Goal: Task Accomplishment & Management: Complete application form

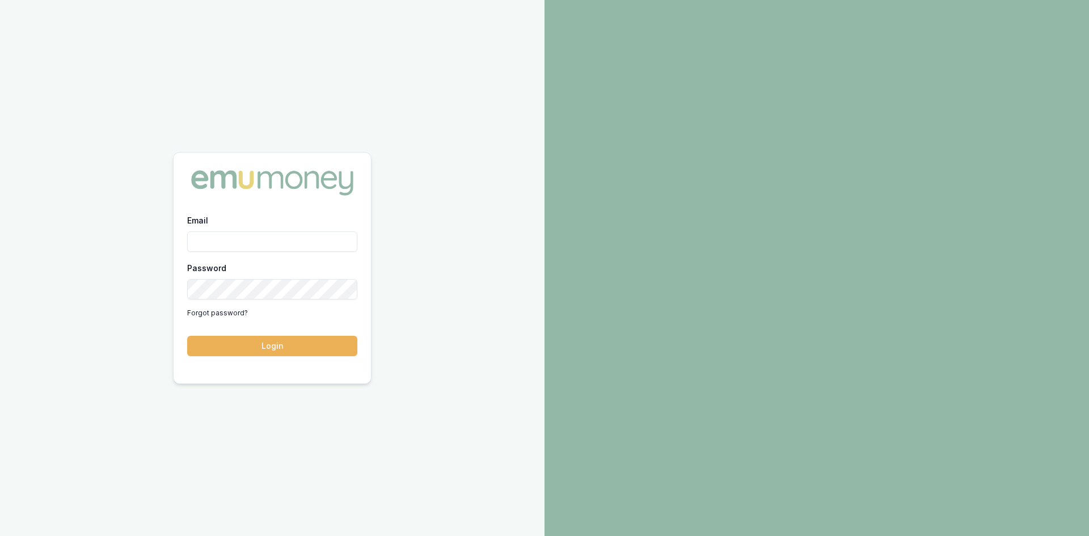
click at [244, 243] on input "Email" at bounding box center [272, 242] width 170 height 20
type input "wendy.fonseka@emumoney.com.au"
click at [291, 337] on button "Login" at bounding box center [272, 346] width 170 height 20
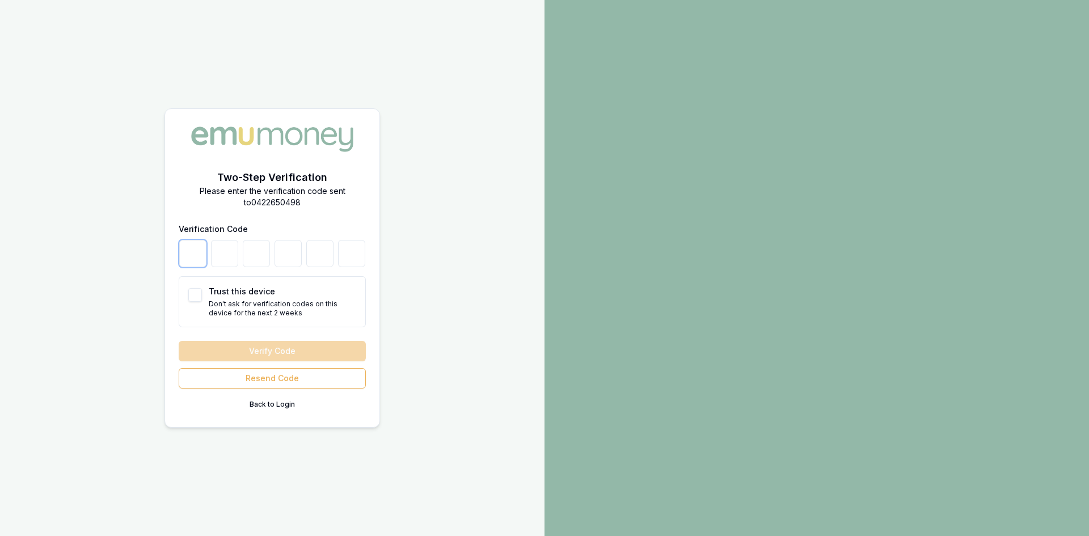
click at [200, 255] on input "number" at bounding box center [192, 253] width 27 height 27
type input "3"
type input "5"
type input "6"
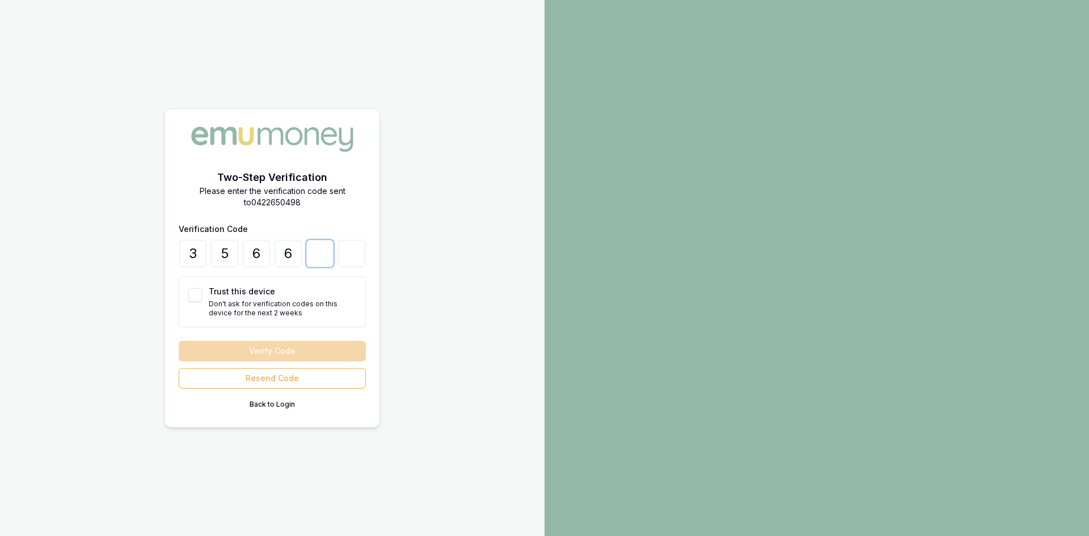
type input "9"
type input "1"
click at [191, 300] on button "Trust this device" at bounding box center [195, 295] width 14 height 14
checkbox input "true"
click at [240, 353] on button "Verify Code" at bounding box center [272, 351] width 187 height 20
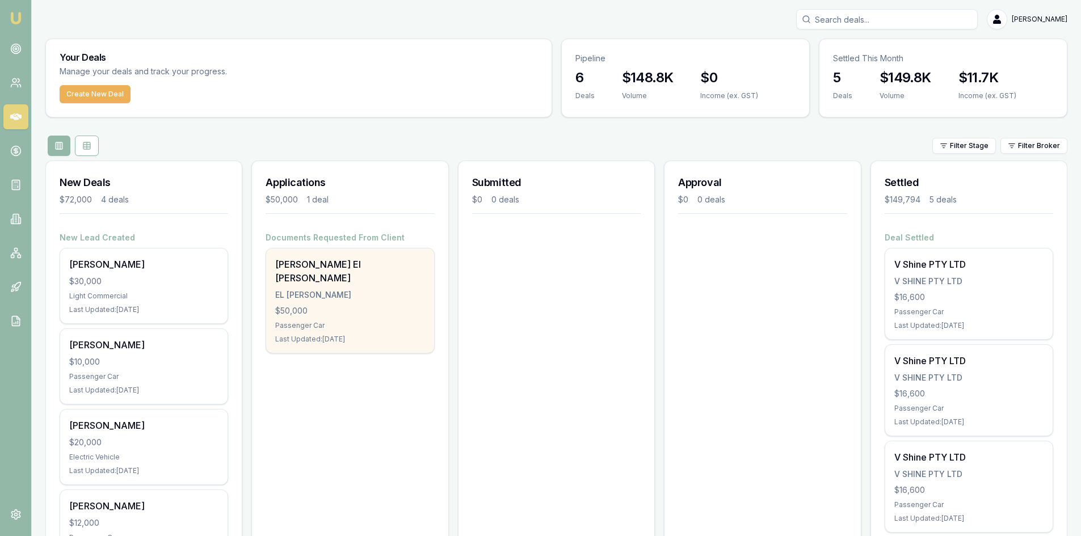
click at [297, 289] on div "EL [PERSON_NAME]" at bounding box center [349, 294] width 149 height 11
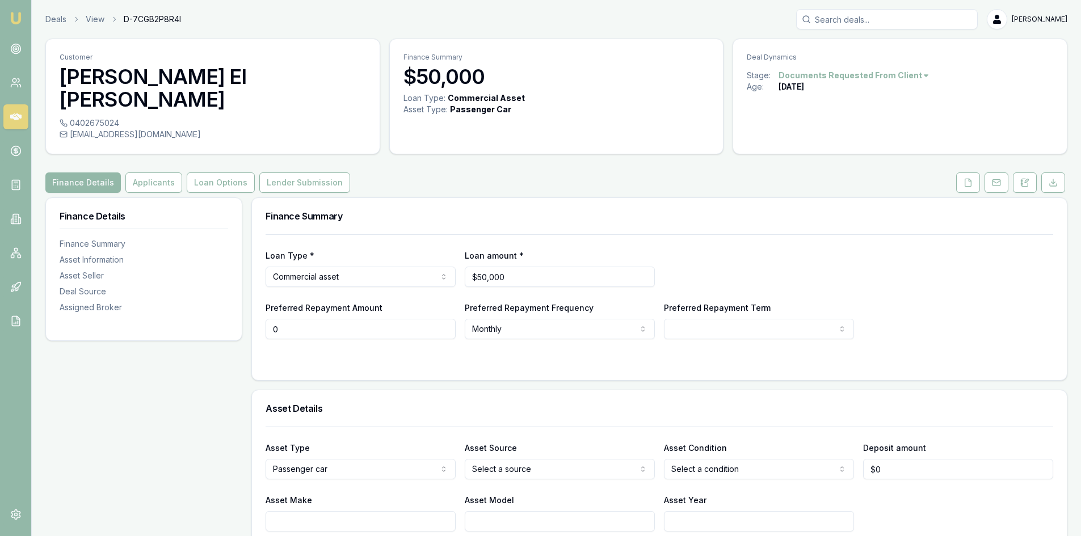
click at [348, 319] on input "0" at bounding box center [361, 329] width 190 height 20
drag, startPoint x: 275, startPoint y: 308, endPoint x: 264, endPoint y: 308, distance: 11.3
click at [268, 319] on input "0" at bounding box center [361, 329] width 190 height 20
type input "$800"
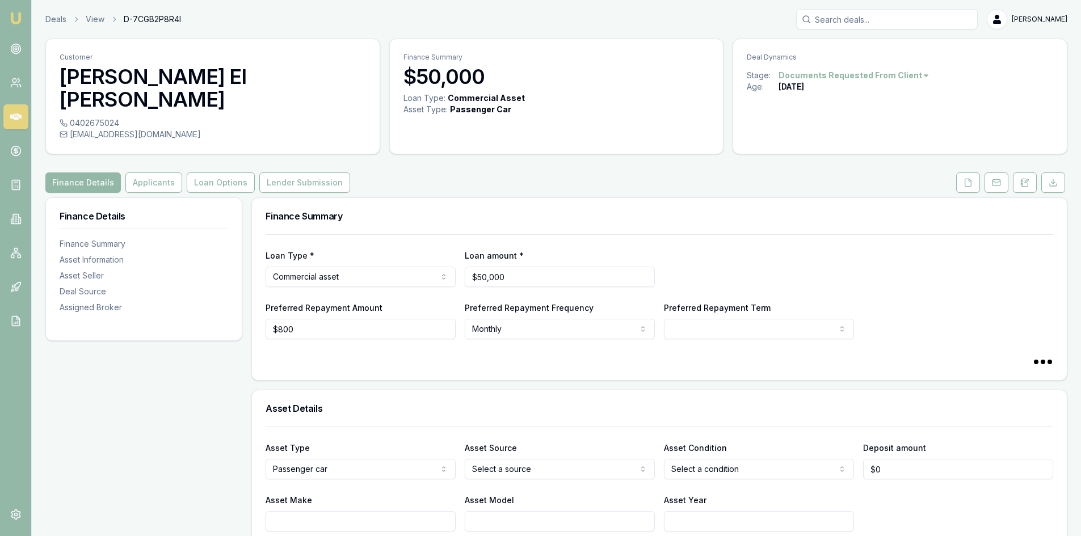
select select "60"
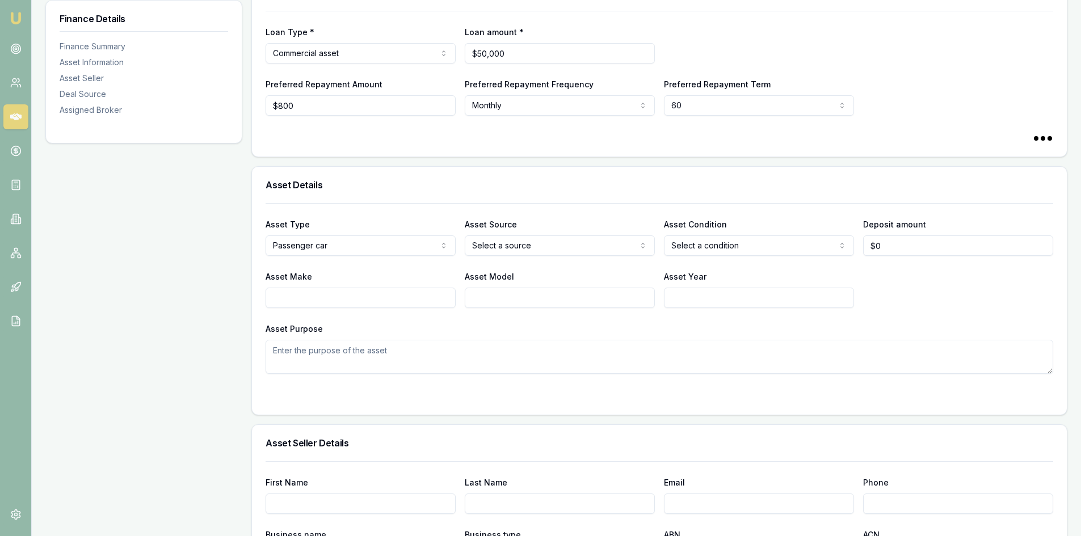
scroll to position [227, 0]
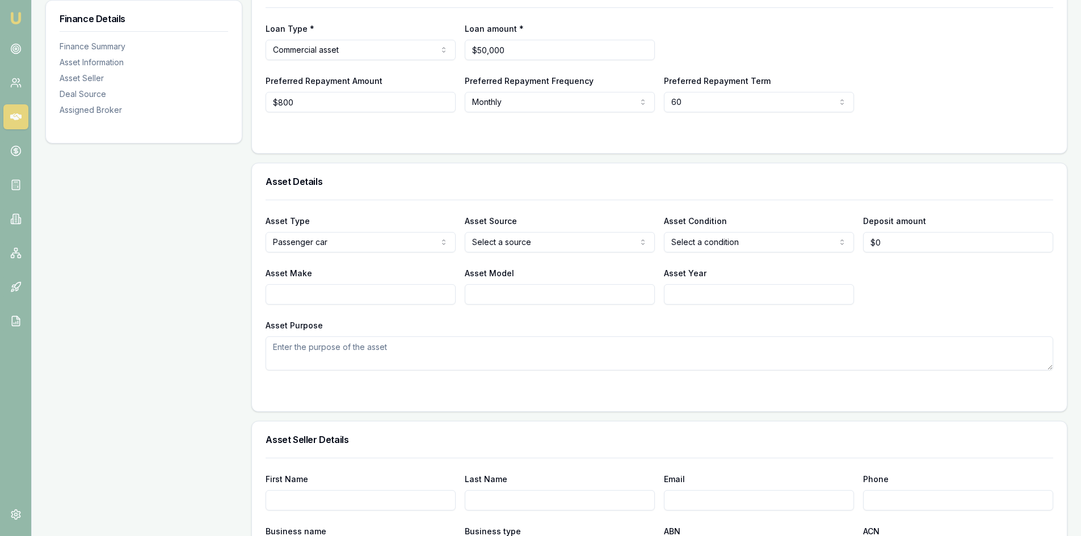
click at [380, 220] on html "Emu Broker Deals View D-7CGB2P8R4I Wendy Fonseka Toggle Menu Customer James El …" at bounding box center [540, 41] width 1081 height 536
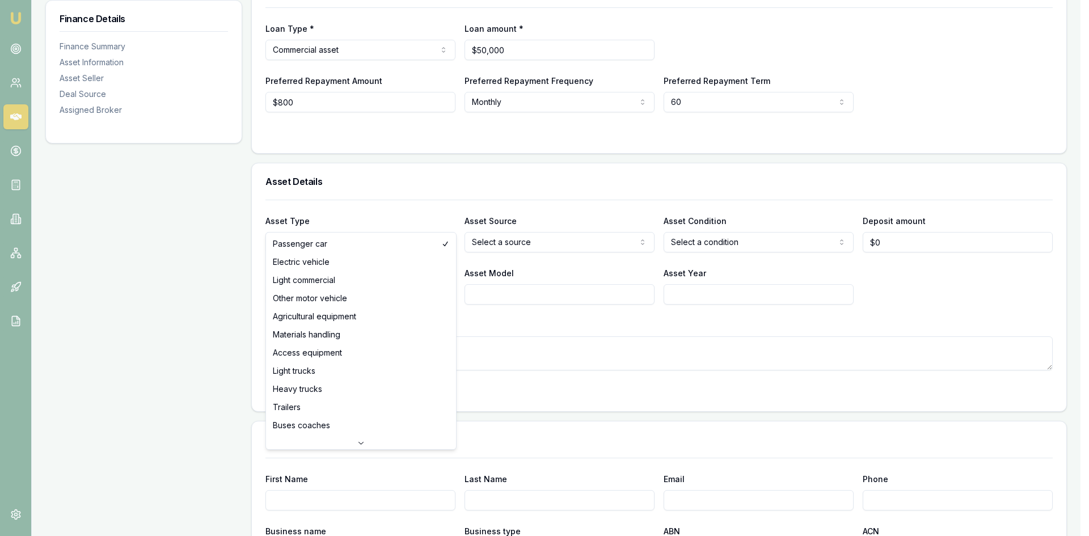
drag, startPoint x: 353, startPoint y: 249, endPoint x: 361, endPoint y: 239, distance: 12.4
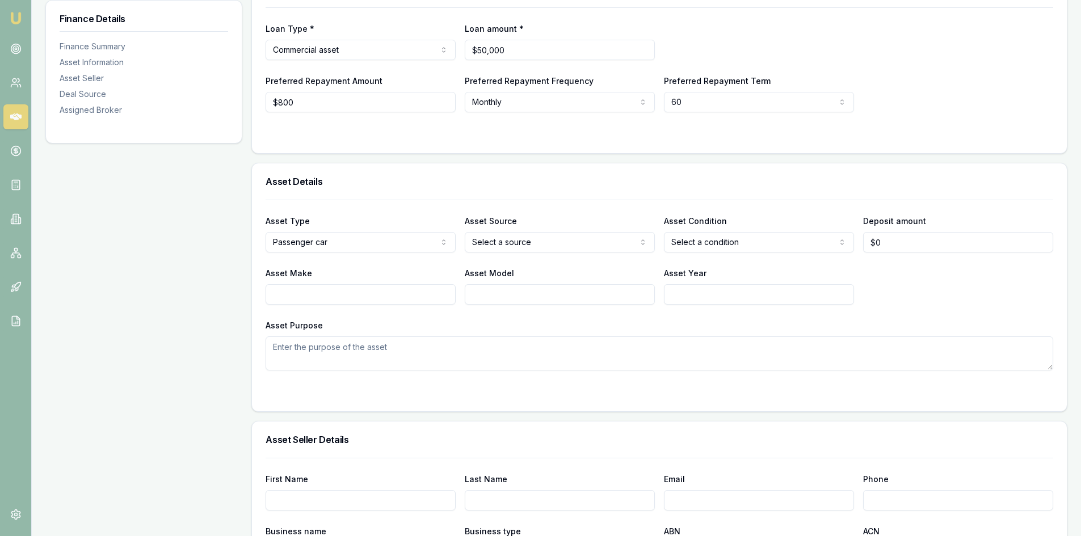
click at [558, 230] on div "Asset Type Passenger car Passenger car Electric vehicle Light commercial Other …" at bounding box center [660, 285] width 788 height 171
click at [546, 223] on html "Emu Broker Deals View D-7CGB2P8R4I Wendy Fonseka Toggle Menu Customer James El …" at bounding box center [540, 41] width 1081 height 536
click at [734, 218] on html "Emu Broker Deals View D-7CGB2P8R4I Wendy Fonseka Toggle Menu Customer James El …" at bounding box center [540, 41] width 1081 height 536
click at [897, 232] on input "0" at bounding box center [958, 242] width 190 height 20
type input "$0"
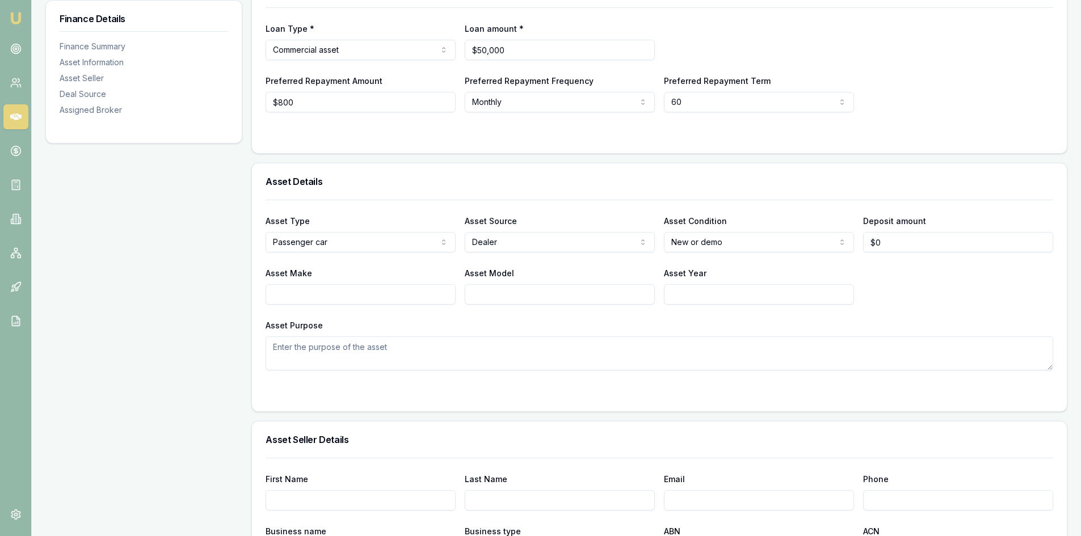
click at [354, 284] on input "Asset Make" at bounding box center [361, 294] width 190 height 20
type input "Cherry"
click at [524, 284] on input "Asset Model" at bounding box center [560, 294] width 190 height 20
click at [676, 284] on input "Asset Year" at bounding box center [759, 294] width 190 height 20
type input "2025"
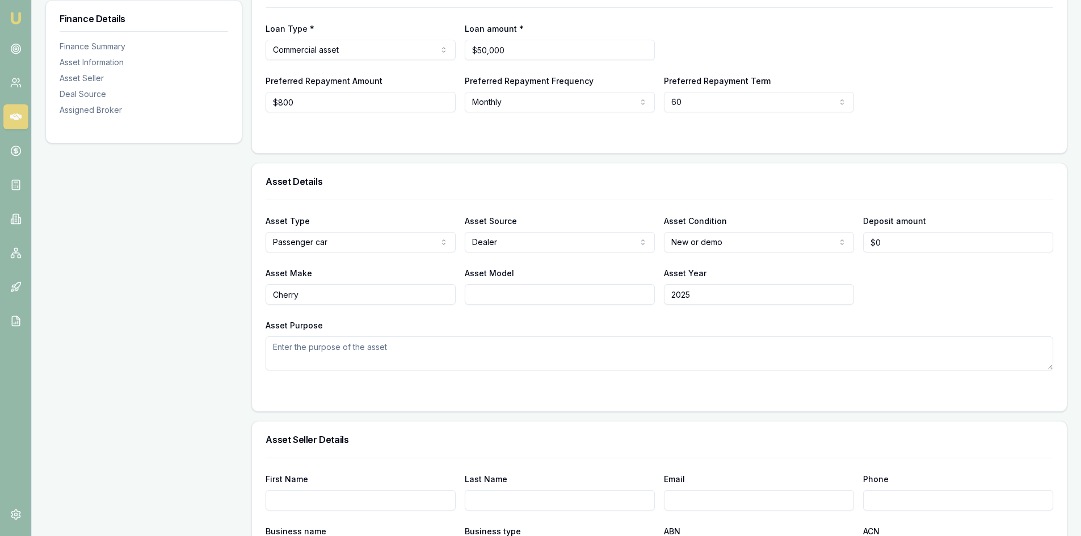
click at [192, 354] on div "Finance Details Finance Summary Asset Information Asset Seller Deal Source Assi…" at bounding box center [143, 509] width 197 height 1078
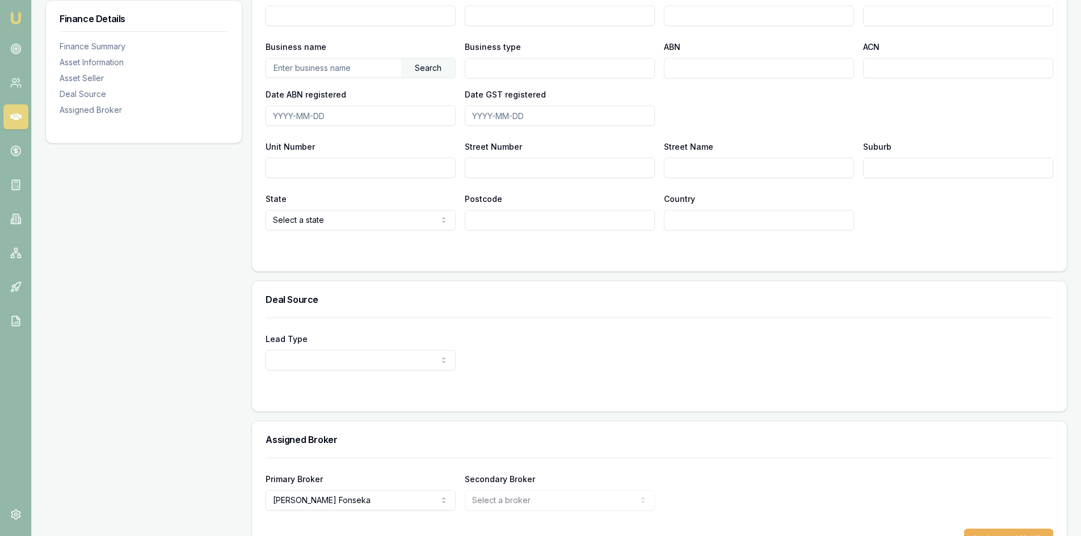
scroll to position [725, 0]
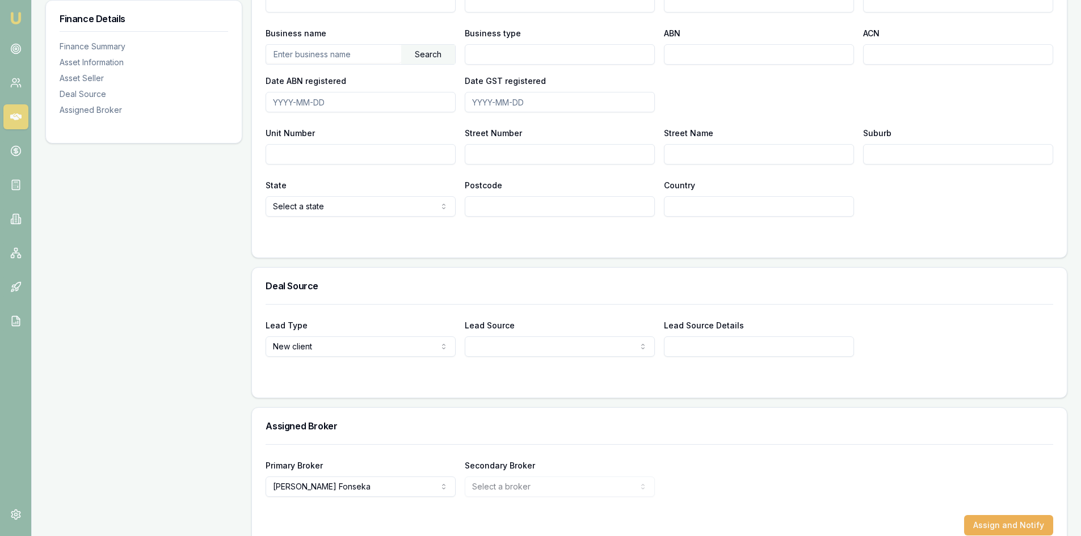
click at [218, 372] on div "Finance Details Finance Summary Asset Information Asset Seller Deal Source Assi…" at bounding box center [143, 11] width 197 height 1078
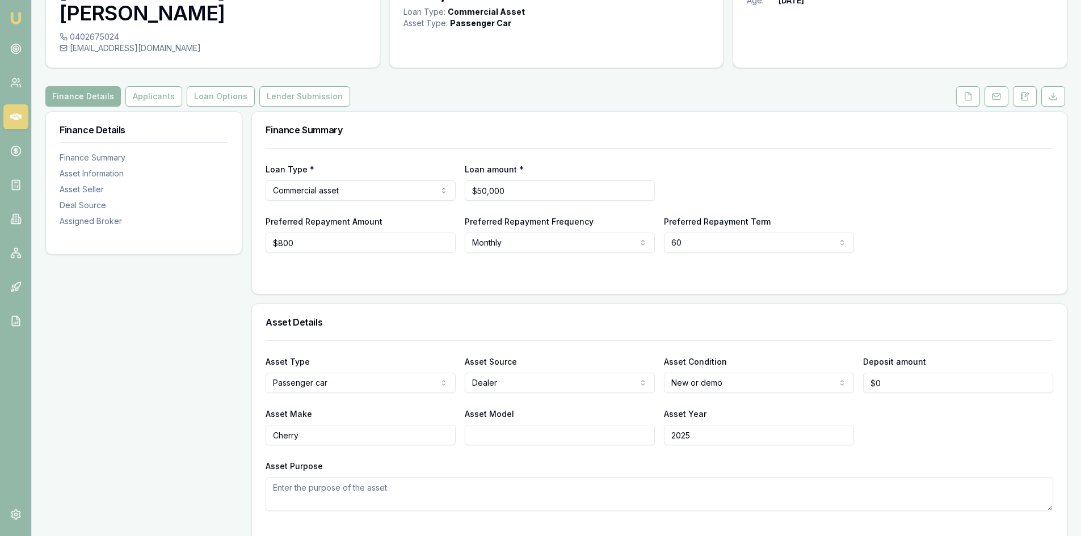
scroll to position [0, 0]
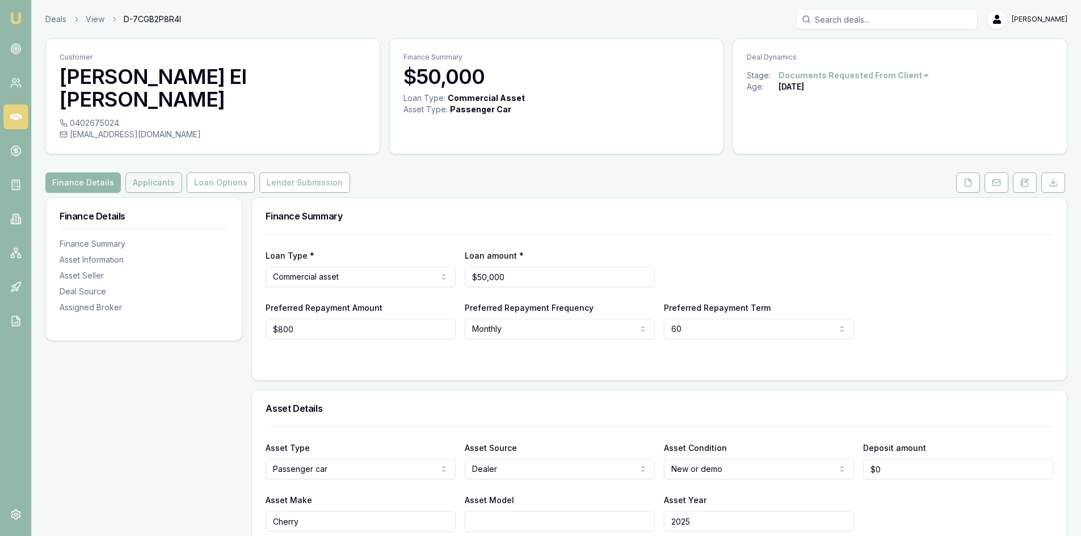
click at [142, 173] on button "Applicants" at bounding box center [153, 183] width 57 height 20
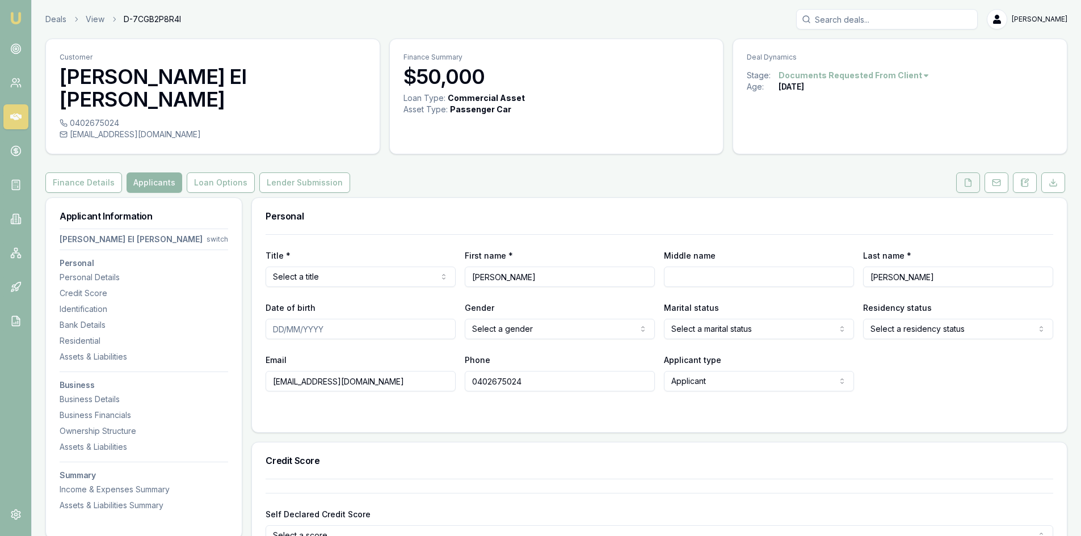
click at [968, 178] on icon at bounding box center [968, 182] width 9 height 9
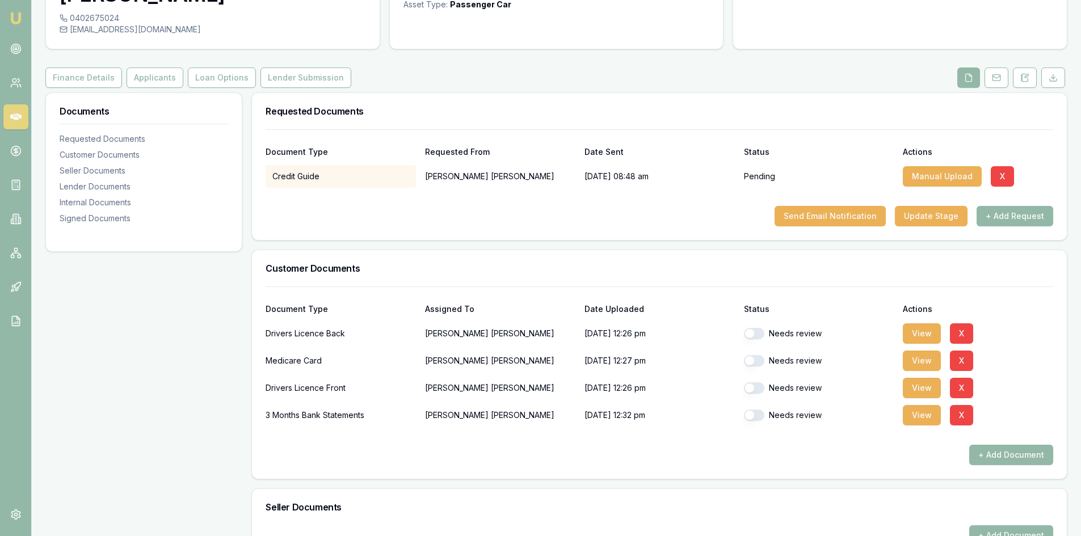
scroll to position [113, 0]
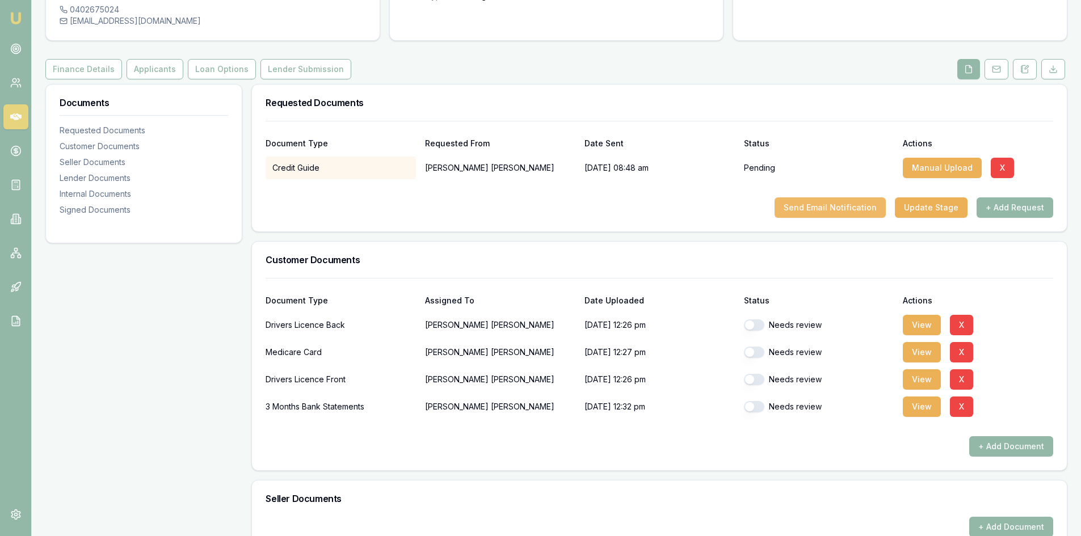
click at [858, 197] on button "Send Email Notification" at bounding box center [830, 207] width 111 height 20
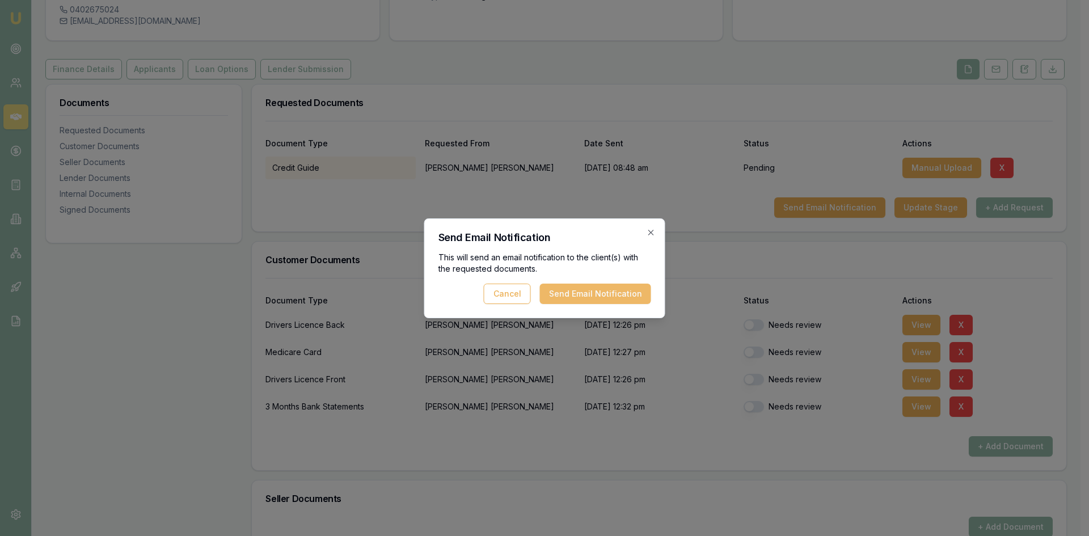
click at [613, 288] on button "Send Email Notification" at bounding box center [595, 294] width 111 height 20
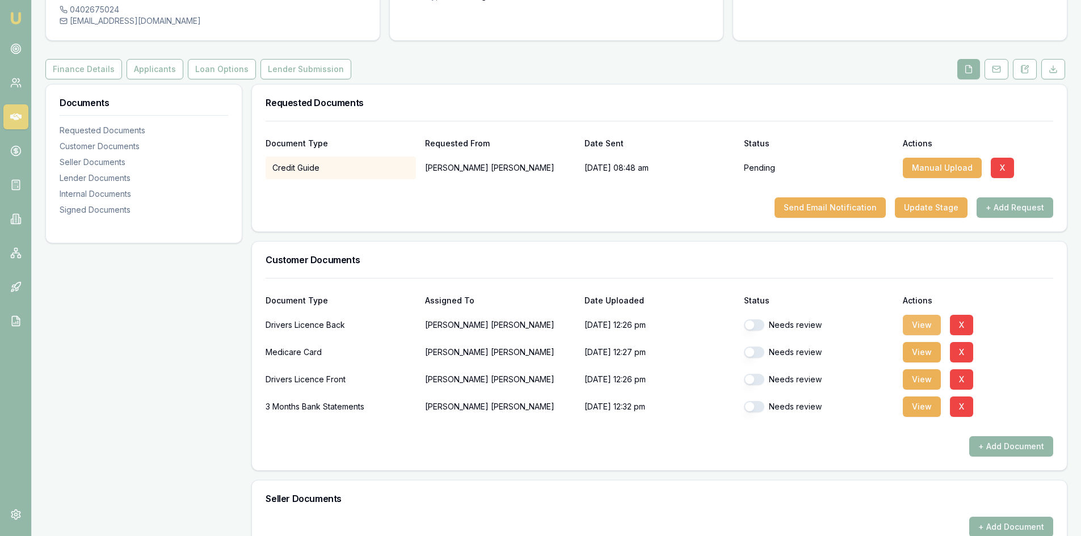
click at [912, 315] on button "View" at bounding box center [922, 325] width 38 height 20
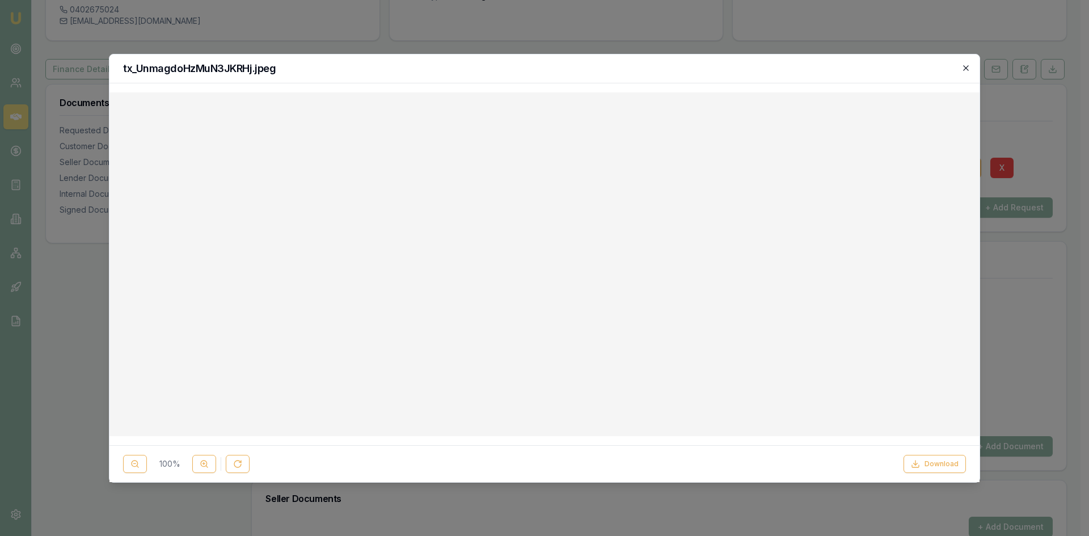
click at [965, 69] on icon "button" at bounding box center [966, 67] width 5 height 5
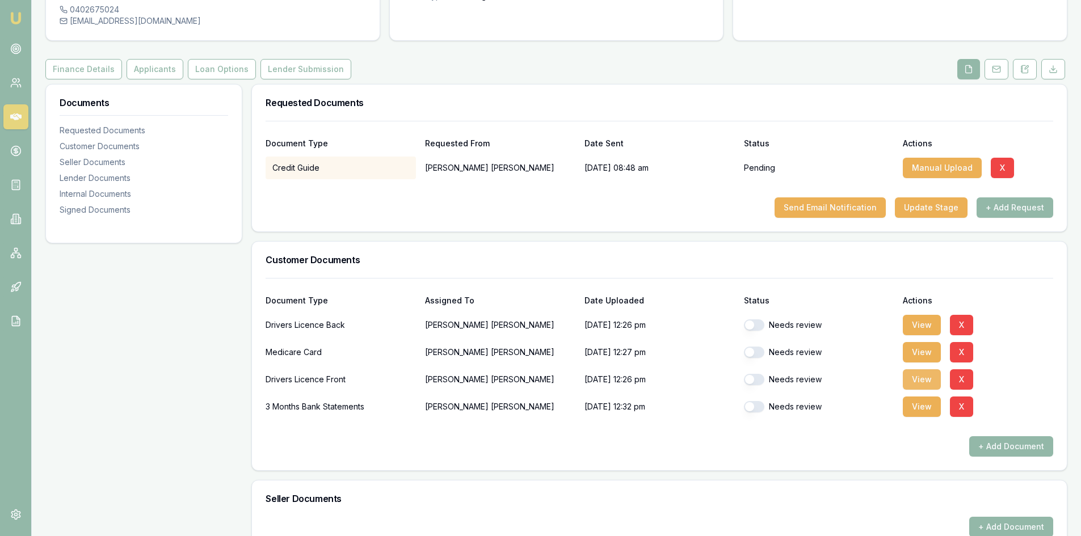
click at [914, 369] on button "View" at bounding box center [922, 379] width 38 height 20
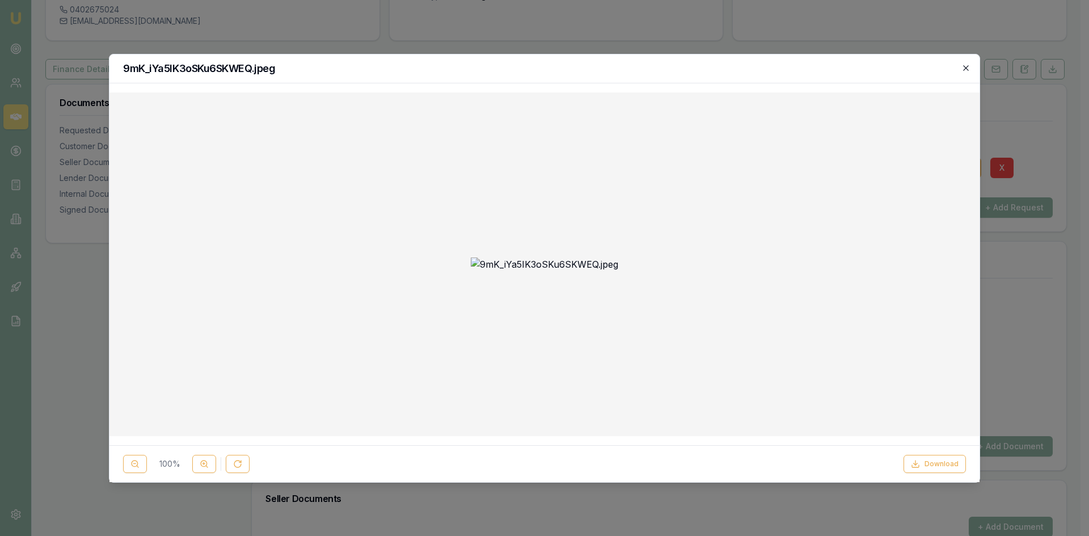
click at [969, 68] on icon "button" at bounding box center [966, 68] width 9 height 9
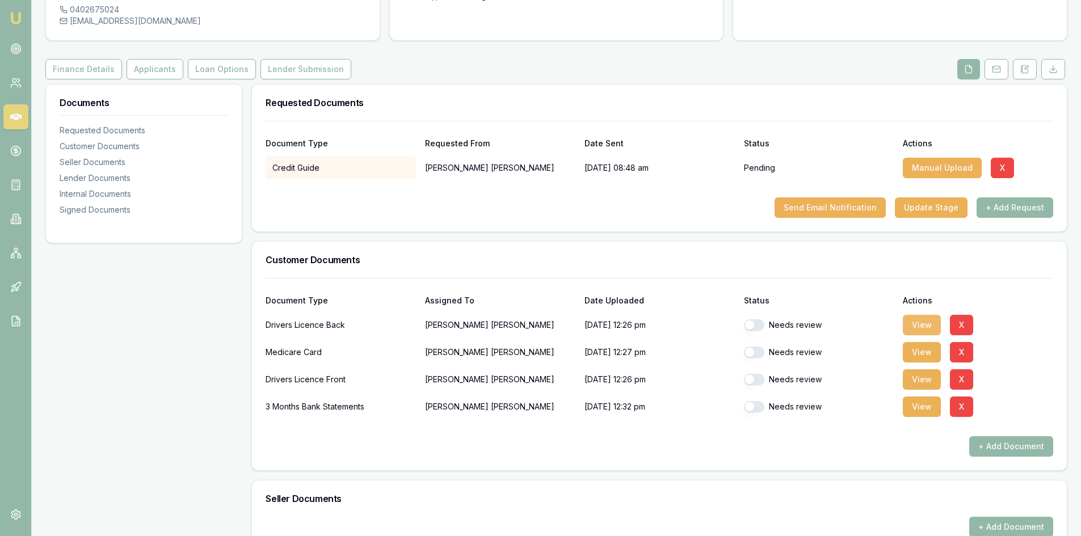
click at [925, 315] on button "View" at bounding box center [922, 325] width 38 height 20
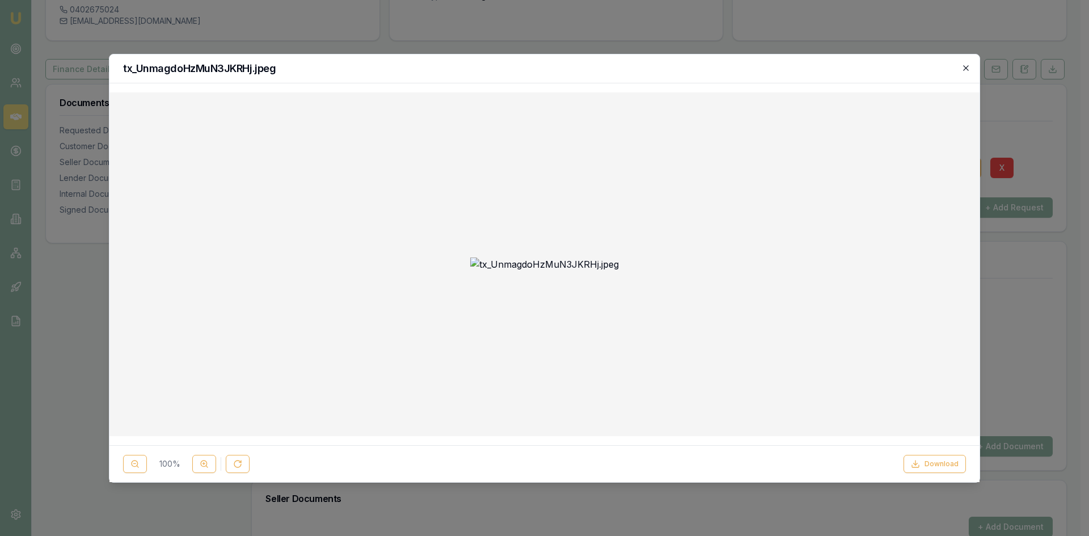
click at [970, 71] on icon "button" at bounding box center [966, 68] width 9 height 9
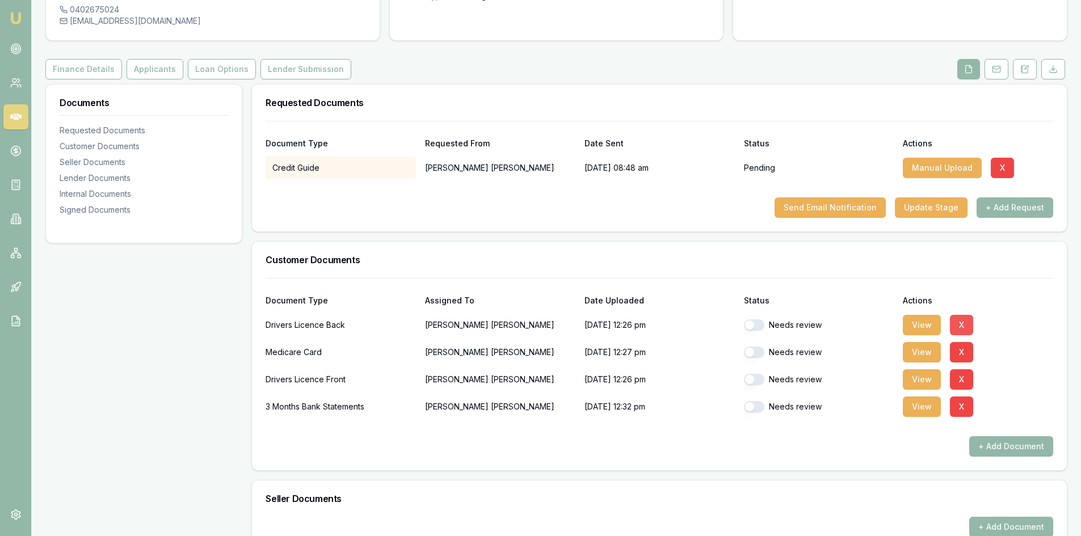
click at [955, 315] on button "X" at bounding box center [961, 325] width 23 height 20
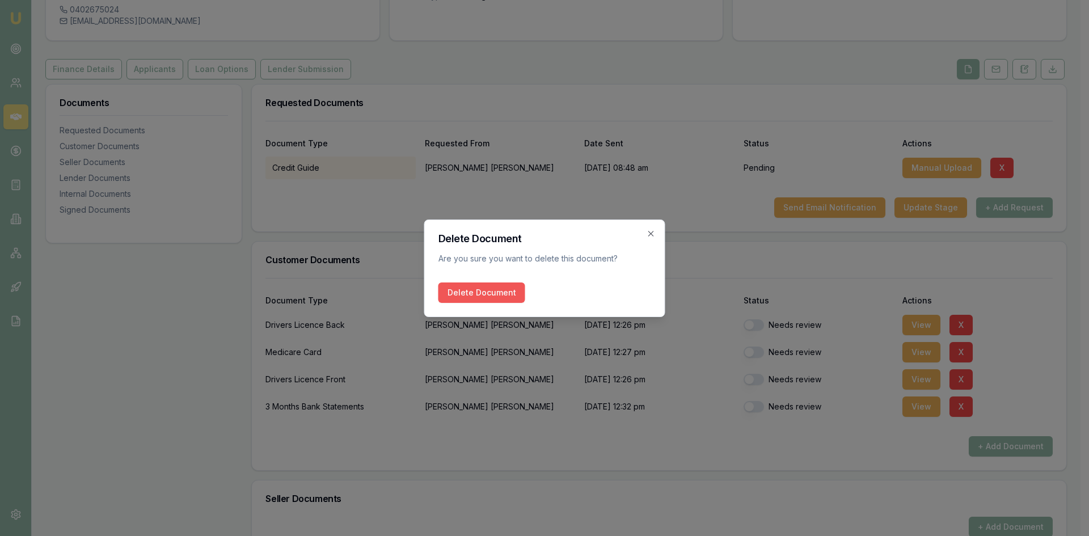
click at [483, 296] on button "Delete Document" at bounding box center [482, 293] width 87 height 20
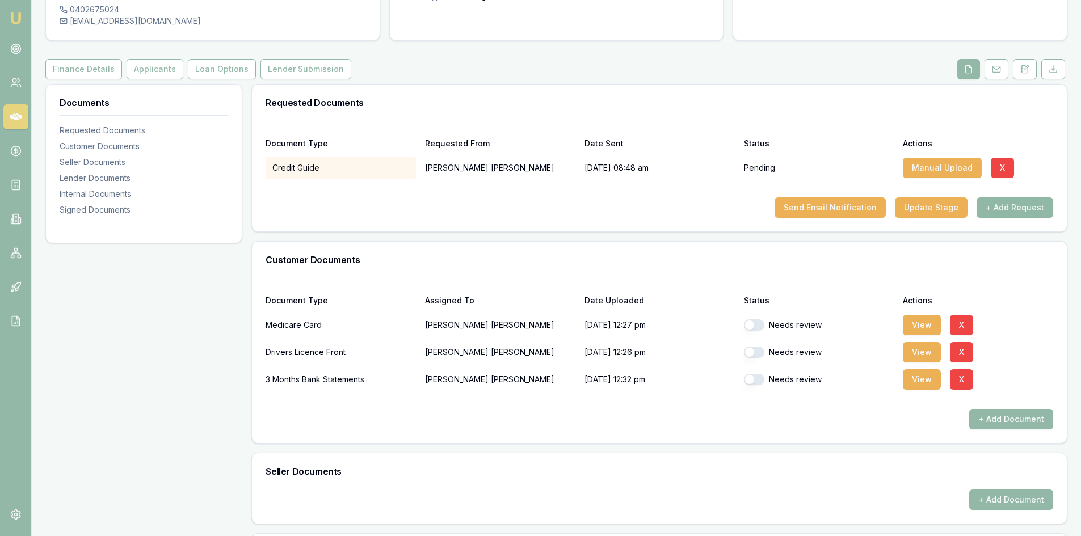
click at [1025, 197] on button "+ Add Request" at bounding box center [1015, 207] width 77 height 20
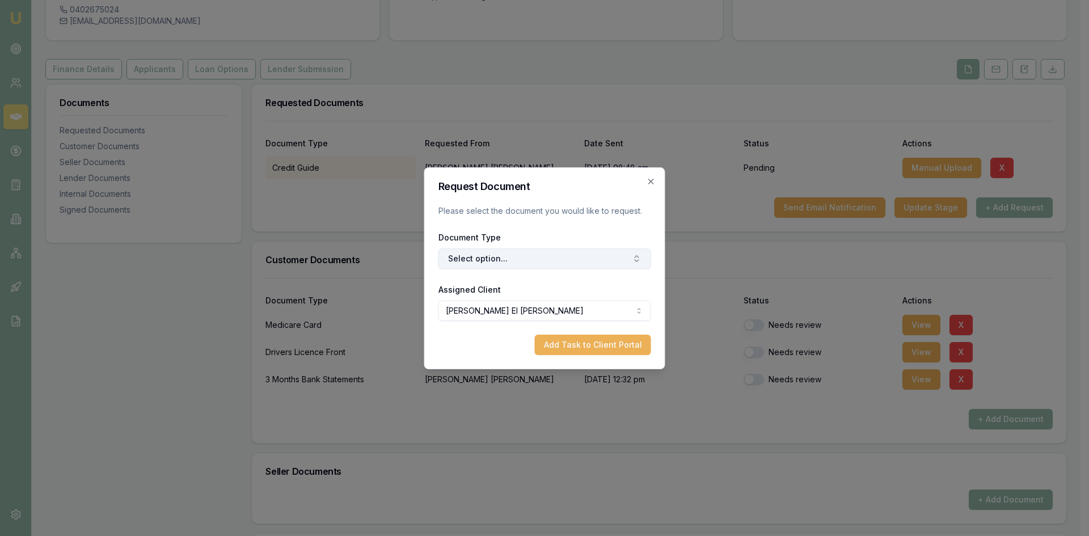
click at [555, 255] on button "Select option..." at bounding box center [545, 259] width 213 height 20
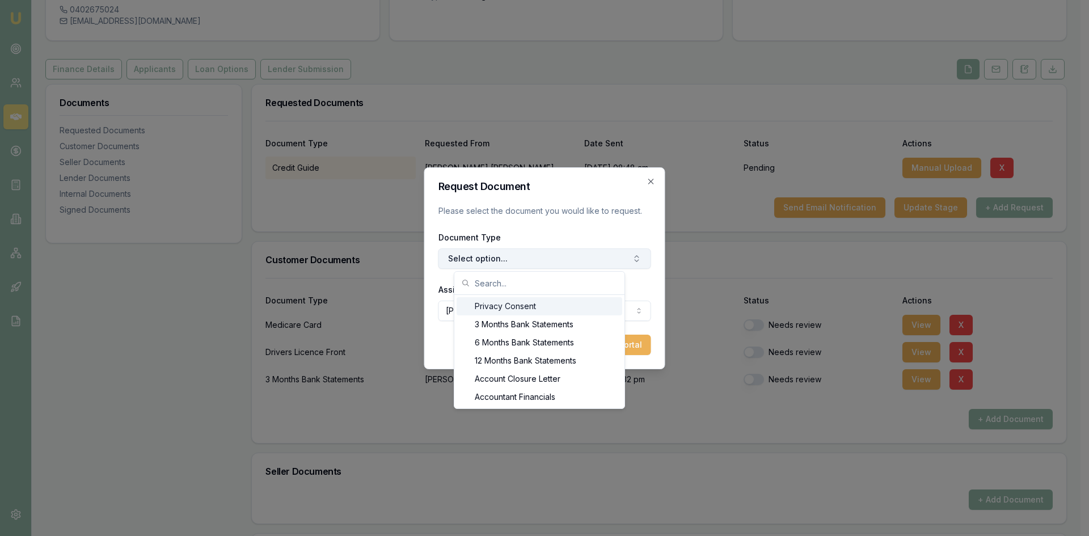
click at [526, 257] on button "Select option..." at bounding box center [545, 259] width 213 height 20
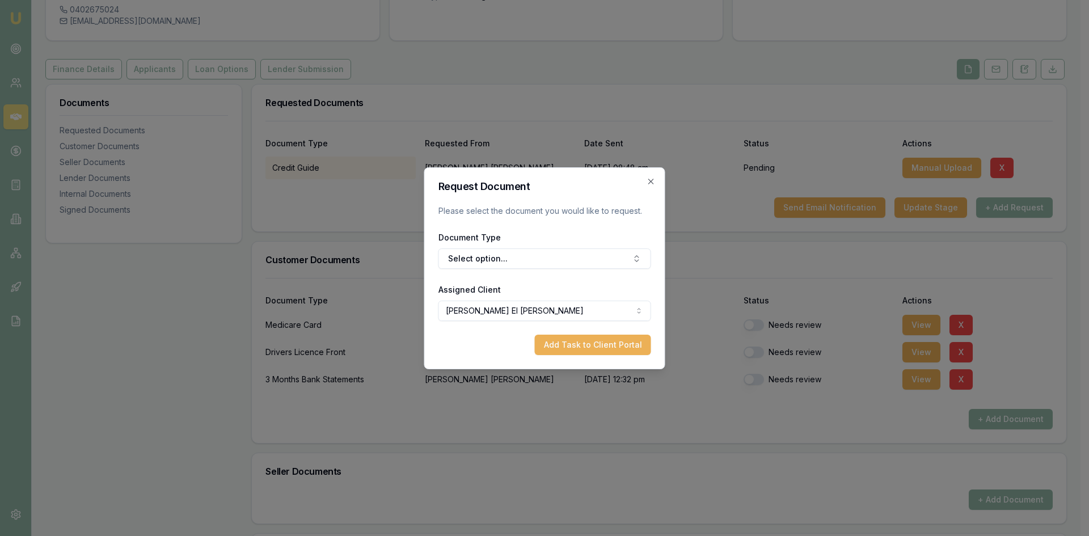
click at [490, 314] on body "Emu Broker Deals View D-7CGB2P8R4I Wendy Fonseka Toggle Menu Customer James El …" at bounding box center [540, 155] width 1081 height 536
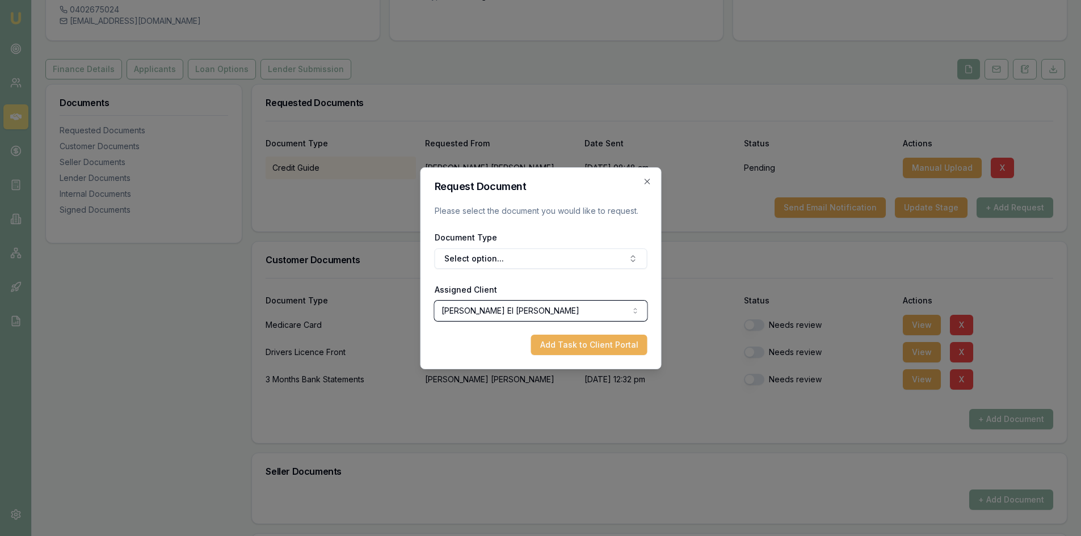
click at [483, 257] on body "Emu Broker Deals View D-7CGB2P8R4I Wendy Fonseka Toggle Menu Customer James El …" at bounding box center [540, 155] width 1081 height 536
click at [483, 257] on button "Select option..." at bounding box center [540, 259] width 213 height 20
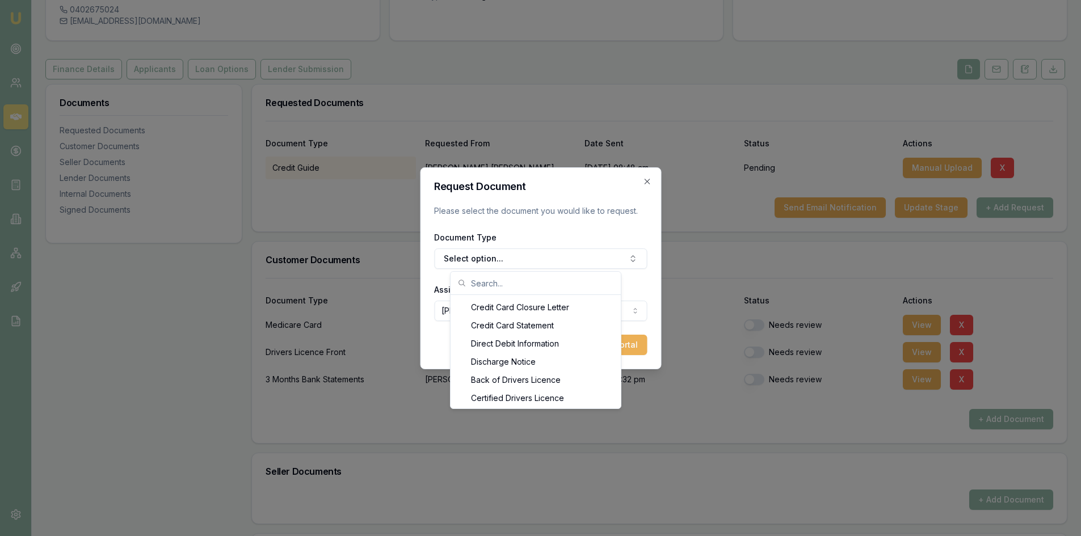
scroll to position [557, 0]
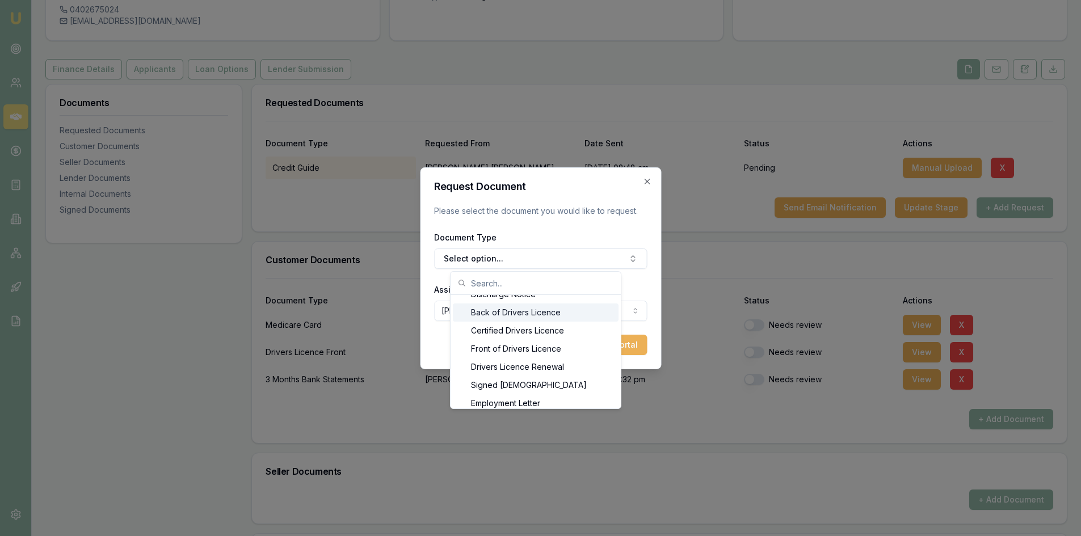
click at [562, 315] on div "Back of Drivers Licence" at bounding box center [536, 313] width 166 height 18
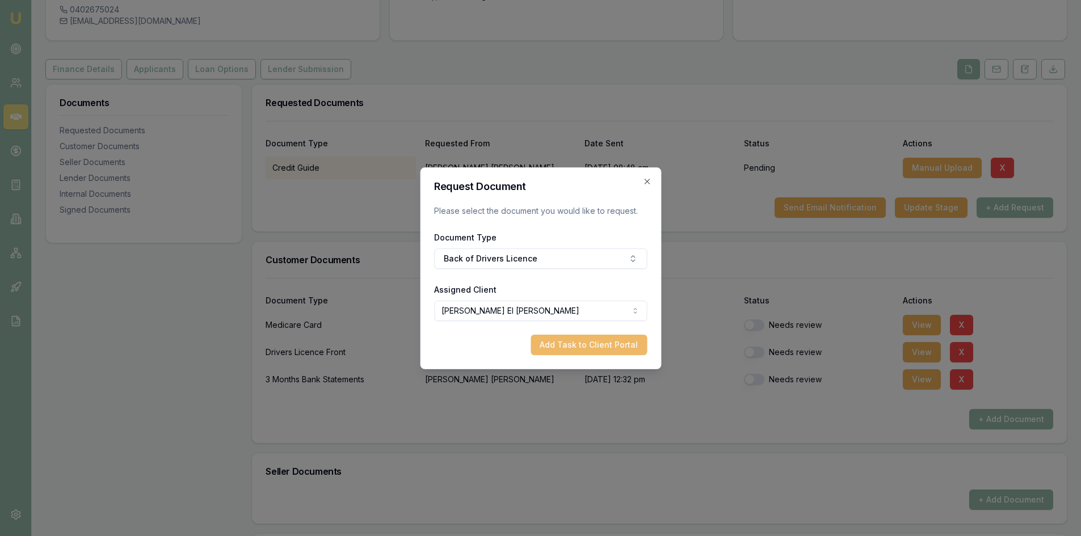
click at [571, 350] on button "Add Task to Client Portal" at bounding box center [589, 345] width 116 height 20
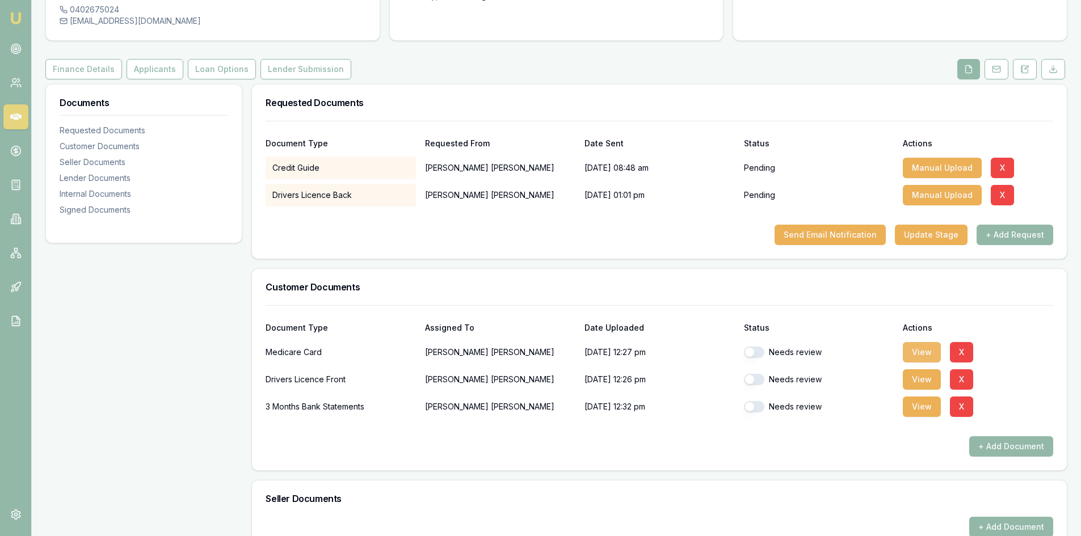
click at [923, 342] on button "View" at bounding box center [922, 352] width 38 height 20
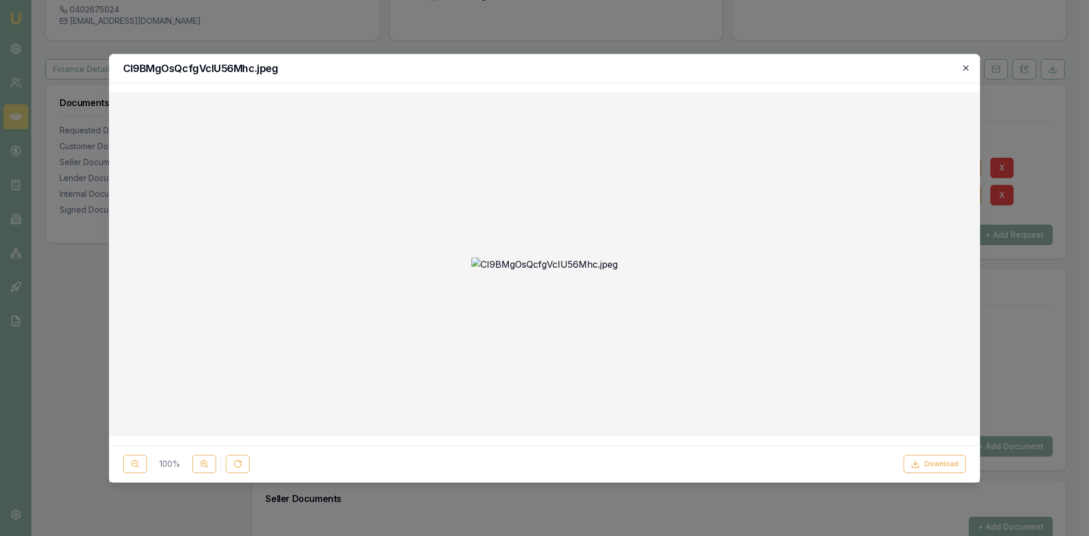
click at [967, 68] on icon "button" at bounding box center [966, 67] width 5 height 5
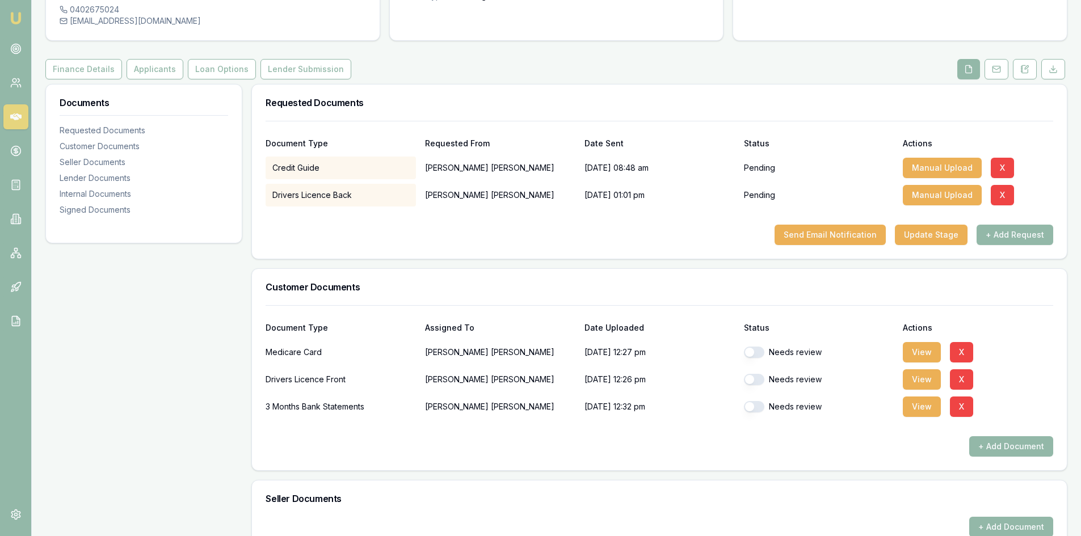
click at [758, 347] on button "button" at bounding box center [754, 352] width 20 height 11
checkbox input "false"
checkbox input "true"
click at [916, 369] on button "View" at bounding box center [922, 379] width 38 height 20
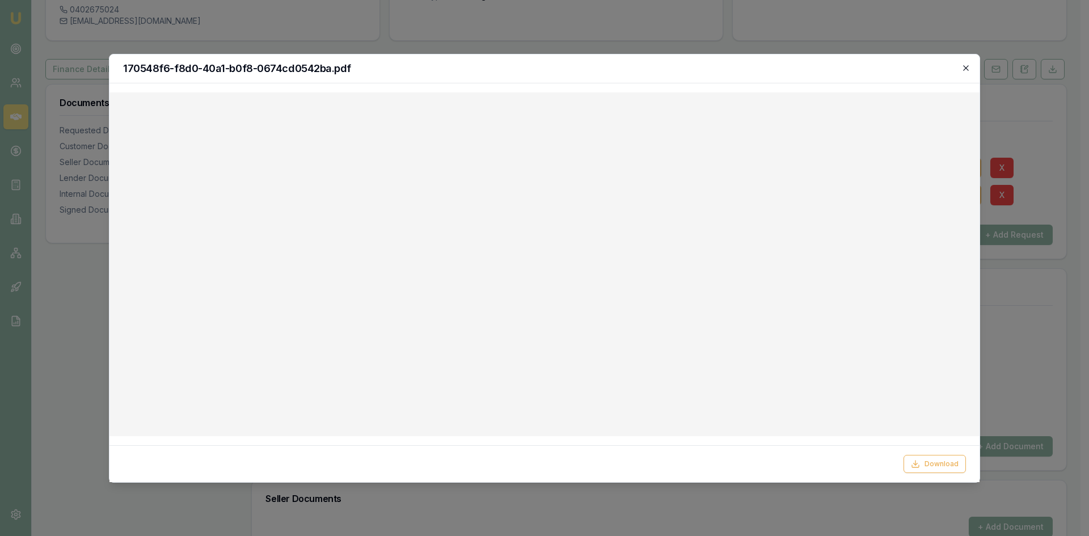
click at [967, 69] on icon "button" at bounding box center [966, 67] width 5 height 5
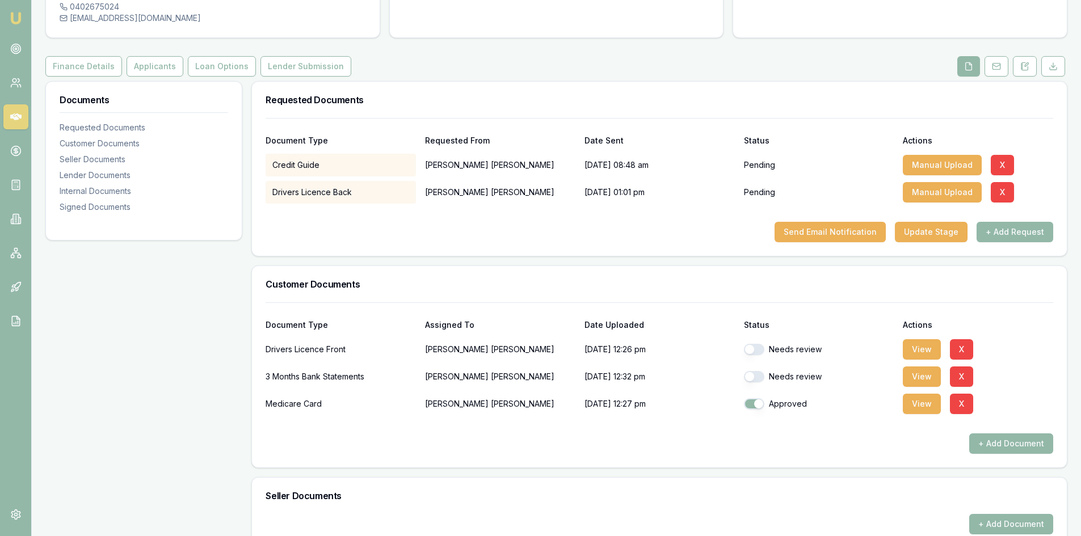
scroll to position [0, 0]
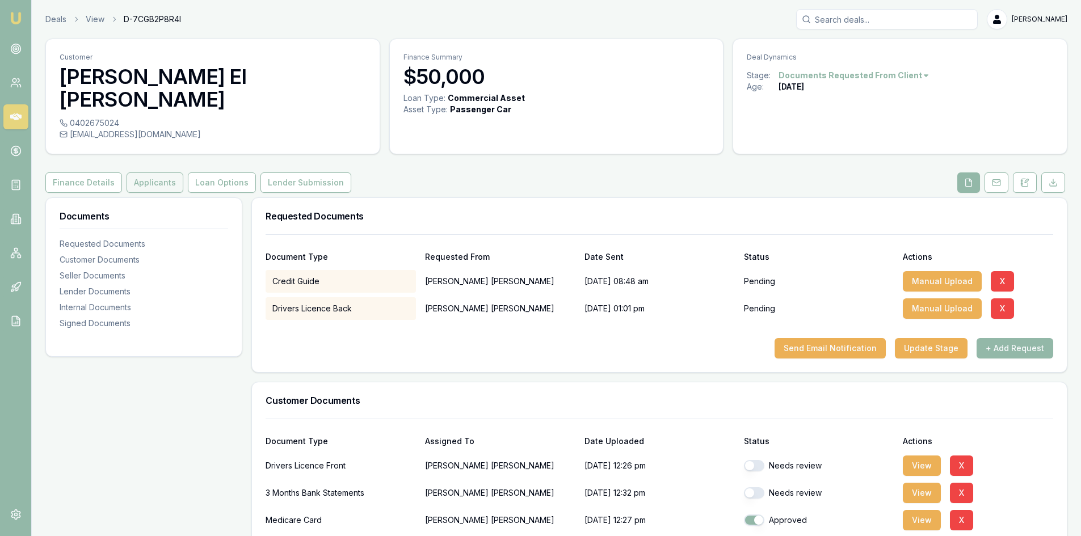
click at [162, 173] on button "Applicants" at bounding box center [155, 183] width 57 height 20
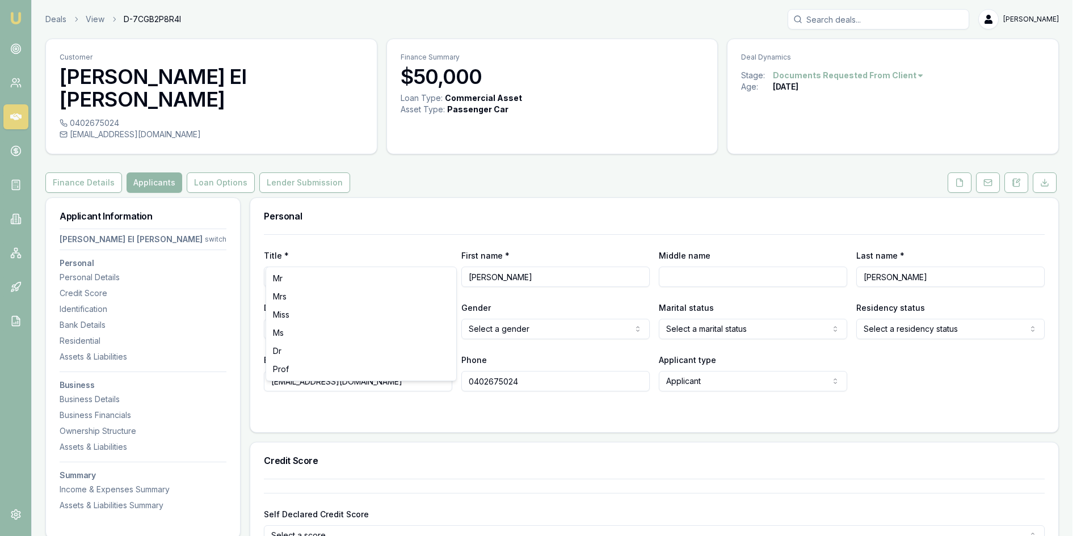
click at [344, 247] on html "Emu Broker Deals View D-7CGB2P8R4I Wendy Fonseka Toggle Menu Customer James El …" at bounding box center [540, 268] width 1081 height 536
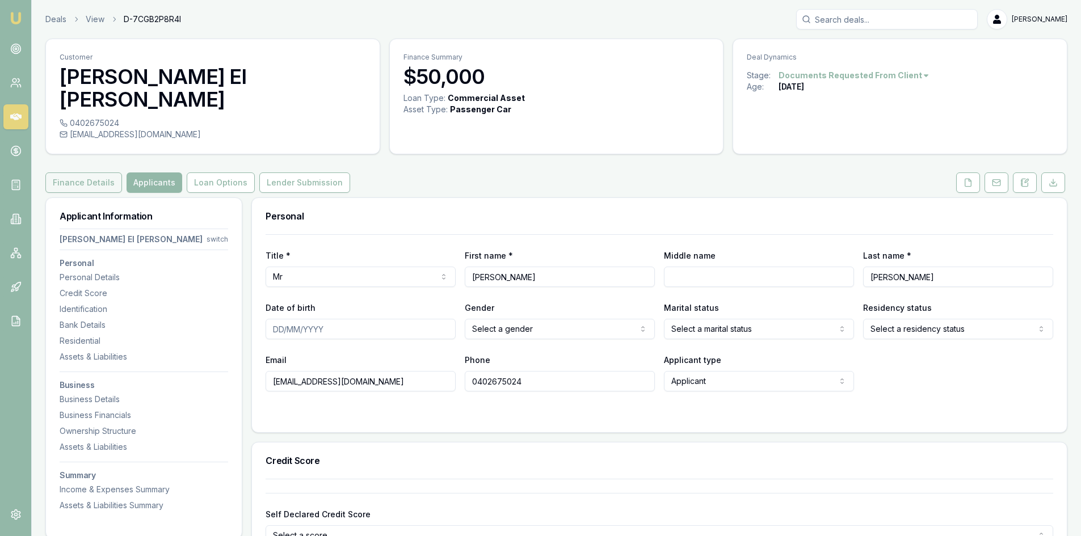
click at [67, 173] on button "Finance Details" at bounding box center [83, 183] width 77 height 20
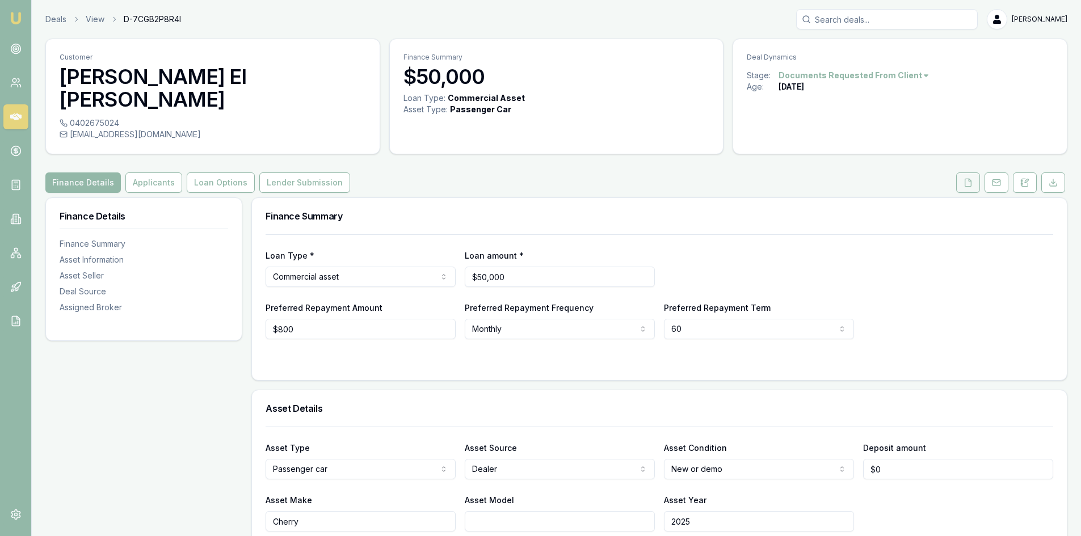
click at [967, 173] on button at bounding box center [968, 183] width 24 height 20
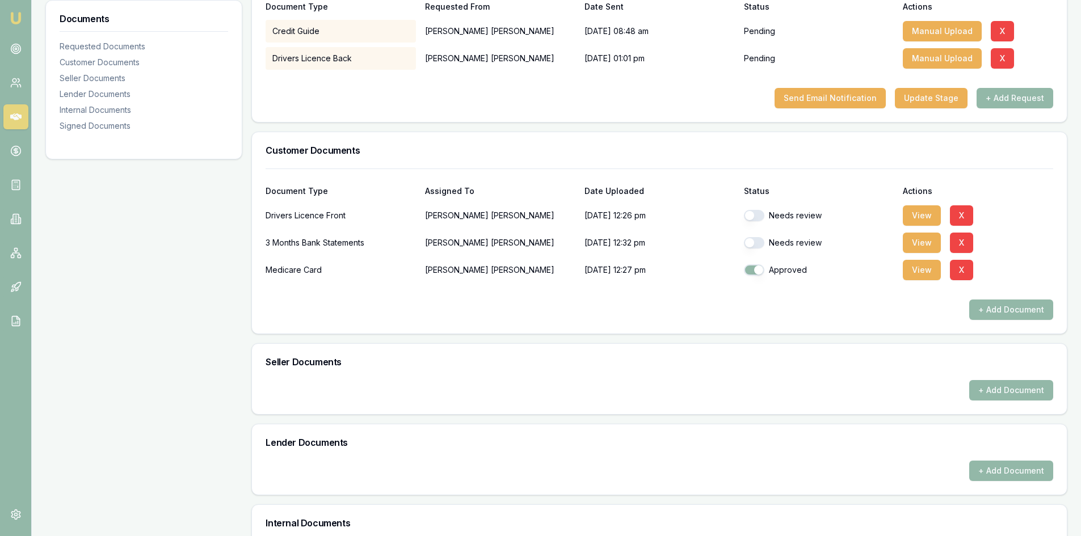
scroll to position [113, 0]
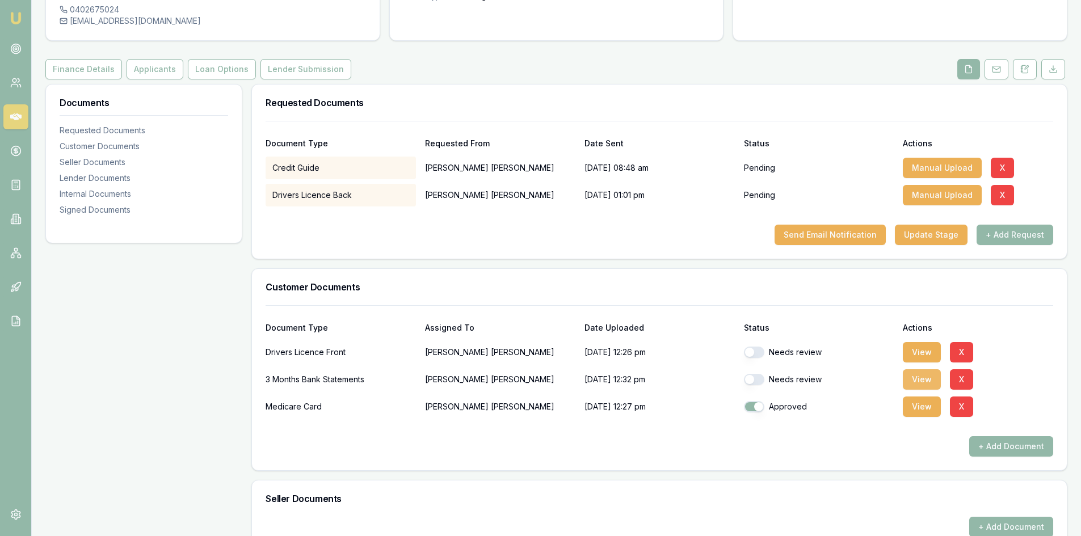
click at [924, 369] on button "View" at bounding box center [922, 379] width 38 height 20
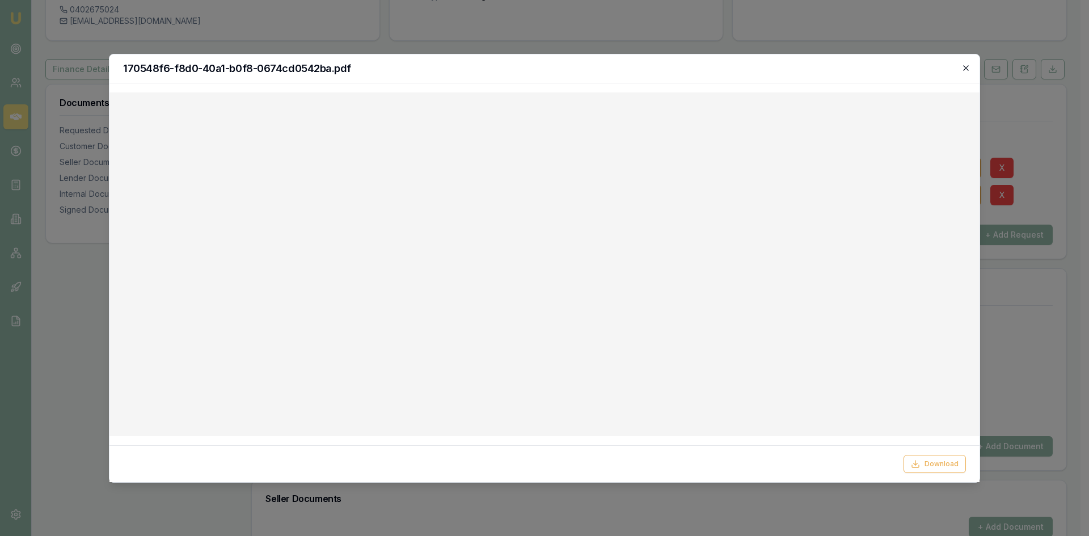
click at [964, 66] on icon "button" at bounding box center [966, 68] width 9 height 9
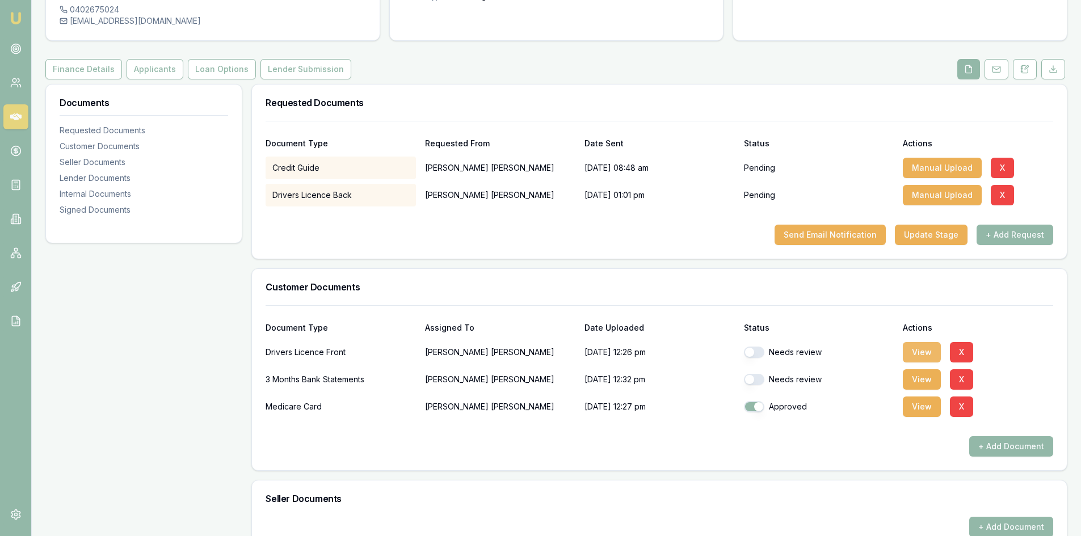
click at [916, 342] on button "View" at bounding box center [922, 352] width 38 height 20
click at [912, 342] on button "View" at bounding box center [922, 352] width 38 height 20
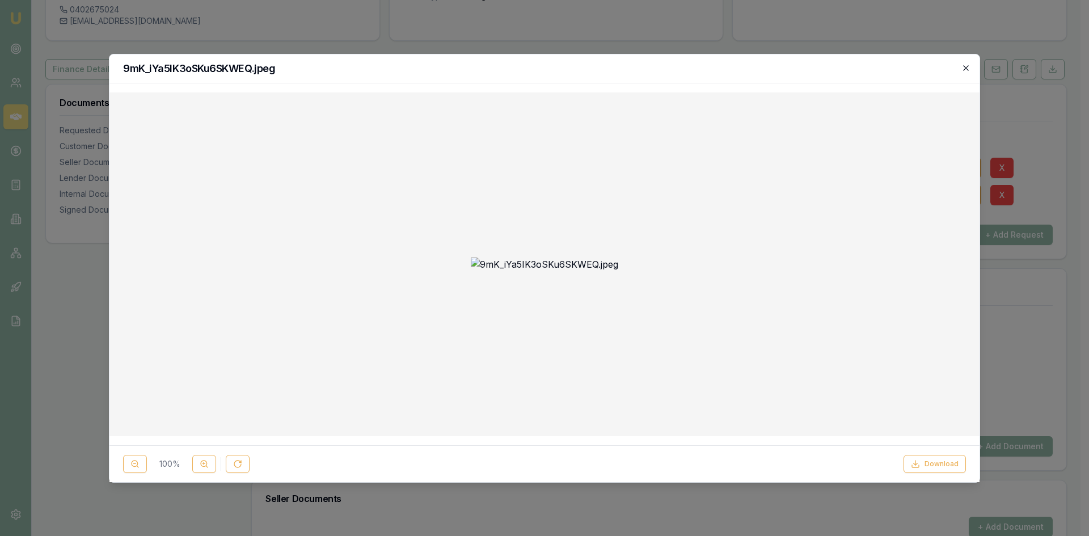
click at [969, 67] on icon "button" at bounding box center [966, 68] width 9 height 9
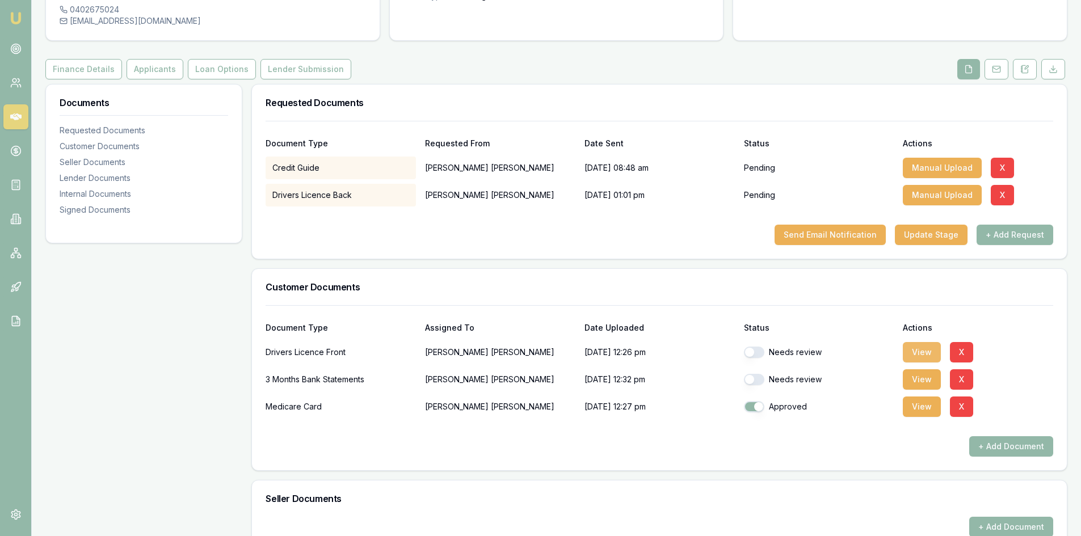
click at [905, 342] on button "View" at bounding box center [922, 352] width 38 height 20
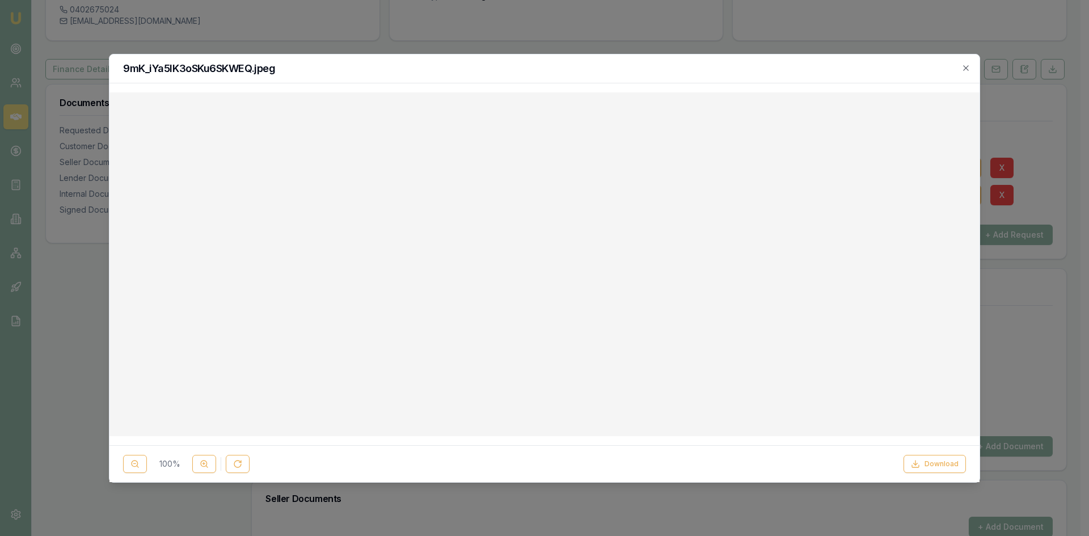
drag, startPoint x: 519, startPoint y: 69, endPoint x: 517, endPoint y: 273, distance: 203.7
click at [517, 273] on div "9mK_iYa5IK3oSKu6SKWEQ.jpeg 100 % Download Close" at bounding box center [545, 268] width 872 height 429
click at [919, 468] on icon at bounding box center [915, 466] width 7 height 2
click at [969, 68] on icon "button" at bounding box center [966, 68] width 9 height 9
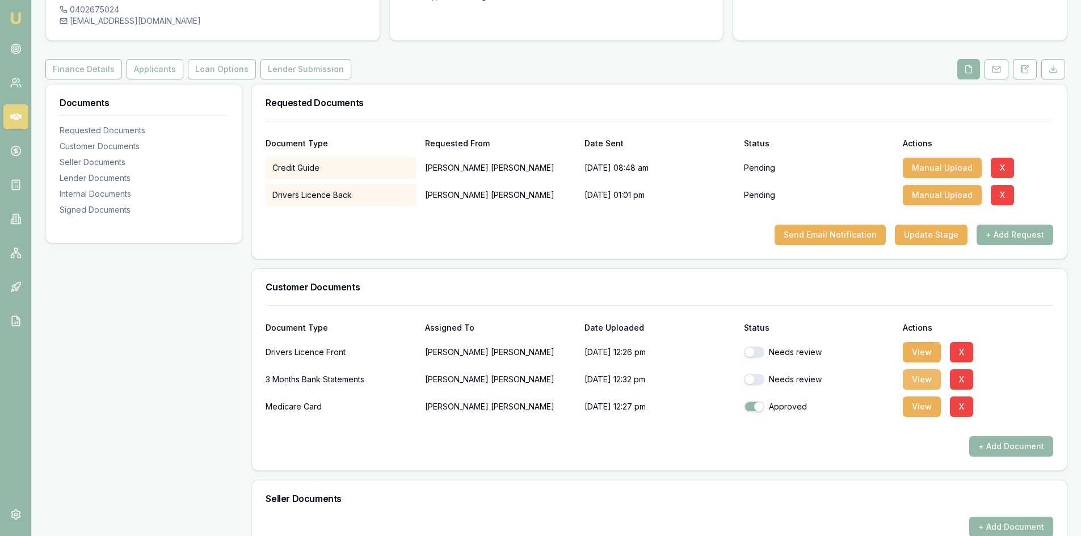
click at [917, 369] on button "View" at bounding box center [922, 379] width 38 height 20
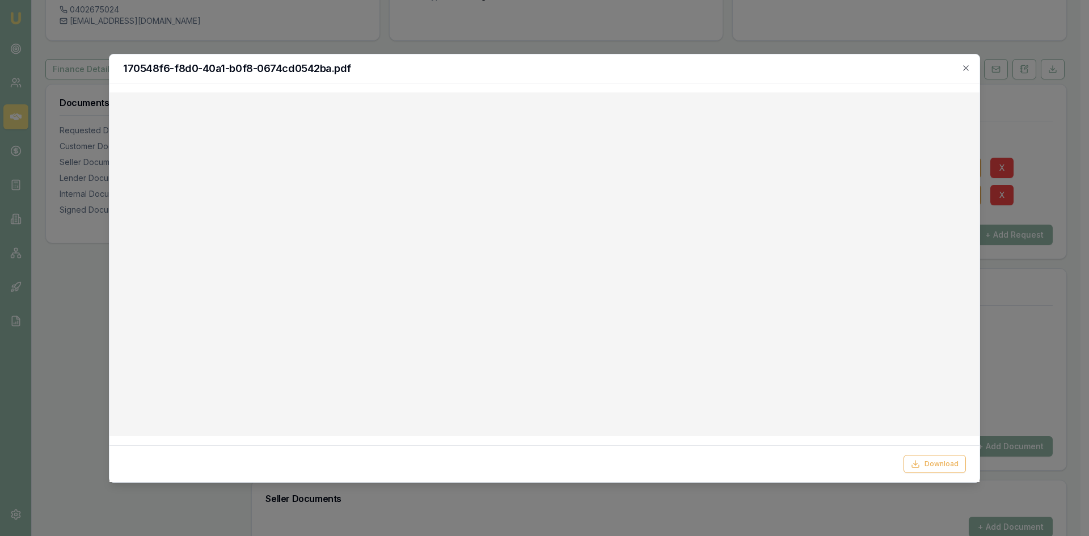
click at [971, 67] on div "170548f6-f8d0-40a1-b0f8-0674cd0542ba.pdf" at bounding box center [545, 68] width 870 height 29
click at [965, 71] on icon "button" at bounding box center [966, 68] width 9 height 9
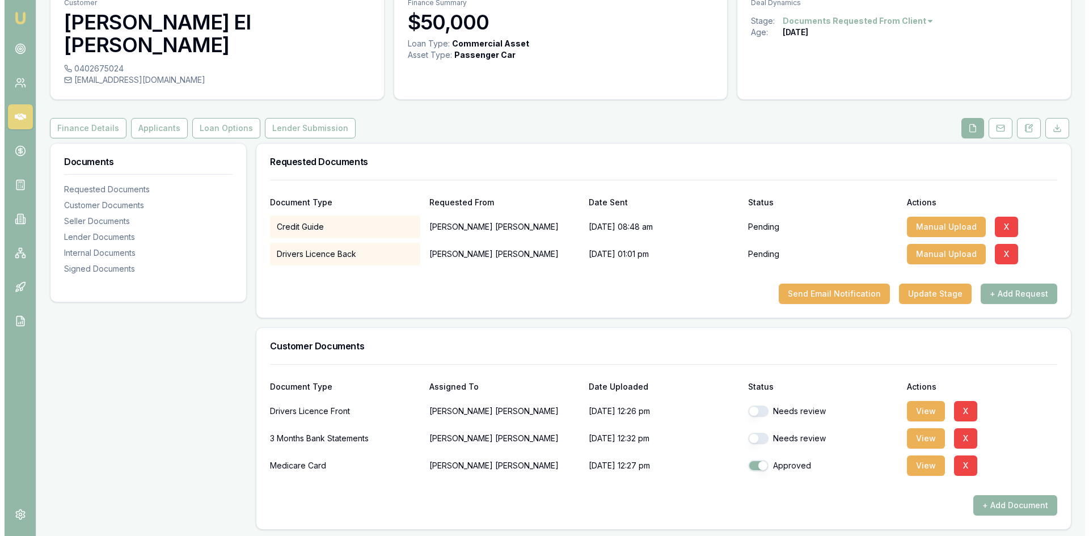
scroll to position [0, 0]
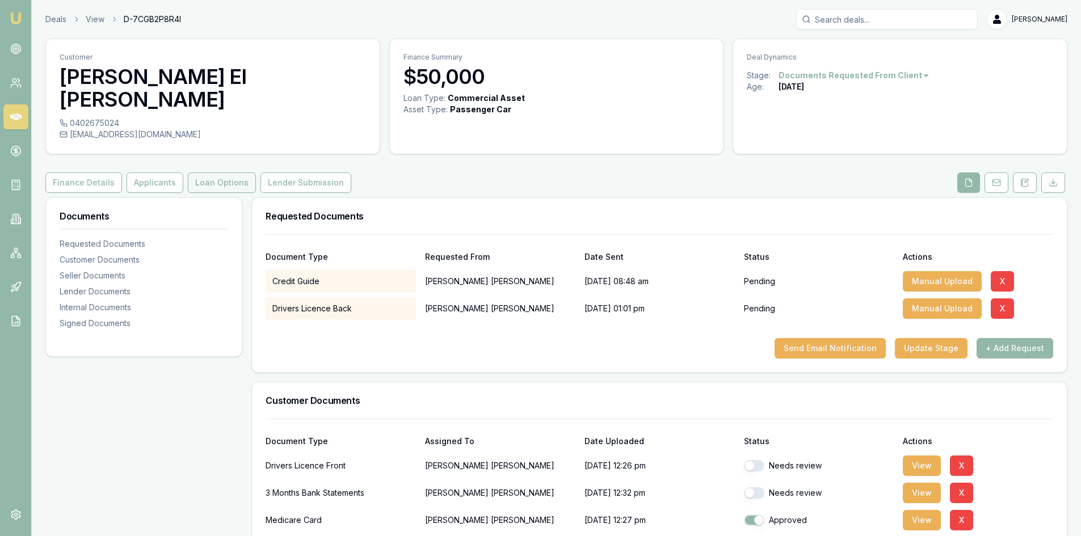
click at [221, 173] on button "Loan Options" at bounding box center [222, 183] width 68 height 20
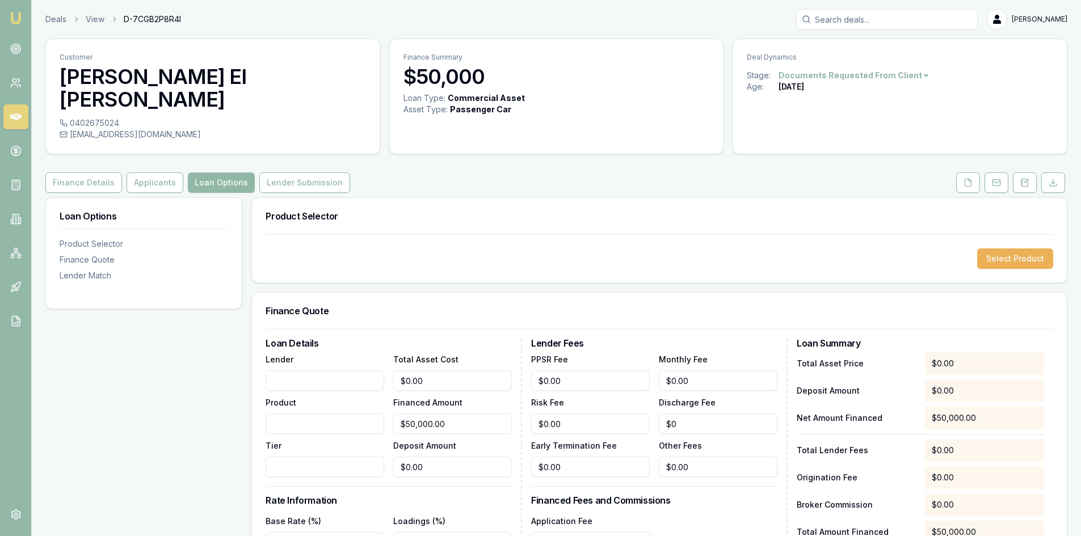
click at [222, 173] on button "Loan Options" at bounding box center [221, 183] width 67 height 20
click at [1021, 249] on button "Select Product" at bounding box center [1015, 259] width 76 height 20
click at [103, 173] on button "Finance Details" at bounding box center [83, 183] width 77 height 20
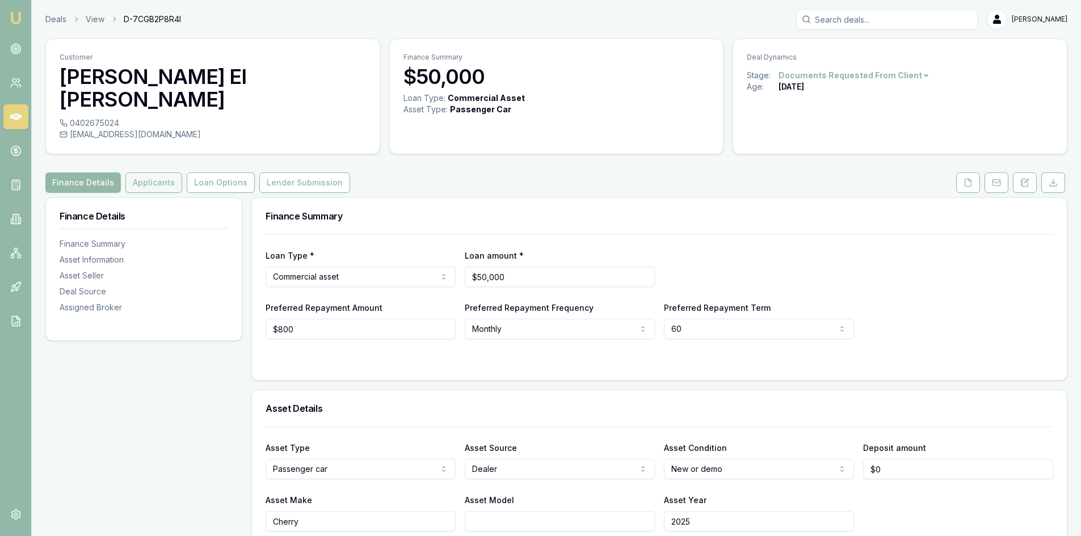
click at [164, 173] on button "Applicants" at bounding box center [153, 183] width 57 height 20
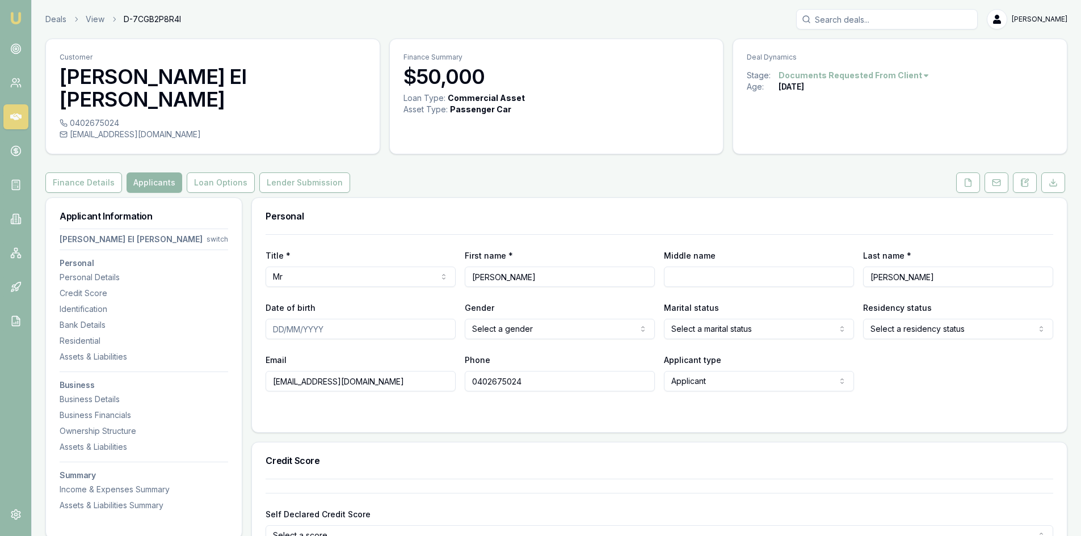
click at [488, 302] on html "Emu Broker Deals View D-7CGB2P8R4I Wendy Fonseka Toggle Menu Customer James El …" at bounding box center [540, 268] width 1081 height 536
click at [689, 308] on html "Emu Broker Deals View D-7CGB2P8R4I Wendy Fonseka Toggle Menu Customer James El …" at bounding box center [540, 268] width 1081 height 536
click at [912, 310] on html "Emu Broker Deals View D-7CGB2P8R4I Wendy Fonseka Toggle Menu Customer James El …" at bounding box center [540, 268] width 1081 height 536
click at [898, 354] on div "Email info@elmosburgers.com.au Phone 0402675024 Applicant type Applicant Applic…" at bounding box center [660, 372] width 788 height 39
click at [195, 173] on button "Loan Options" at bounding box center [221, 183] width 68 height 20
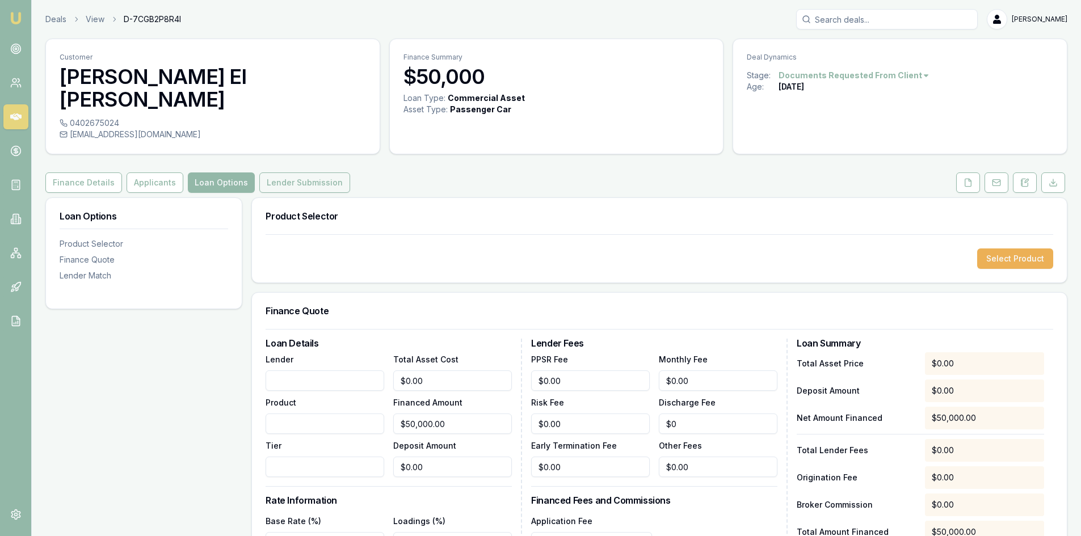
click at [276, 173] on button "Lender Submission" at bounding box center [304, 183] width 91 height 20
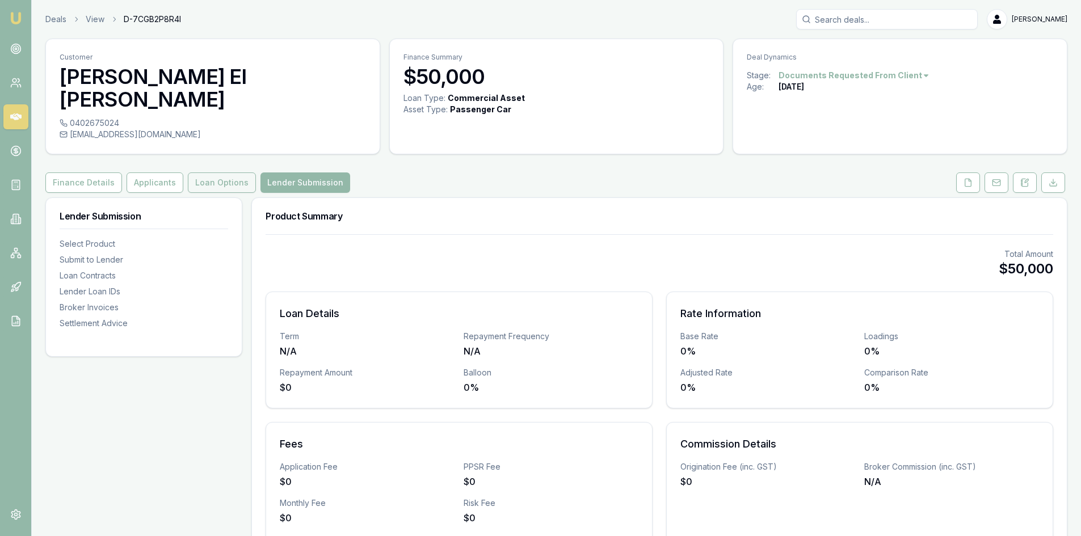
click at [211, 173] on button "Loan Options" at bounding box center [222, 183] width 68 height 20
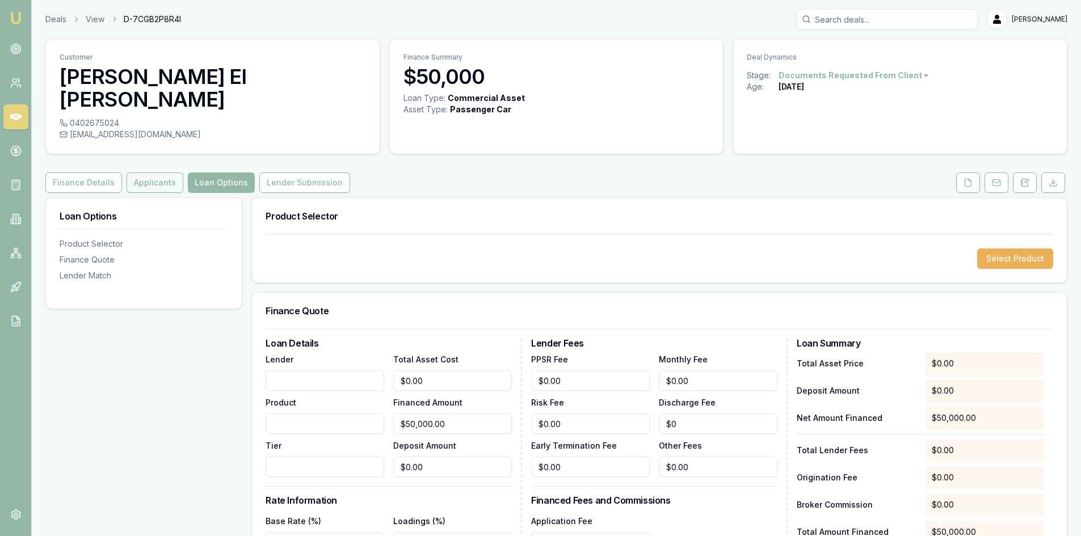
click at [149, 173] on button "Applicants" at bounding box center [155, 183] width 57 height 20
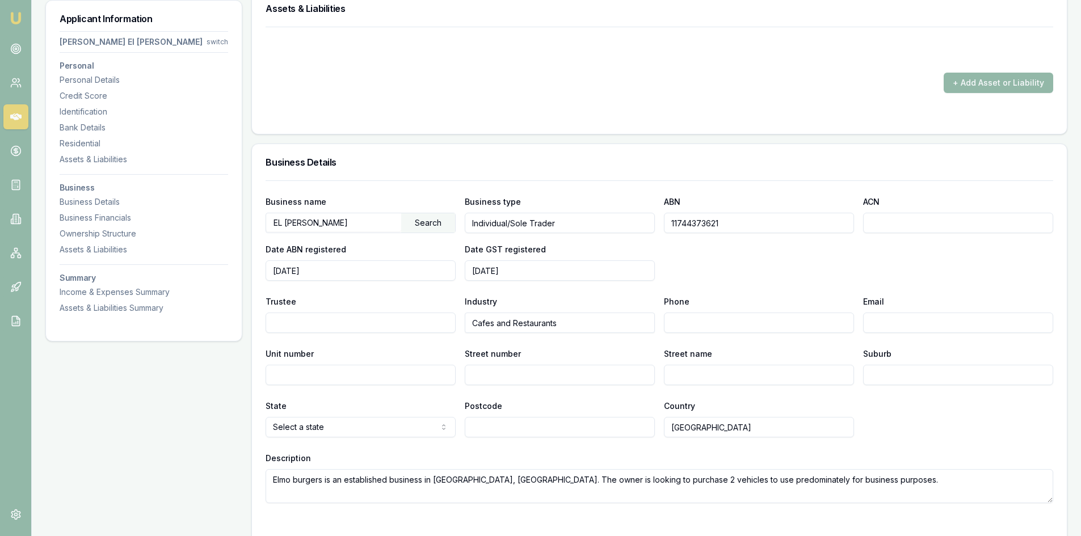
scroll to position [965, 0]
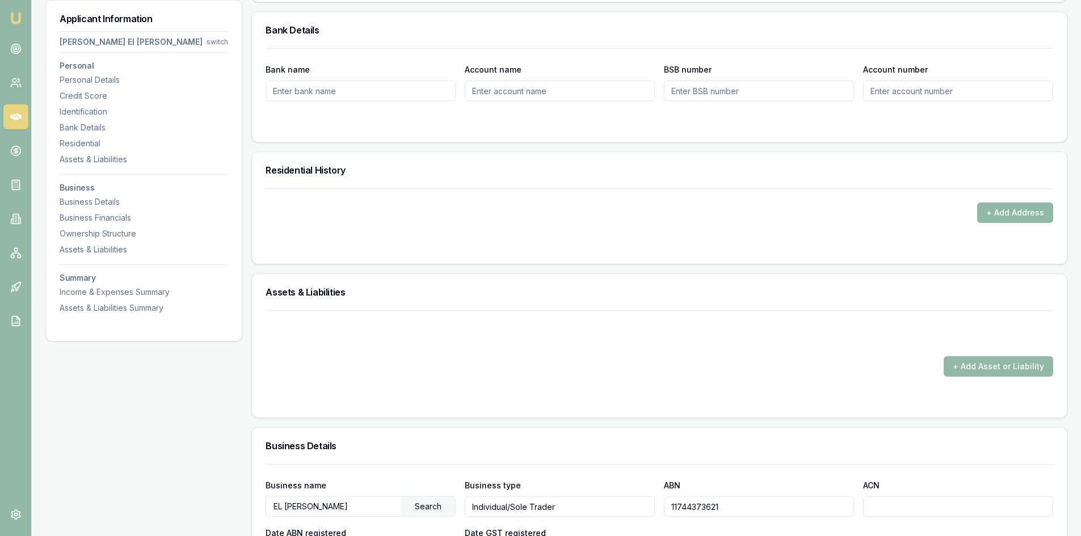
click at [1027, 203] on button "+ Add Address" at bounding box center [1015, 213] width 76 height 20
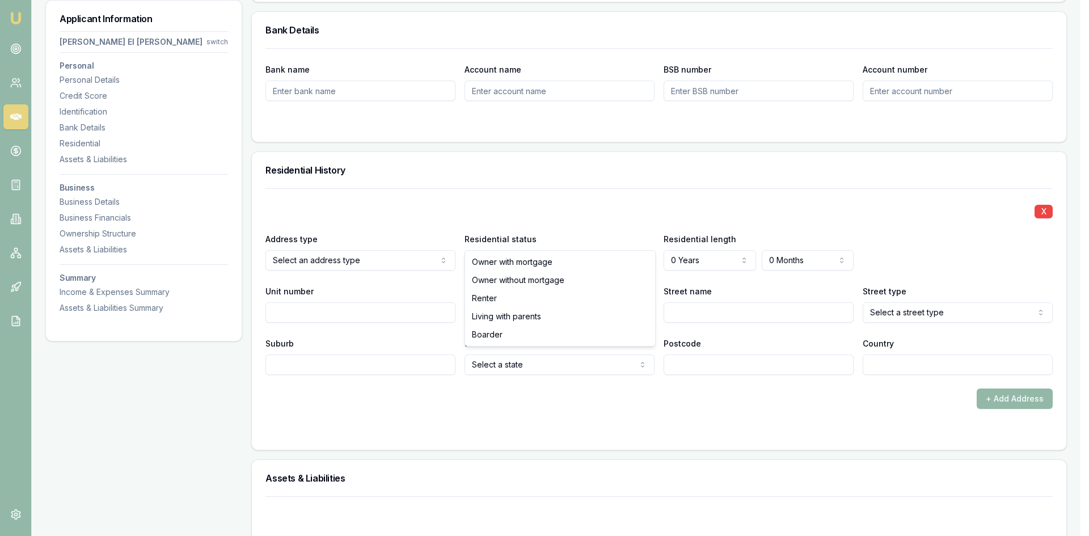
select select "LIVING_WITH_PARENTS"
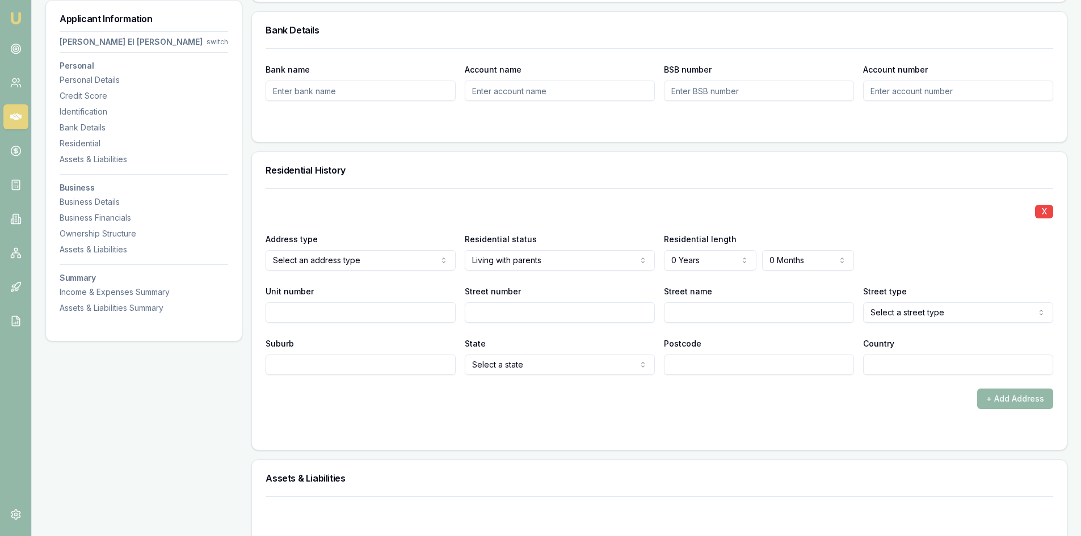
click at [754, 389] on form "X Address type Select an address type Current Previous Residential status Livin…" at bounding box center [660, 312] width 788 height 248
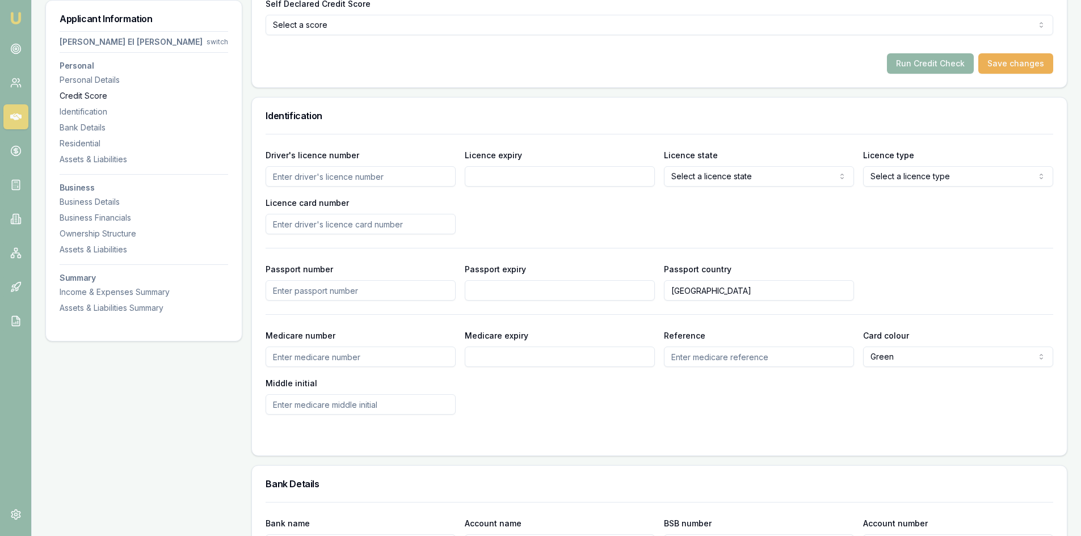
scroll to position [0, 0]
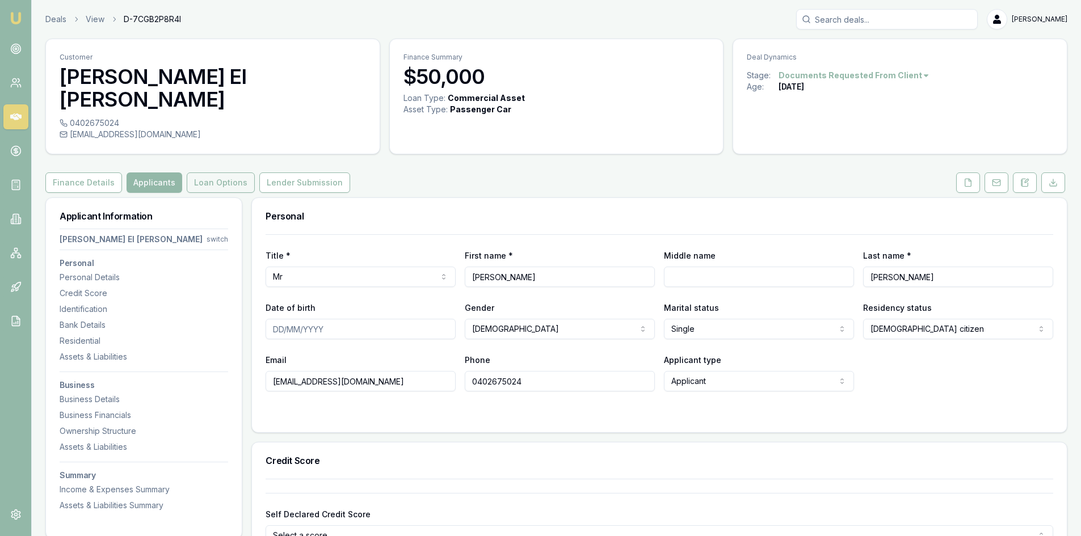
click at [199, 173] on button "Loan Options" at bounding box center [221, 183] width 68 height 20
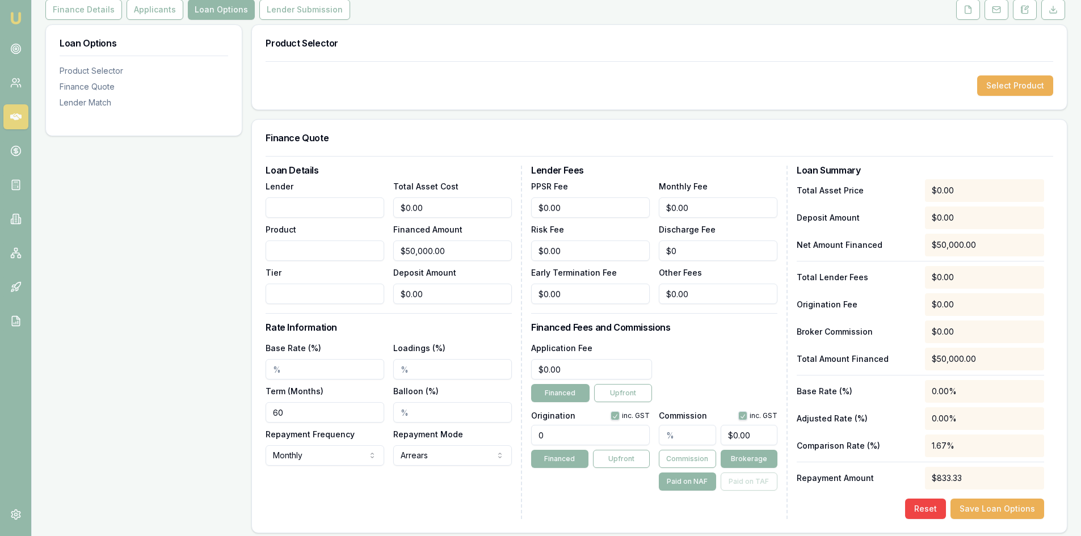
scroll to position [249, 0]
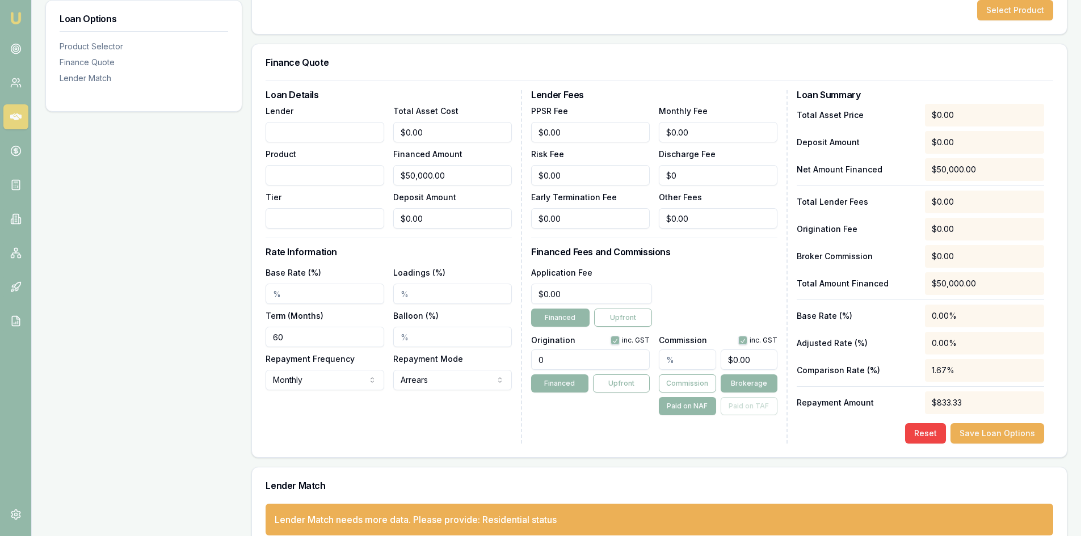
click at [544, 513] on div "Lender Match needs more data. Please provide: Residential status" at bounding box center [416, 520] width 282 height 14
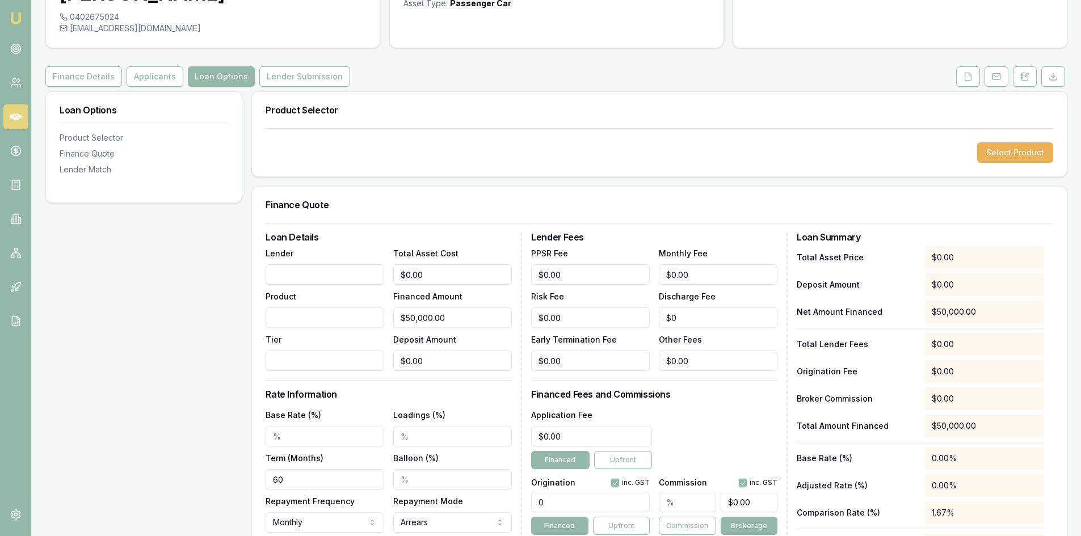
scroll to position [0, 0]
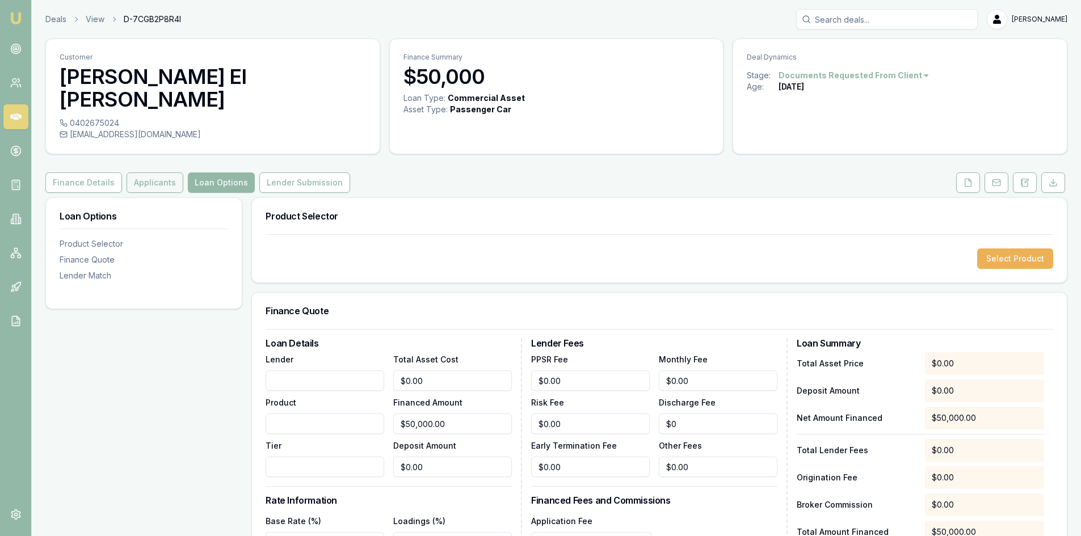
click at [159, 173] on button "Applicants" at bounding box center [155, 183] width 57 height 20
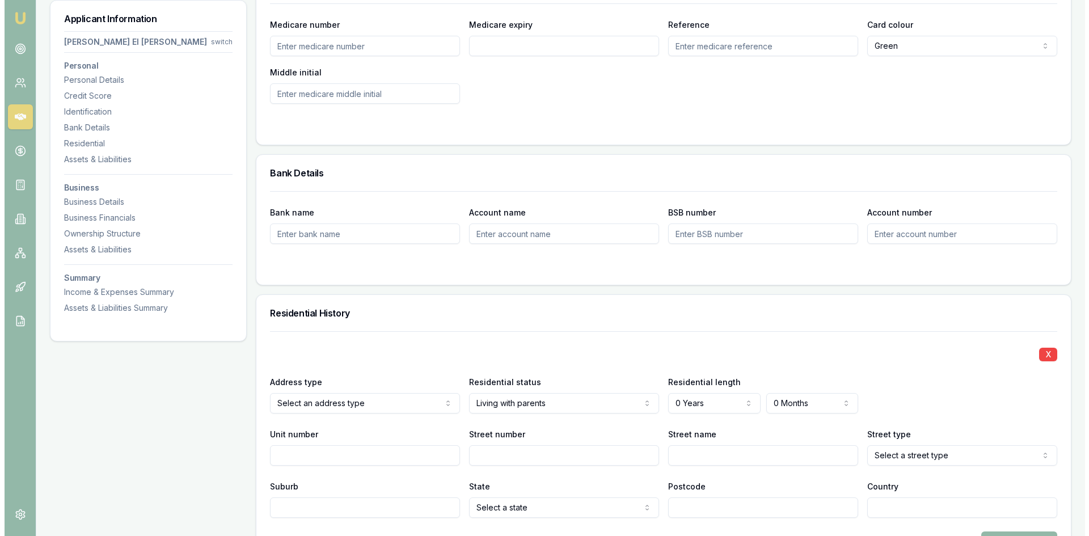
scroll to position [965, 0]
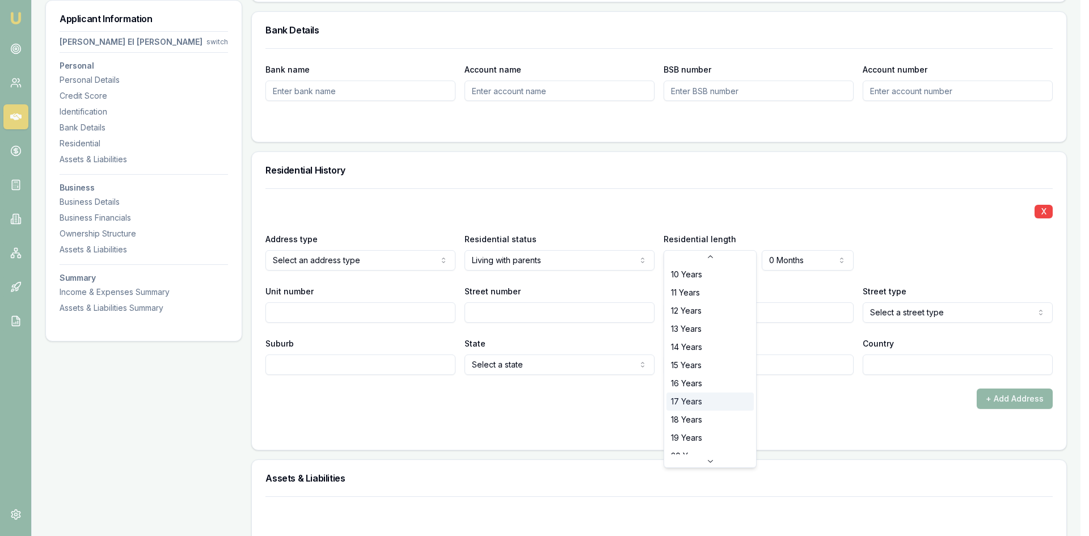
scroll to position [182, 0]
select select "20"
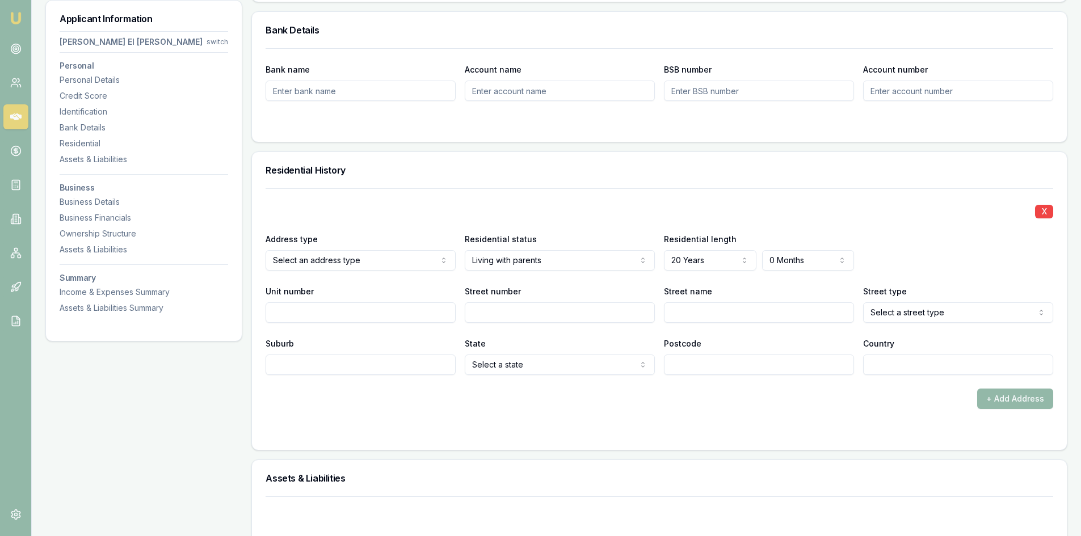
click at [500, 302] on input "Street number" at bounding box center [560, 312] width 190 height 20
type input "9"
type input "Woodhill"
select select "Drive"
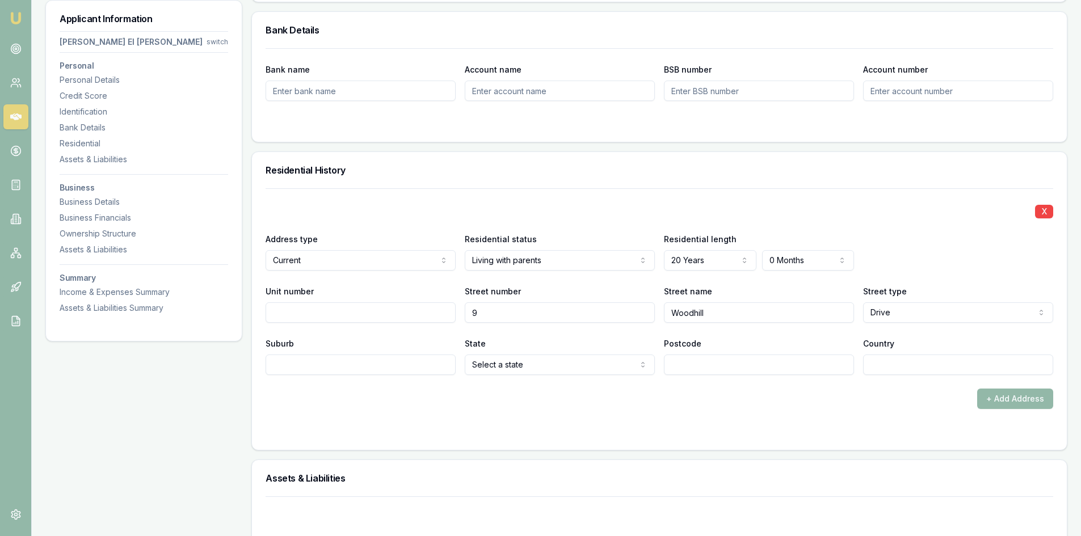
click at [980, 239] on div "Address type Current Current Previous Residential status Living with parents Ow…" at bounding box center [660, 251] width 788 height 39
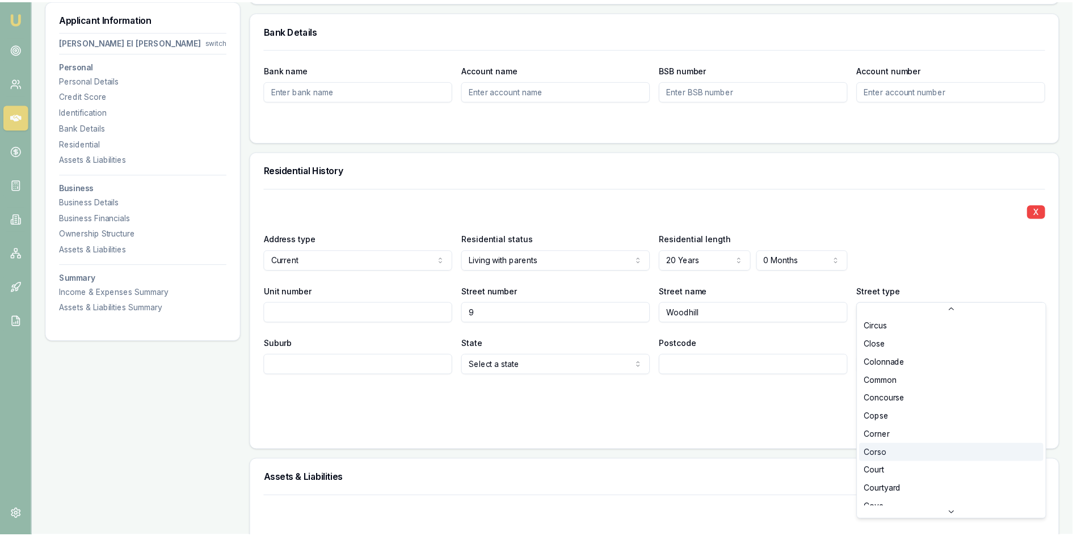
scroll to position [508, 0]
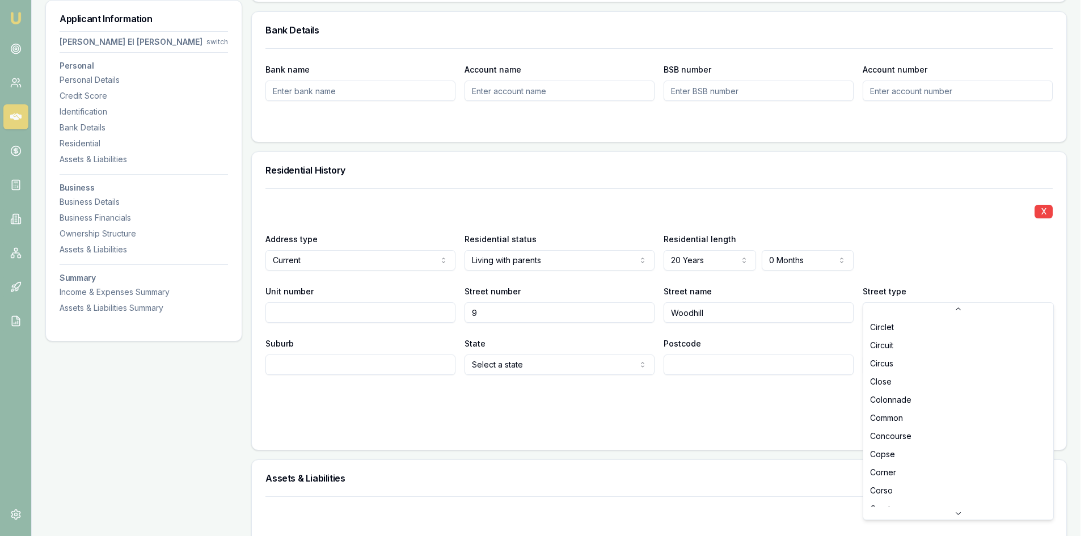
select select "Close"
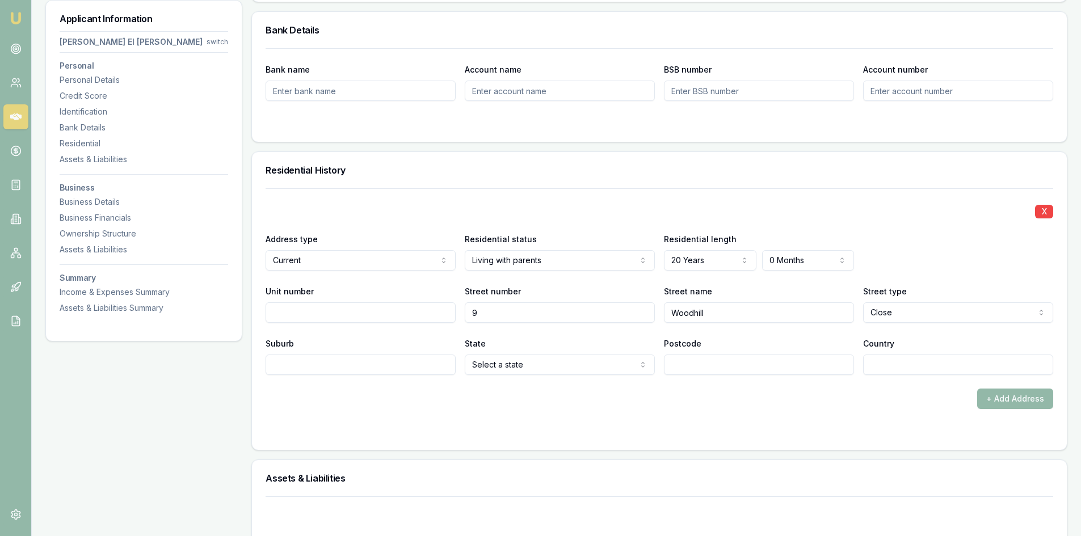
click at [339, 355] on input "Suburb" at bounding box center [361, 365] width 190 height 20
type input "Research"
select select "VIC"
click at [722, 355] on input "Postcode" at bounding box center [759, 365] width 190 height 20
type input "3095"
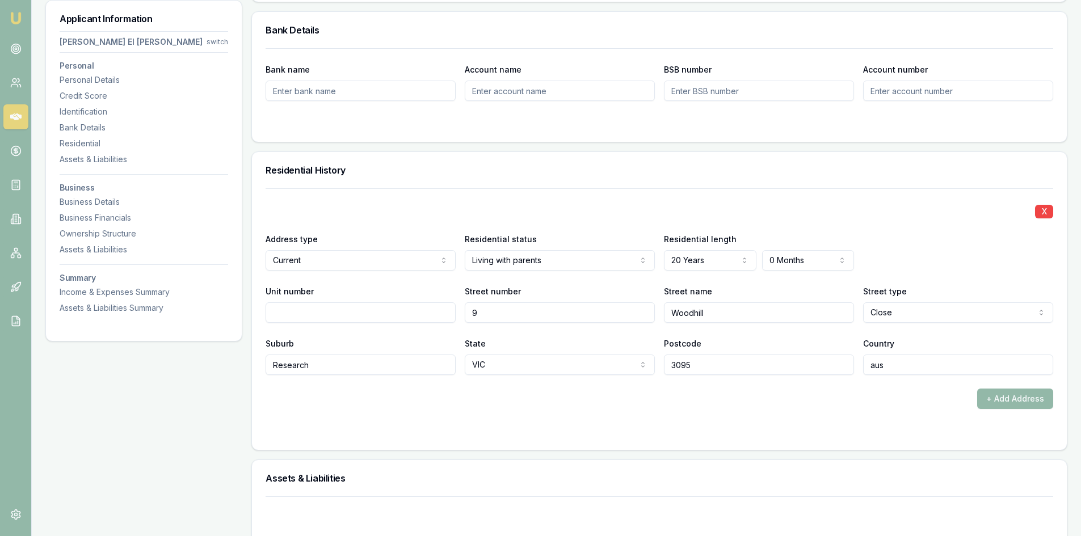
click at [894, 355] on input "aus" at bounding box center [958, 365] width 190 height 20
drag, startPoint x: 894, startPoint y: 341, endPoint x: 818, endPoint y: 336, distance: 76.8
click at [818, 336] on div "Suburb Research State VIC NSW VIC QLD SA WA TAS NT ACT Postcode 3095 Country aus" at bounding box center [660, 355] width 788 height 39
type input "Australia"
click at [775, 390] on form "X Address type Current Current Previous Residential status Living with parents …" at bounding box center [660, 312] width 788 height 248
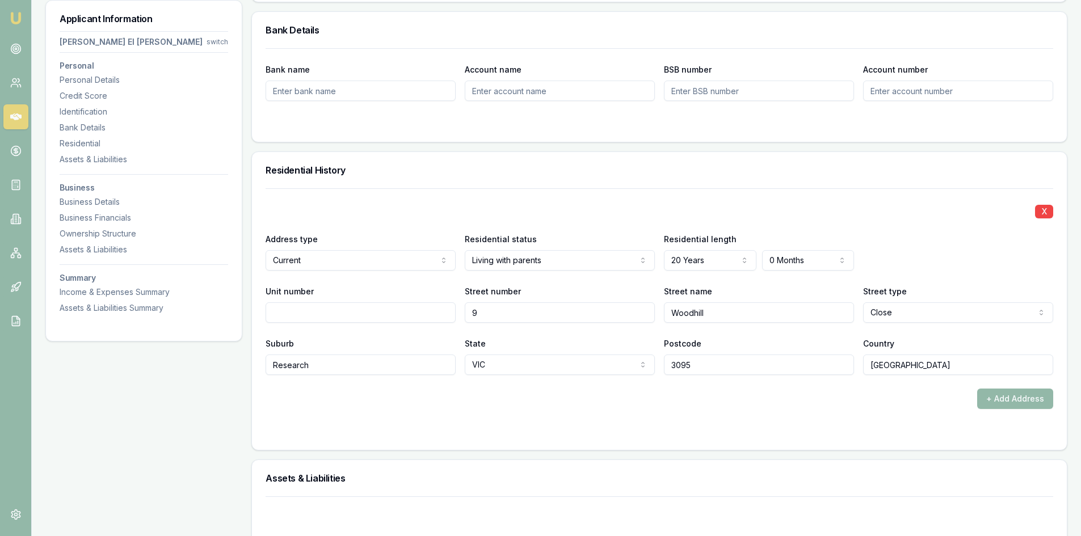
click at [815, 394] on form "X Address type Current Current Previous Residential status Living with parents …" at bounding box center [660, 312] width 788 height 248
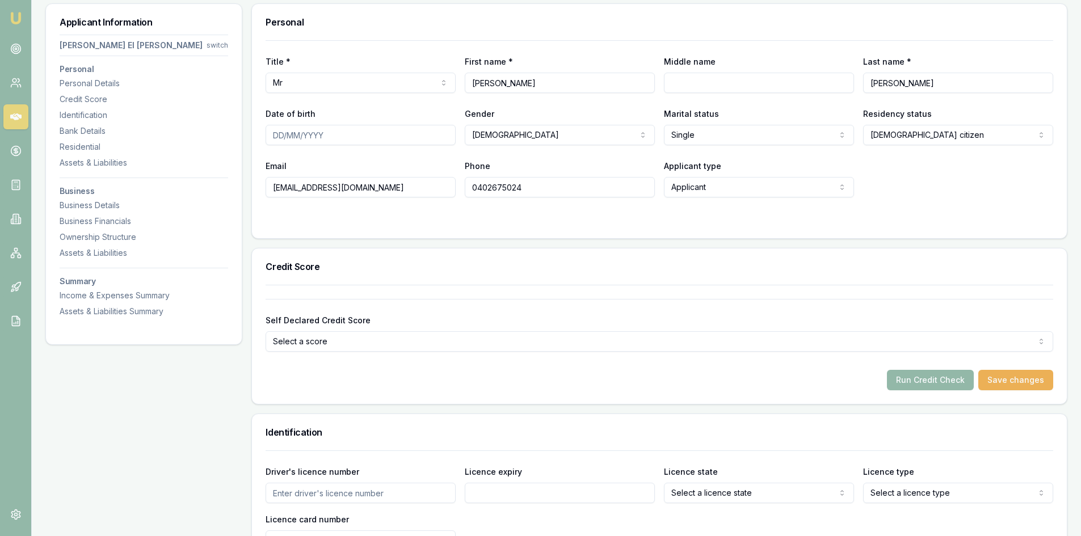
scroll to position [0, 0]
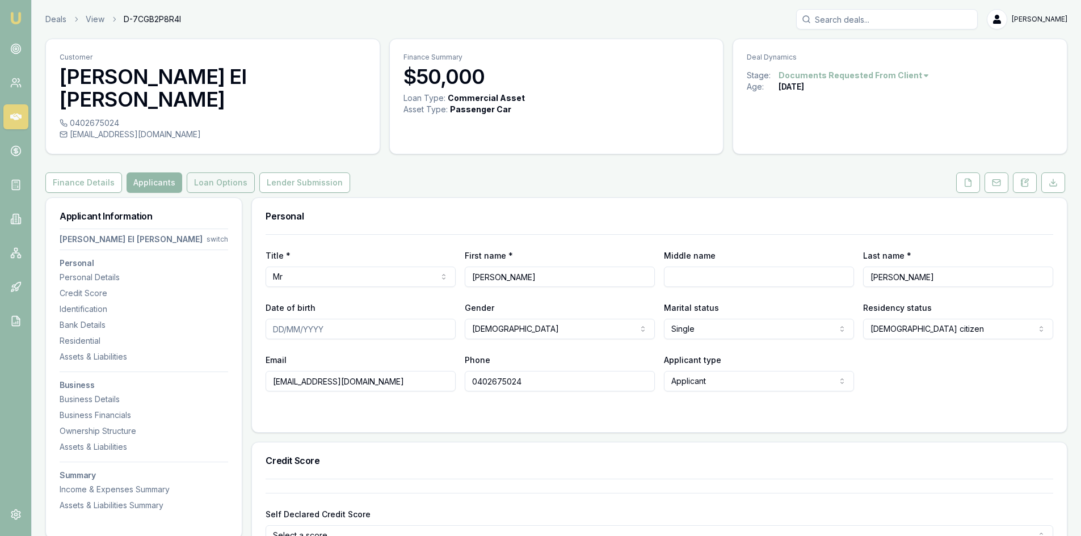
click at [200, 173] on button "Loan Options" at bounding box center [221, 183] width 68 height 20
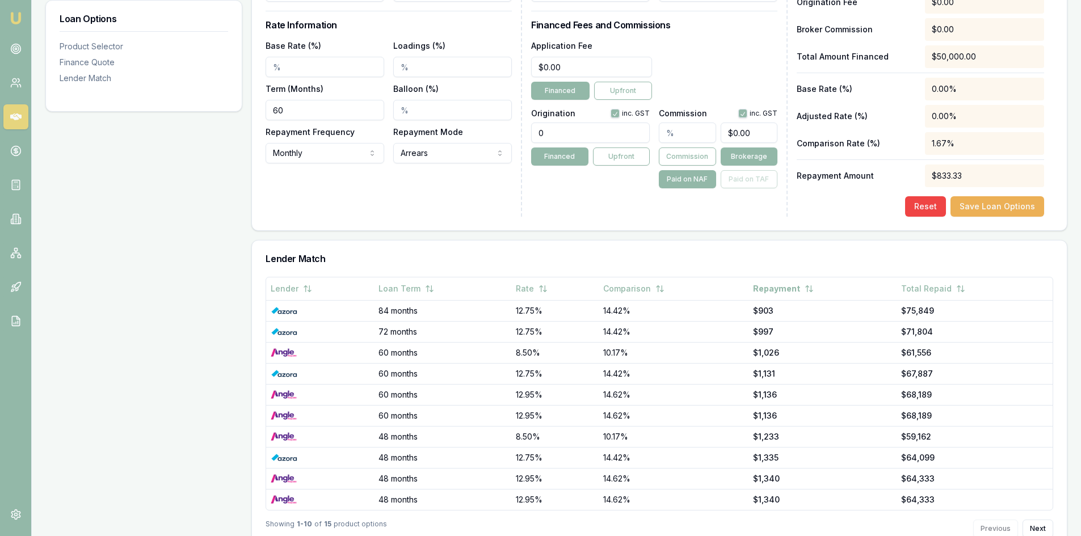
scroll to position [487, 0]
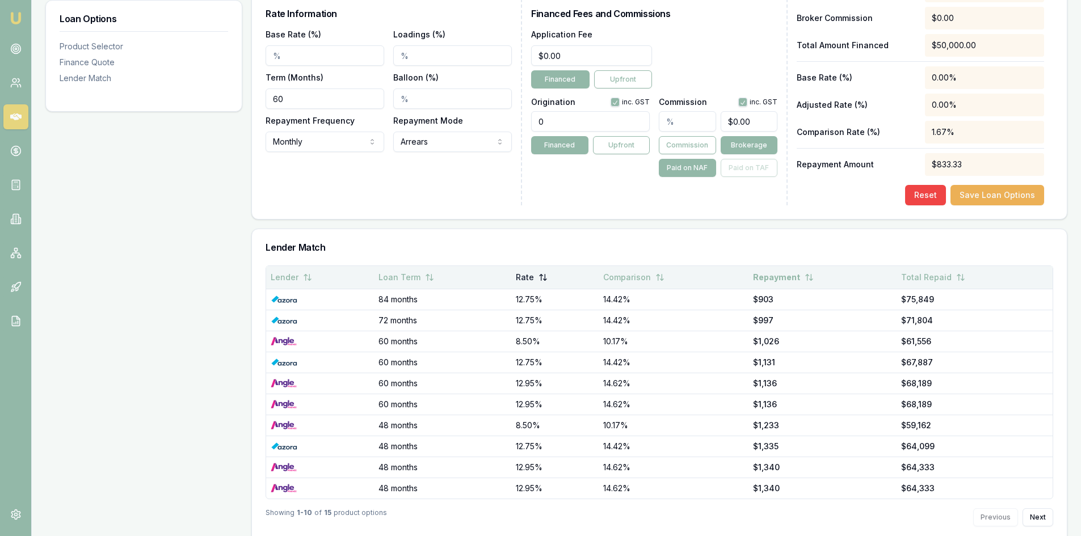
click at [528, 267] on button "Rate" at bounding box center [532, 277] width 32 height 20
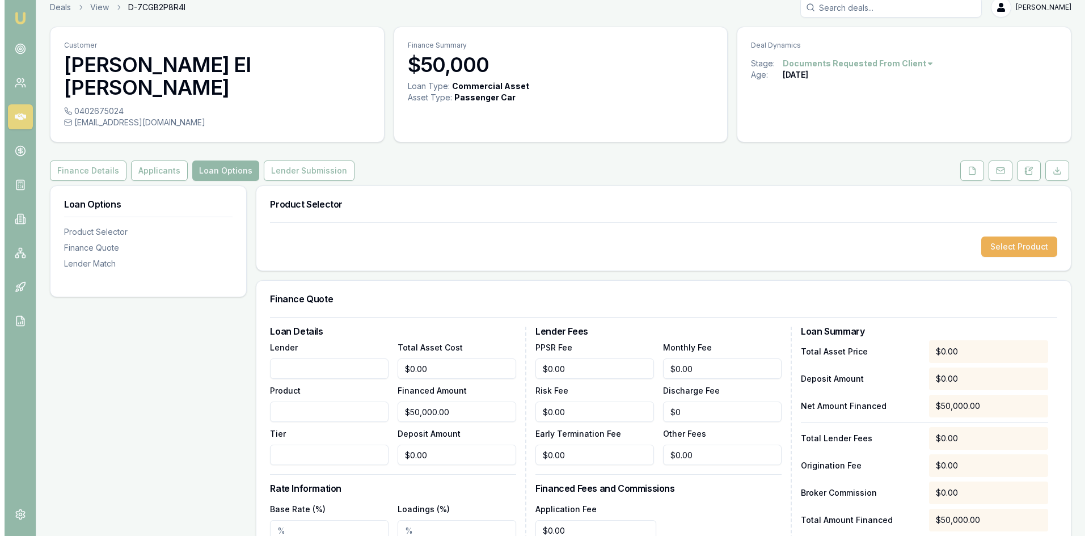
scroll to position [0, 0]
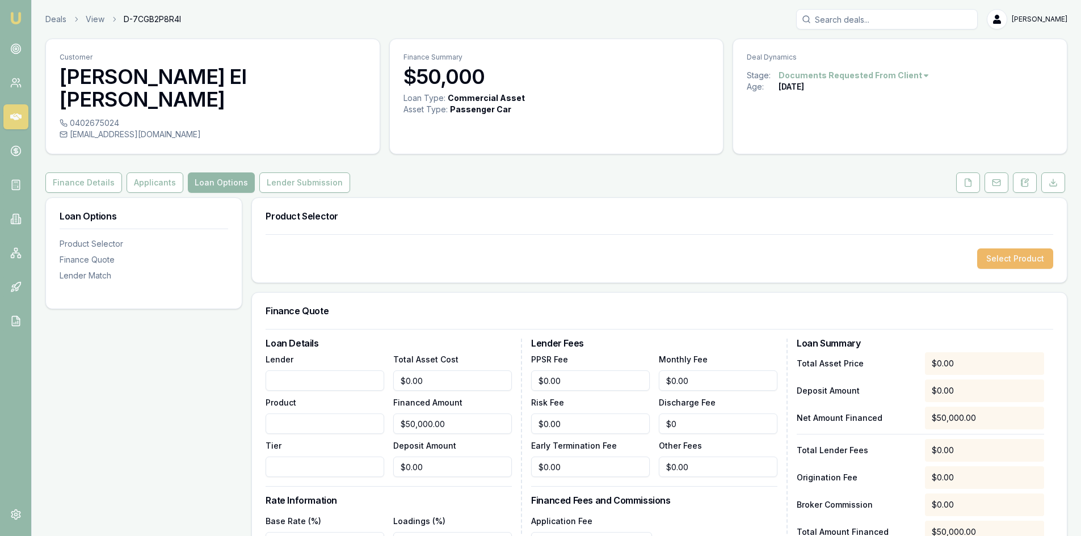
click at [1034, 249] on button "Select Product" at bounding box center [1015, 259] width 76 height 20
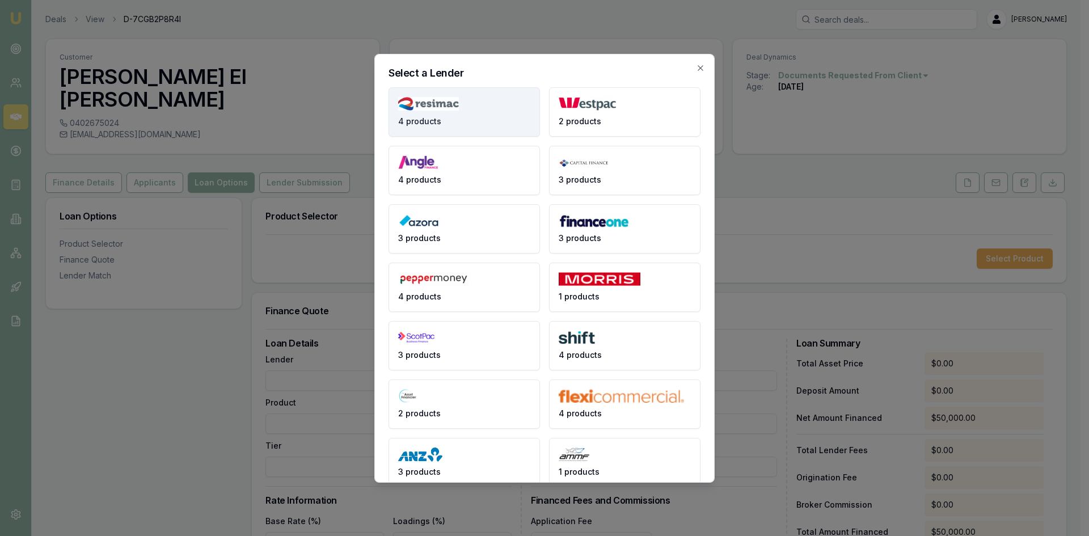
click at [432, 112] on button "4 products" at bounding box center [465, 111] width 152 height 49
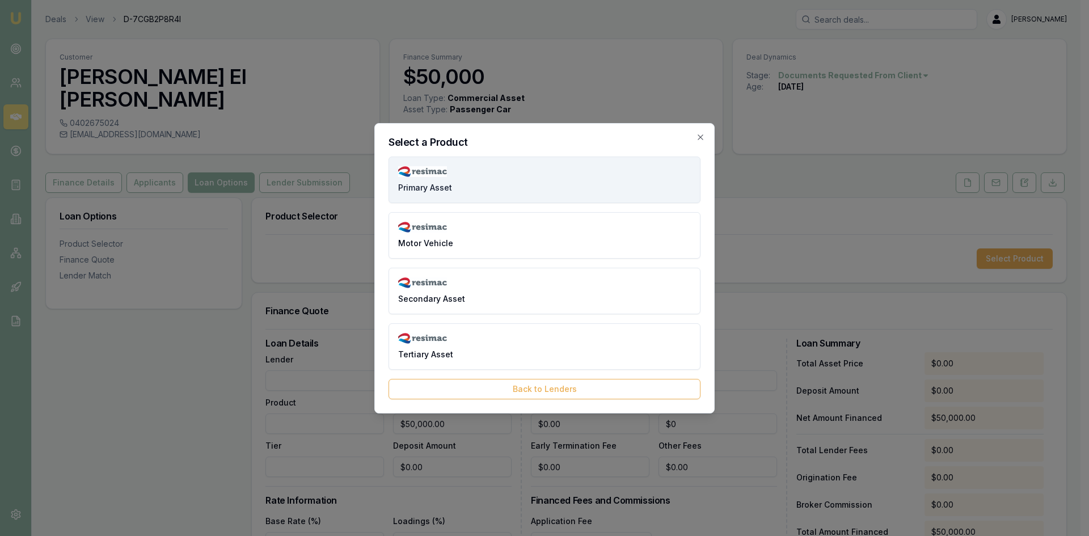
click at [437, 192] on span "Primary Asset" at bounding box center [425, 187] width 54 height 11
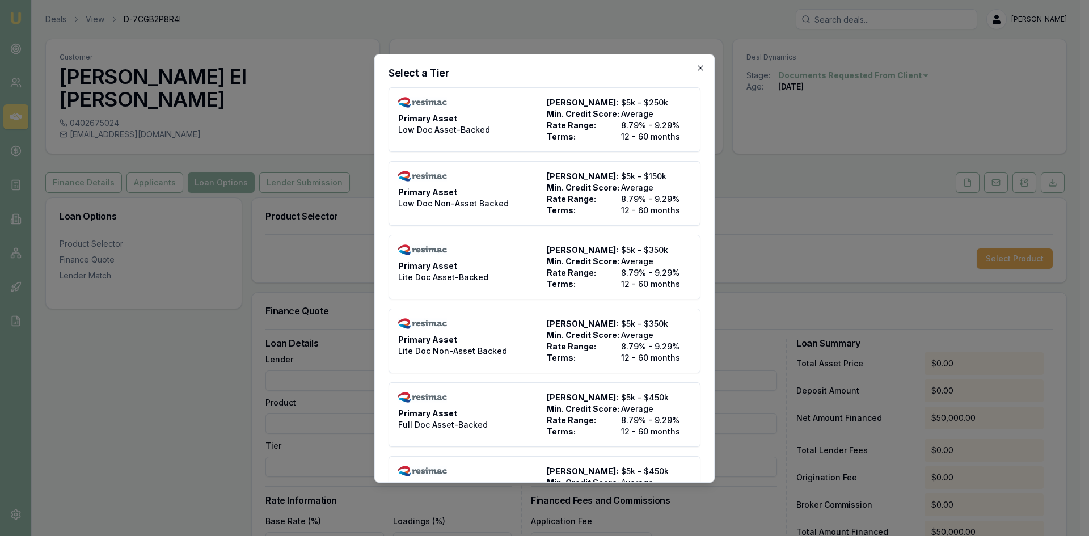
click at [696, 69] on icon "button" at bounding box center [700, 68] width 9 height 9
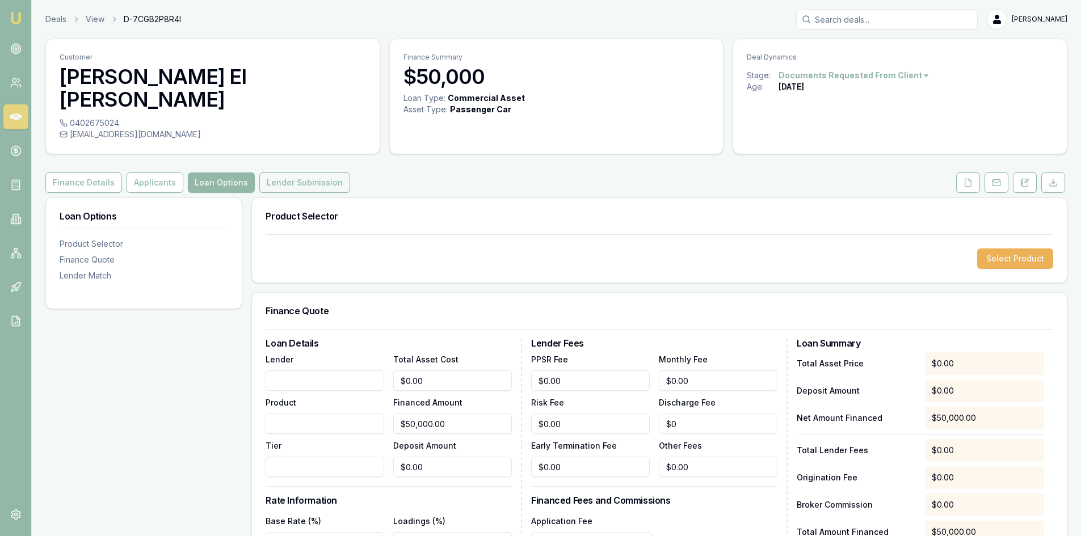
click at [309, 173] on button "Lender Submission" at bounding box center [304, 183] width 91 height 20
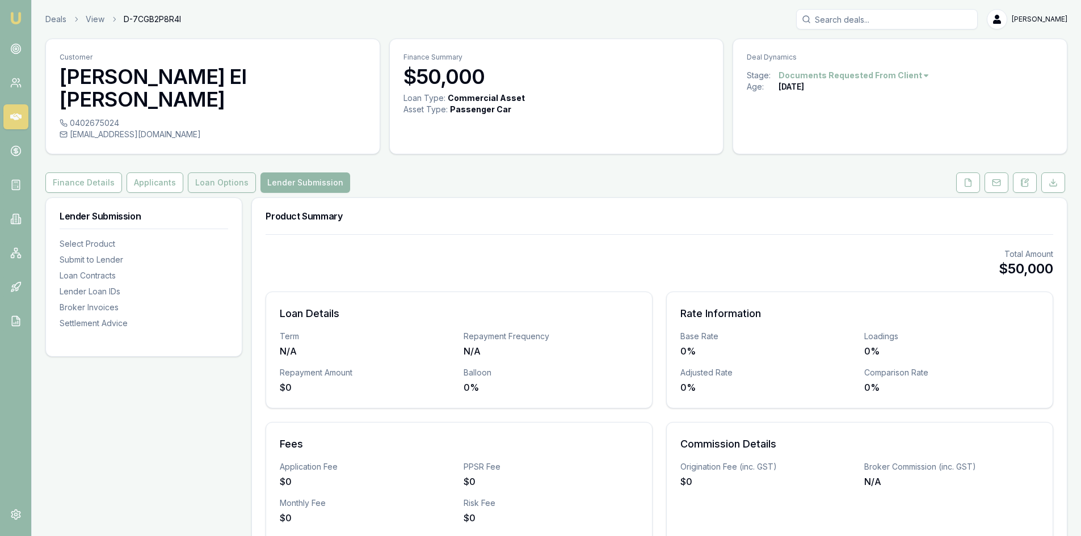
click at [231, 173] on button "Loan Options" at bounding box center [222, 183] width 68 height 20
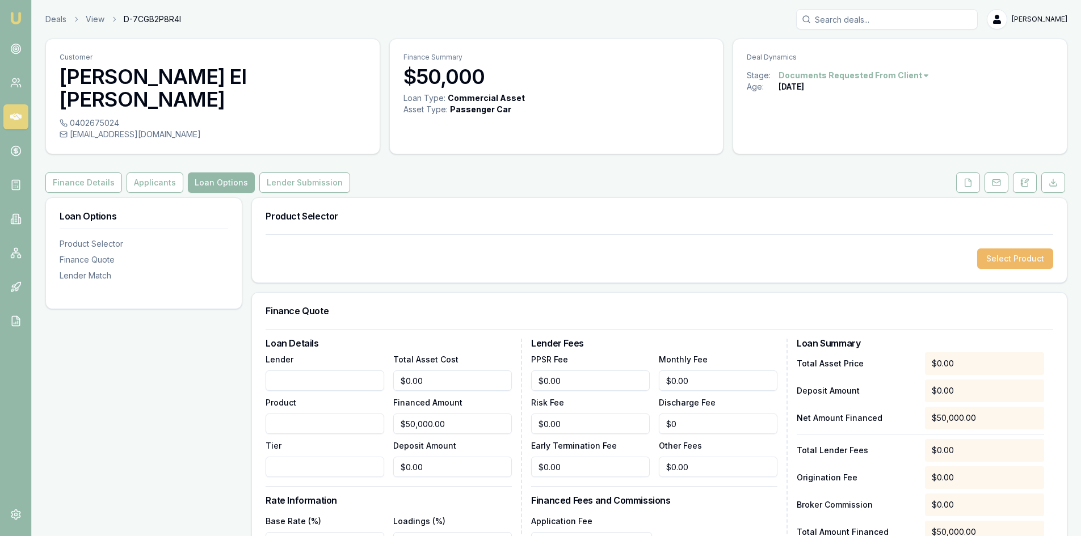
click at [1025, 249] on button "Select Product" at bounding box center [1015, 259] width 76 height 20
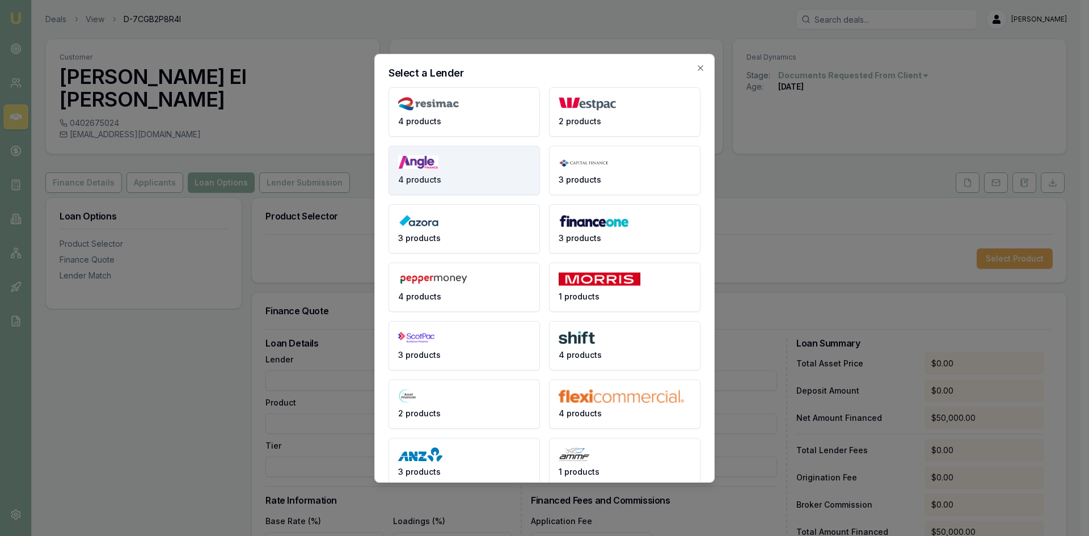
click at [430, 156] on img at bounding box center [418, 162] width 40 height 14
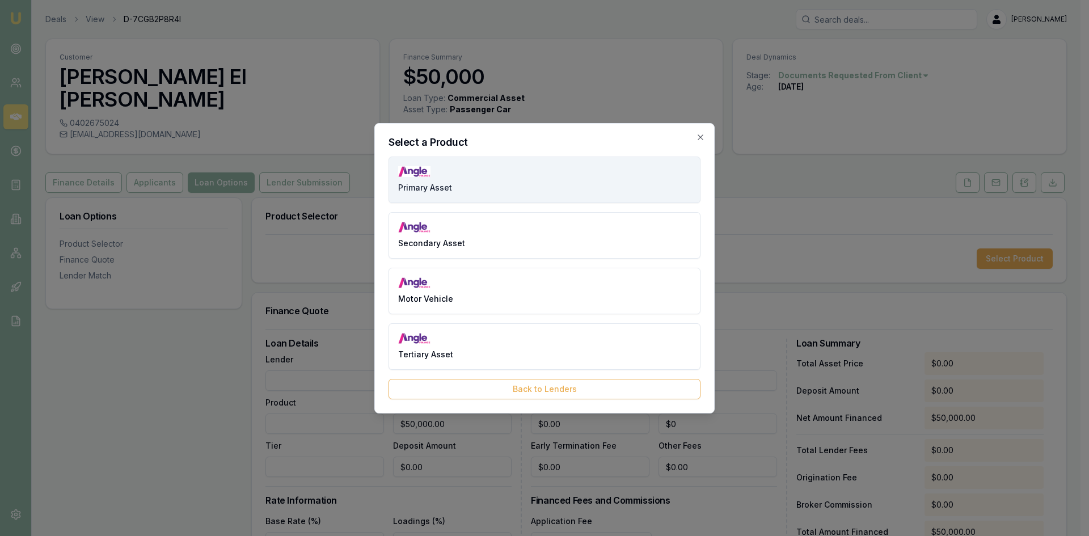
click at [430, 177] on img at bounding box center [414, 171] width 32 height 11
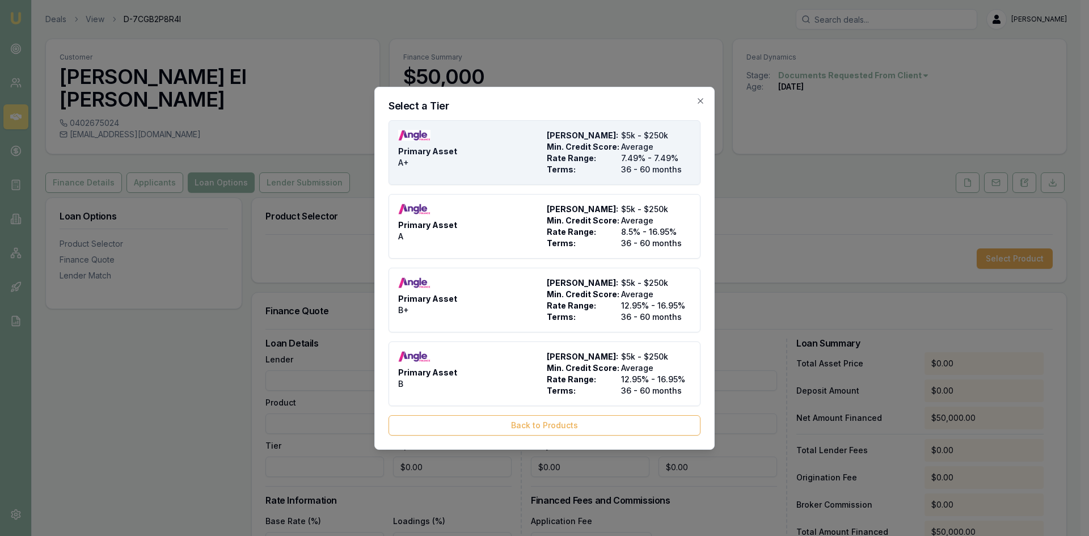
click at [448, 161] on div "Primary Asset A+" at bounding box center [470, 152] width 144 height 45
type input "Angle Finance"
type input "Primary Asset"
type input "A+"
type input "7.49"
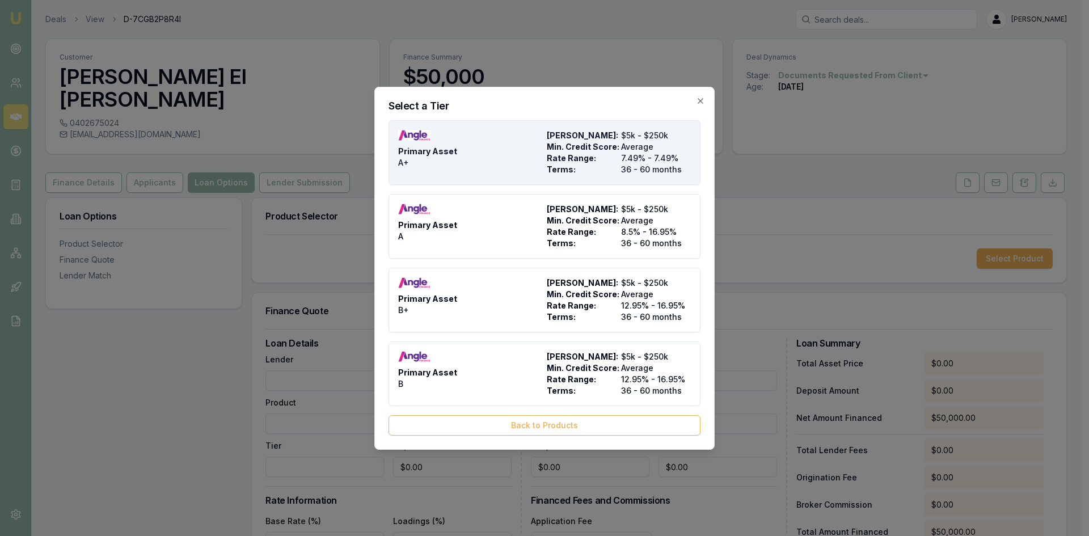
type input "36"
type input "$4.95"
type input "$540.00"
type input "1400"
type input "8"
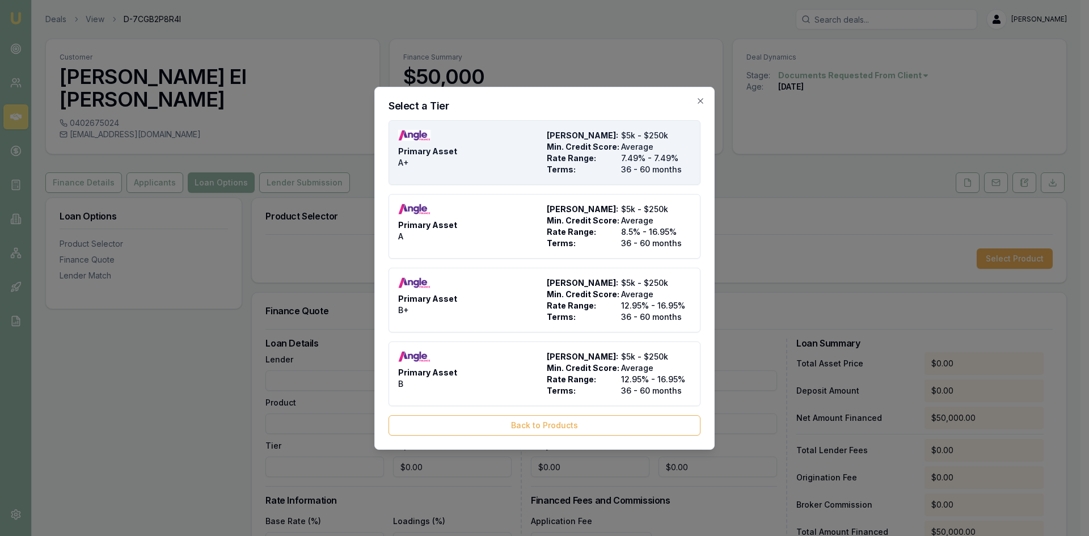
type input "$4,000.00"
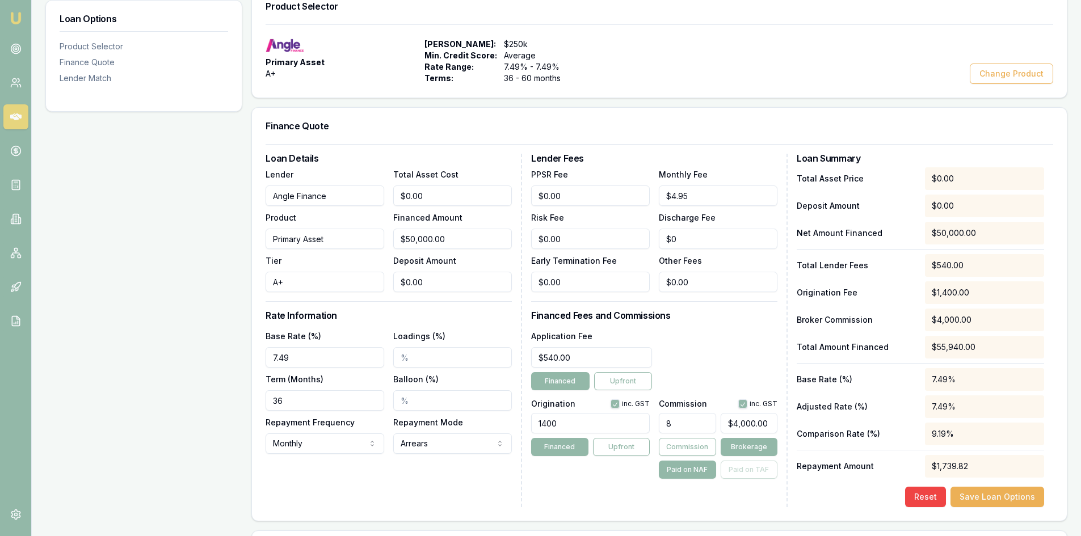
scroll to position [227, 0]
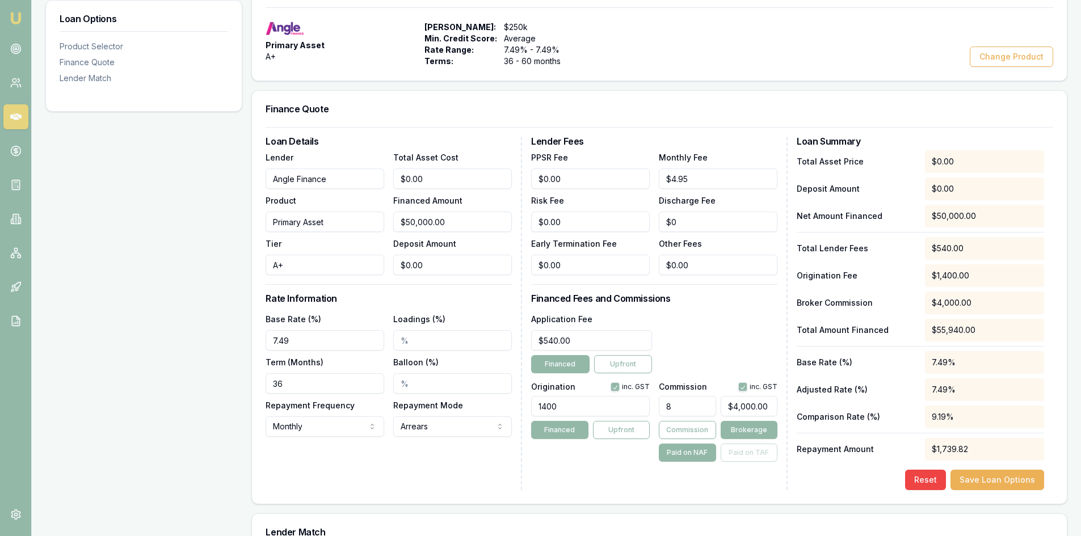
click at [685, 396] on input "8" at bounding box center [687, 406] width 57 height 20
drag, startPoint x: 685, startPoint y: 384, endPoint x: 631, endPoint y: 384, distance: 54.5
click at [631, 384] on div "Origination inc. GST 1400 Financed Upfront Commission inc. GST 8 $4,000.00 Comm…" at bounding box center [654, 420] width 246 height 84
type input "3"
type input "$1,500.00"
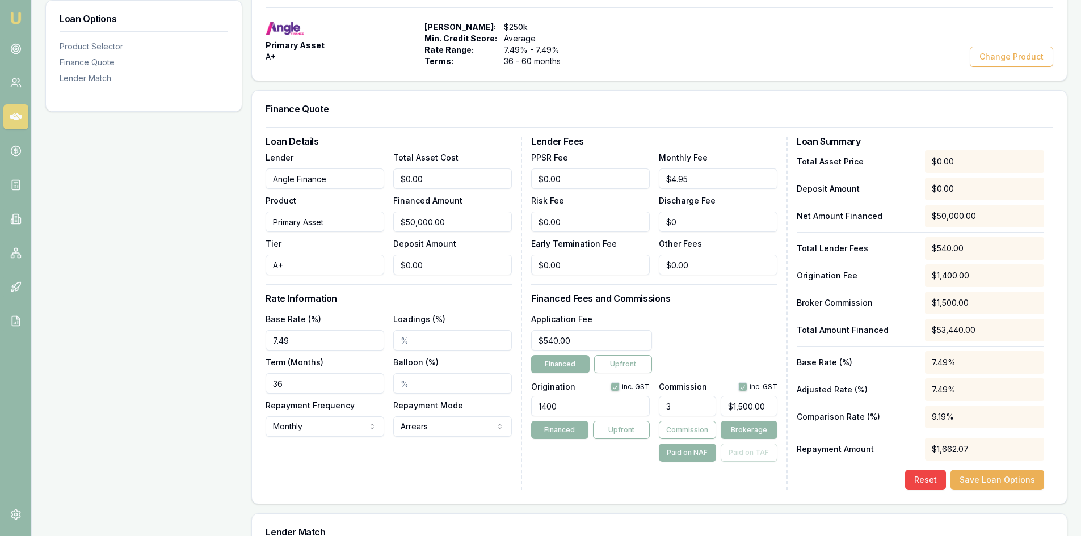
type input "3.00%"
click at [615, 447] on div "Lender Fees PPSR Fee $0.00 Monthly Fee $4.95 Risk Fee $0.00 Discharge Fee $0 Ea…" at bounding box center [659, 314] width 256 height 354
click at [582, 396] on input "1400" at bounding box center [590, 406] width 119 height 20
drag, startPoint x: 569, startPoint y: 377, endPoint x: 495, endPoint y: 378, distance: 74.3
click at [498, 378] on div "Loan Details Lender Angle Finance Product Primary Asset Tier A+ Total Asset Cos…" at bounding box center [660, 314] width 788 height 354
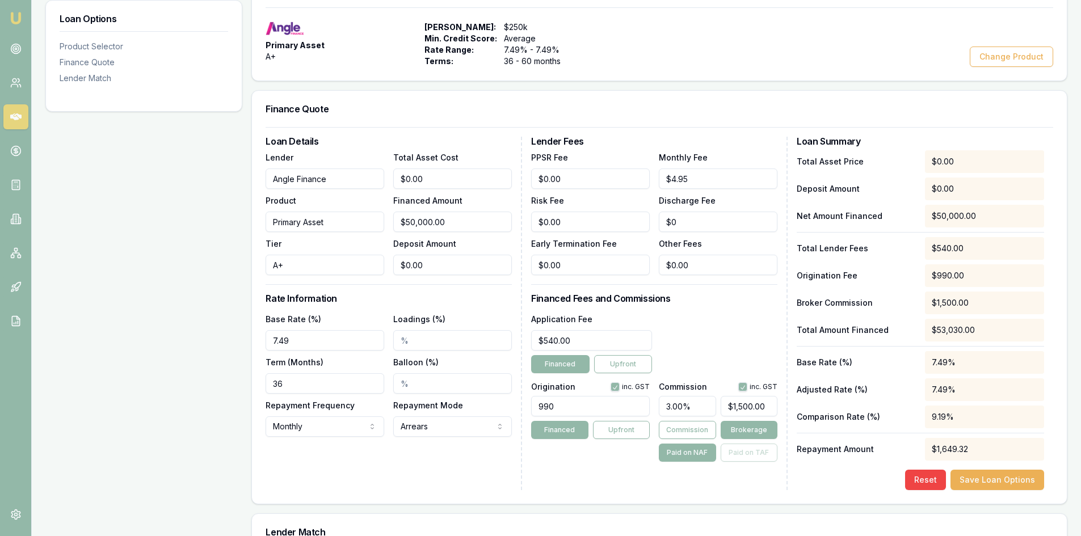
type input "990.00"
click at [510, 458] on div "Loan Details Lender Angle Finance Product Primary Asset Tier A+ Total Asset Cos…" at bounding box center [394, 314] width 256 height 354
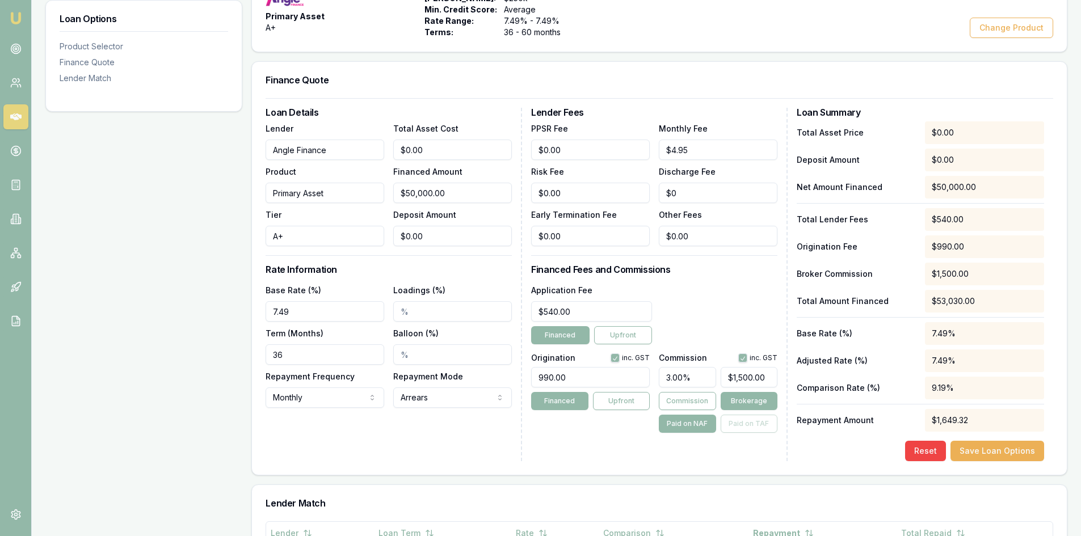
scroll to position [0, 0]
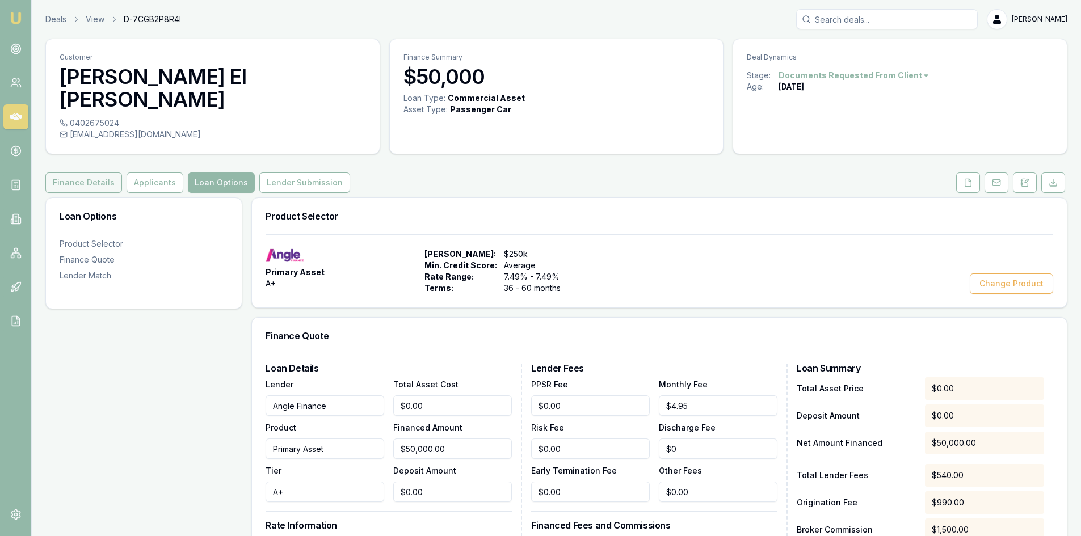
click at [60, 173] on button "Finance Details" at bounding box center [83, 183] width 77 height 20
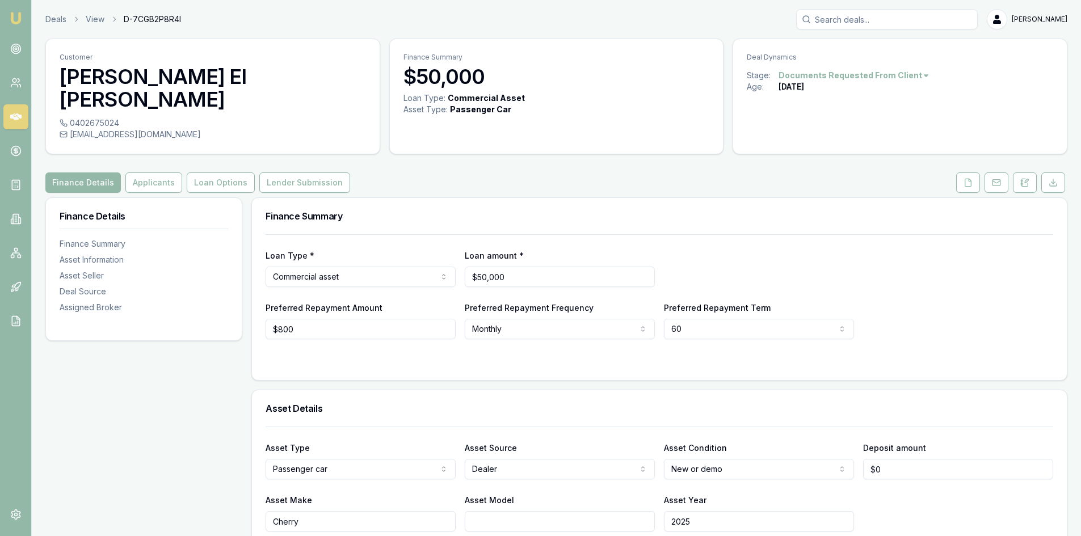
click at [468, 98] on div "Commercial Asset" at bounding box center [486, 97] width 77 height 11
click at [354, 253] on html "Emu Broker Deals View D-7CGB2P8R4I Wendy Fonseka Toggle Menu Customer James El …" at bounding box center [540, 268] width 1081 height 536
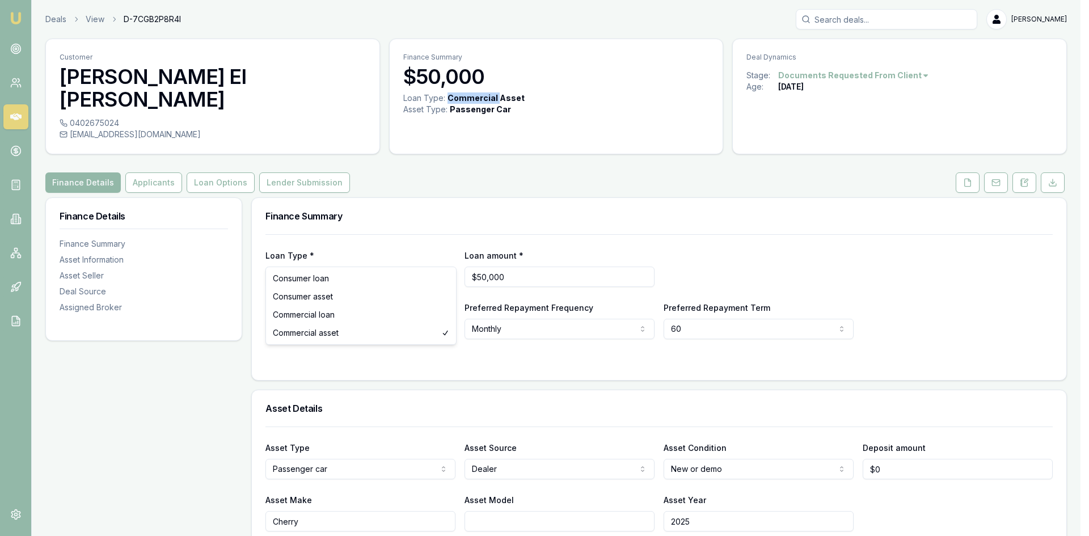
select select "CONSUMER_ASSET"
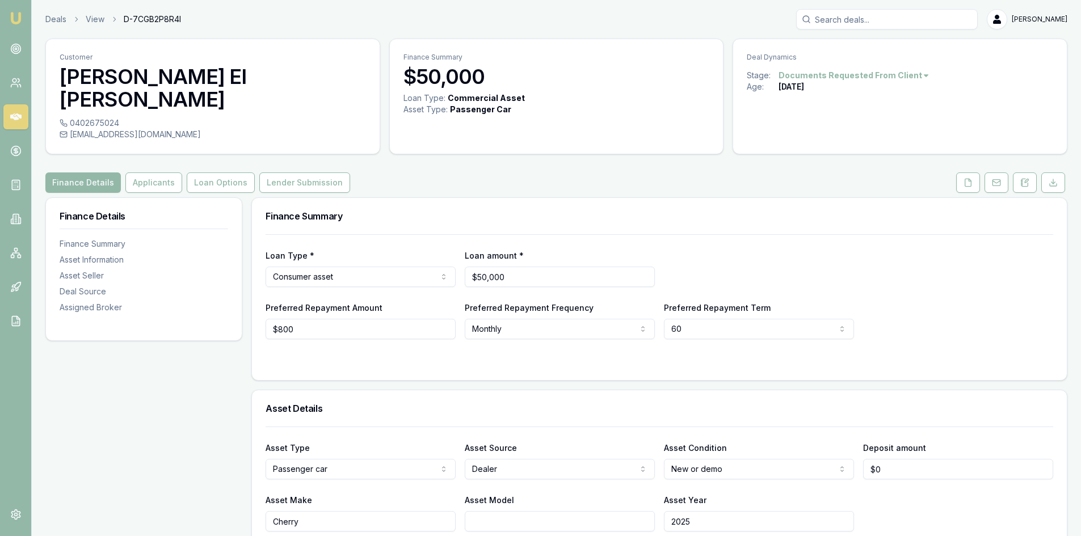
click at [364, 357] on div at bounding box center [660, 361] width 788 height 9
click at [203, 173] on button "Loan Options" at bounding box center [221, 183] width 68 height 20
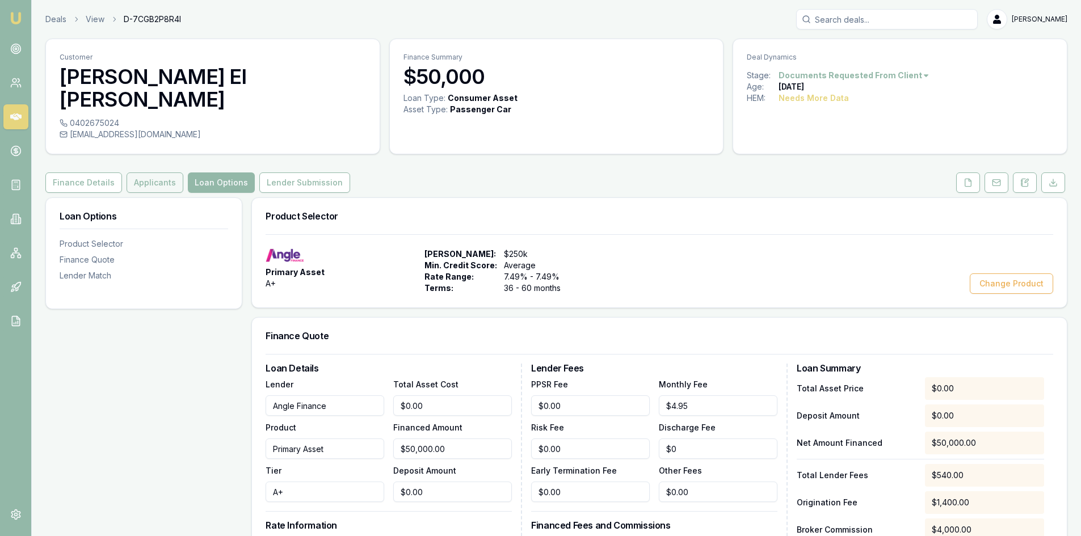
click at [141, 173] on button "Applicants" at bounding box center [155, 183] width 57 height 20
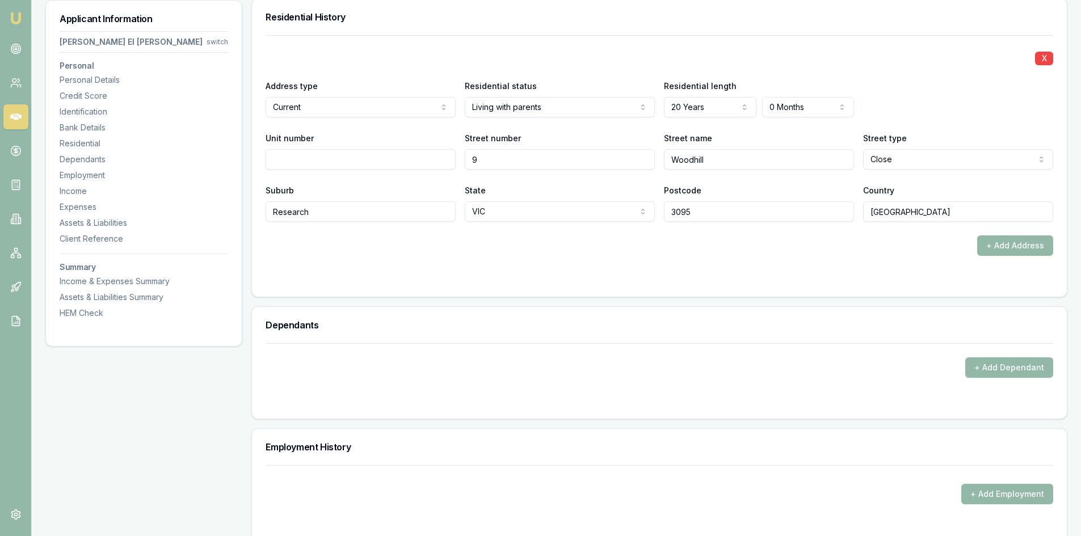
scroll to position [1248, 0]
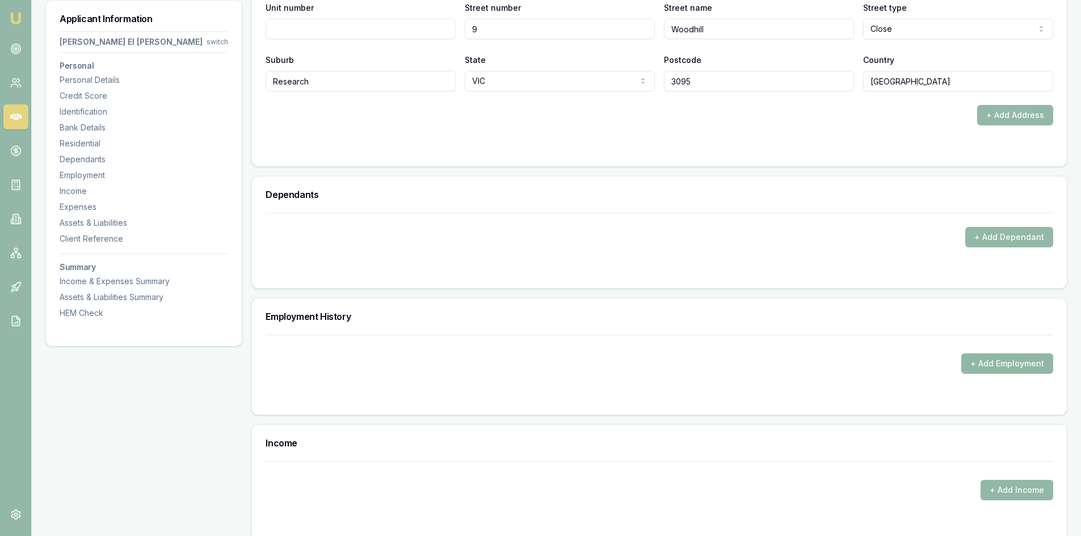
click at [1017, 354] on button "+ Add Employment" at bounding box center [1007, 364] width 92 height 20
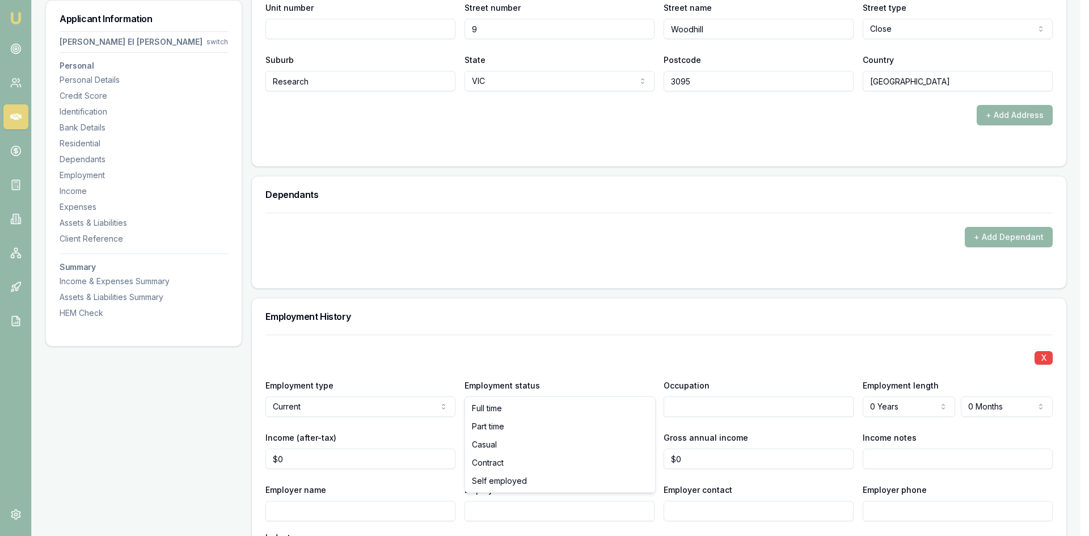
select select "SELF_EMPLOYED"
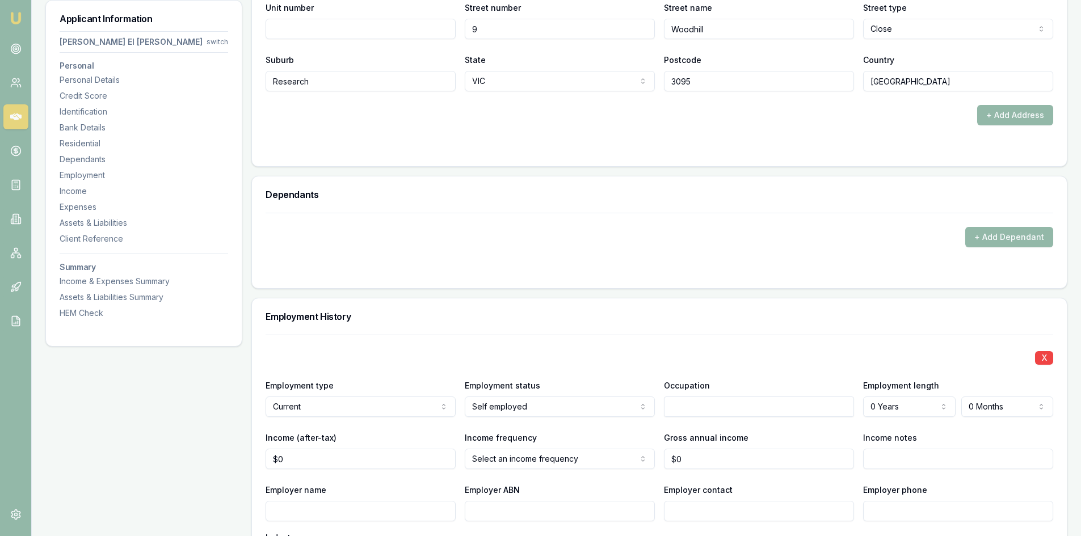
click at [704, 397] on input "text" at bounding box center [759, 407] width 190 height 20
type input "Restaurant owner"
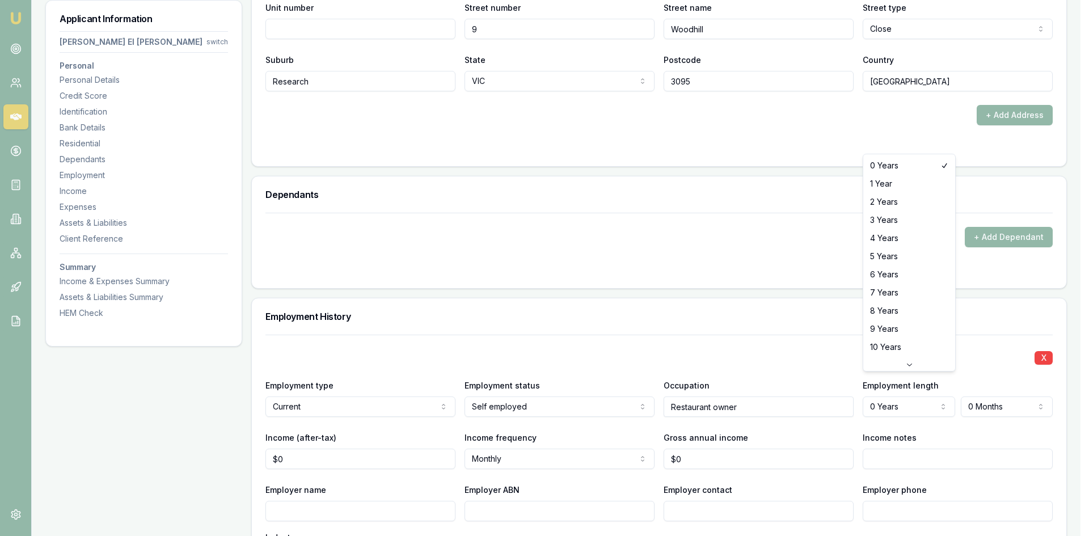
select select "3"
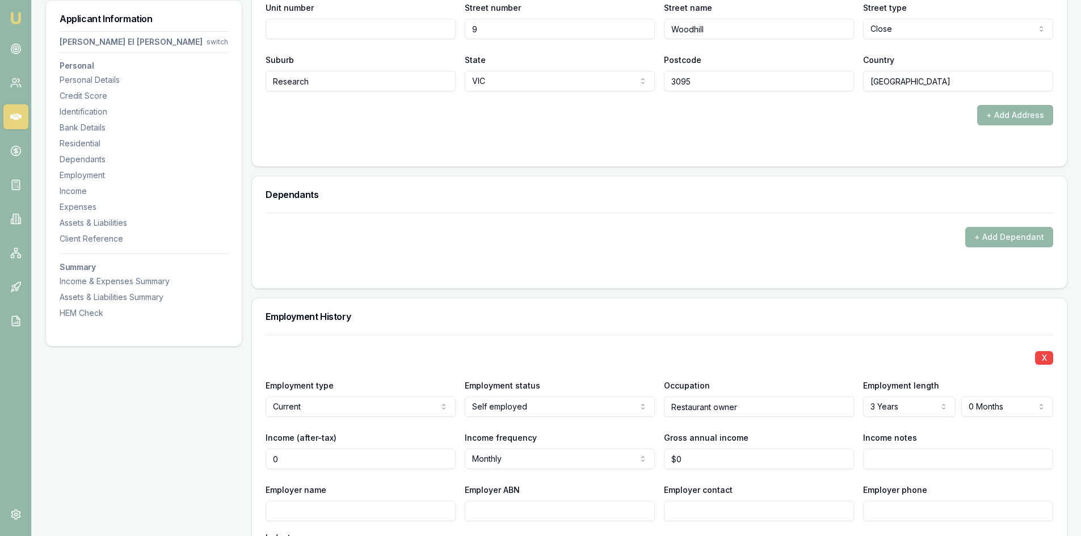
click at [335, 449] on input "0" at bounding box center [361, 459] width 190 height 20
drag, startPoint x: 304, startPoint y: 436, endPoint x: 255, endPoint y: 434, distance: 48.8
click at [255, 434] on div "X Employment type Current Current Previous Employment status Self employed Full…" at bounding box center [659, 544] width 815 height 418
type input "$45,000"
drag, startPoint x: 678, startPoint y: 435, endPoint x: 613, endPoint y: 441, distance: 65.0
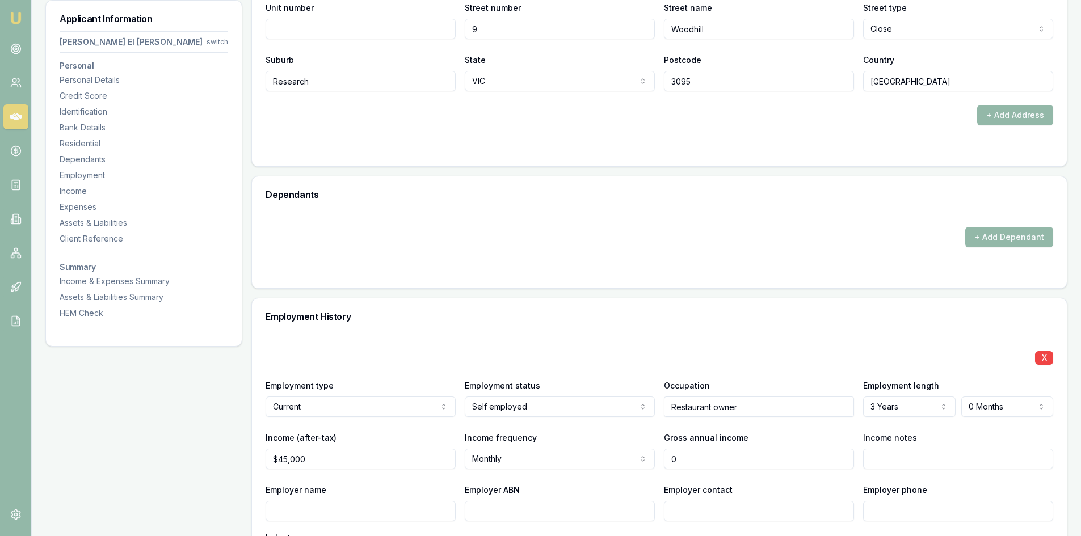
click at [620, 437] on div "Income (after-tax) $45,000 Income frequency Monthly Weekly Fortnightly Monthly …" at bounding box center [660, 450] width 788 height 39
type input "$60,000"
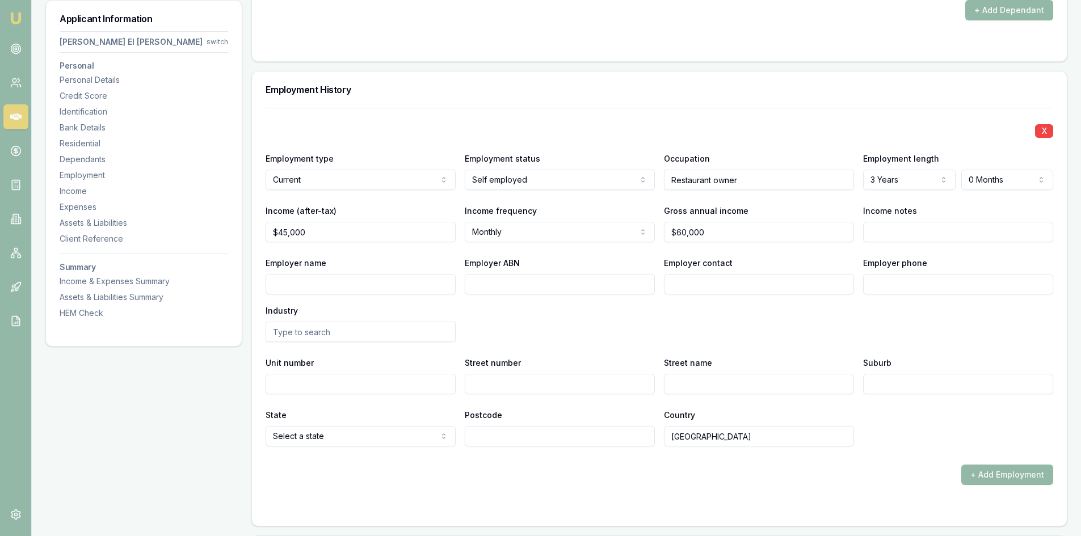
click at [729, 291] on div "Employer name Employer ABN Employer contact Employer phone Industry" at bounding box center [660, 299] width 788 height 86
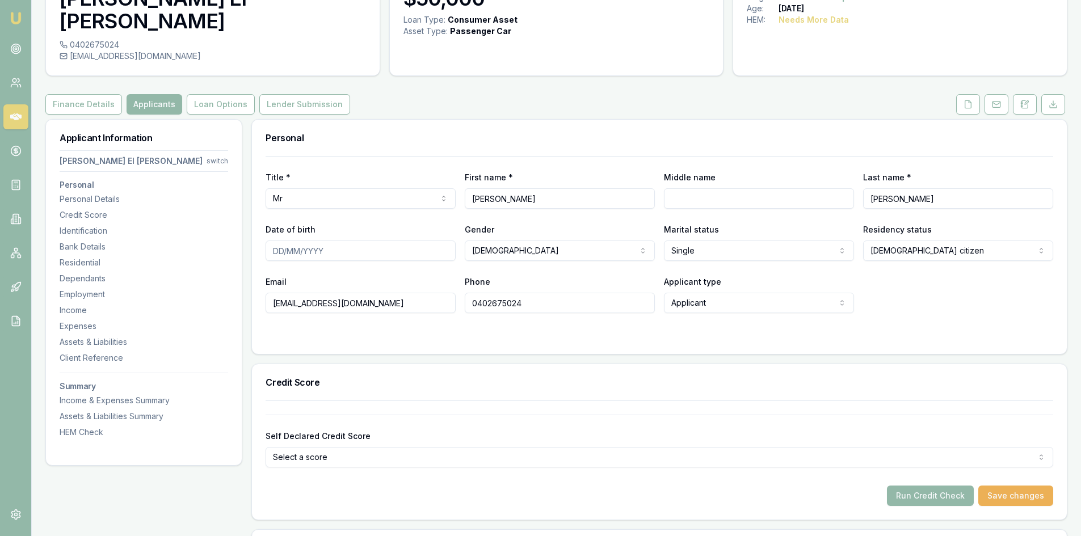
scroll to position [0, 0]
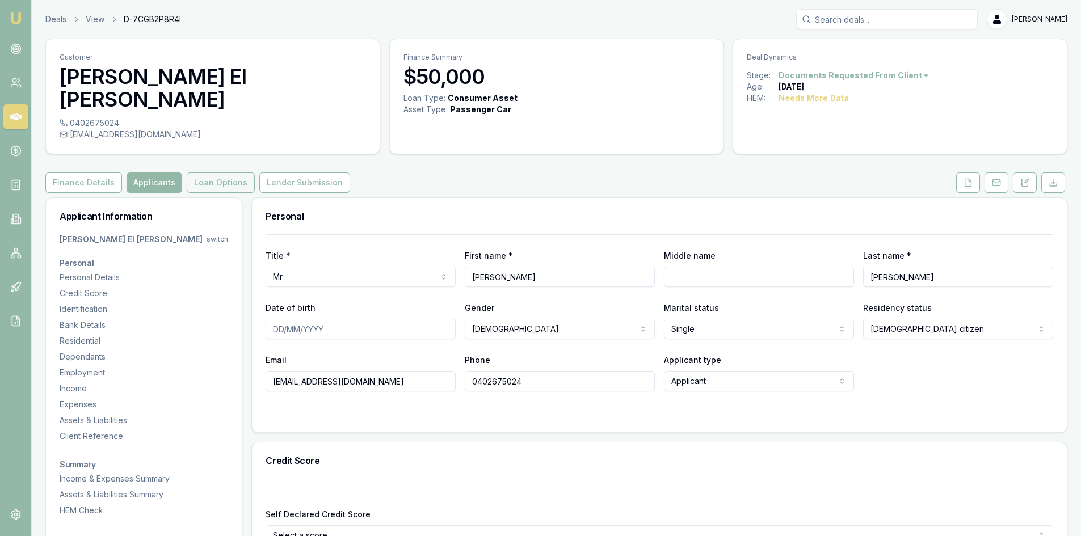
click at [220, 173] on button "Loan Options" at bounding box center [221, 183] width 68 height 20
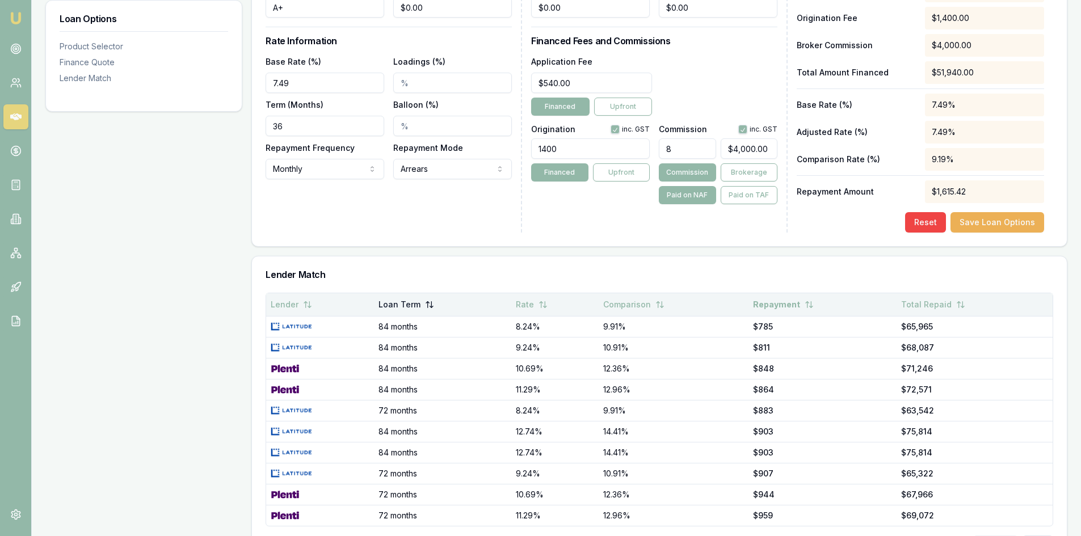
scroll to position [512, 0]
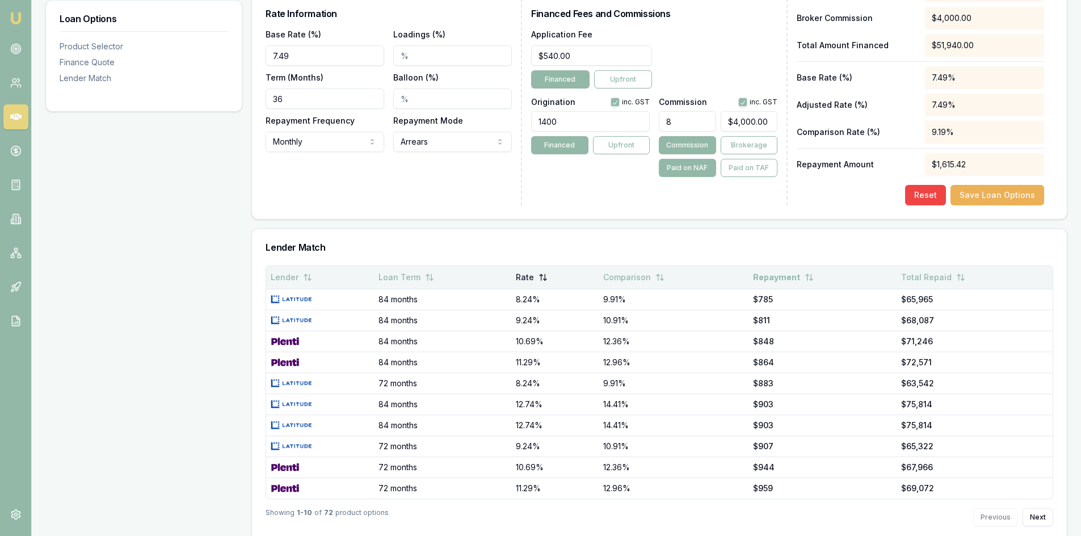
click at [533, 267] on button "Rate" at bounding box center [532, 277] width 32 height 20
click at [535, 267] on button "Rate" at bounding box center [533, 277] width 33 height 20
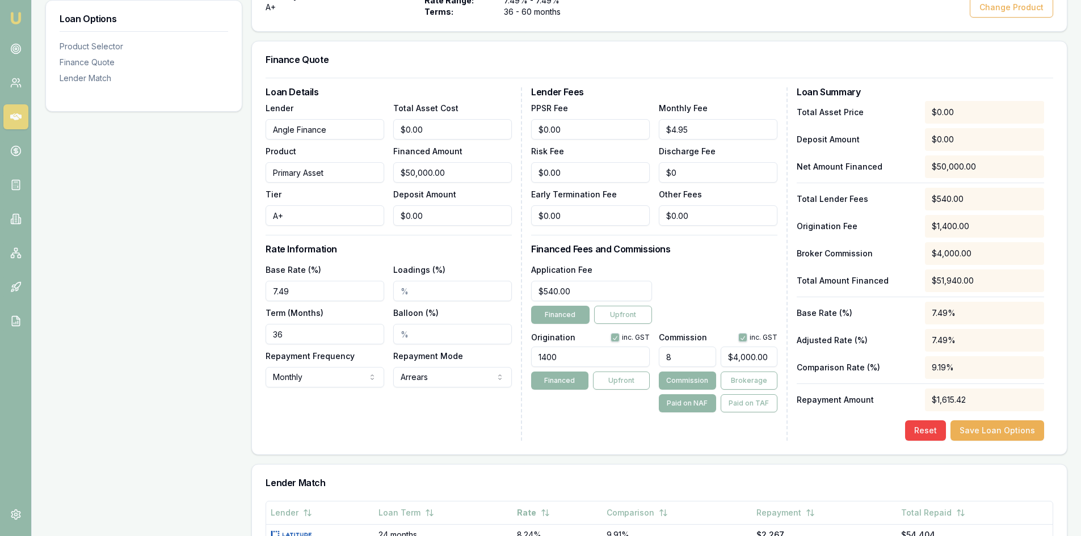
scroll to position [511, 0]
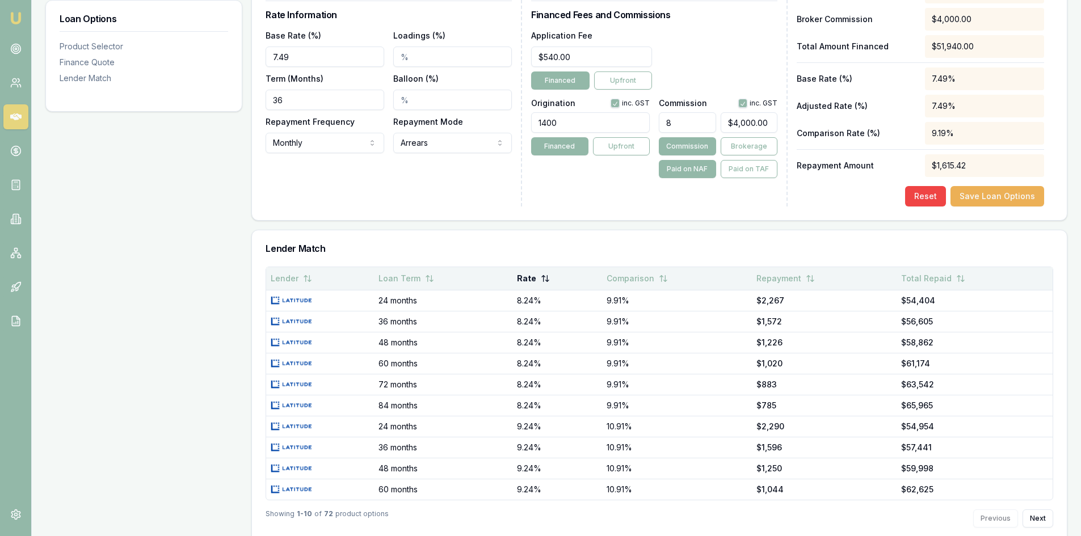
click at [526, 268] on button "Rate" at bounding box center [533, 278] width 33 height 20
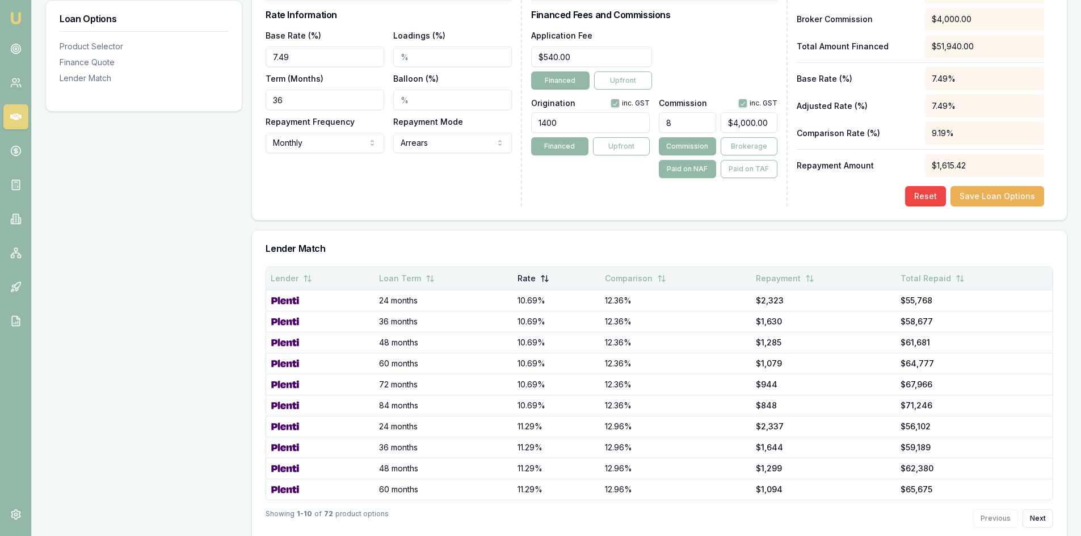
click at [526, 268] on button "Rate" at bounding box center [534, 278] width 32 height 20
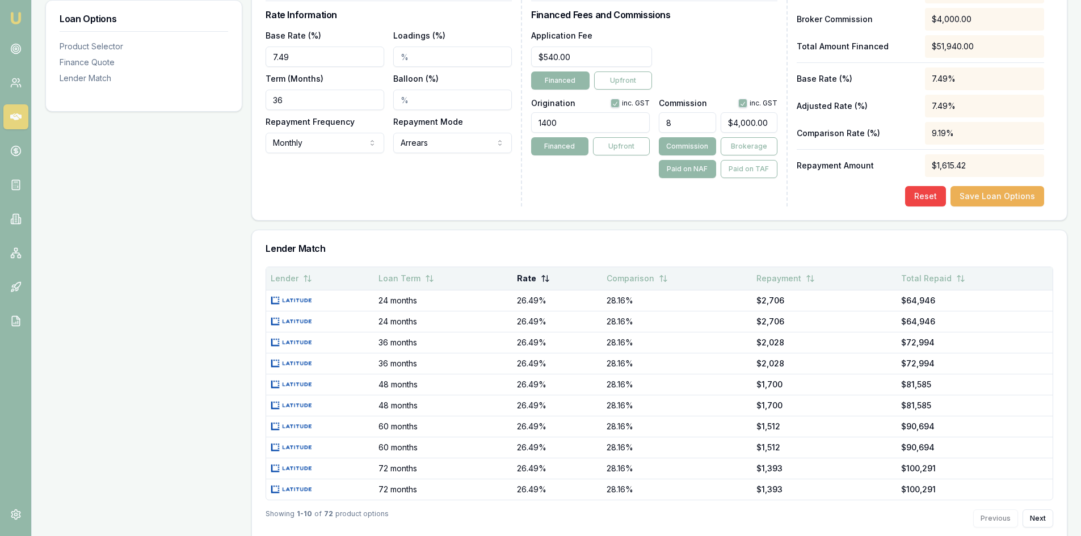
click at [533, 268] on button "Rate" at bounding box center [533, 278] width 33 height 20
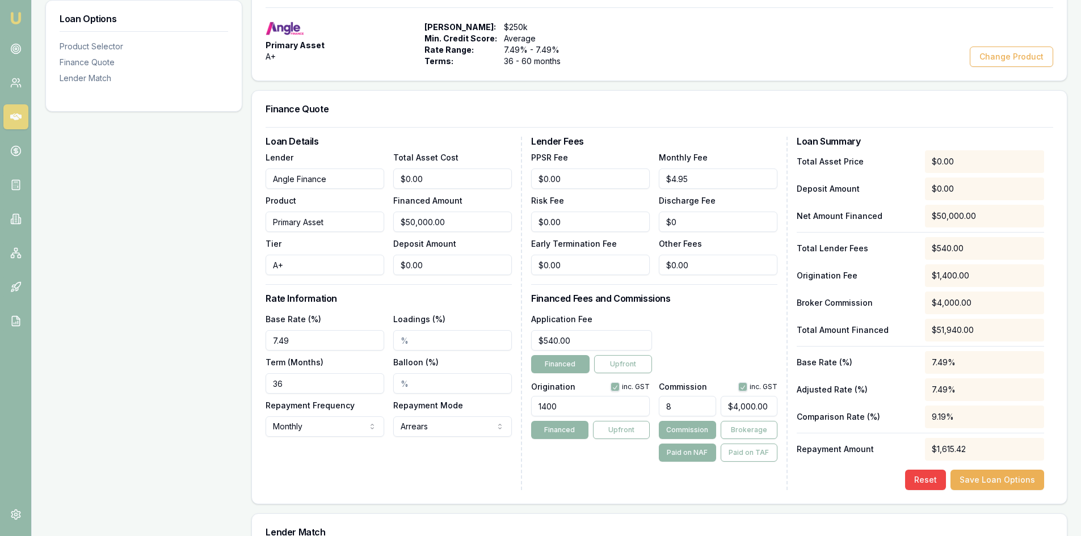
scroll to position [512, 0]
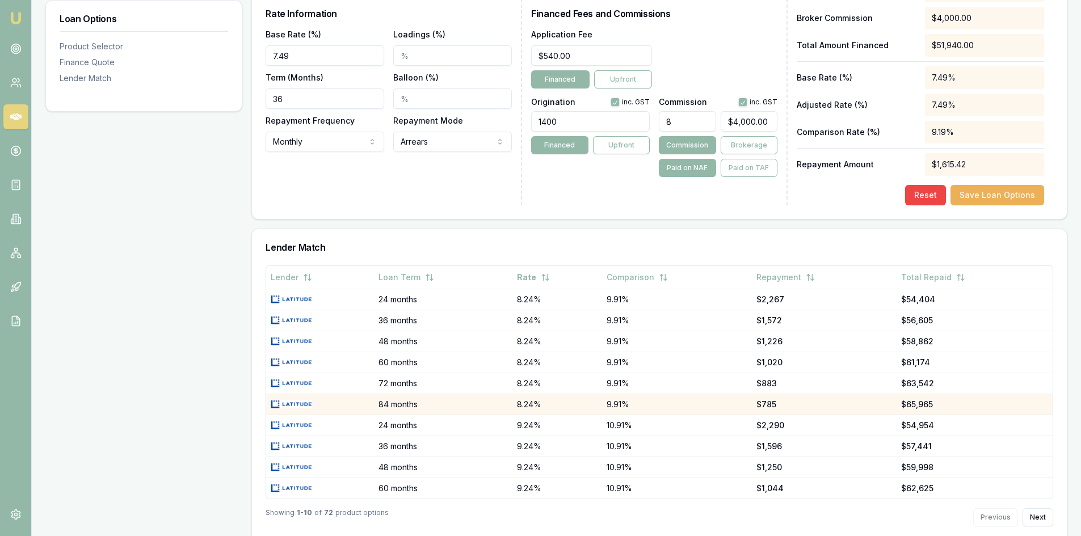
click at [536, 394] on td "8.24%" at bounding box center [557, 404] width 90 height 21
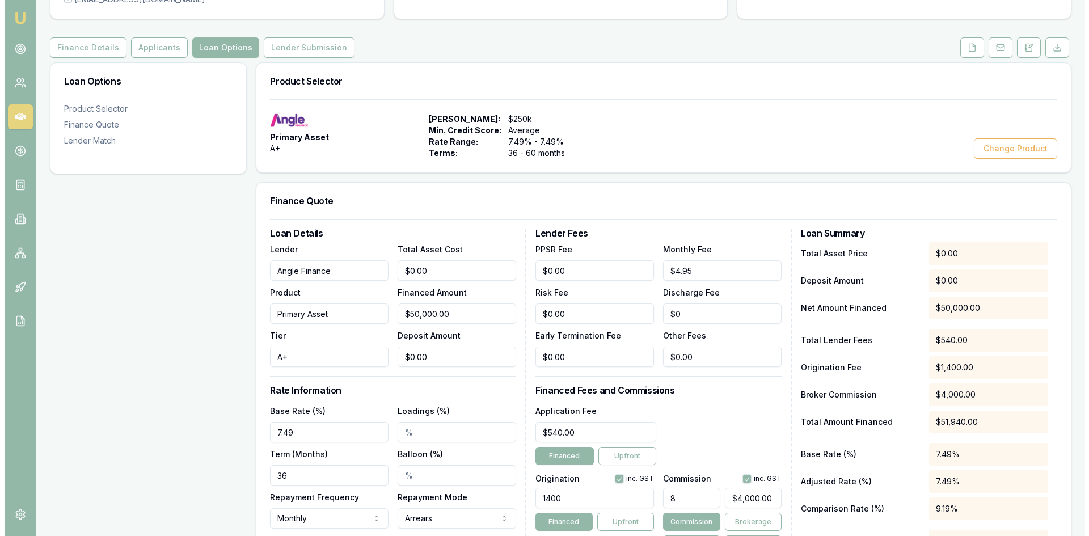
scroll to position [0, 0]
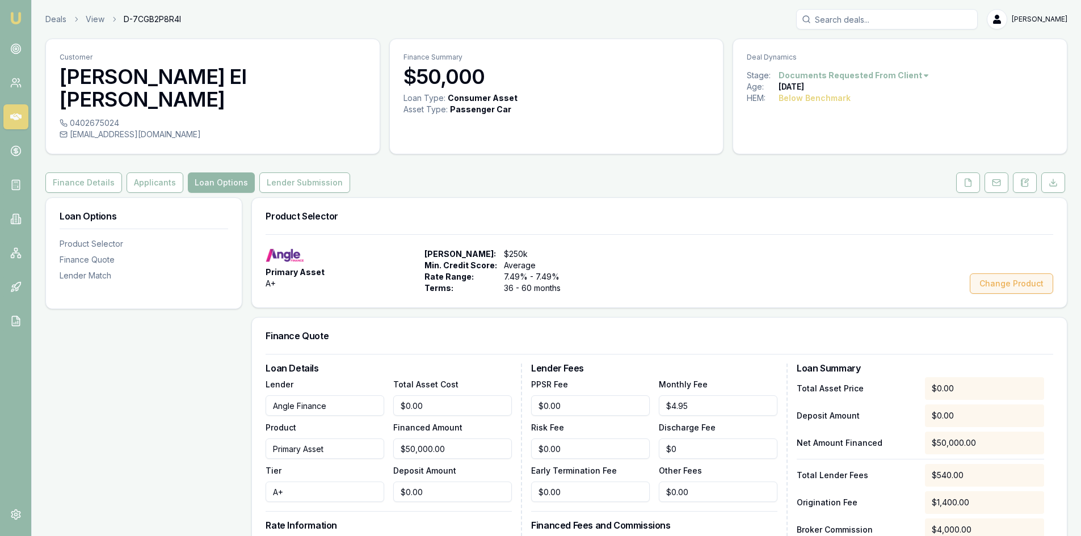
click at [1005, 274] on button "Change Product" at bounding box center [1011, 284] width 83 height 20
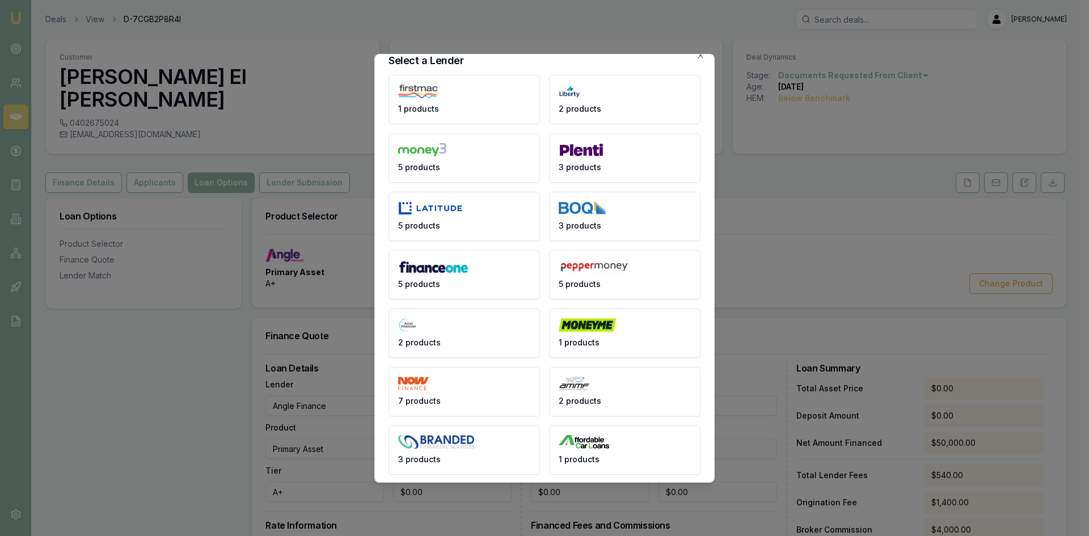
scroll to position [19, 0]
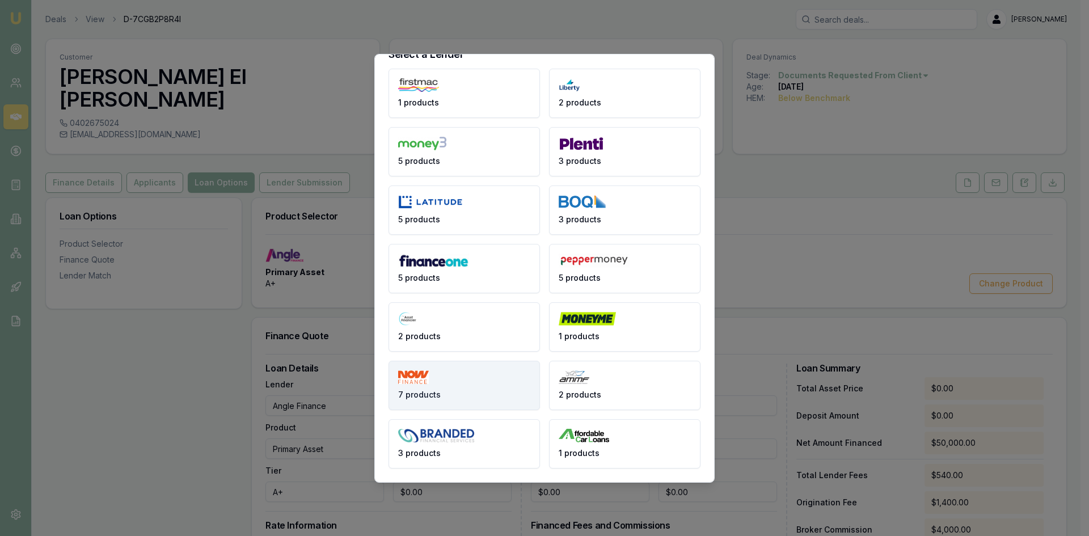
click at [490, 384] on button "7 products" at bounding box center [465, 385] width 152 height 49
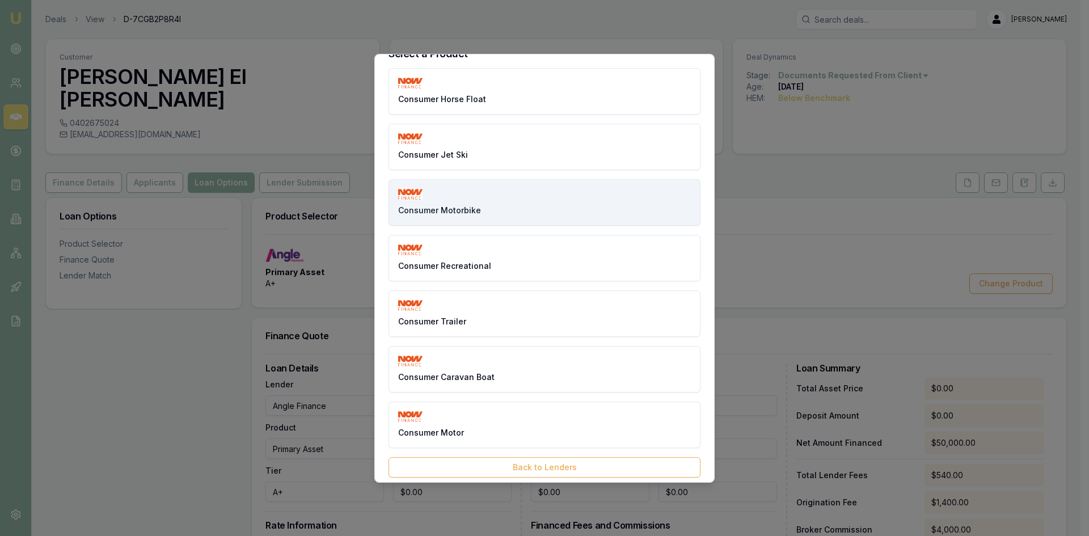
scroll to position [28, 0]
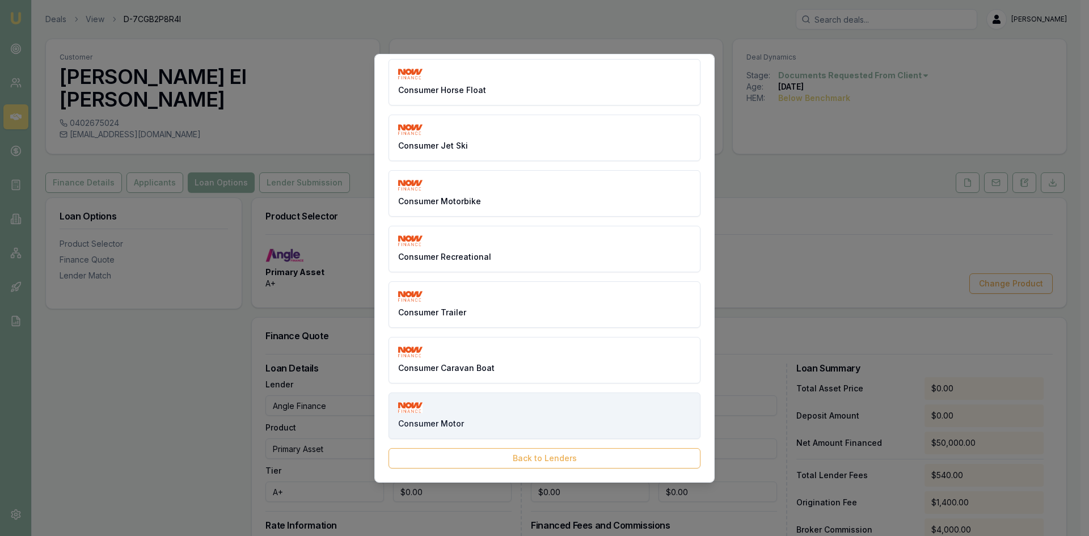
click at [465, 404] on button "Consumer Motor" at bounding box center [545, 416] width 312 height 47
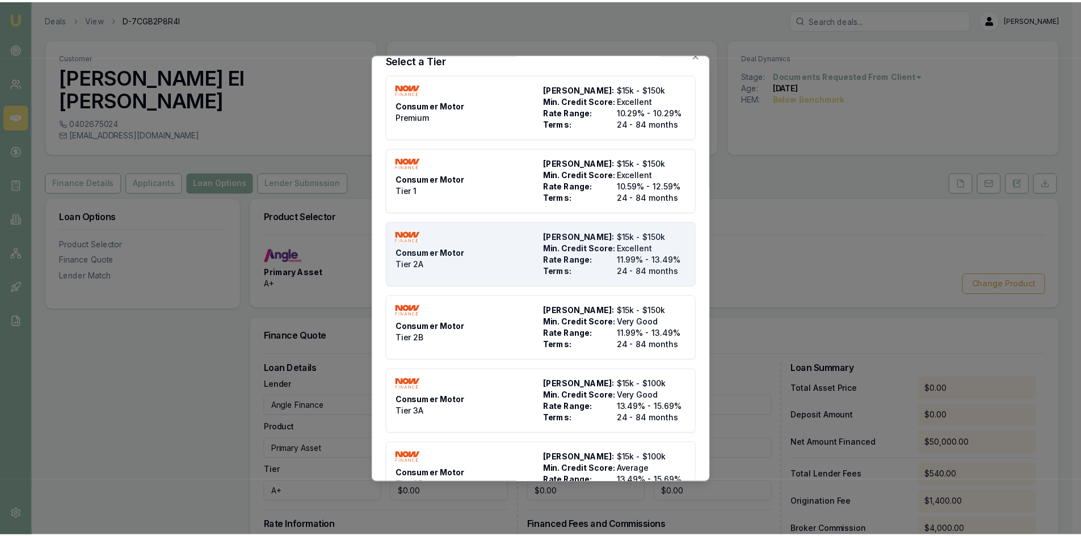
scroll to position [0, 0]
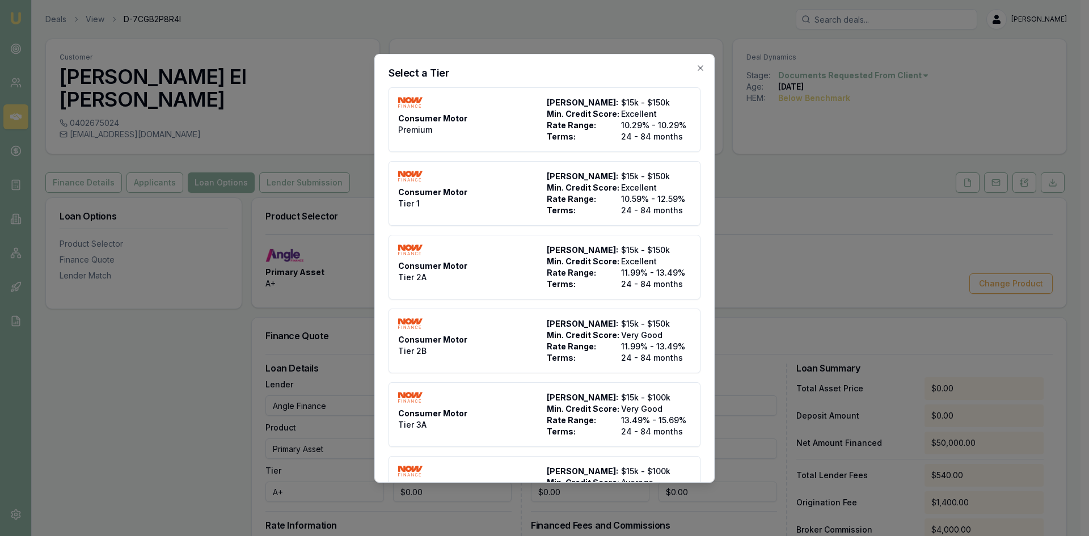
click at [696, 72] on icon "button" at bounding box center [700, 68] width 9 height 9
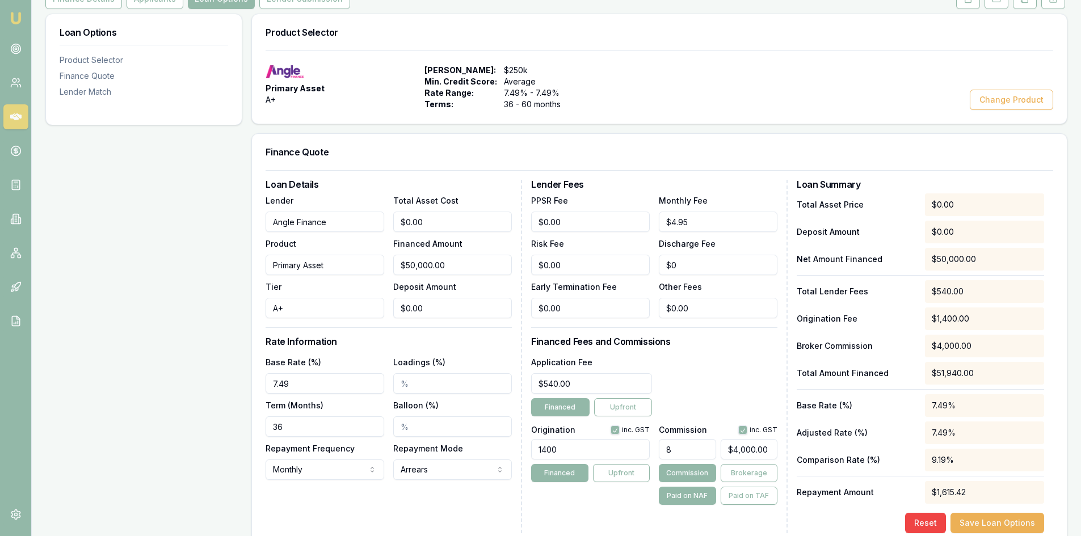
scroll to position [284, 0]
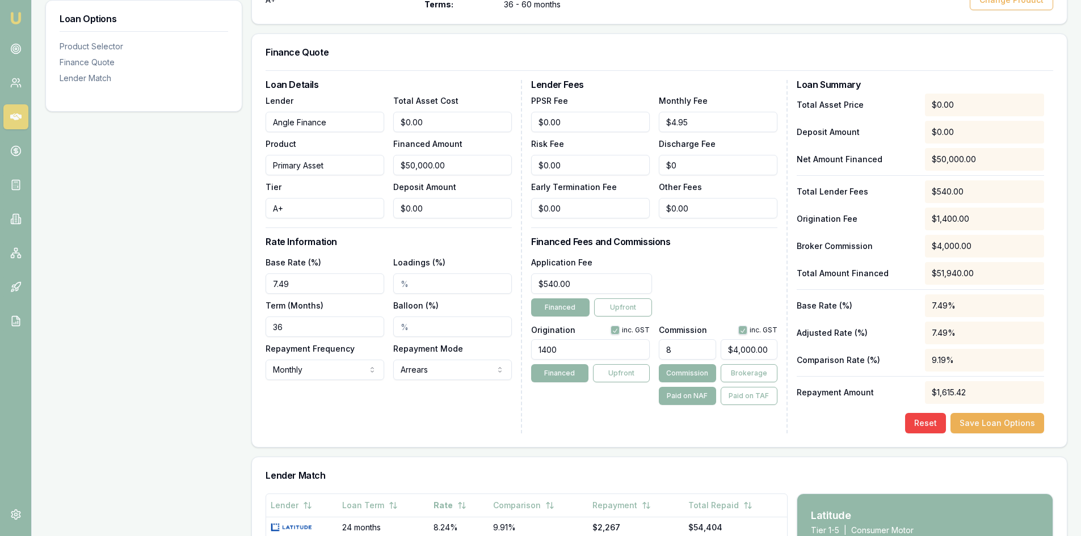
click at [314, 317] on input "36" at bounding box center [325, 327] width 119 height 20
drag, startPoint x: 301, startPoint y: 305, endPoint x: 220, endPoint y: 304, distance: 80.6
type input "84"
click at [270, 378] on div "Loan Details Lender Angle Finance Product Primary Asset Tier A+ Total Asset Cos…" at bounding box center [394, 257] width 256 height 354
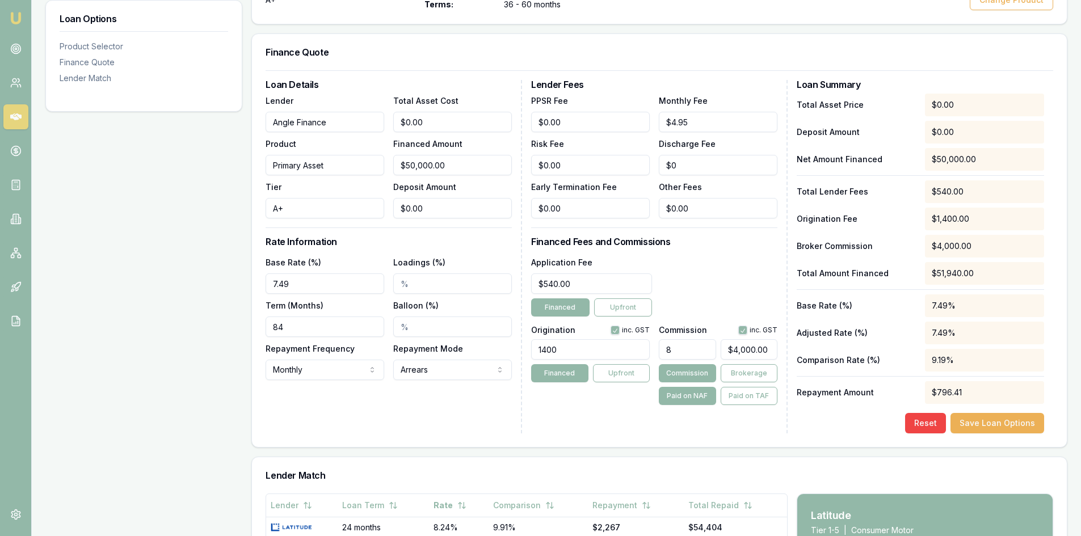
click at [693, 339] on input "8" at bounding box center [687, 349] width 57 height 20
drag, startPoint x: 692, startPoint y: 329, endPoint x: 643, endPoint y: 329, distance: 48.8
click at [644, 329] on div "Origination inc. GST 1400 Financed Upfront Commission inc. GST 8 $4,000.00 Comm…" at bounding box center [654, 363] width 246 height 84
type input "6"
type input "$3,000.00"
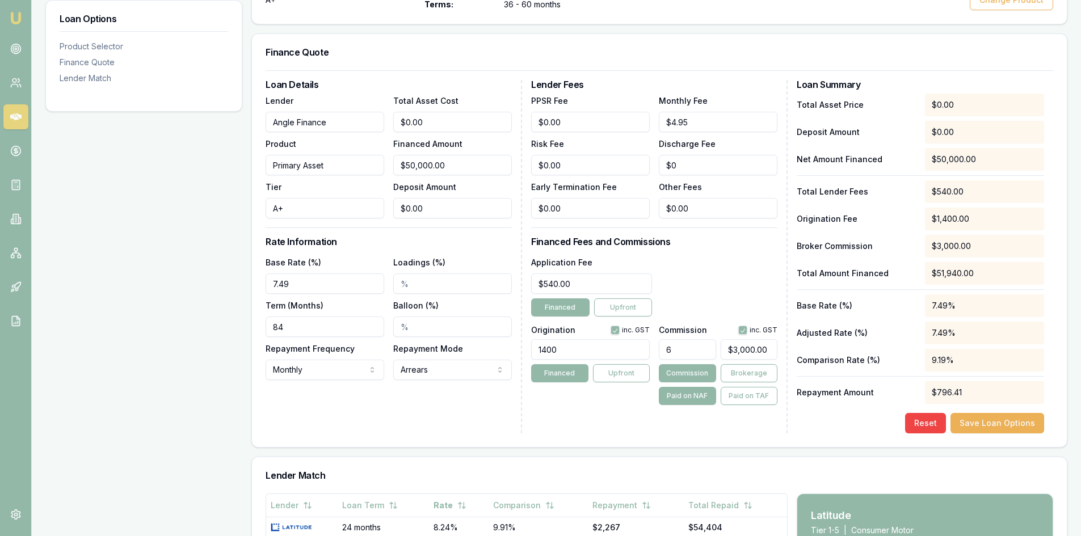
type input "6.00%"
click at [610, 400] on div "Lender Fees PPSR Fee $0.00 Monthly Fee $4.95 Risk Fee $0.00 Discharge Fee $0 Ea…" at bounding box center [659, 257] width 256 height 354
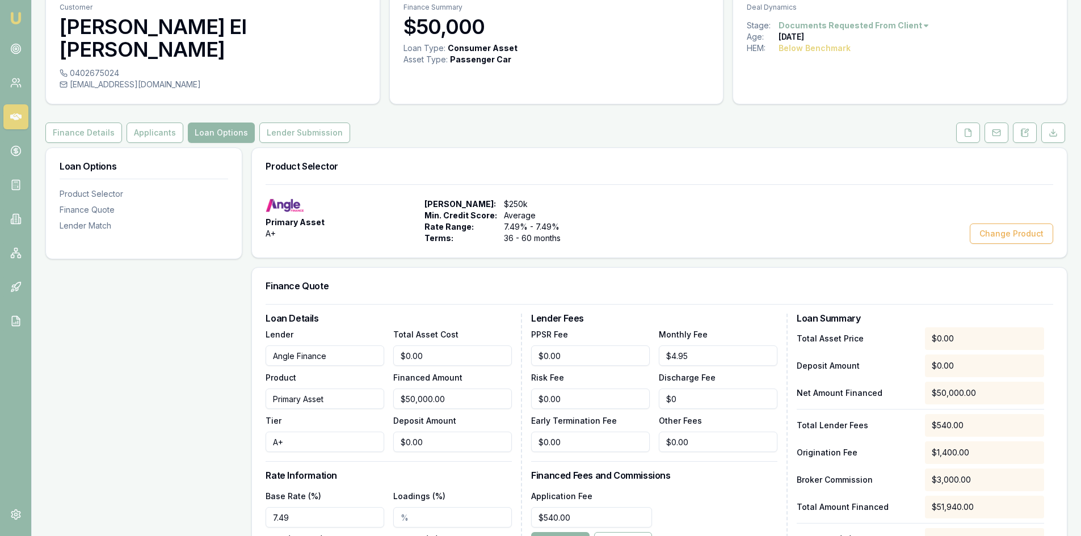
scroll to position [0, 0]
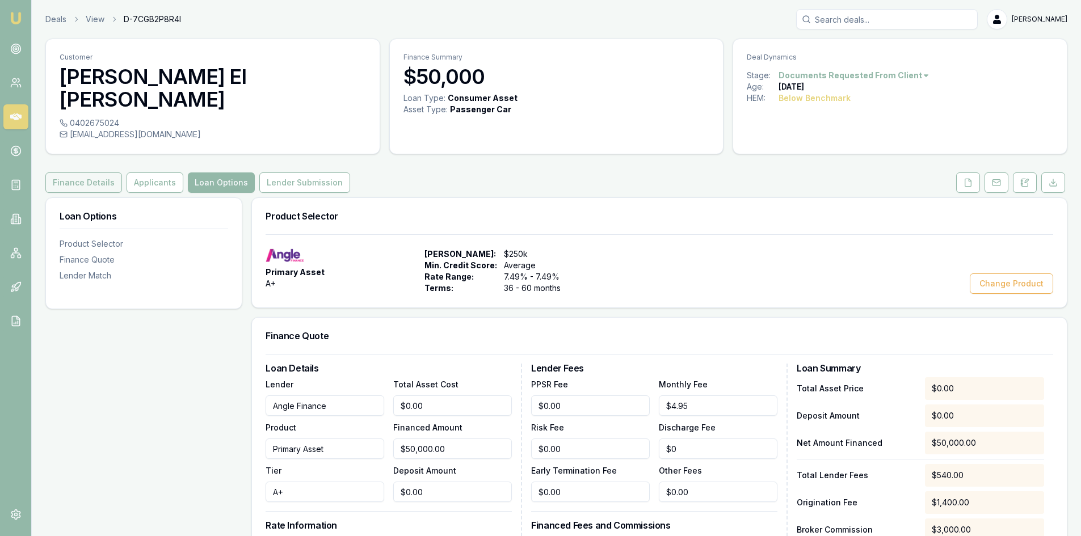
click at [103, 173] on button "Finance Details" at bounding box center [83, 183] width 77 height 20
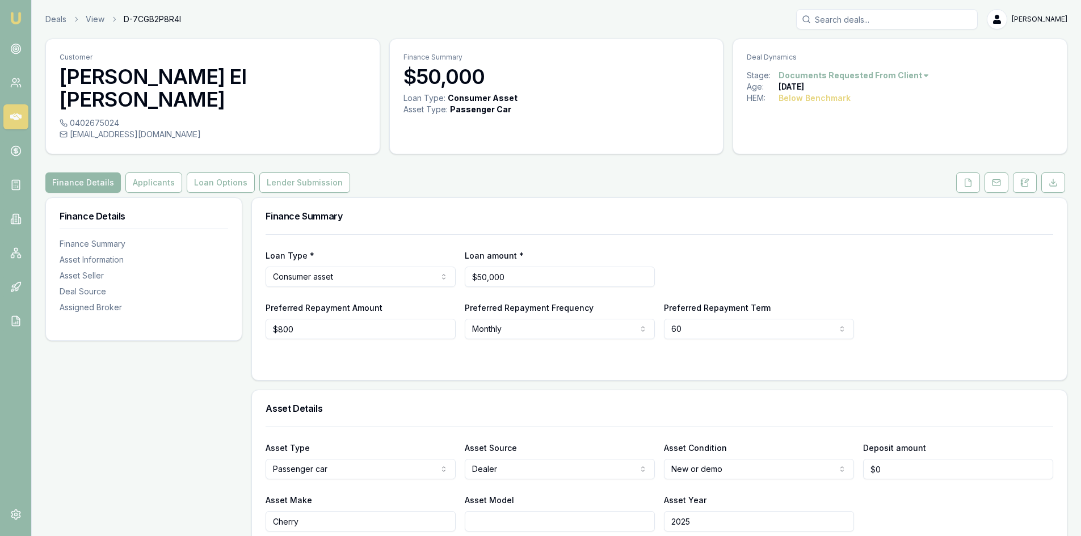
click at [368, 256] on html "Emu Broker Deals View D-7CGB2P8R4I Wendy Fonseka Toggle Menu Customer James El …" at bounding box center [540, 268] width 1081 height 536
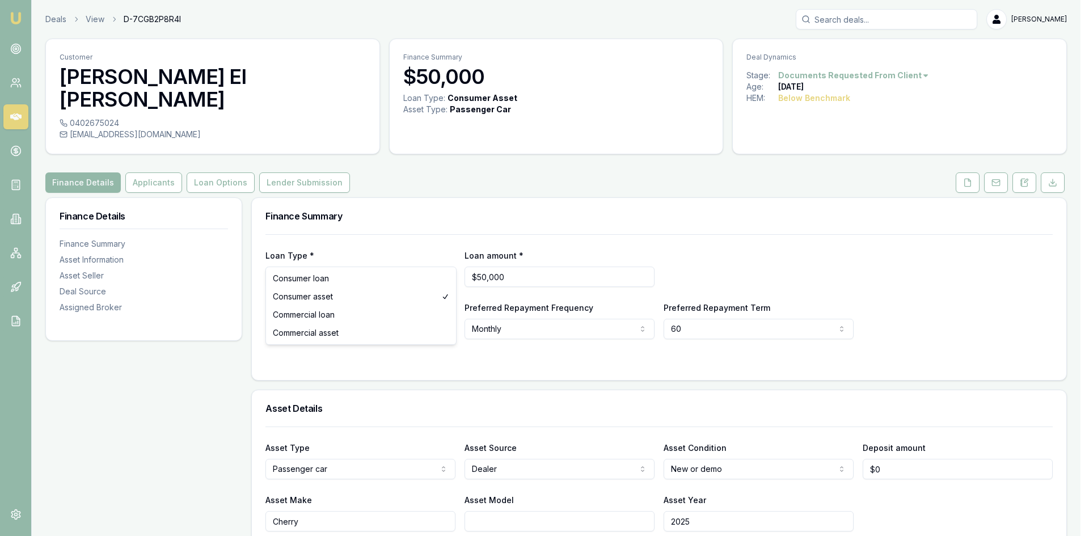
select select "COMMERCIAL_ASSET"
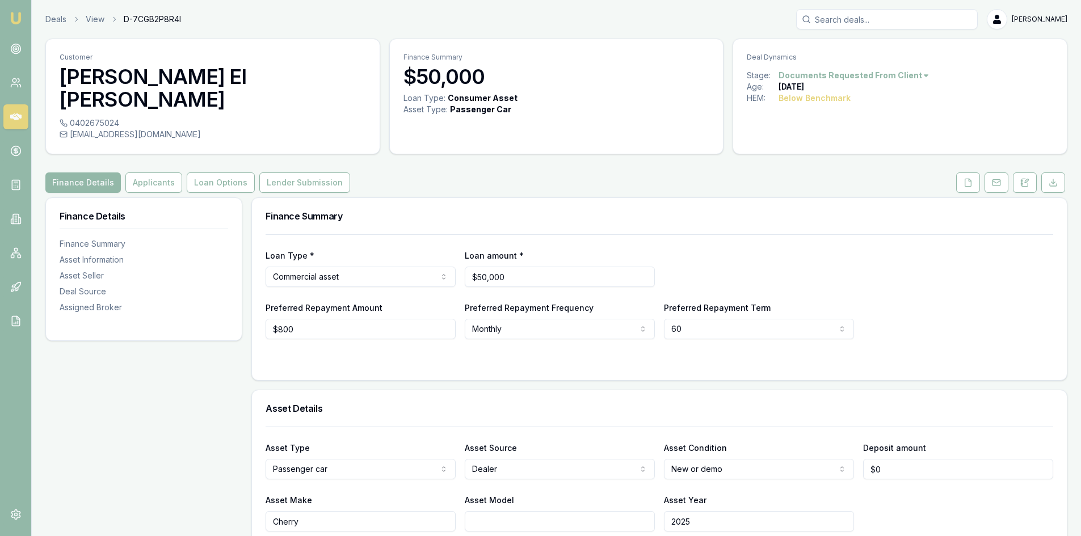
click at [386, 324] on form "Loan Type * Commercial asset Consumer loan Consumer asset Commercial loan Comme…" at bounding box center [660, 300] width 788 height 132
click at [302, 173] on button "Lender Submission" at bounding box center [304, 183] width 91 height 20
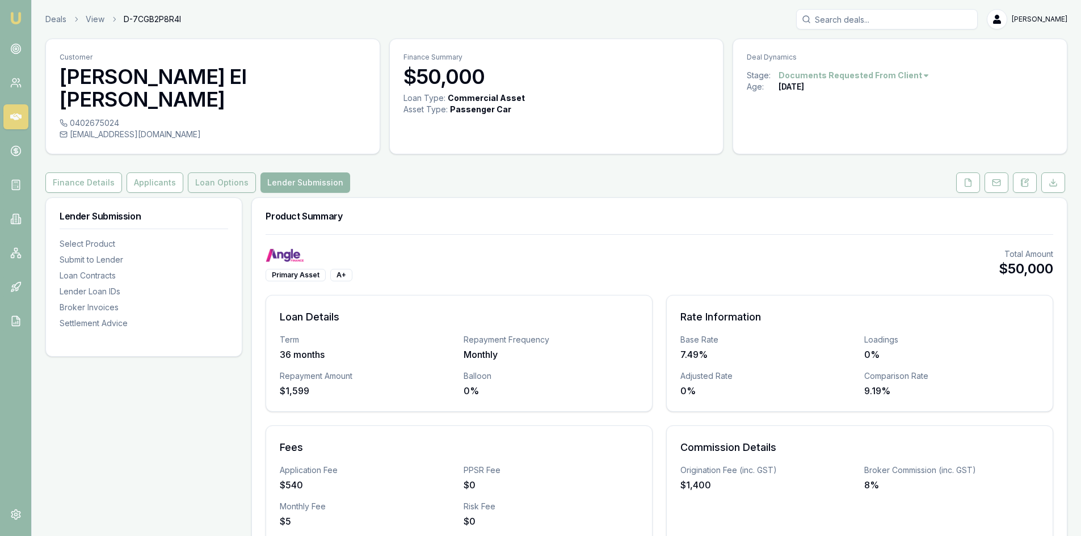
click at [212, 173] on button "Loan Options" at bounding box center [222, 183] width 68 height 20
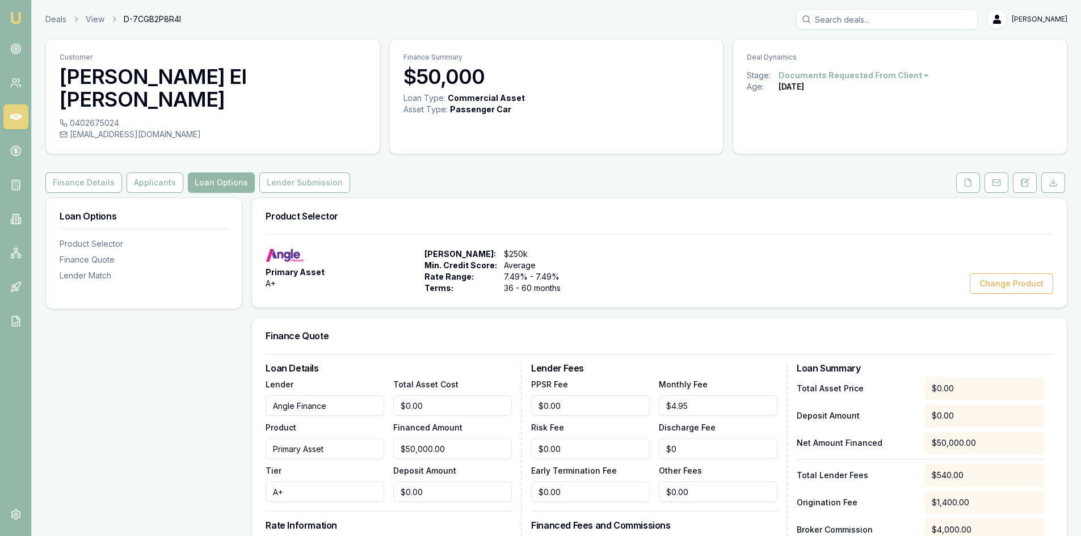
click at [460, 260] on span "Min. Credit Score:" at bounding box center [460, 265] width 73 height 11
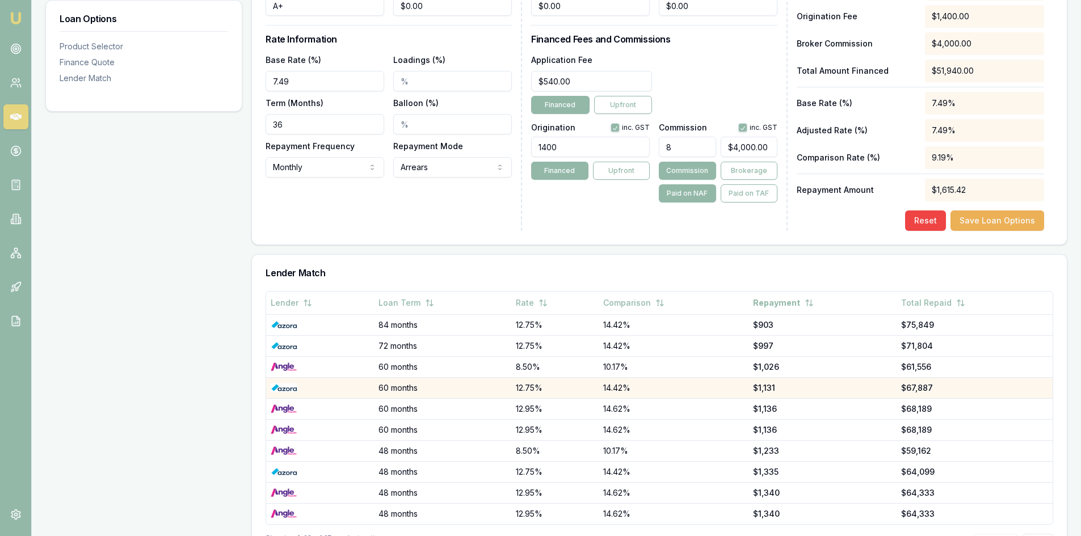
scroll to position [512, 0]
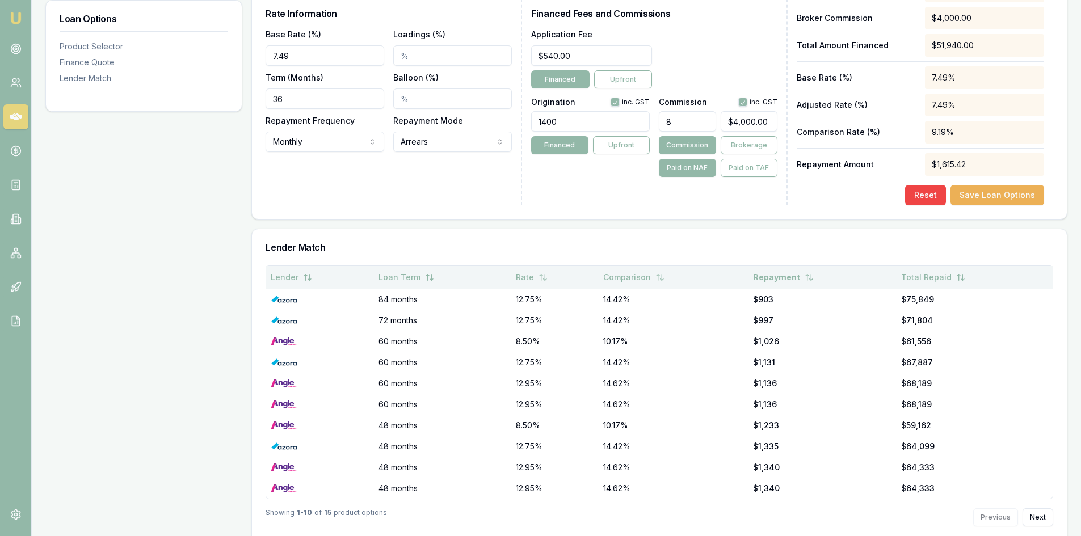
click at [552, 266] on th "Rate" at bounding box center [554, 277] width 87 height 23
click at [524, 267] on button "Rate" at bounding box center [532, 277] width 32 height 20
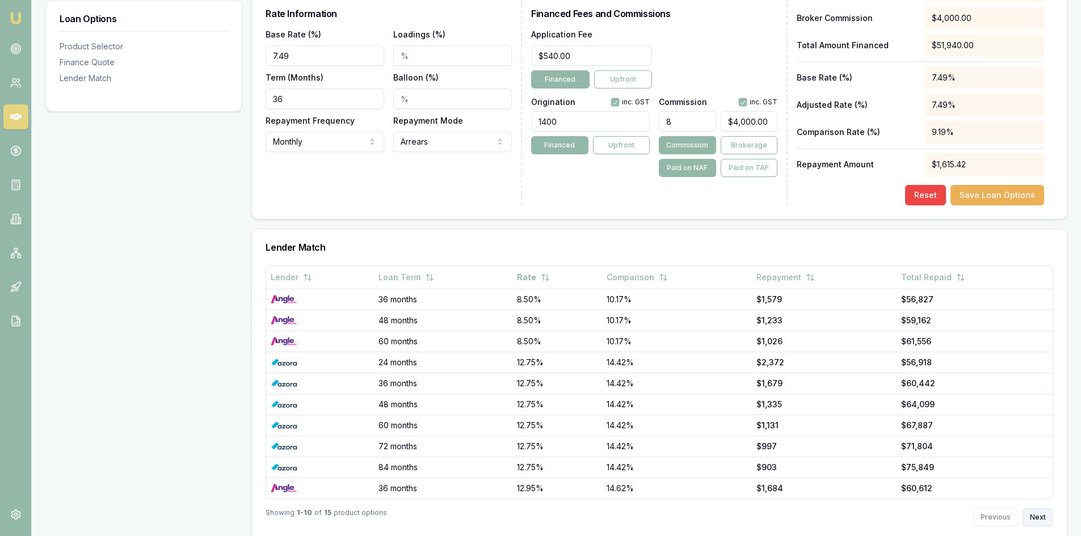
click at [1037, 508] on button "Next" at bounding box center [1038, 517] width 31 height 18
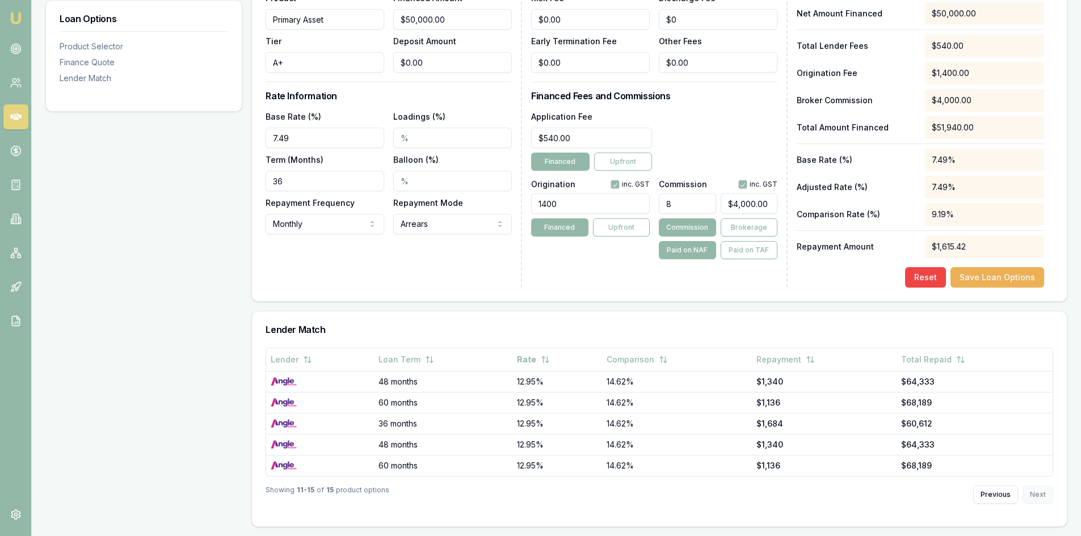
scroll to position [407, 0]
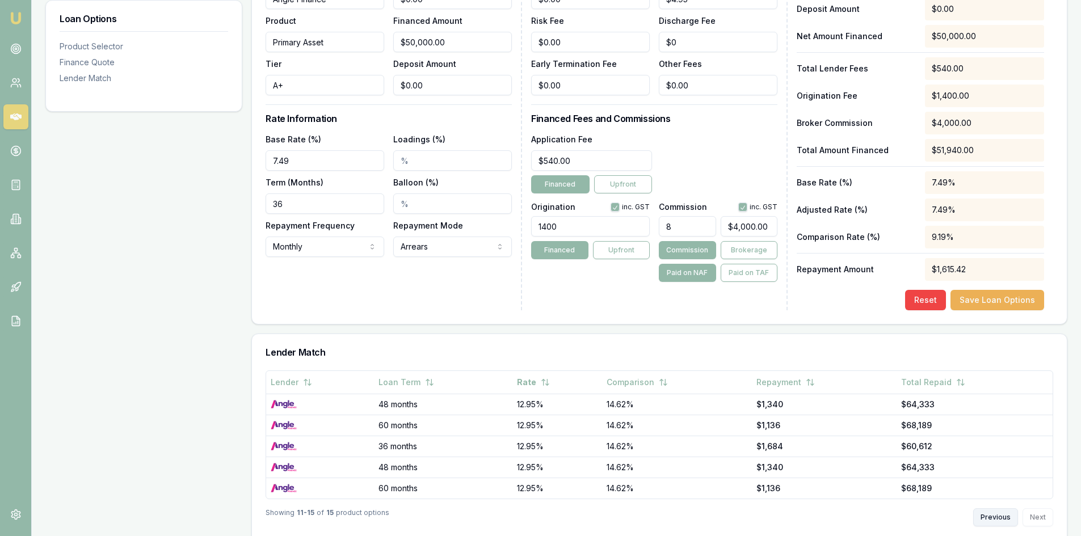
click at [994, 508] on button "Previous" at bounding box center [995, 517] width 45 height 18
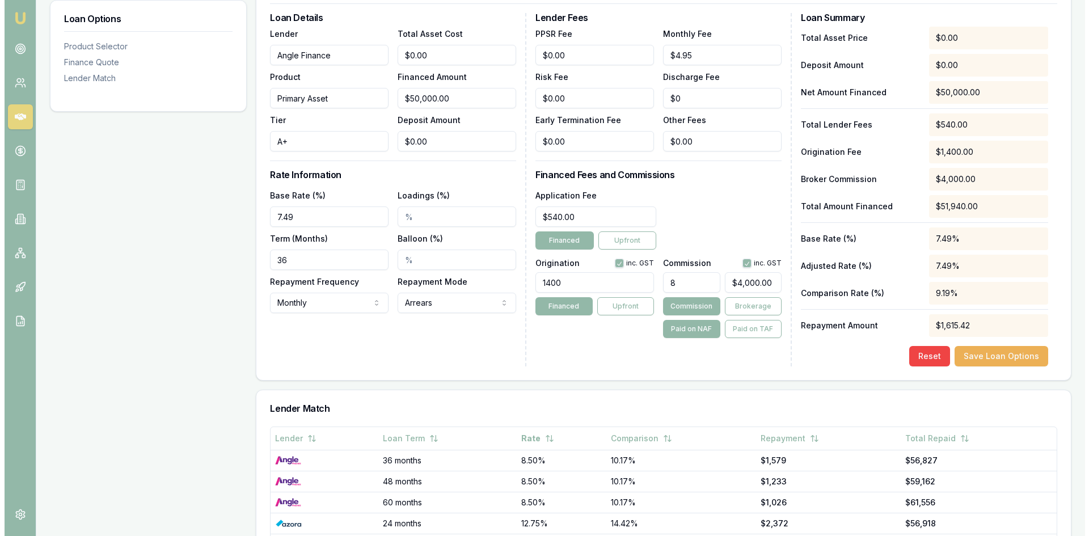
scroll to position [0, 0]
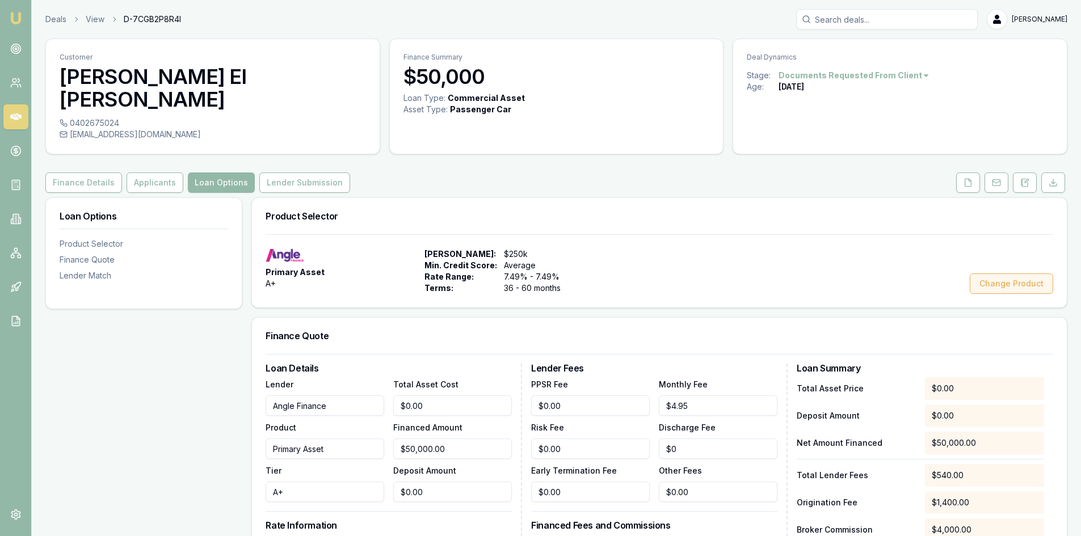
click at [1005, 274] on button "Change Product" at bounding box center [1011, 284] width 83 height 20
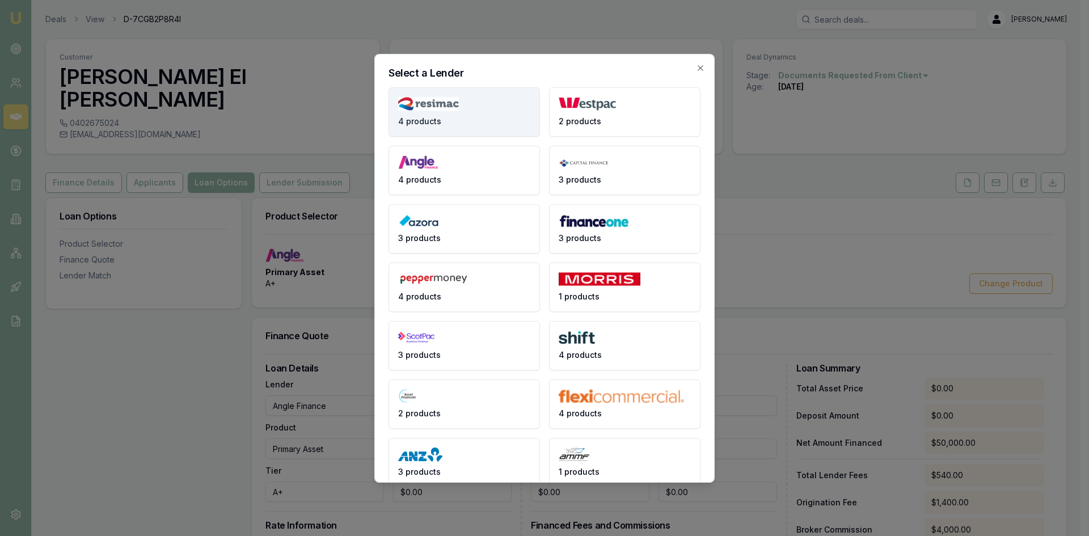
click at [428, 102] on img at bounding box center [428, 104] width 61 height 14
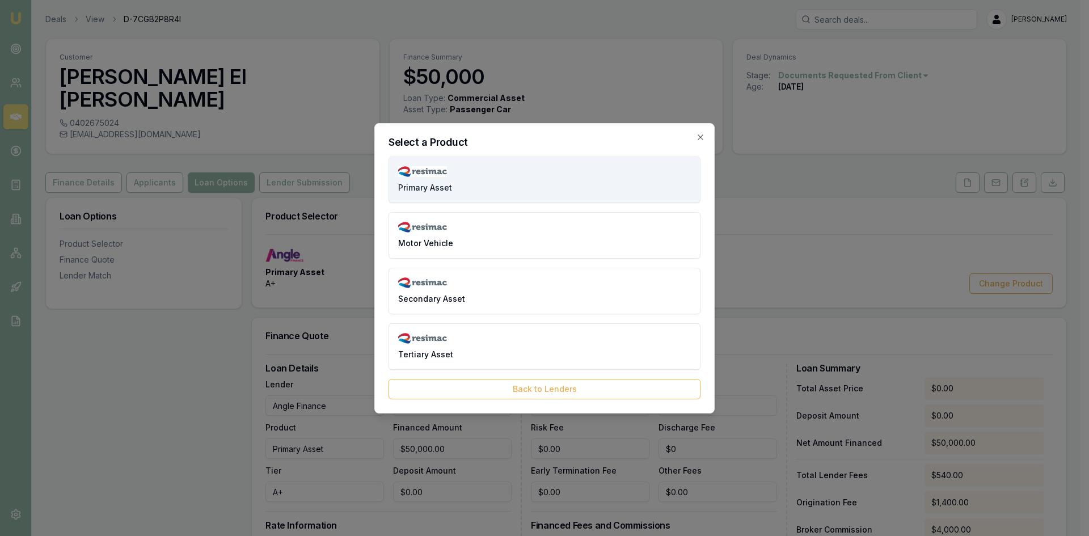
click at [431, 186] on span "Primary Asset" at bounding box center [425, 187] width 54 height 11
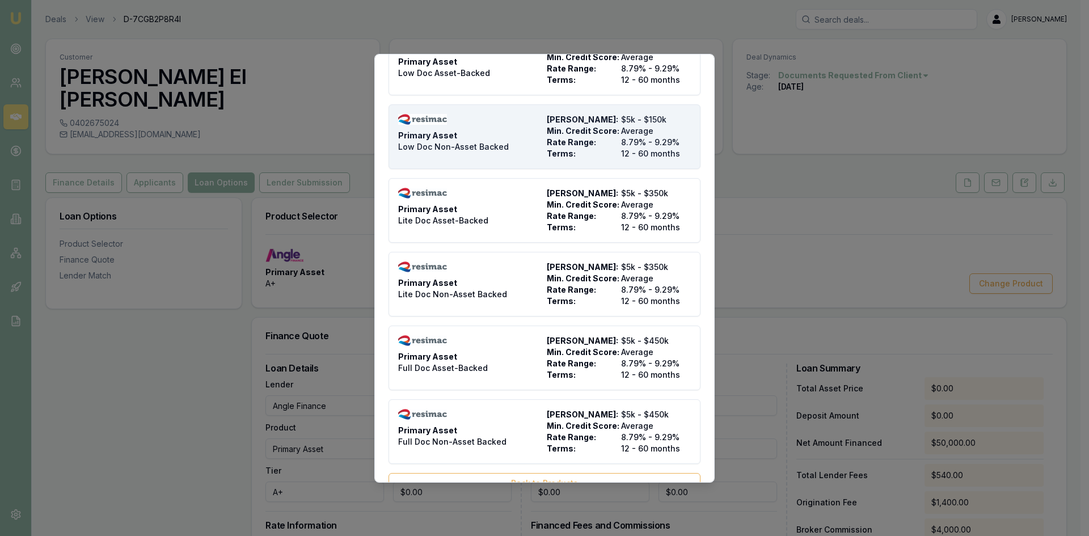
scroll to position [82, 0]
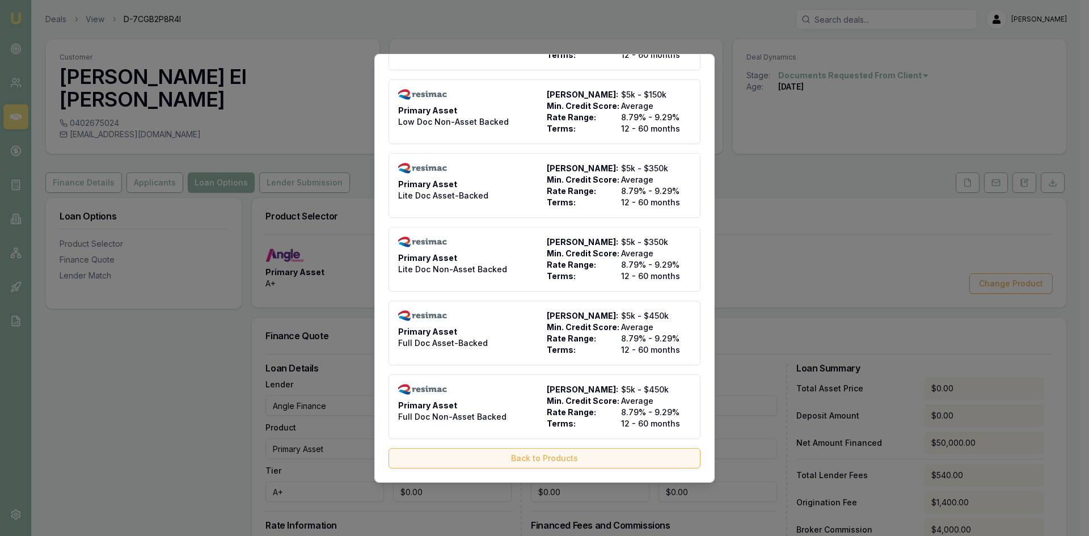
click at [517, 451] on button "Back to Products" at bounding box center [545, 458] width 312 height 20
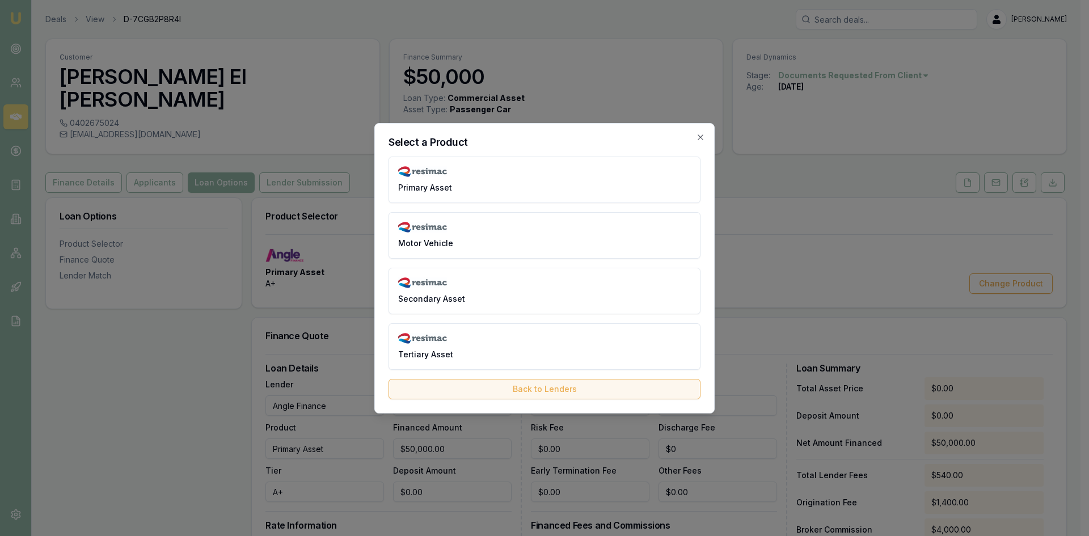
click at [531, 385] on button "Back to Lenders" at bounding box center [545, 389] width 312 height 20
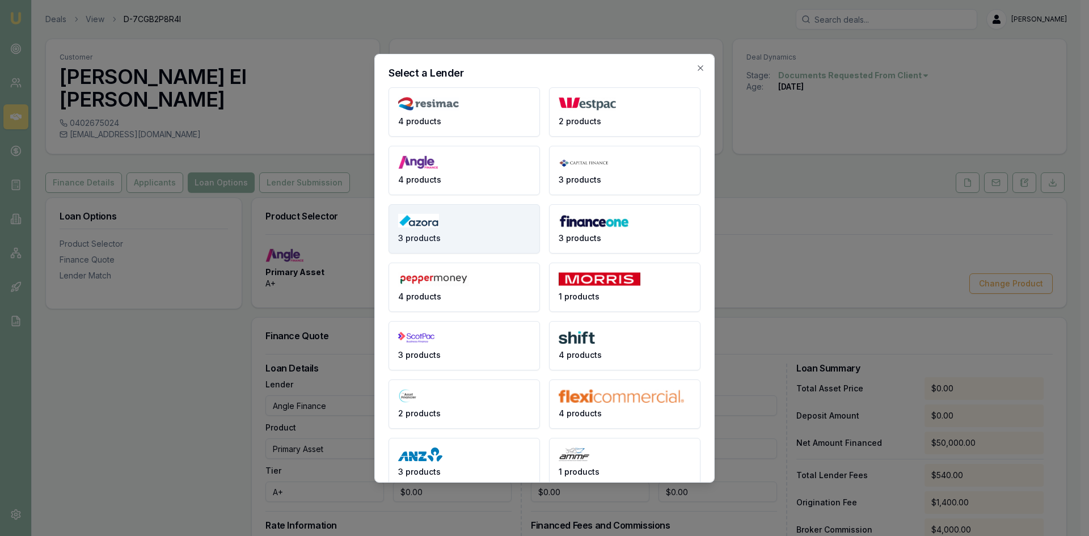
click at [439, 233] on span "3 products" at bounding box center [419, 238] width 43 height 11
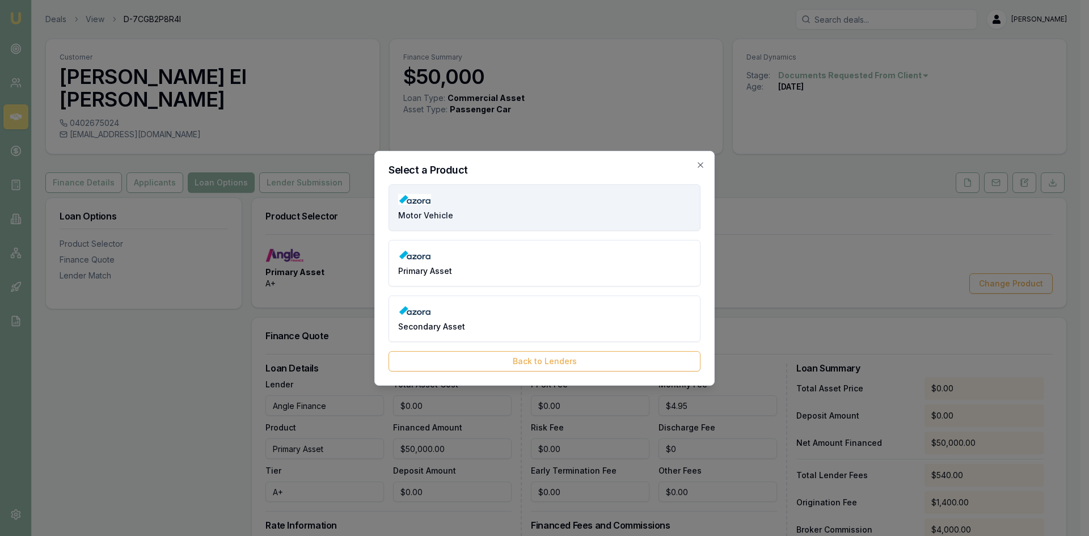
click at [424, 213] on span "Motor Vehicle" at bounding box center [425, 215] width 55 height 11
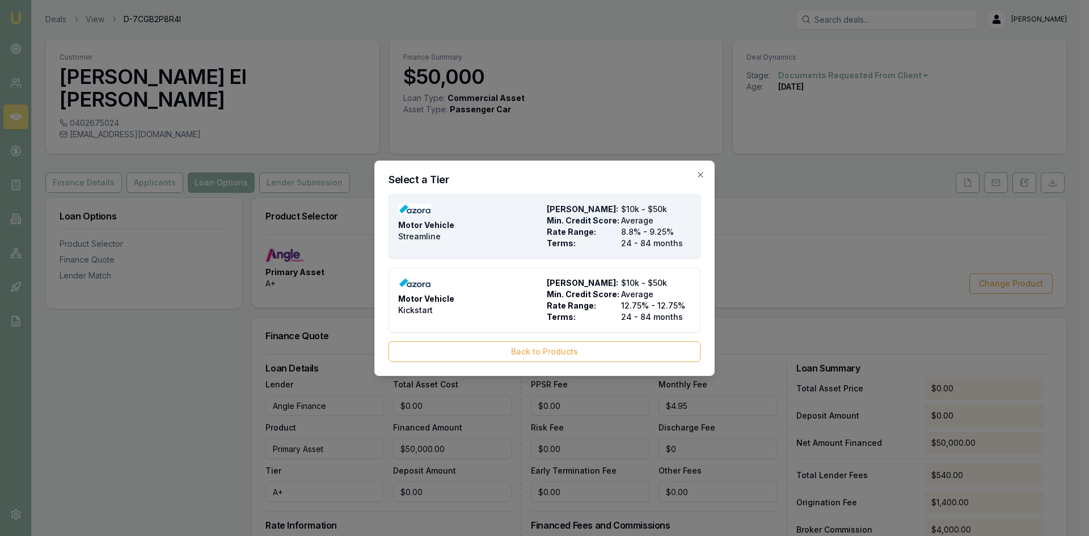
click at [425, 226] on span "Motor Vehicle" at bounding box center [426, 225] width 56 height 11
type input "Azora"
type input "Motor Vehicle"
type input "Streamline"
type input "8.8"
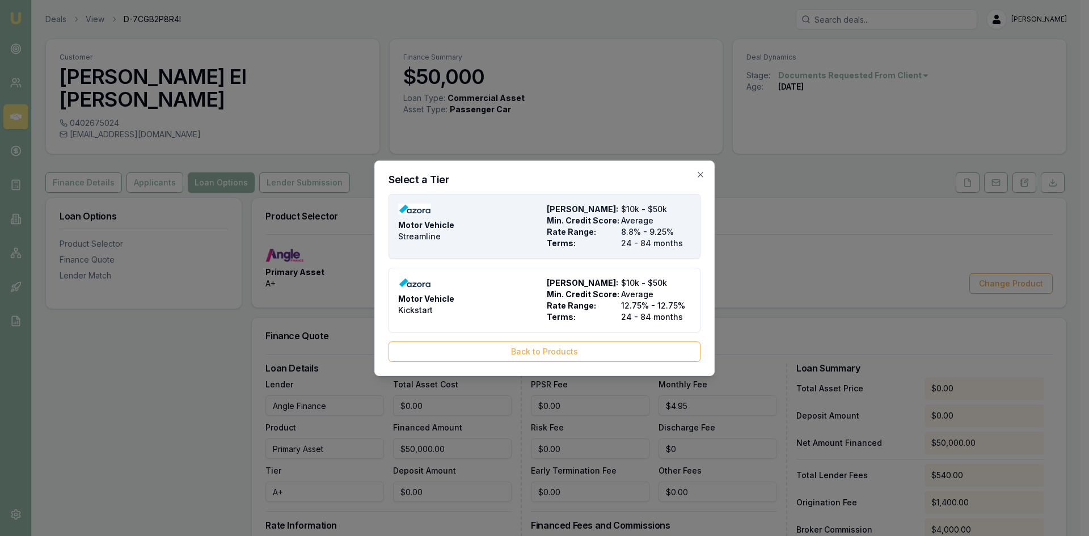
type input "24"
type input "$8.00"
type input "$550.00"
type input "0"
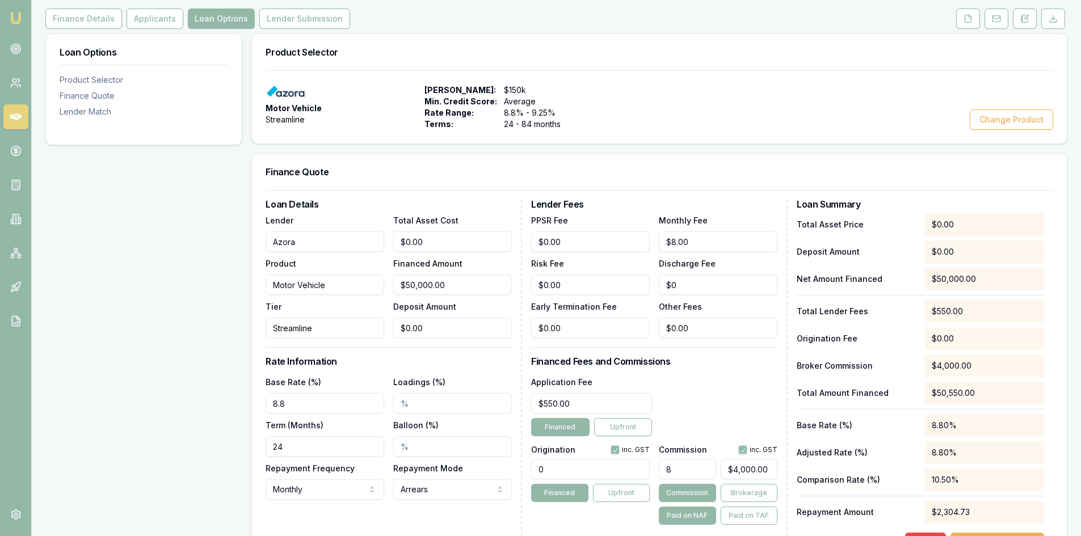
scroll to position [170, 0]
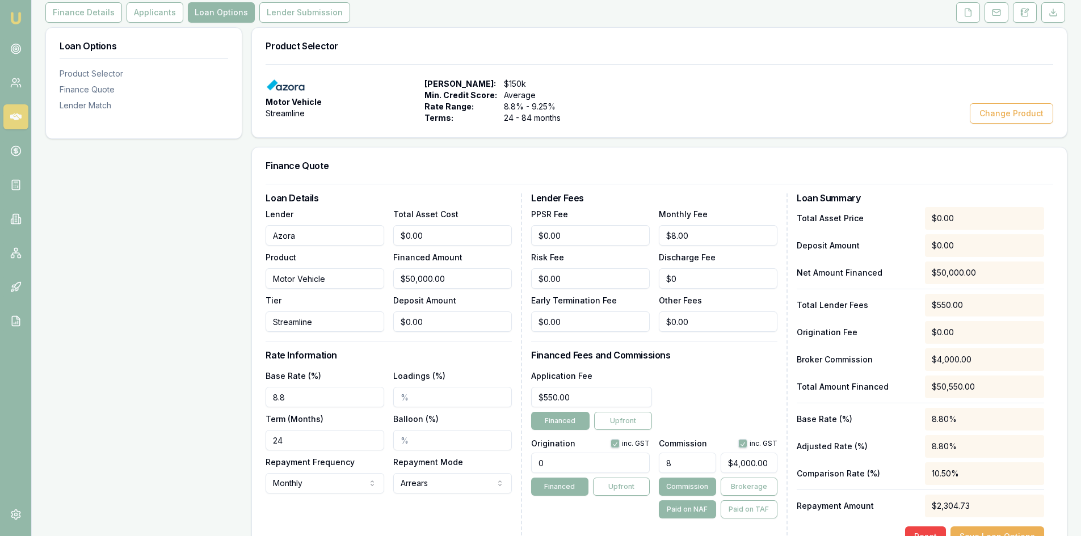
click at [301, 430] on input "24" at bounding box center [325, 440] width 119 height 20
drag, startPoint x: 286, startPoint y: 419, endPoint x: 211, endPoint y: 417, distance: 75.5
click at [211, 416] on div "Loan Options Product Selector Finance Quote Lender Match Product Selector Motor…" at bounding box center [556, 459] width 1022 height 864
type input "84"
click at [338, 482] on div "Loan Details Lender Azora Product Motor Vehicle Tier Streamline Total Asset Cos…" at bounding box center [394, 370] width 256 height 354
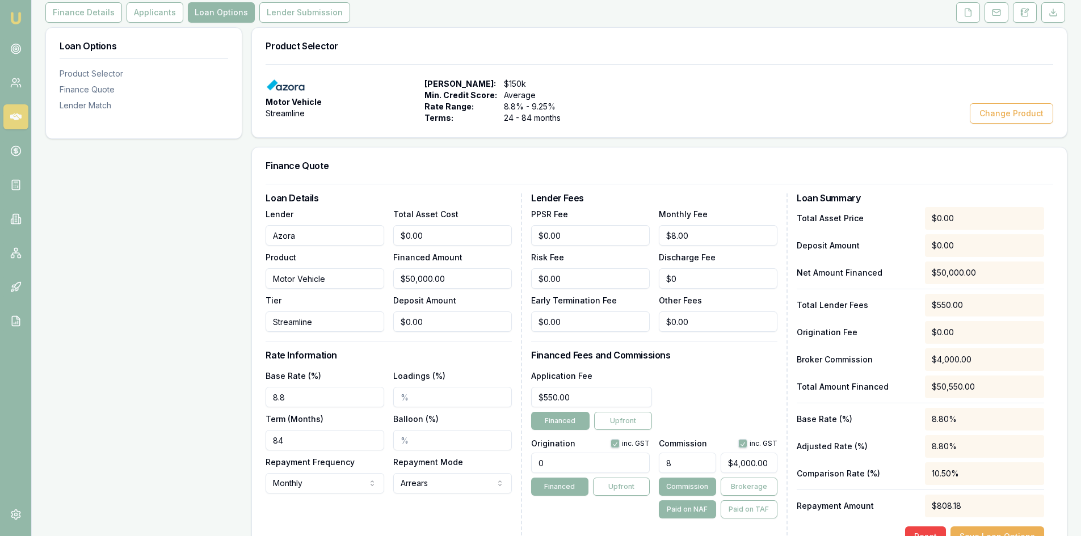
click at [688, 453] on input "8" at bounding box center [687, 463] width 57 height 20
drag, startPoint x: 683, startPoint y: 440, endPoint x: 625, endPoint y: 441, distance: 57.9
click at [625, 441] on div "Origination inc. GST 0 Financed Upfront Commission inc. GST 8 $4,000.00 Commiss…" at bounding box center [654, 477] width 246 height 84
type input "6"
type input "$3,000.00"
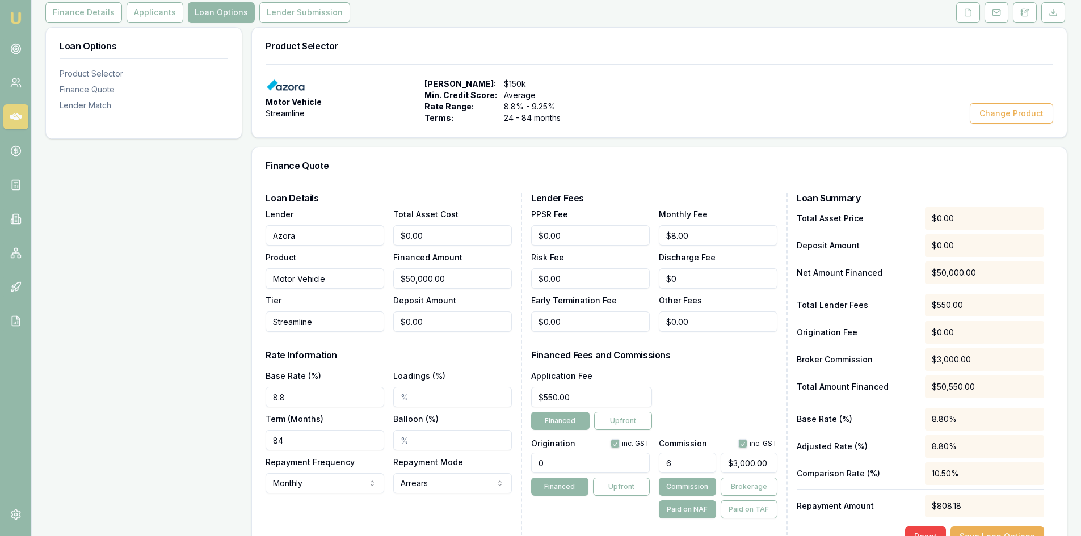
type input "6.00%"
click at [639, 495] on div "Origination inc. GST 0 Financed Upfront" at bounding box center [590, 477] width 119 height 84
click at [688, 453] on input "6.00%" at bounding box center [687, 463] width 57 height 20
click at [624, 453] on input "0" at bounding box center [590, 463] width 119 height 20
drag, startPoint x: 568, startPoint y: 441, endPoint x: 503, endPoint y: 436, distance: 64.9
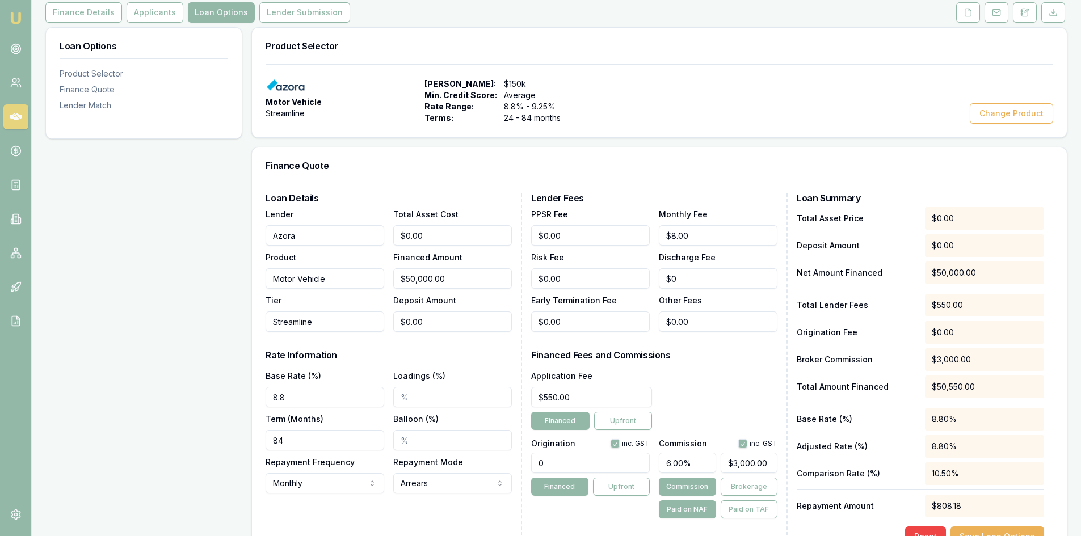
click at [503, 436] on div "Loan Details Lender Azora Product Motor Vehicle Tier Streamline Total Asset Cos…" at bounding box center [660, 370] width 788 height 354
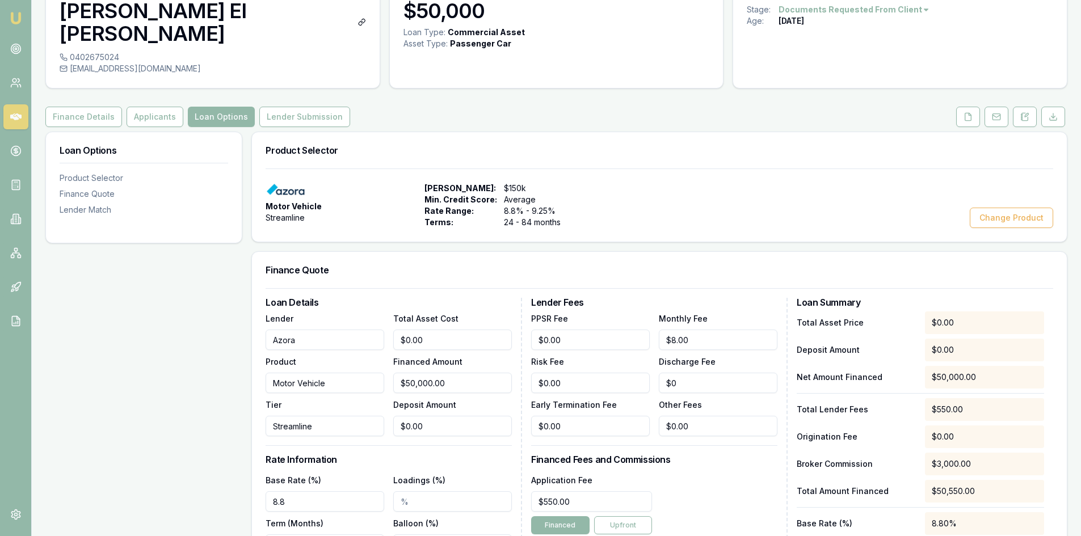
scroll to position [57, 0]
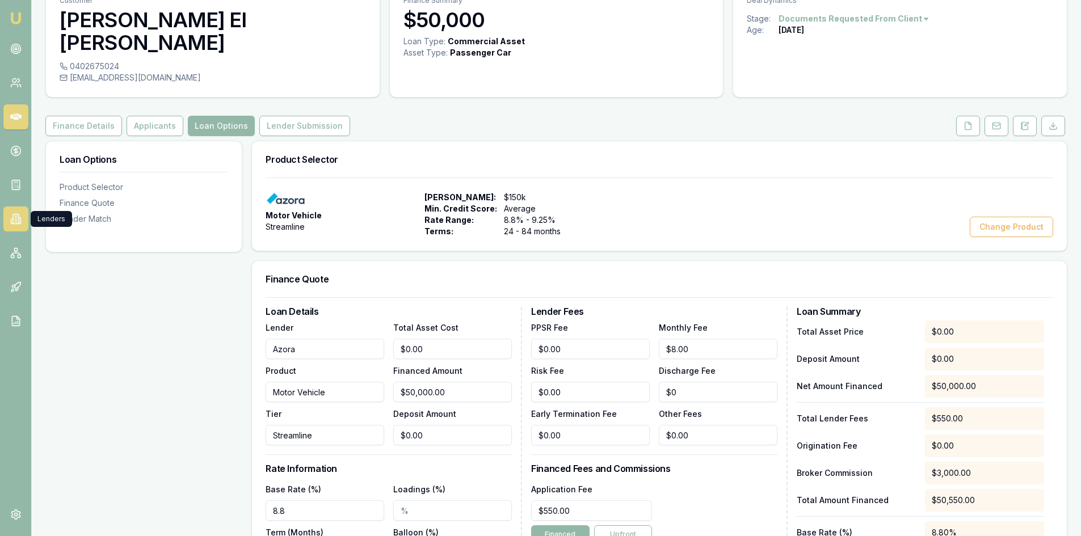
type input "0.00"
click at [18, 225] on link at bounding box center [15, 219] width 25 height 25
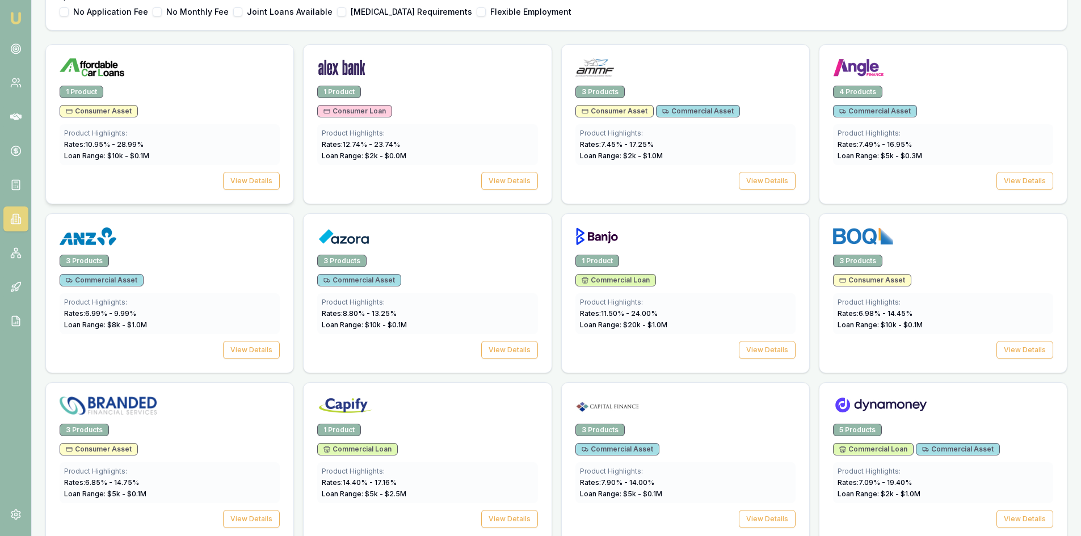
scroll to position [397, 0]
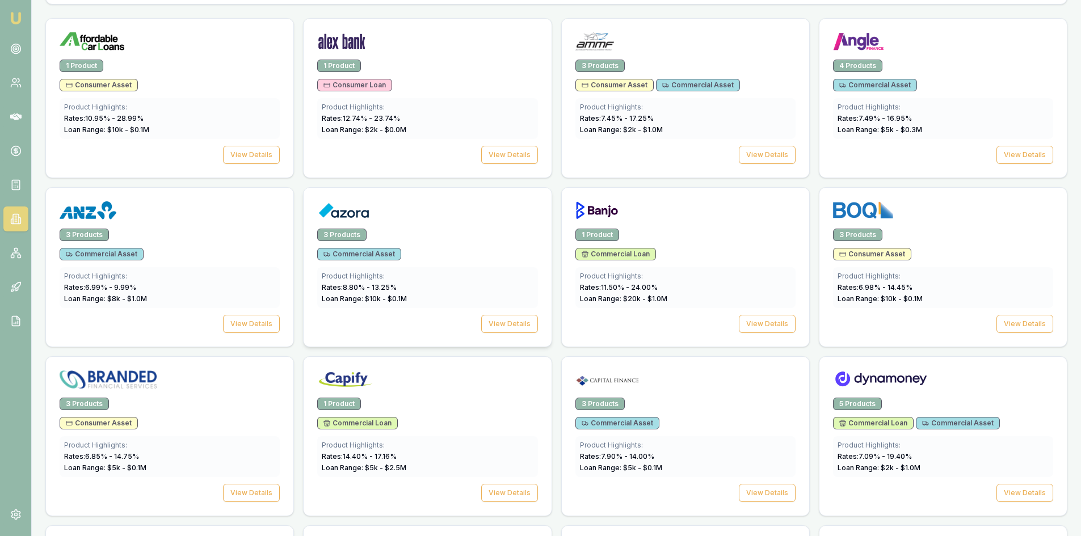
click at [346, 226] on div at bounding box center [427, 208] width 247 height 41
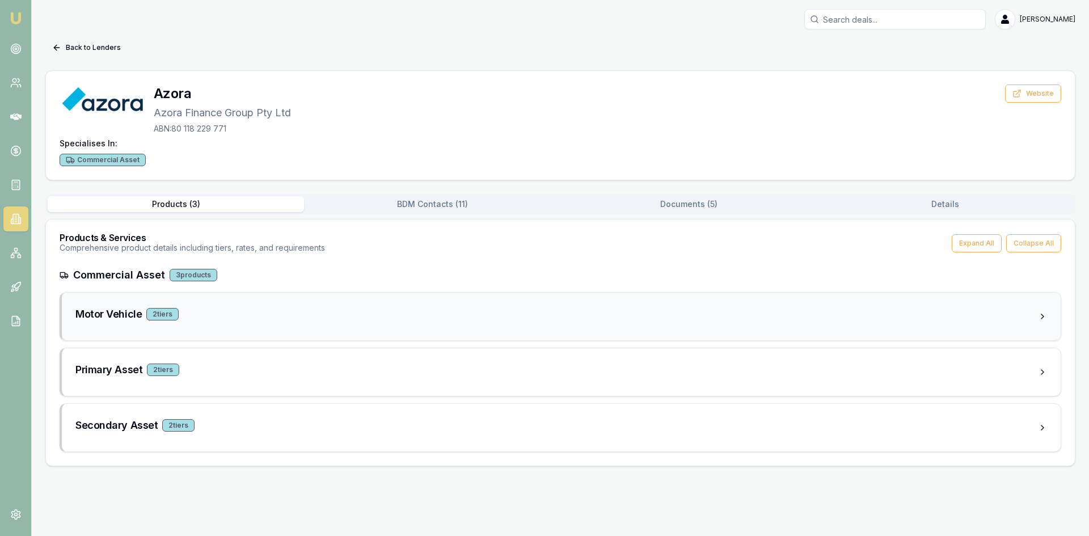
click at [106, 312] on h3 "Motor Vehicle" at bounding box center [108, 314] width 66 height 16
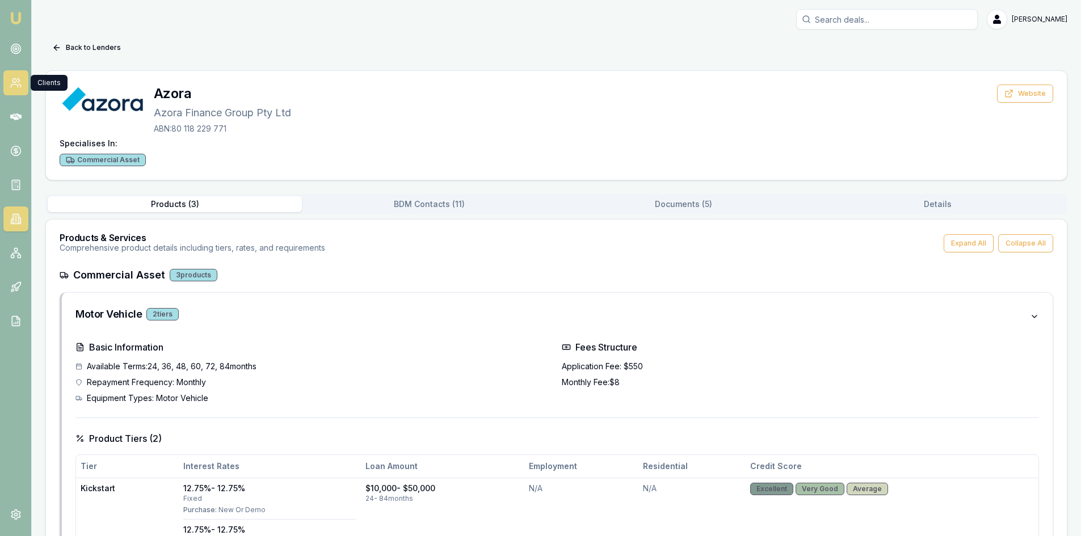
click at [15, 79] on circle at bounding box center [14, 81] width 4 height 4
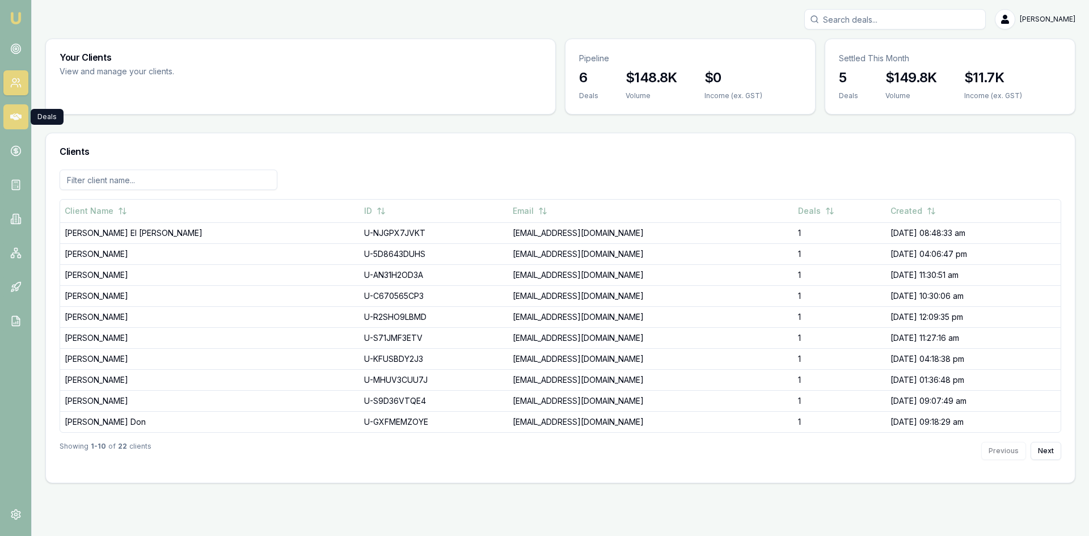
click at [11, 116] on icon at bounding box center [15, 116] width 11 height 7
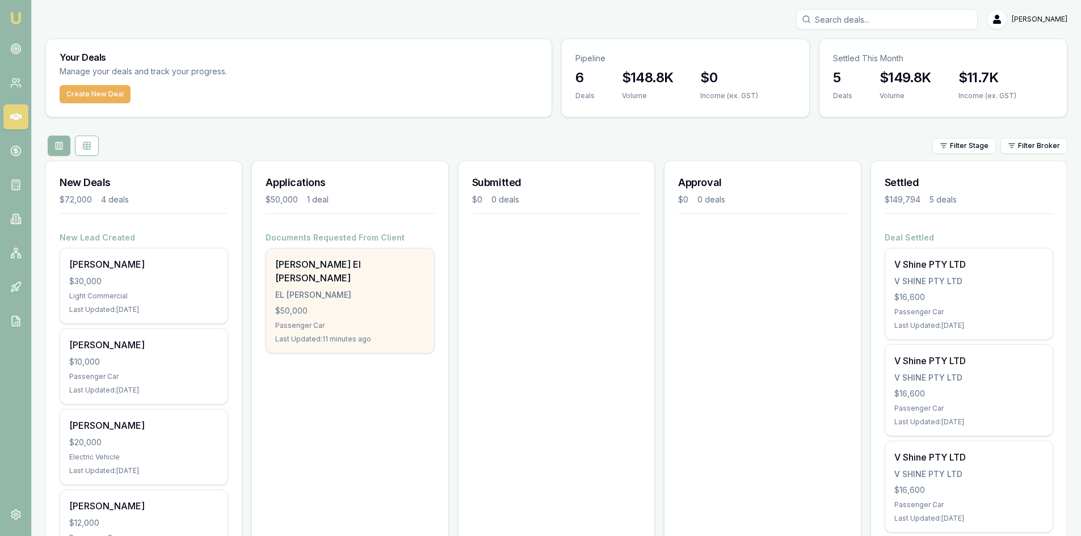
click at [324, 275] on div "James El Moussalli EL MOUSSALLI, JAMES $50,000 Passenger Car Last Updated: 11 m…" at bounding box center [349, 301] width 167 height 104
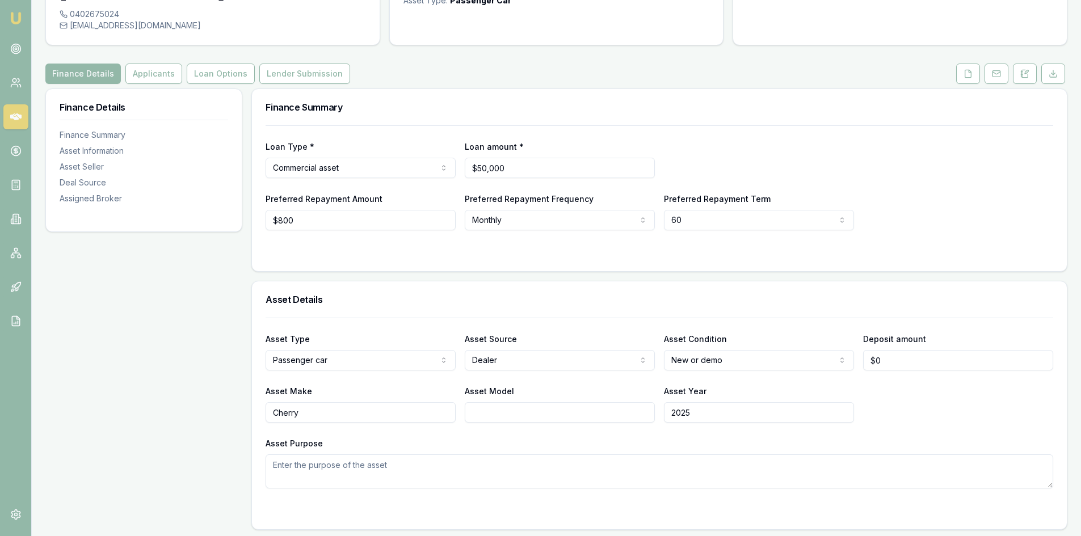
scroll to position [113, 0]
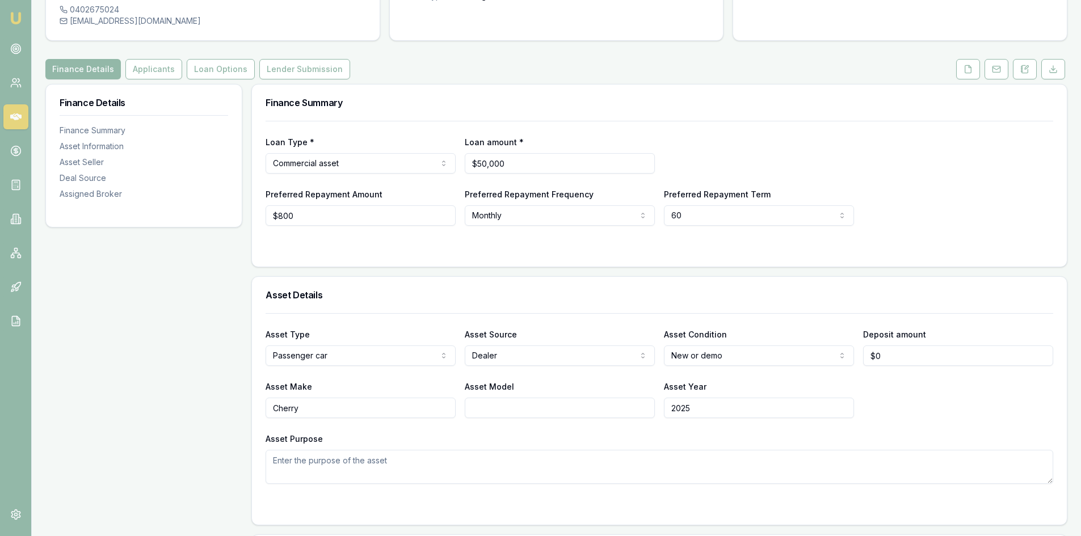
click at [365, 138] on html "Emu Broker Deals View D-7CGB2P8R4I [PERSON_NAME] Toggle Menu Customer [PERSON_N…" at bounding box center [540, 155] width 1081 height 536
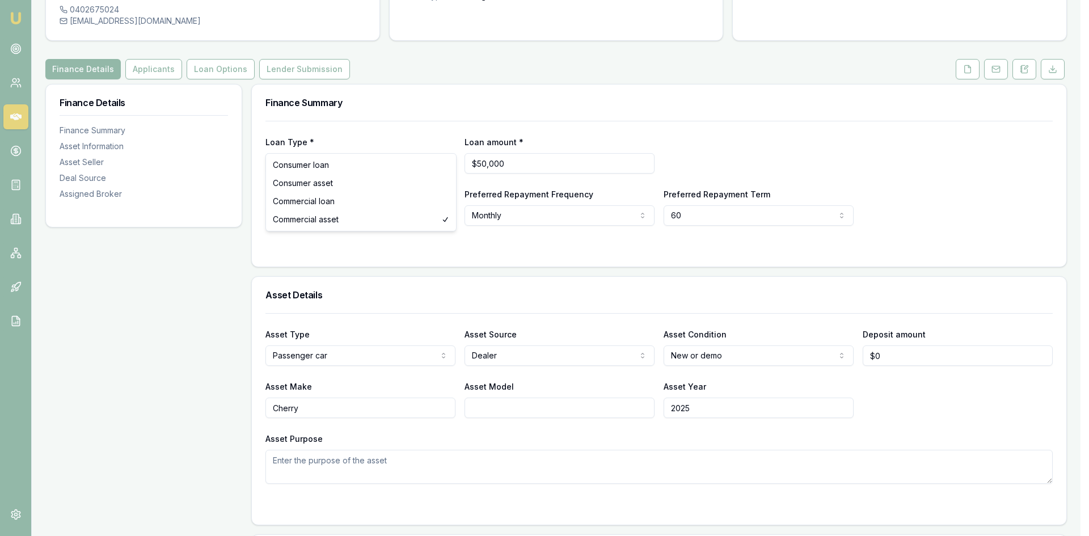
select select "COMMERCIAL_LOAN"
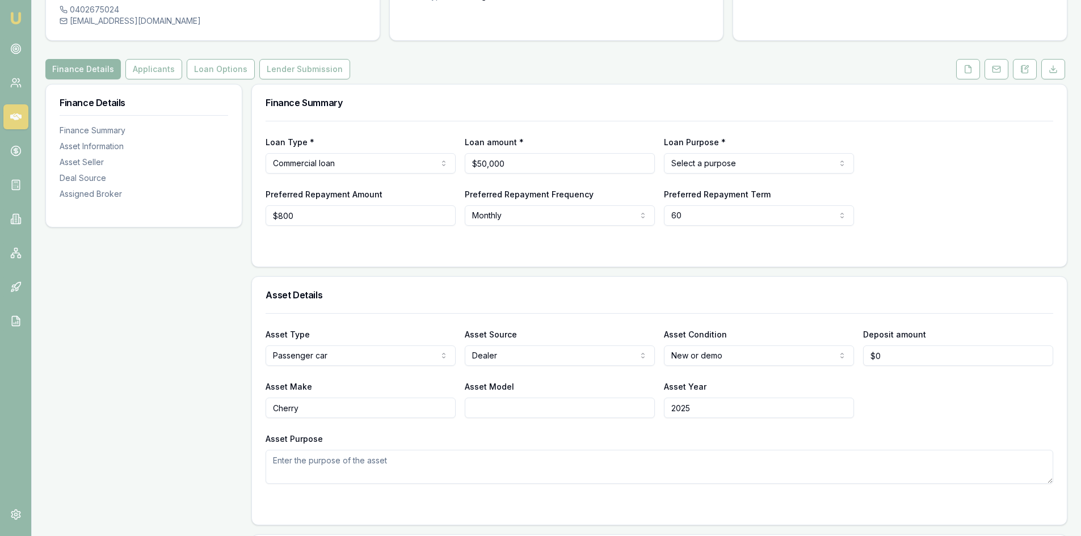
click at [757, 145] on html "Emu Broker Deals View D-7CGB2P8R4I Wendy Fonseka Toggle Menu Customer James El …" at bounding box center [540, 155] width 1081 height 536
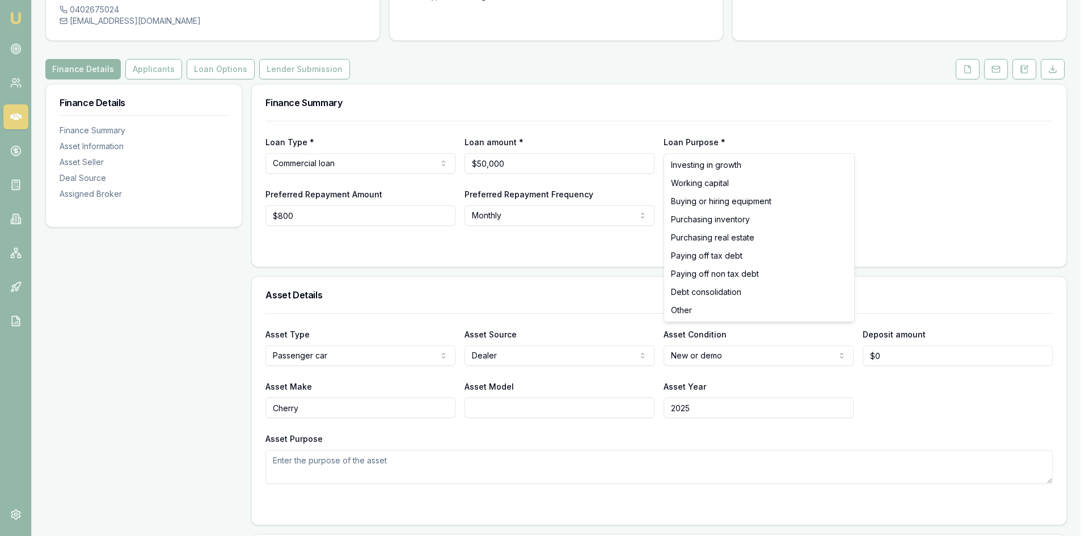
select select "BUYING_OR_HIRING_EQUIPMENT"
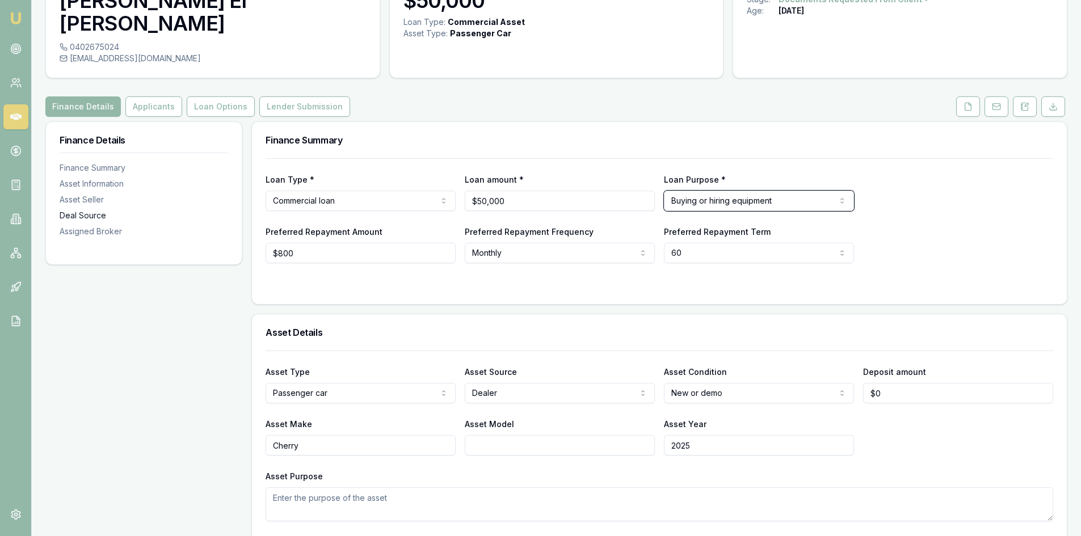
scroll to position [0, 0]
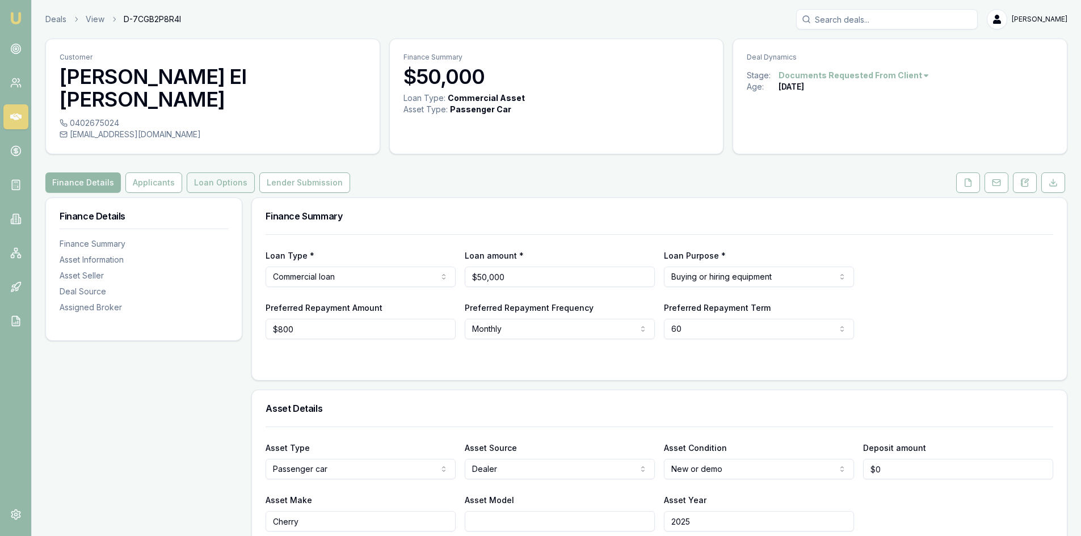
click at [205, 173] on button "Loan Options" at bounding box center [221, 183] width 68 height 20
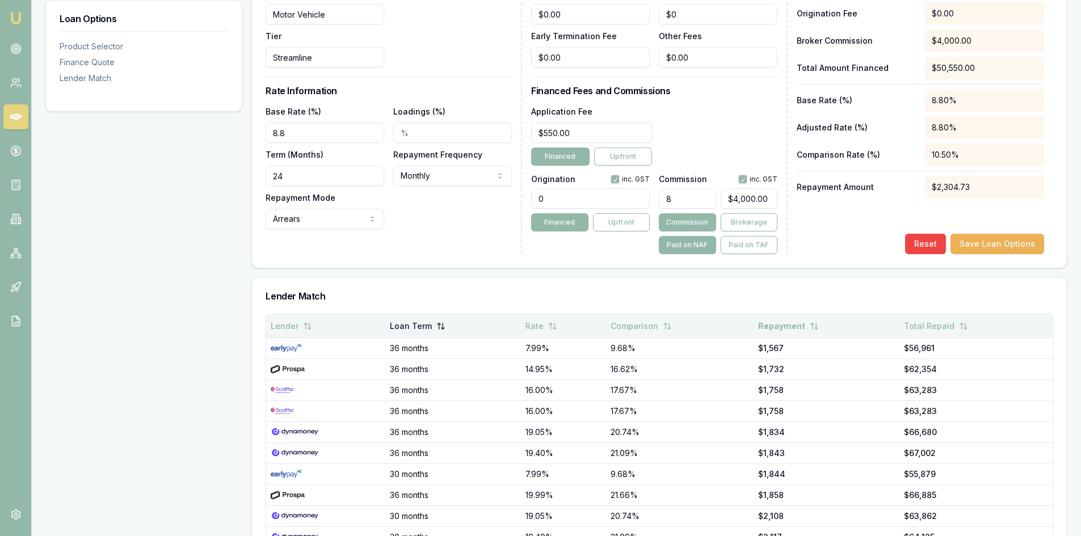
scroll to position [454, 0]
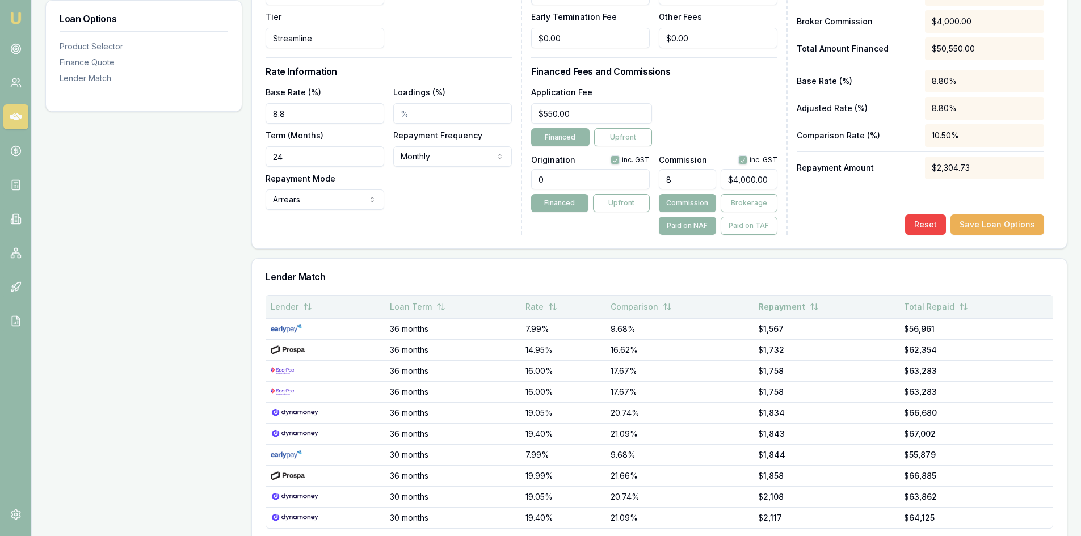
click at [557, 302] on icon at bounding box center [552, 306] width 9 height 9
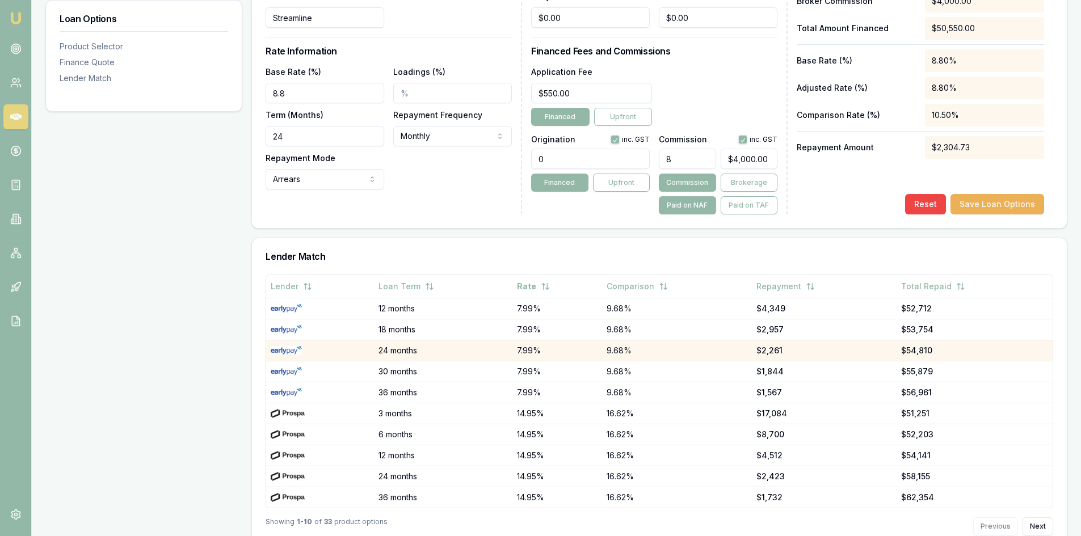
scroll to position [483, 0]
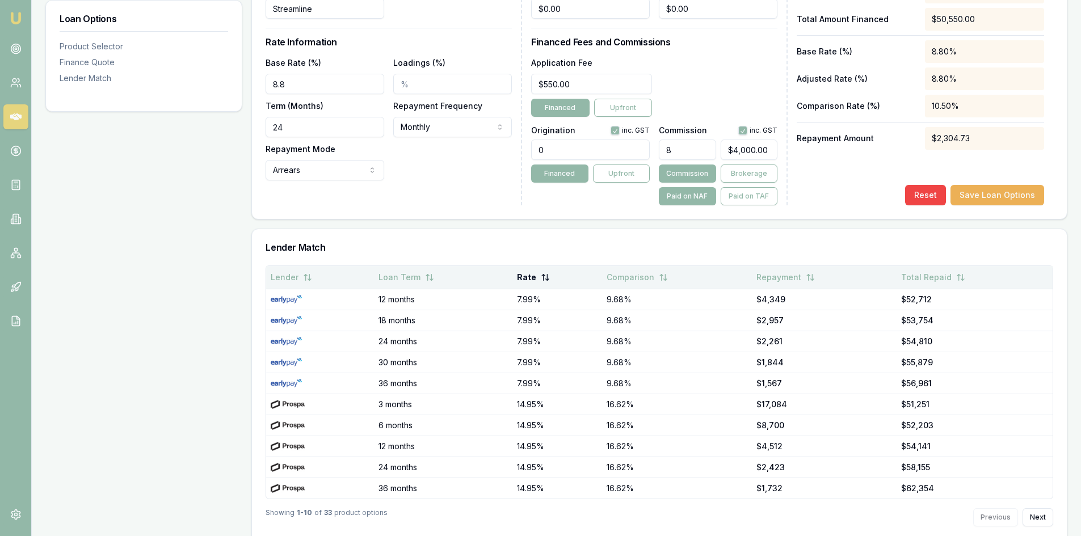
click at [521, 267] on button "Rate" at bounding box center [533, 277] width 33 height 20
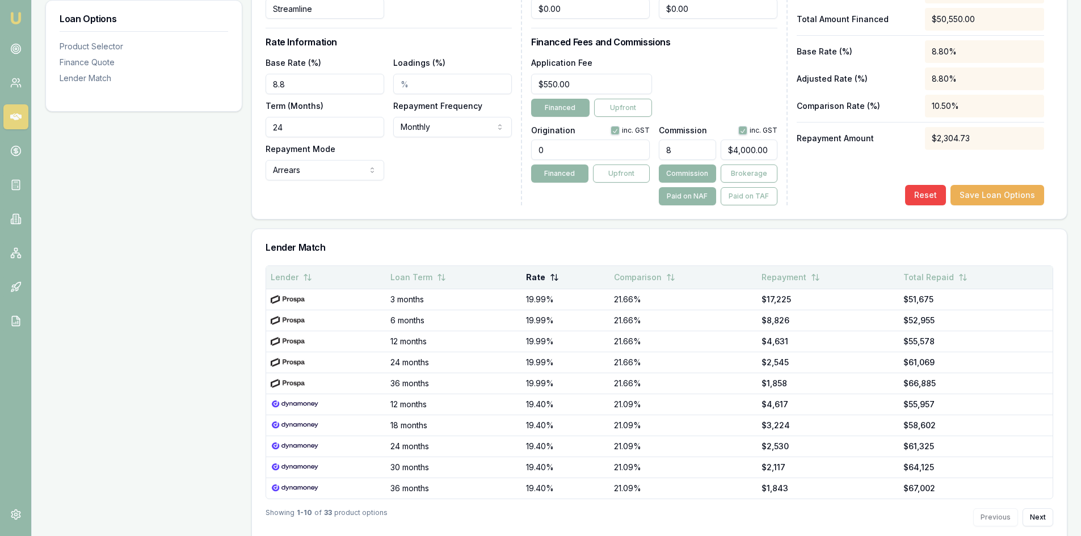
click at [531, 267] on button "Rate" at bounding box center [542, 277] width 33 height 20
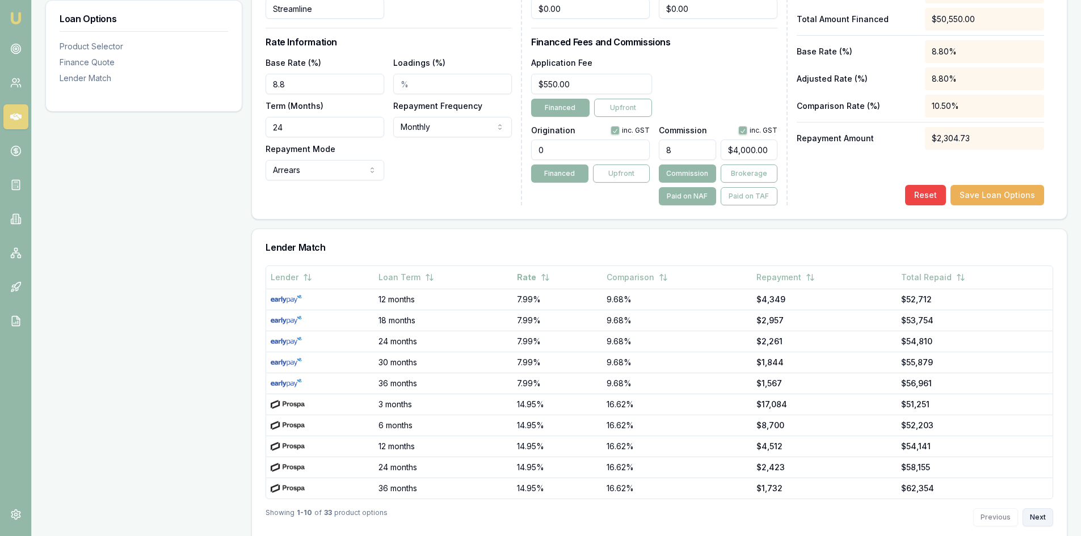
click at [1036, 508] on button "Next" at bounding box center [1038, 517] width 31 height 18
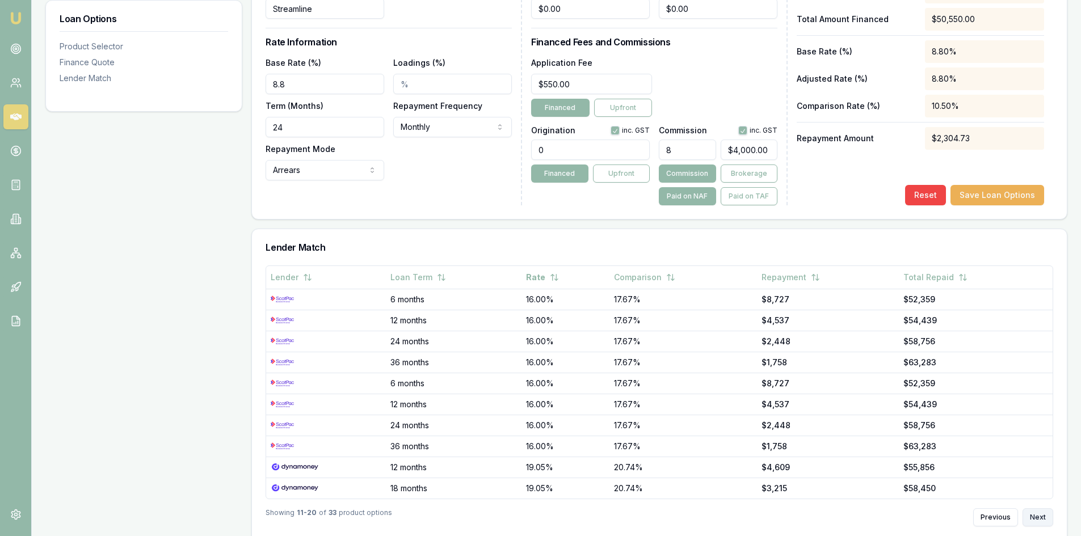
click at [1036, 508] on button "Next" at bounding box center [1038, 517] width 31 height 18
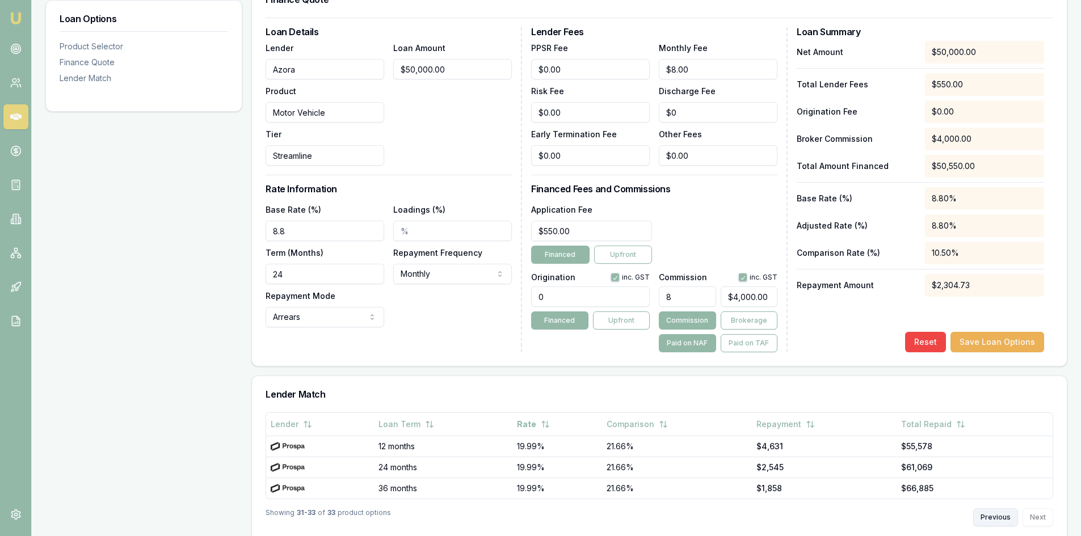
click at [997, 508] on button "Previous" at bounding box center [995, 517] width 45 height 18
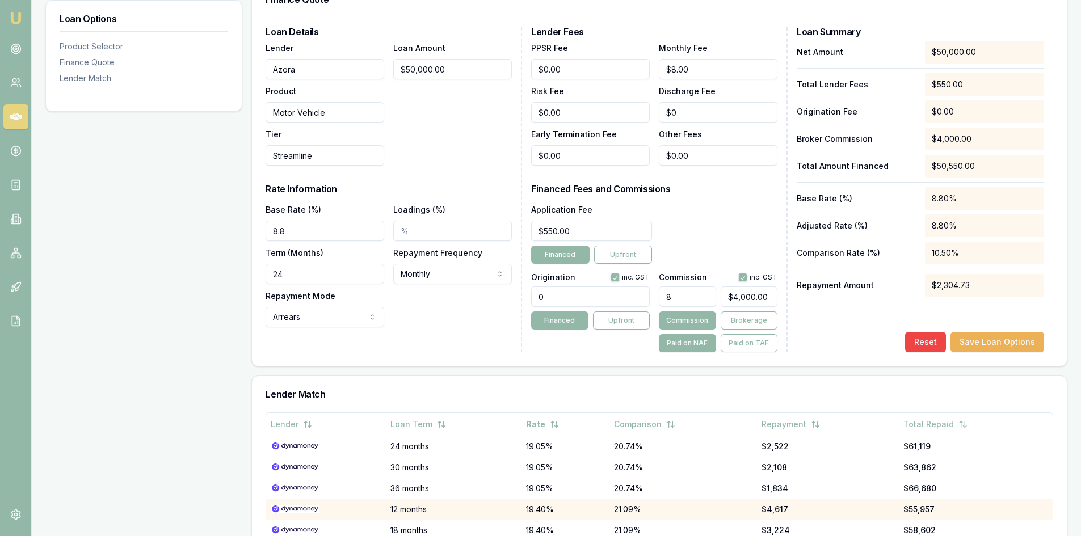
click at [997, 504] on div "$55,957" at bounding box center [975, 509] width 145 height 11
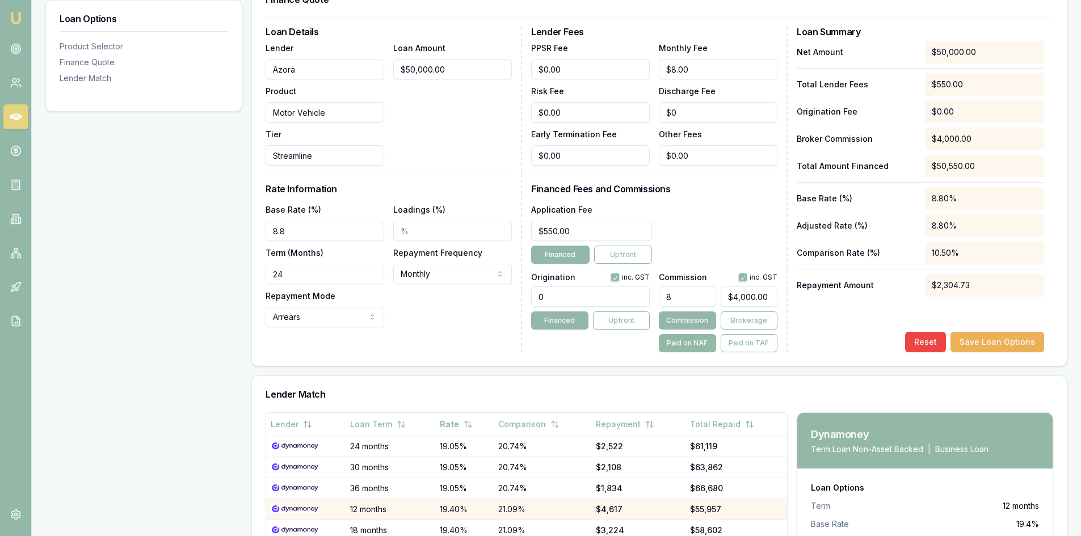
click at [997, 500] on ul "Term 12 months Base Rate 19.4% Adjusted Rate 19.4%" at bounding box center [925, 524] width 228 height 48
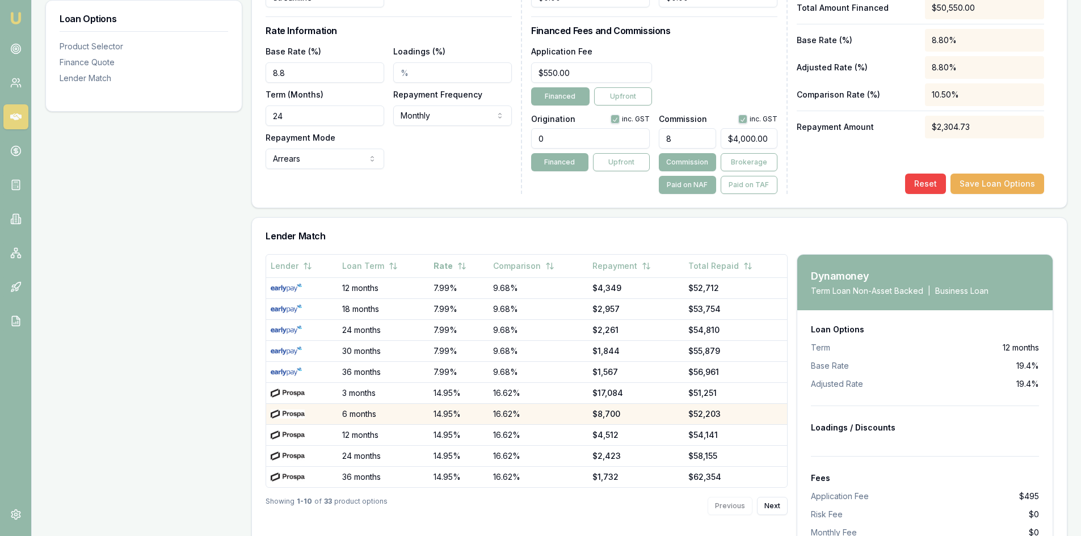
scroll to position [507, 0]
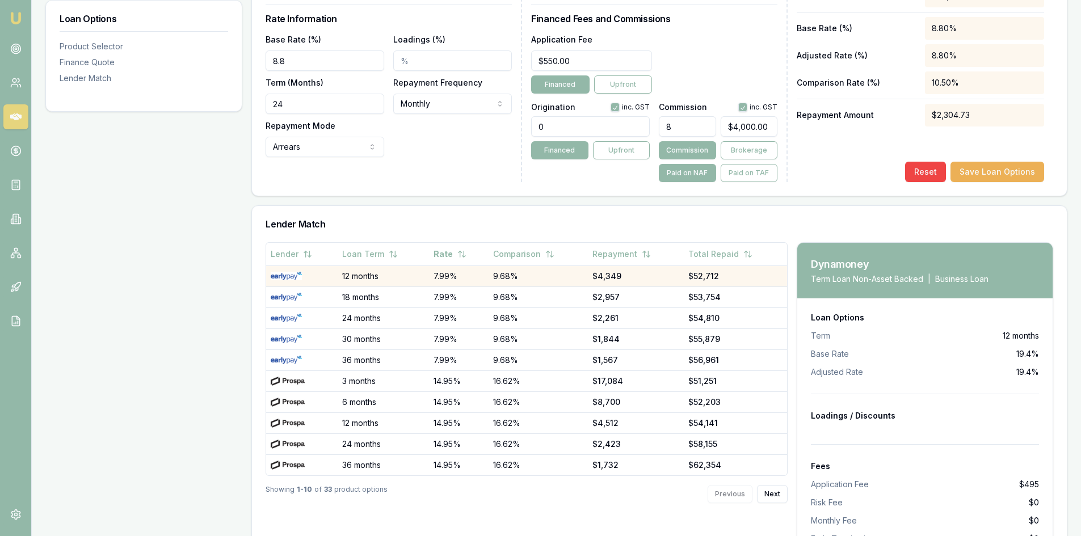
click at [321, 272] on div at bounding box center [302, 276] width 62 height 9
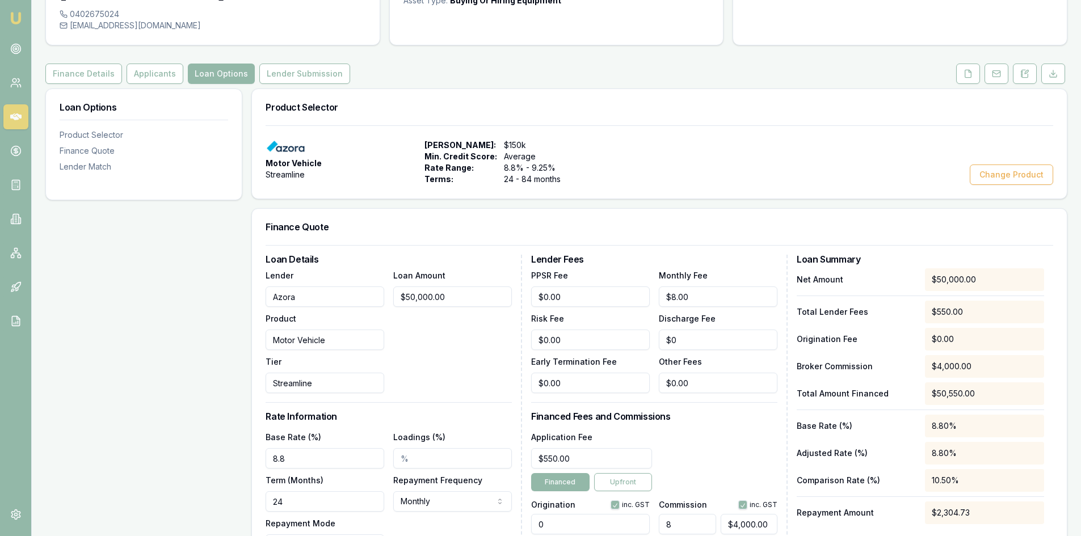
scroll to position [0, 0]
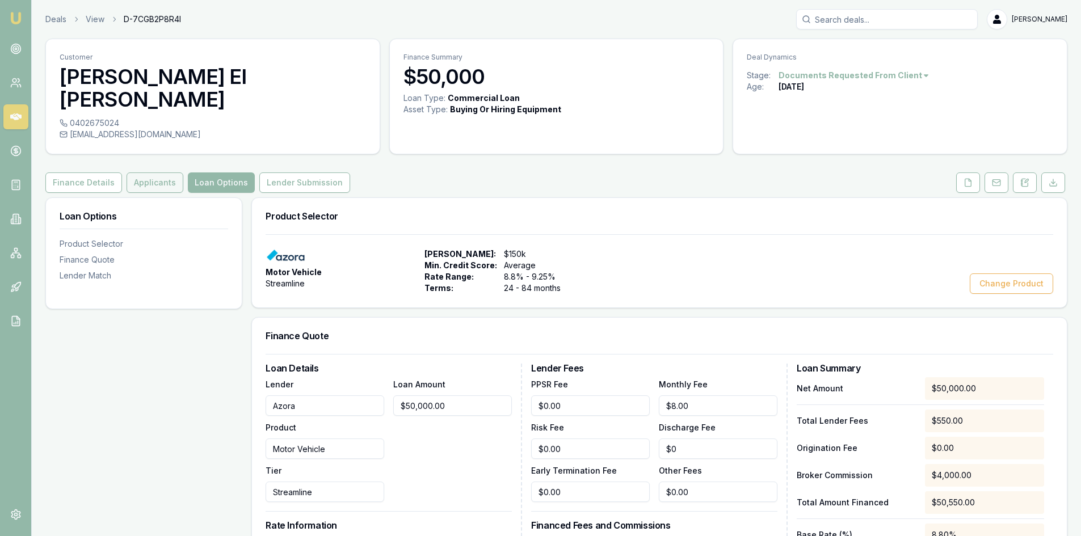
click at [156, 173] on button "Applicants" at bounding box center [155, 183] width 57 height 20
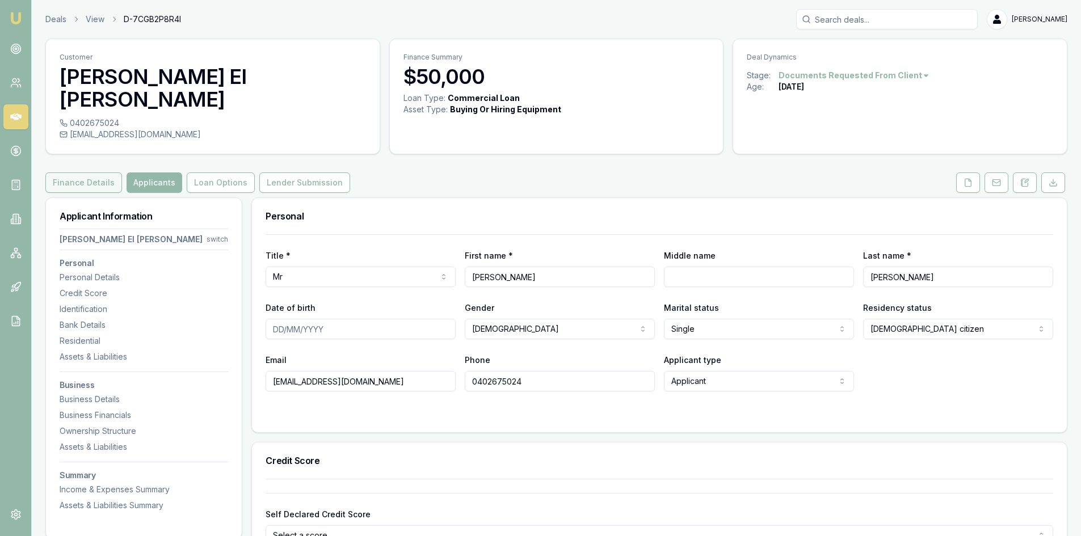
click at [84, 173] on button "Finance Details" at bounding box center [83, 183] width 77 height 20
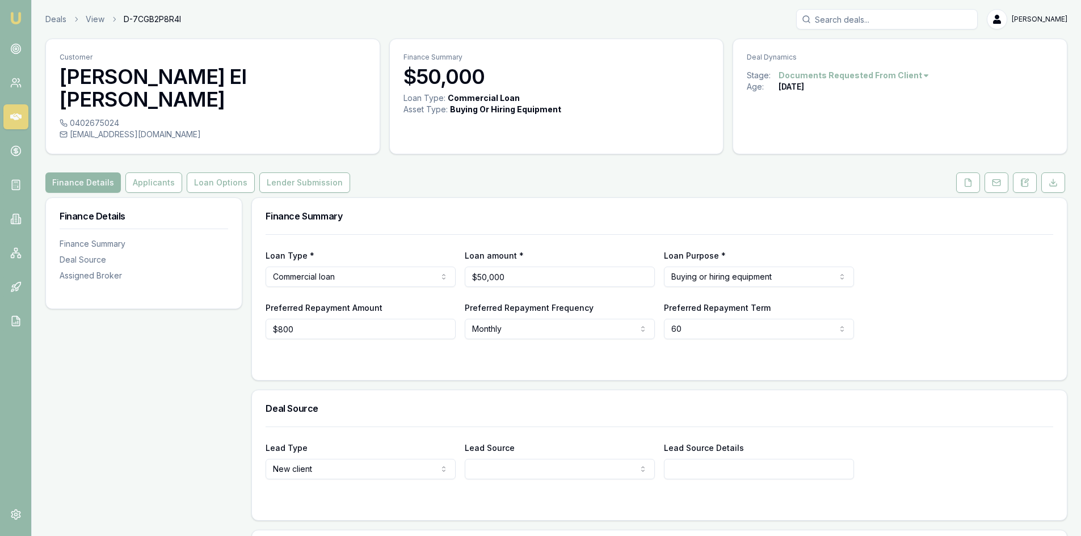
click at [376, 251] on html "Emu Broker Deals View D-7CGB2P8R4I Wendy Fonseka Toggle Menu Customer James El …" at bounding box center [540, 268] width 1081 height 536
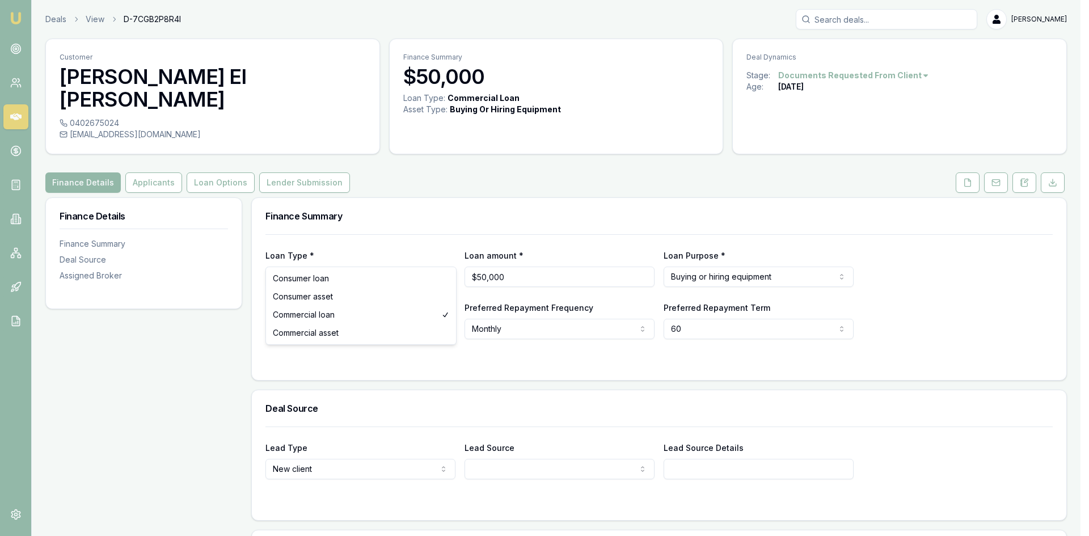
select select "COMMERCIAL_ASSET"
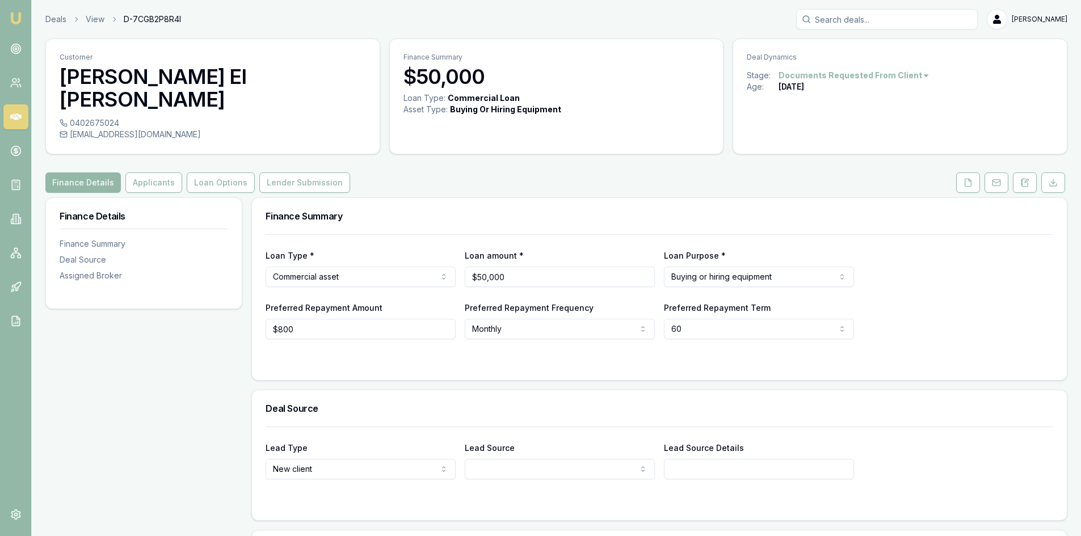
click at [385, 334] on form "Loan Type * Commercial asset Consumer loan Consumer asset Commercial loan Comme…" at bounding box center [660, 300] width 788 height 132
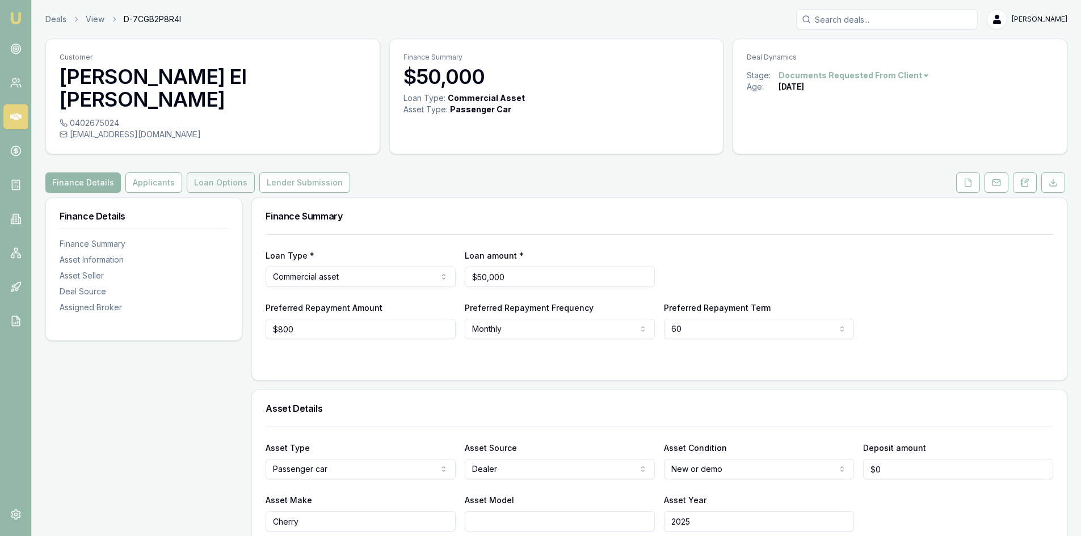
click at [221, 173] on button "Loan Options" at bounding box center [221, 183] width 68 height 20
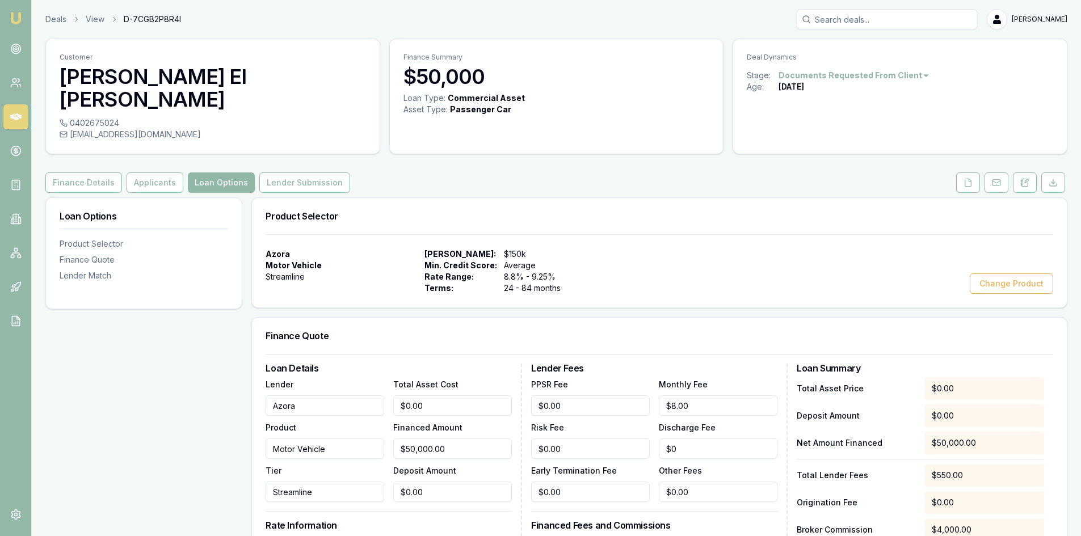
click at [219, 173] on button "Loan Options" at bounding box center [221, 183] width 67 height 20
click at [1000, 274] on button "Change Product" at bounding box center [1011, 284] width 83 height 20
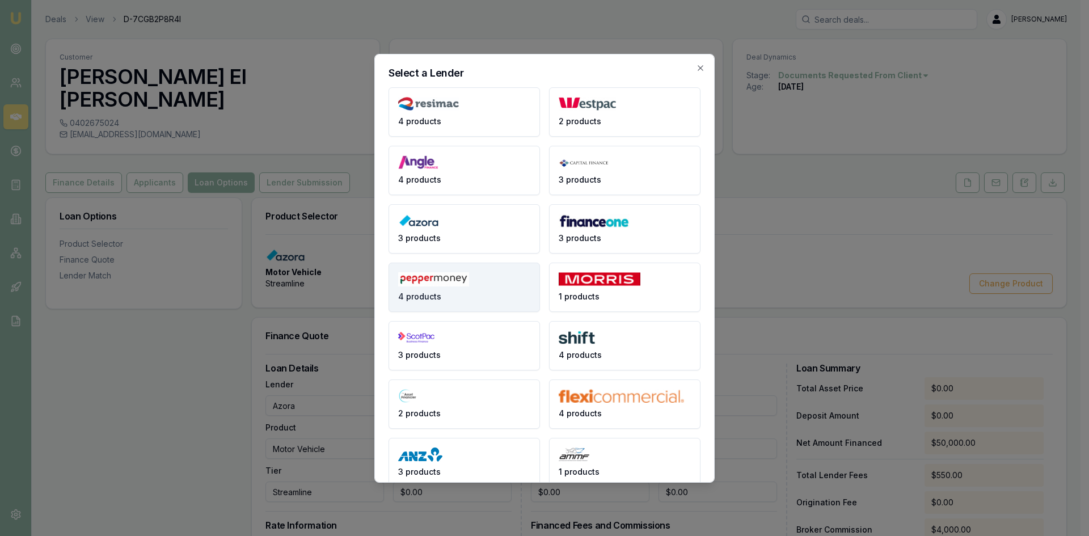
click at [488, 292] on button "4 products" at bounding box center [465, 287] width 152 height 49
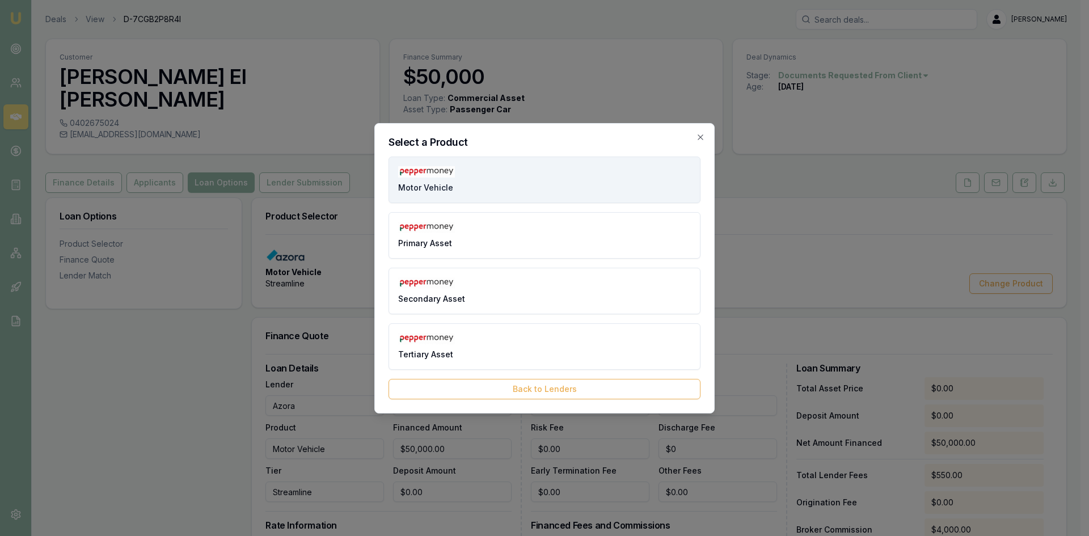
click at [490, 186] on button "Motor Vehicle" at bounding box center [545, 180] width 312 height 47
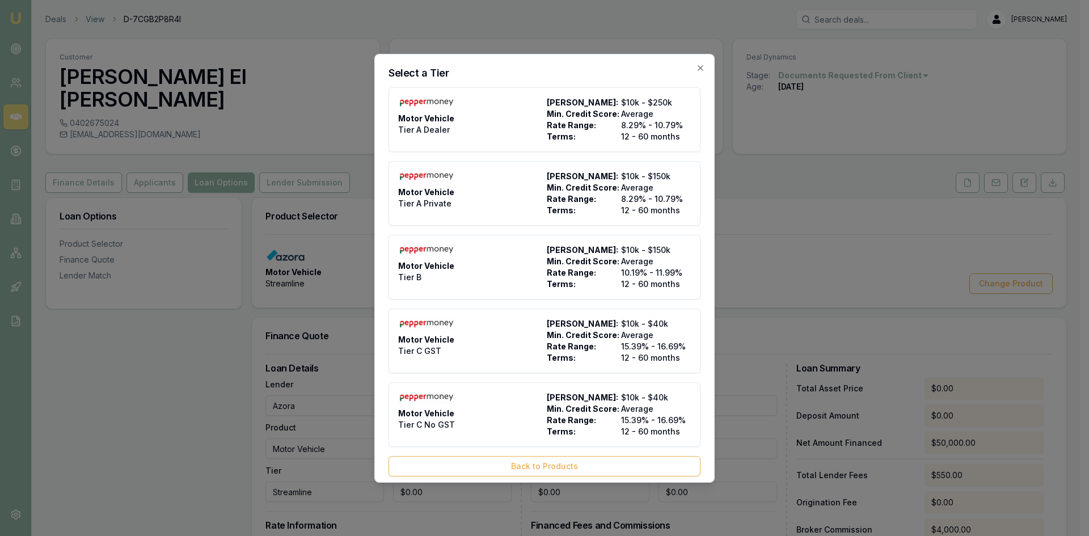
click at [697, 64] on div "Select a Tier Motor Vehicle Tier A Dealer Max Loan Amount: $10k - $250k Min. Cr…" at bounding box center [545, 268] width 340 height 429
click at [696, 67] on icon "button" at bounding box center [700, 68] width 9 height 9
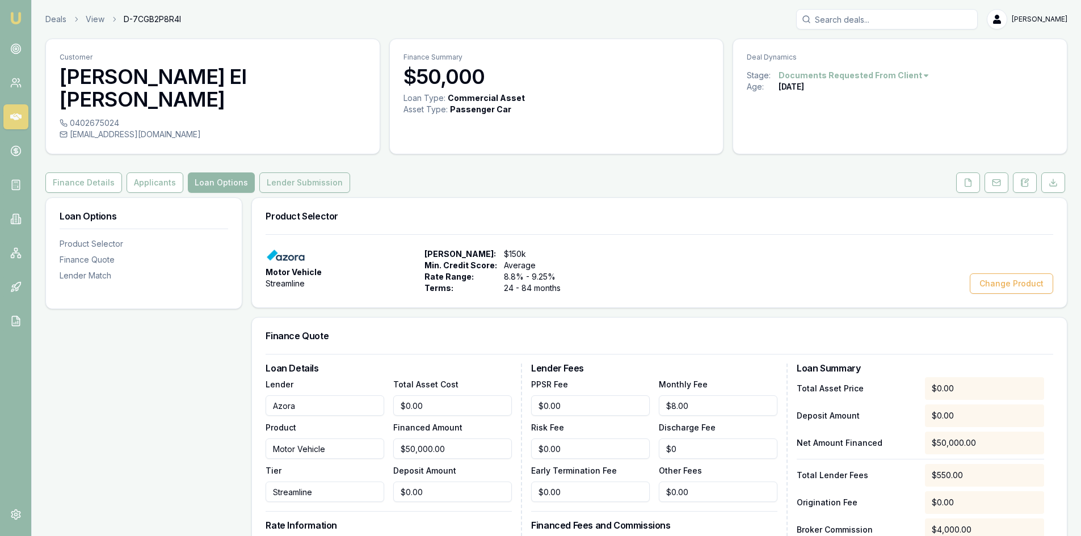
click at [306, 173] on button "Lender Submission" at bounding box center [304, 183] width 91 height 20
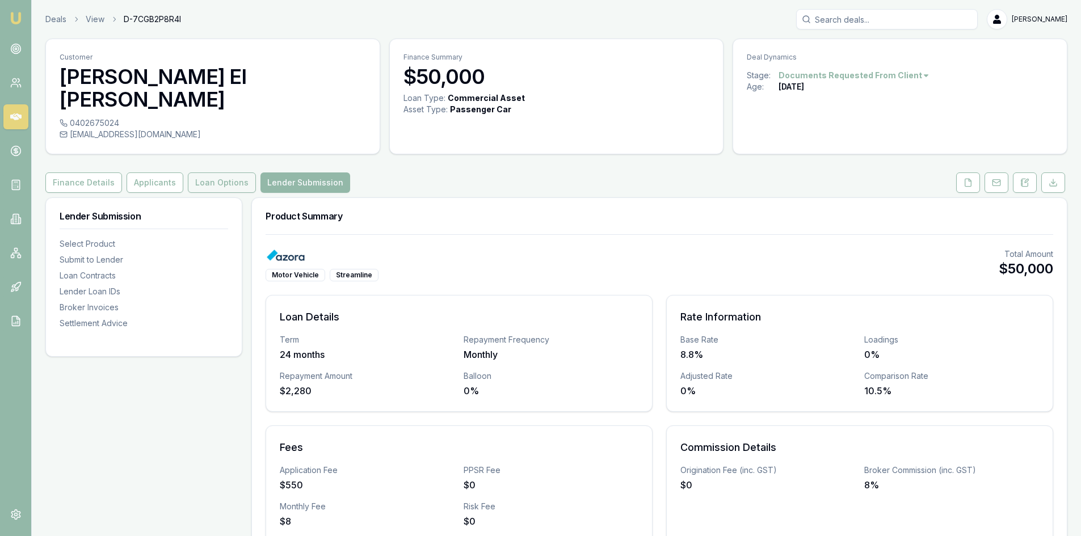
click at [228, 173] on button "Loan Options" at bounding box center [222, 183] width 68 height 20
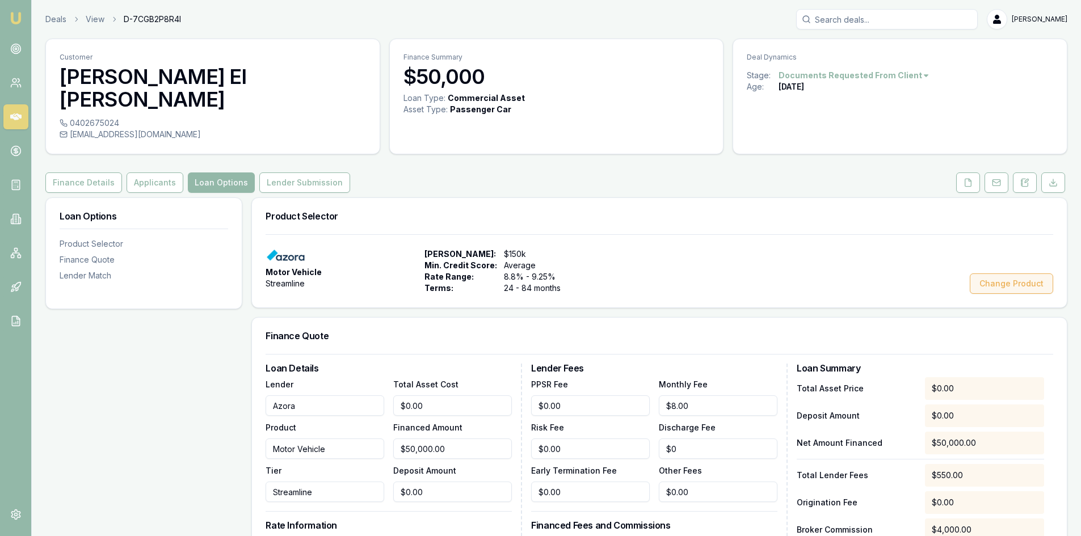
click at [1013, 274] on button "Change Product" at bounding box center [1011, 284] width 83 height 20
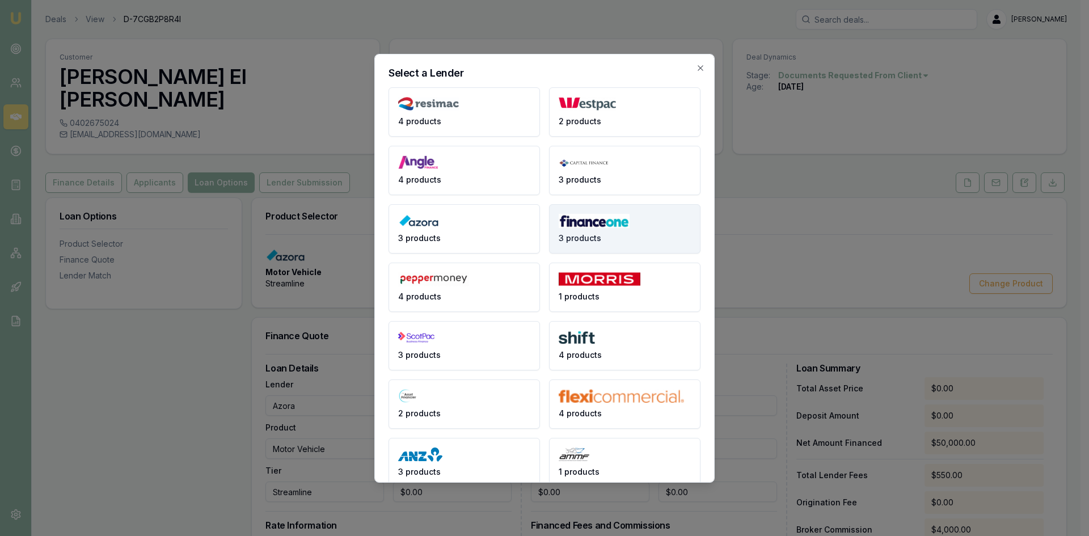
click at [607, 228] on button "3 products" at bounding box center [625, 228] width 152 height 49
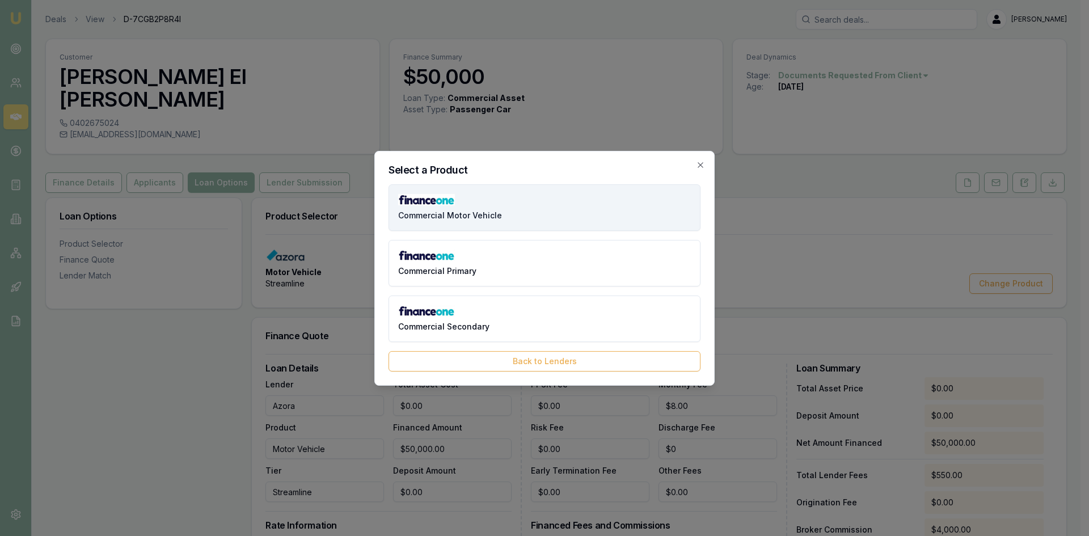
click at [508, 212] on button "Commercial Motor Vehicle" at bounding box center [545, 207] width 312 height 47
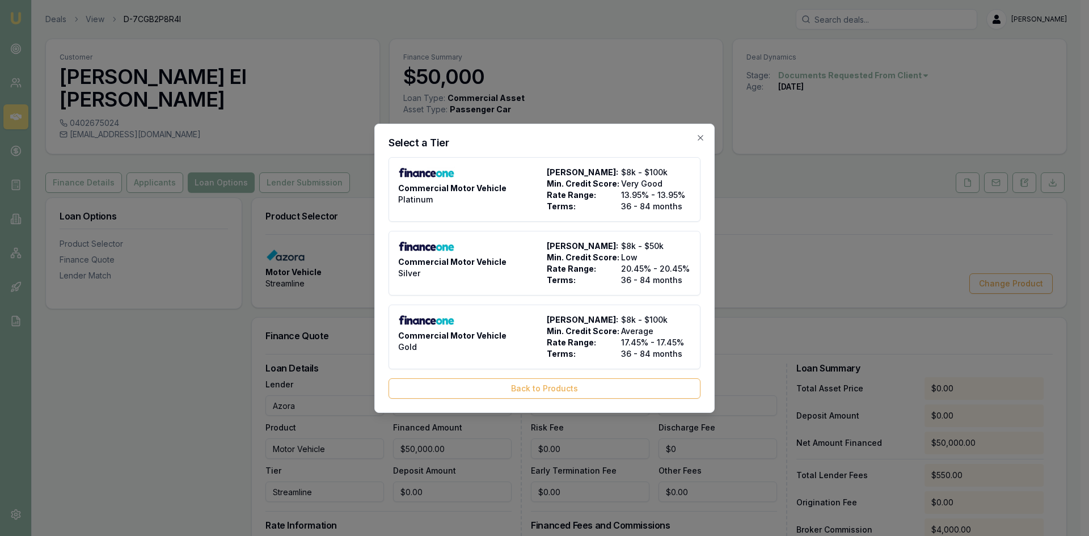
click at [595, 383] on button "Back to Products" at bounding box center [545, 388] width 312 height 20
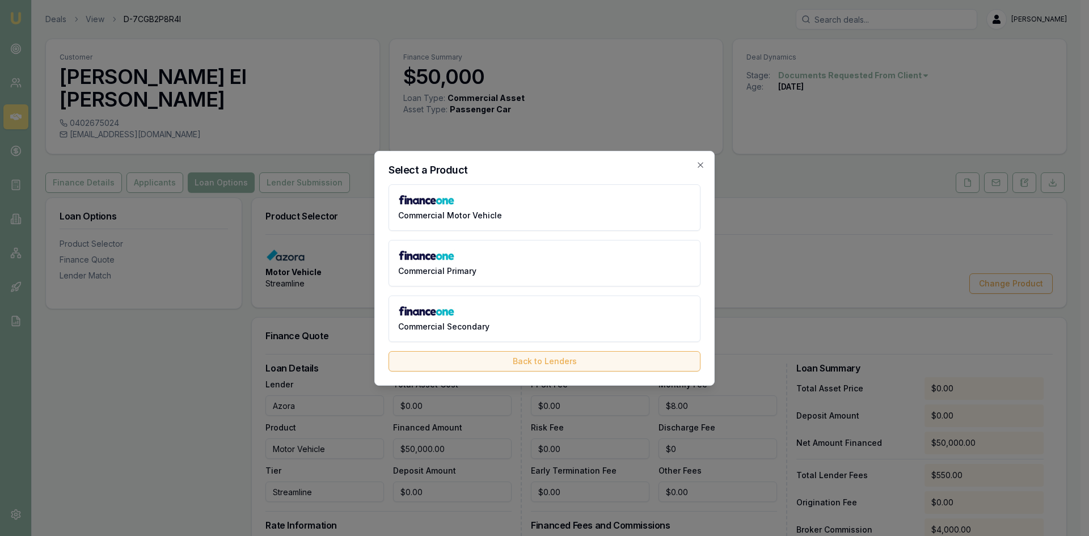
click at [566, 355] on button "Back to Lenders" at bounding box center [545, 361] width 312 height 20
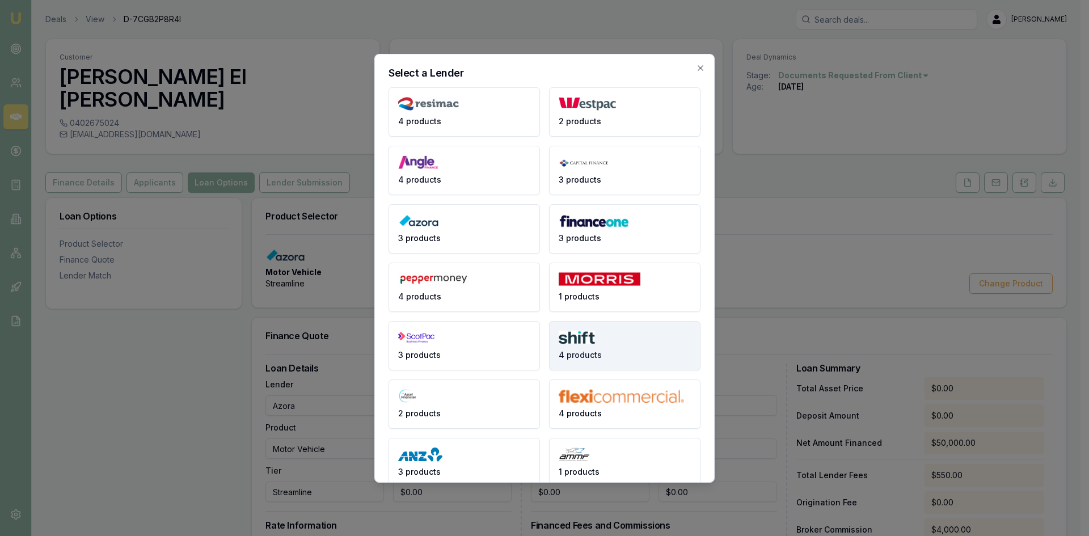
click at [570, 348] on button "4 products" at bounding box center [625, 345] width 152 height 49
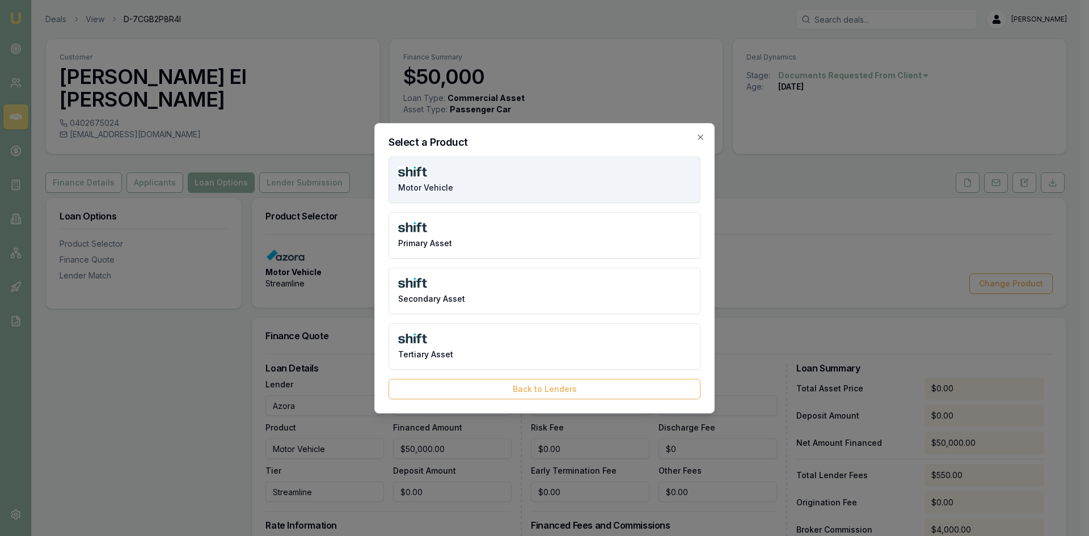
click at [460, 186] on button "Motor Vehicle" at bounding box center [545, 180] width 312 height 47
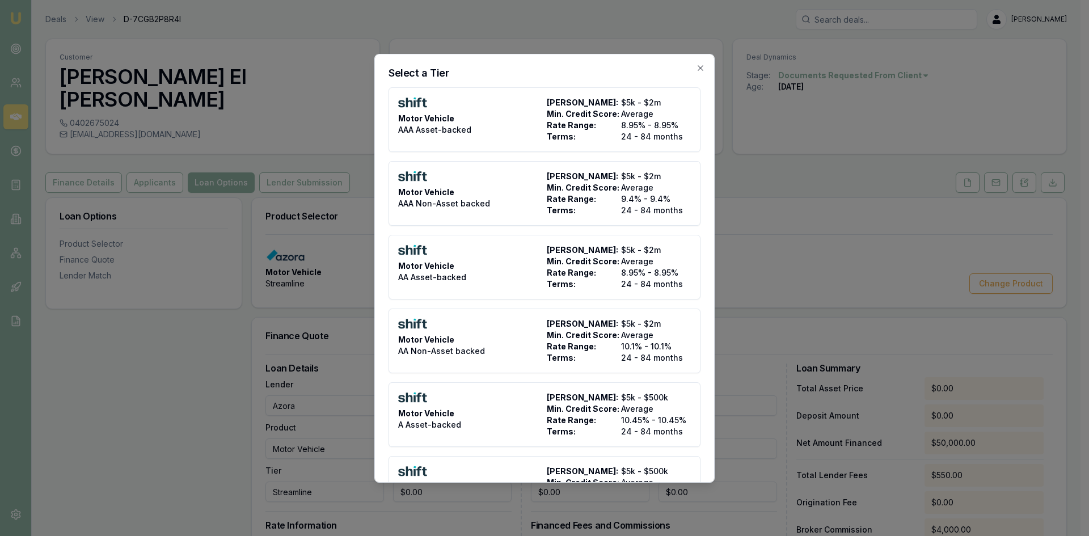
click at [696, 67] on icon "button" at bounding box center [700, 68] width 9 height 9
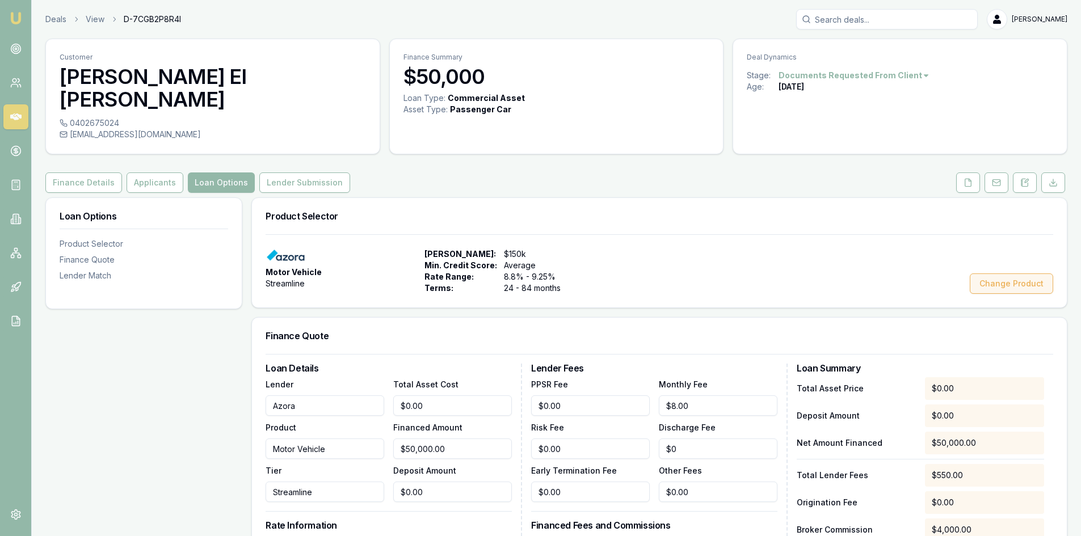
click at [998, 274] on button "Change Product" at bounding box center [1011, 284] width 83 height 20
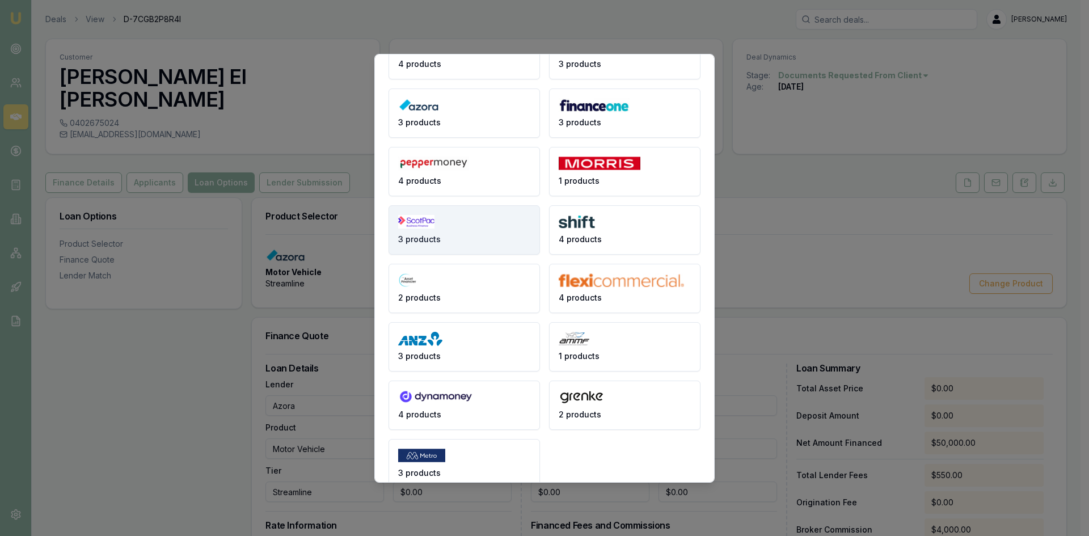
scroll to position [136, 0]
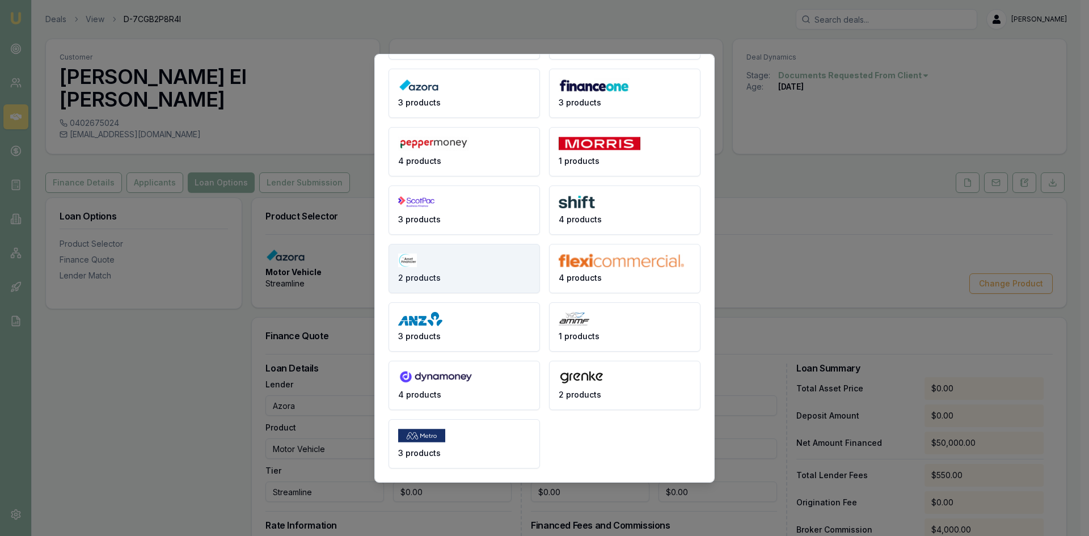
click at [475, 267] on button "2 products" at bounding box center [465, 268] width 152 height 49
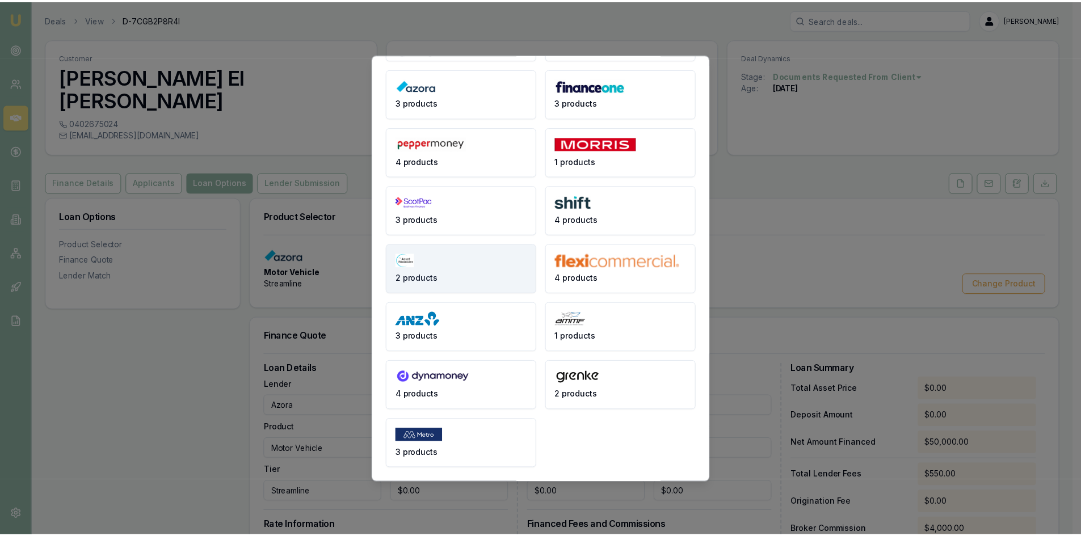
scroll to position [0, 0]
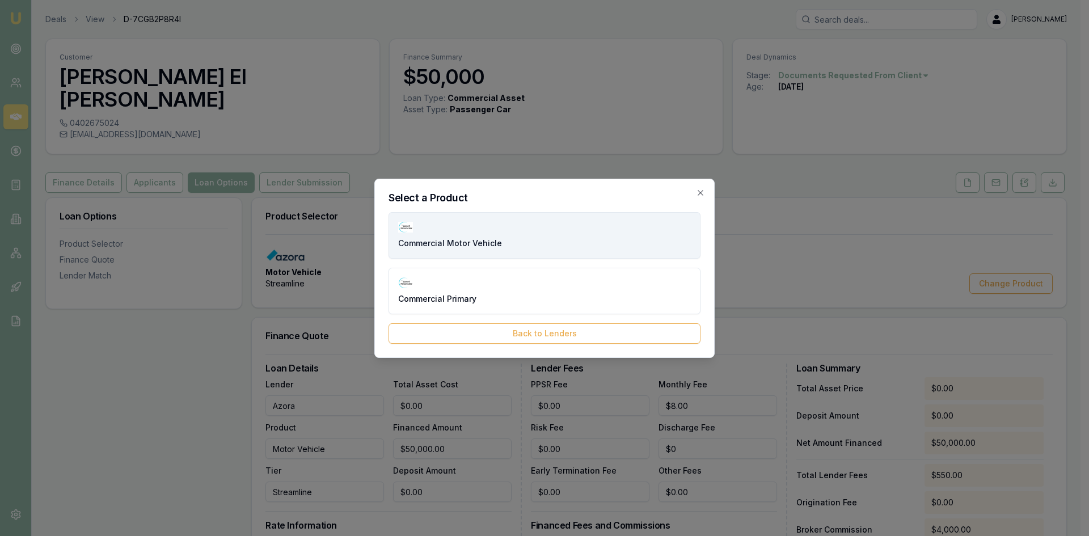
click at [466, 245] on span "Commercial Motor Vehicle" at bounding box center [450, 243] width 104 height 11
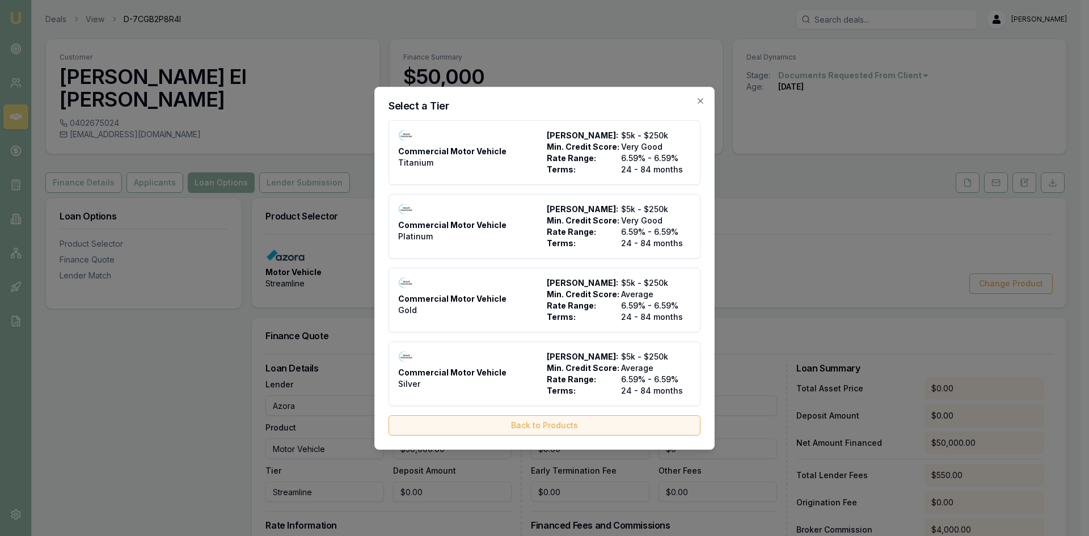
click at [500, 429] on button "Back to Products" at bounding box center [545, 425] width 312 height 20
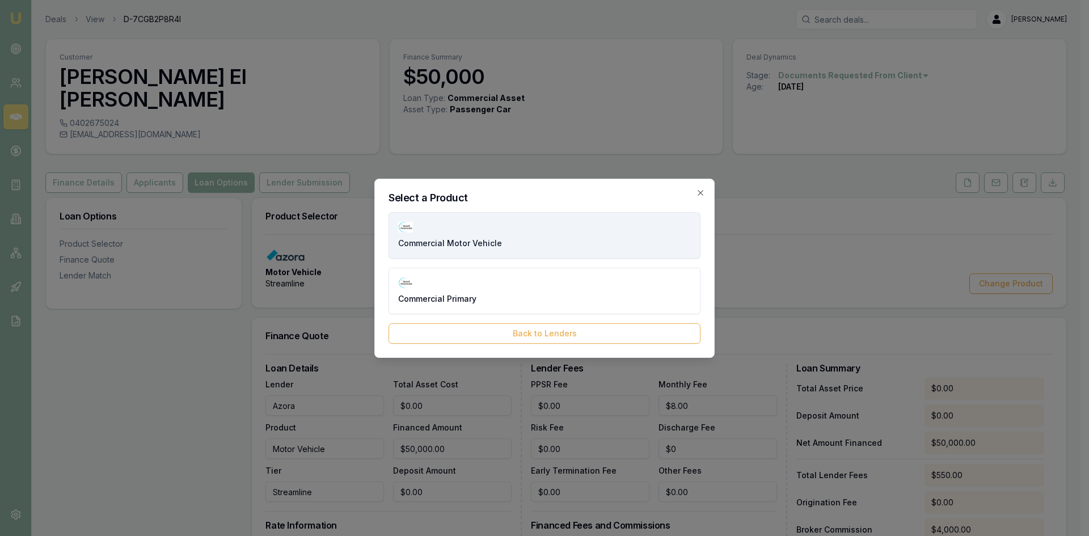
click at [468, 243] on span "Commercial Motor Vehicle" at bounding box center [450, 243] width 104 height 11
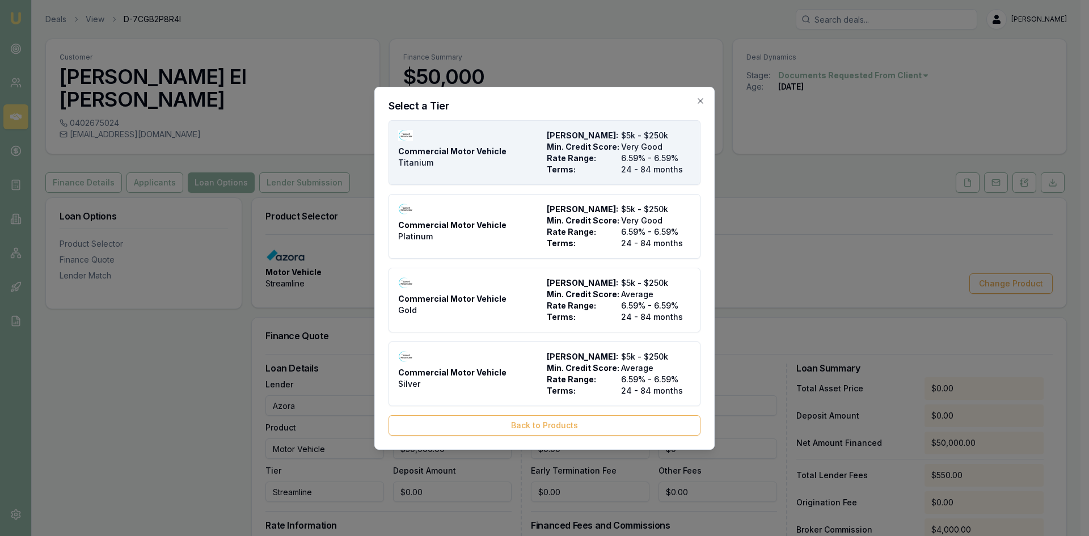
click at [474, 159] on div "Commercial Motor Vehicle Titanium" at bounding box center [470, 152] width 144 height 45
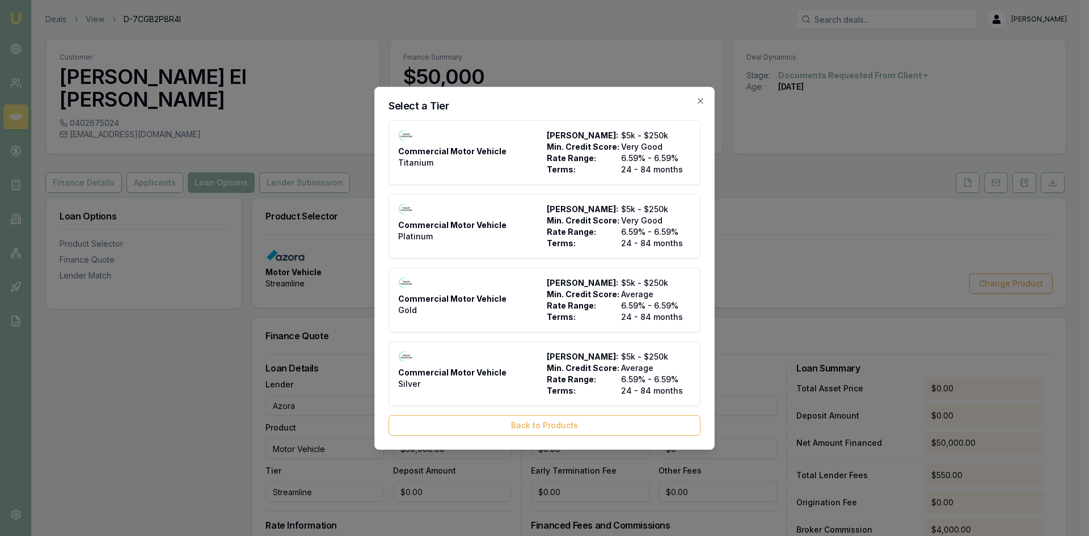
type input "The Asset Financier"
type input "Commercial Motor Vehicle"
type input "Titanium"
type input "6.59"
type input "$12.95"
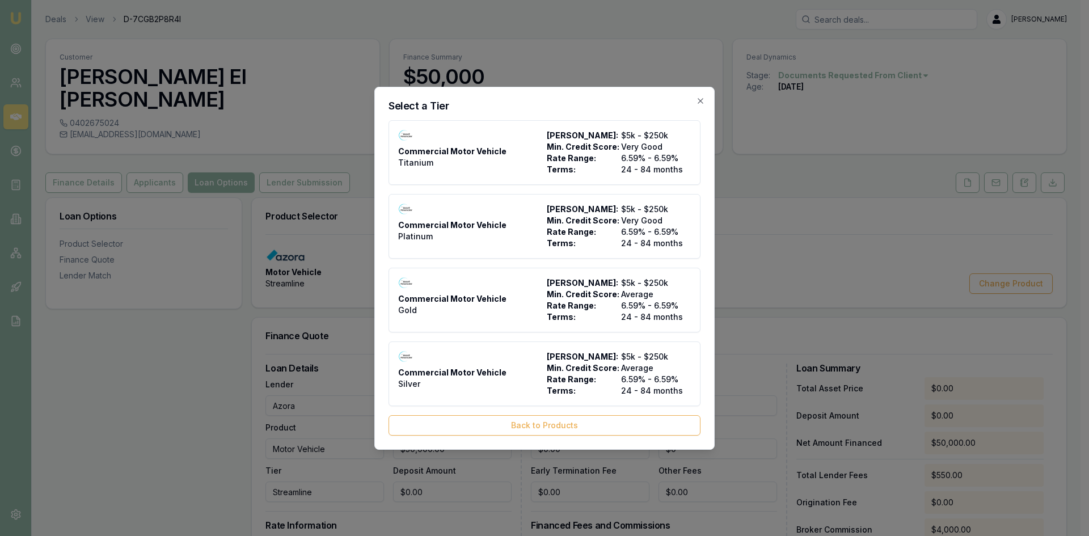
type input "$1,000.00"
type input "$595.00"
type input "4.5"
type input "$2,250.00"
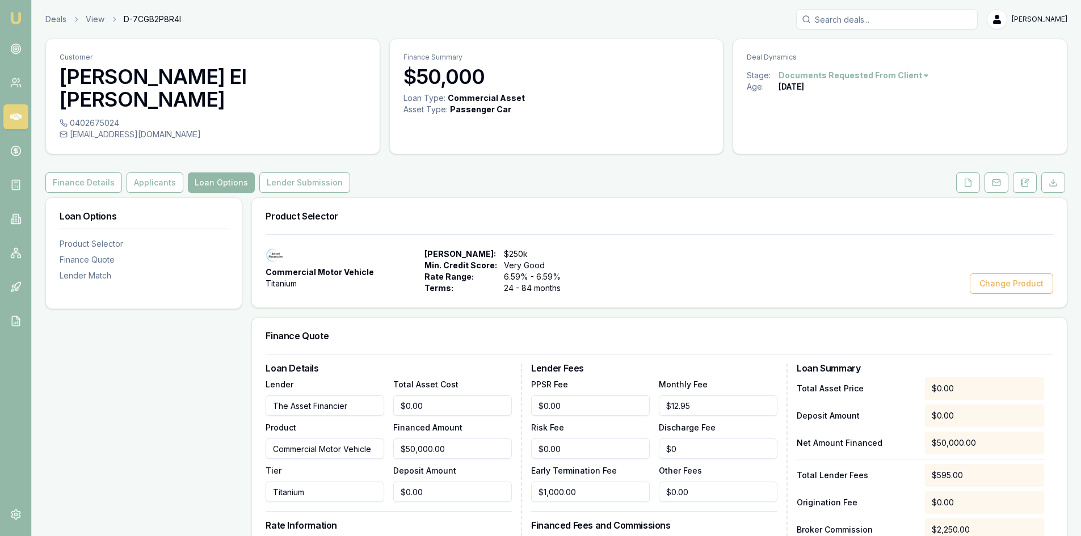
scroll to position [170, 0]
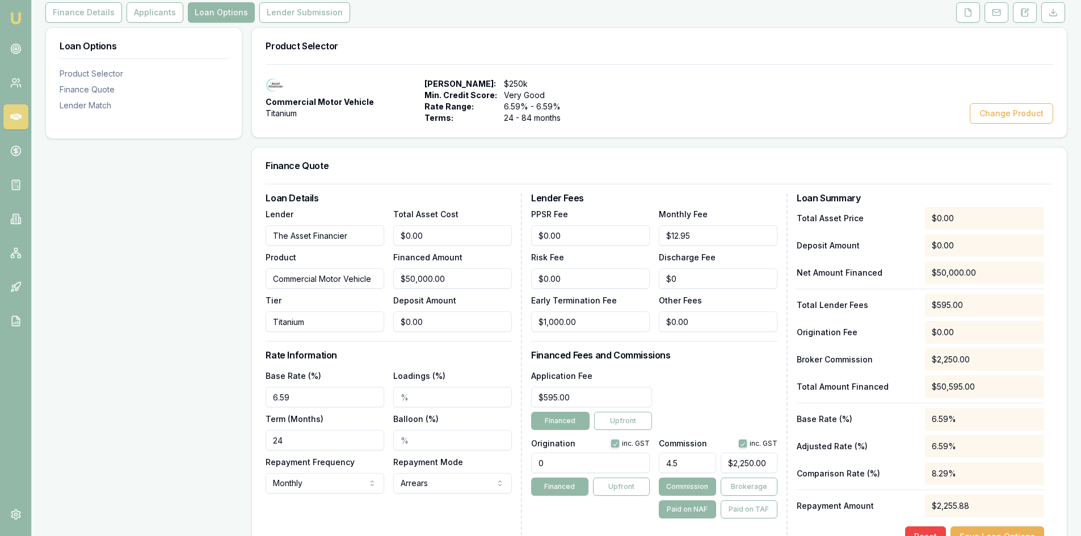
click at [326, 430] on input "24" at bounding box center [325, 440] width 119 height 20
drag, startPoint x: 309, startPoint y: 418, endPoint x: 259, endPoint y: 415, distance: 50.6
click at [262, 416] on div "Loan Details Lender The Asset Financier Product Commercial Motor Vehicle Tier T…" at bounding box center [659, 372] width 815 height 377
type input "84"
click at [302, 507] on div "Loan Details Lender The Asset Financier Product Commercial Motor Vehicle Tier T…" at bounding box center [394, 370] width 256 height 354
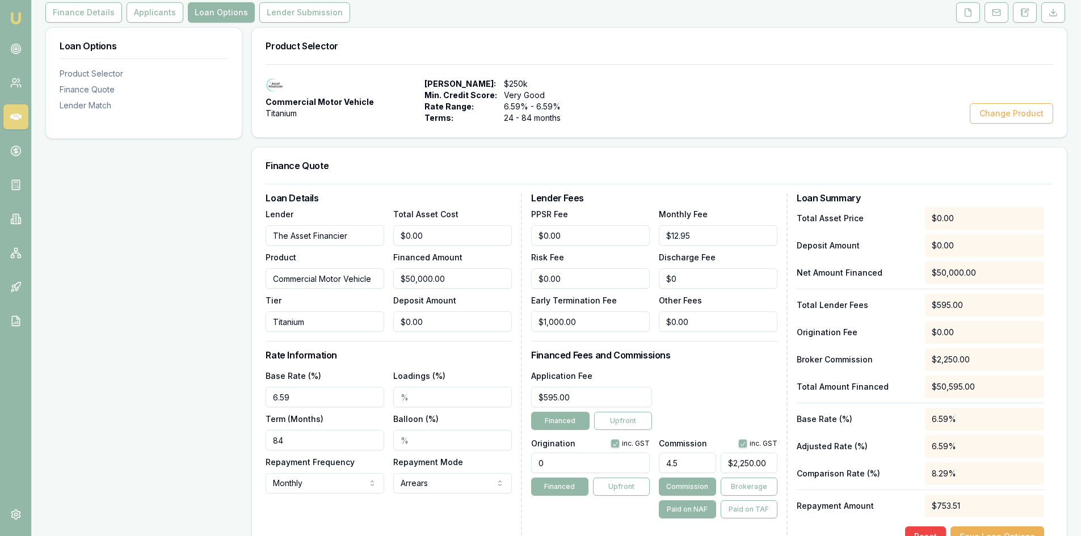
click at [697, 453] on input "4.5" at bounding box center [687, 463] width 57 height 20
drag, startPoint x: 684, startPoint y: 443, endPoint x: 625, endPoint y: 440, distance: 59.1
click at [625, 440] on div "Origination inc. GST 0 Financed Upfront Commission inc. GST 4.5 $2,250.00 Commi…" at bounding box center [654, 477] width 246 height 84
type input "6"
type input "$3,000.00"
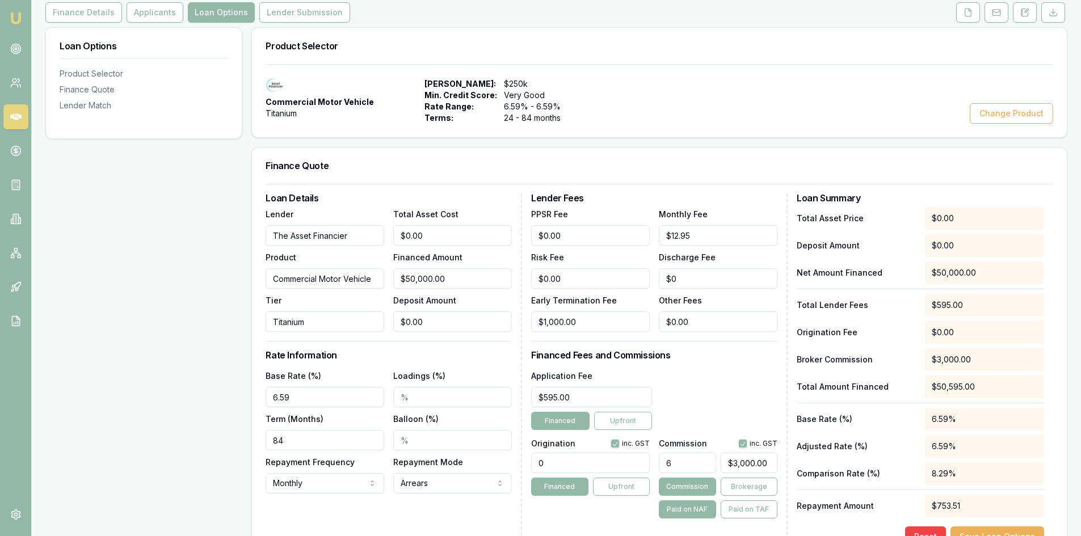
type input "6.00%"
click at [595, 497] on div "Lender Fees PPSR Fee $0.00 Monthly Fee $12.95 Risk Fee $0.00 Discharge Fee $0 E…" at bounding box center [659, 370] width 256 height 354
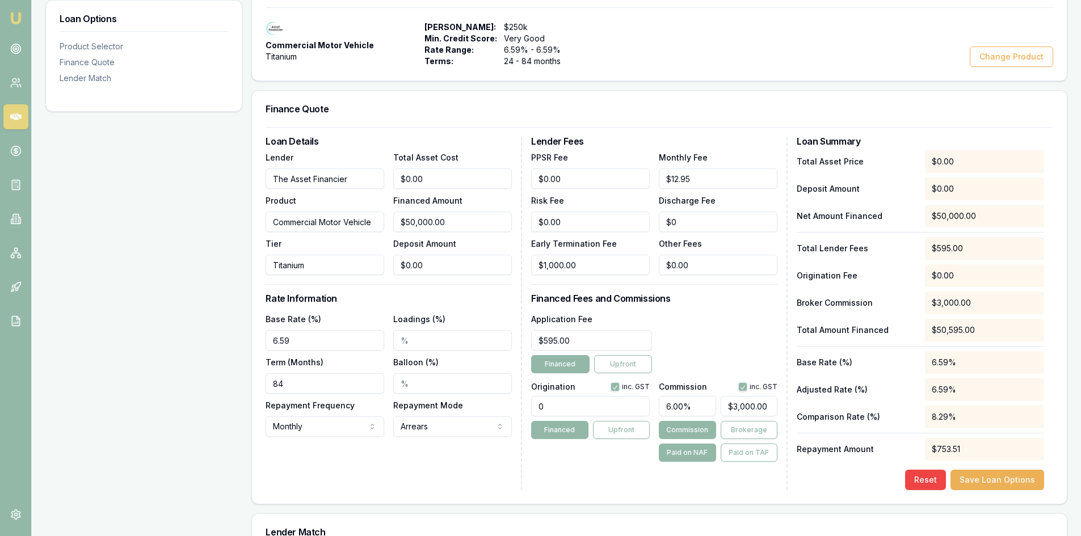
scroll to position [511, 0]
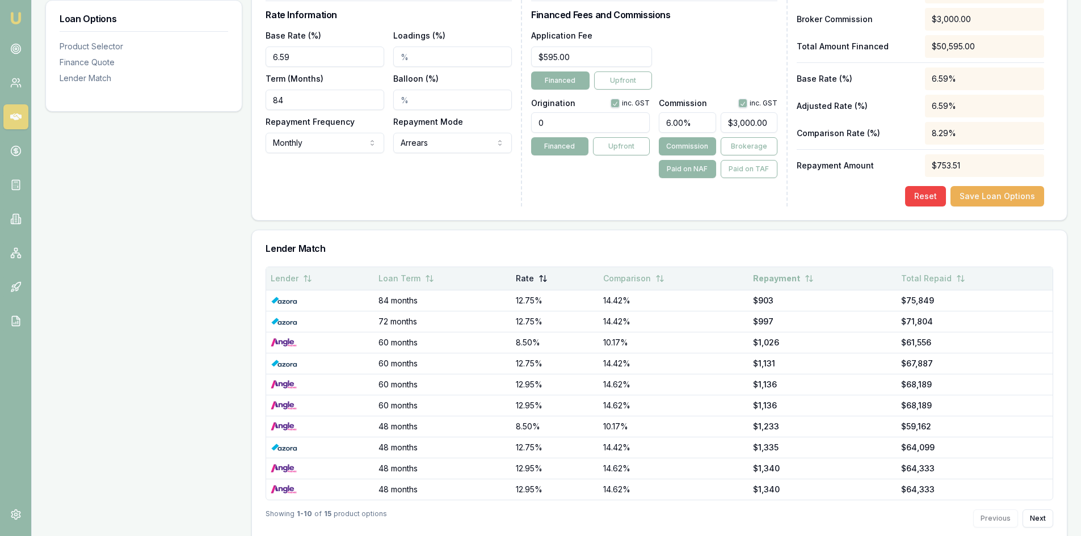
click at [529, 268] on button "Rate" at bounding box center [532, 278] width 32 height 20
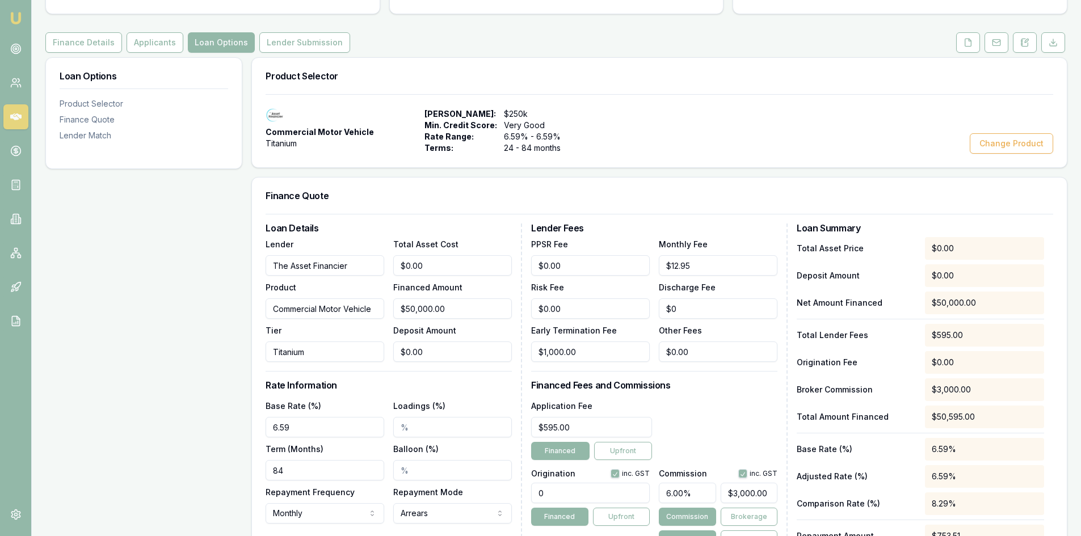
scroll to position [113, 0]
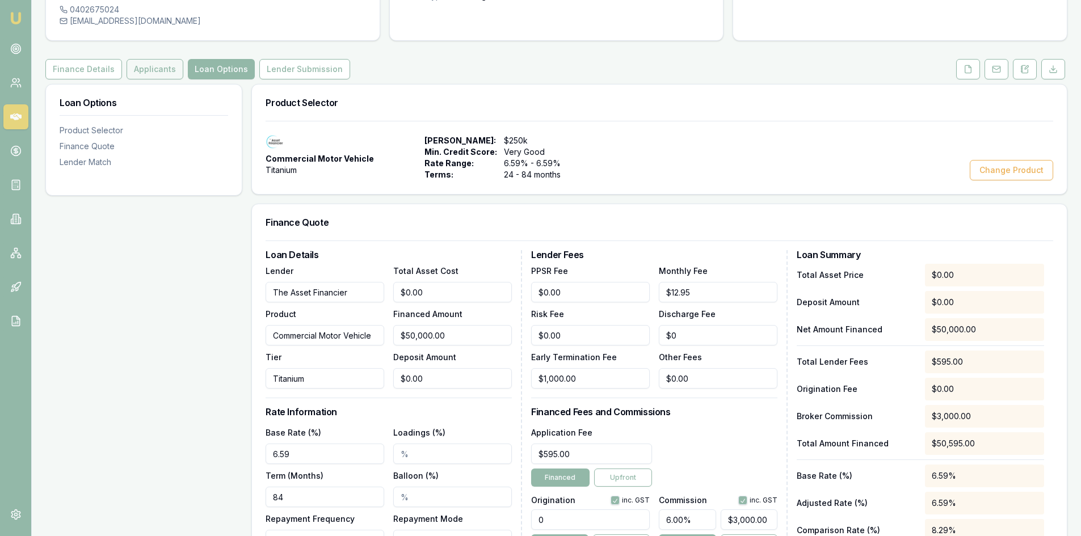
click at [144, 59] on button "Applicants" at bounding box center [155, 69] width 57 height 20
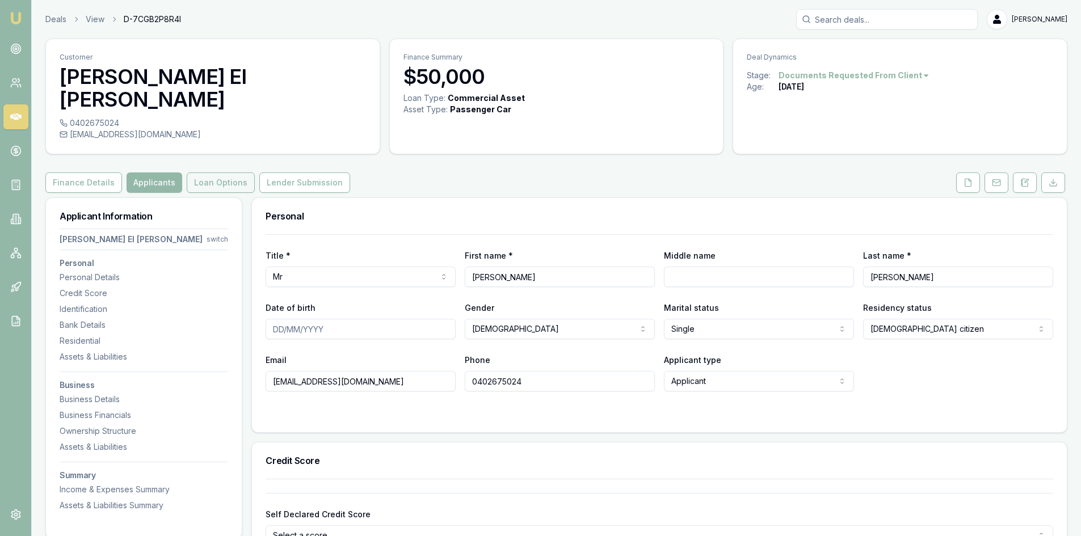
click at [197, 173] on button "Loan Options" at bounding box center [221, 183] width 68 height 20
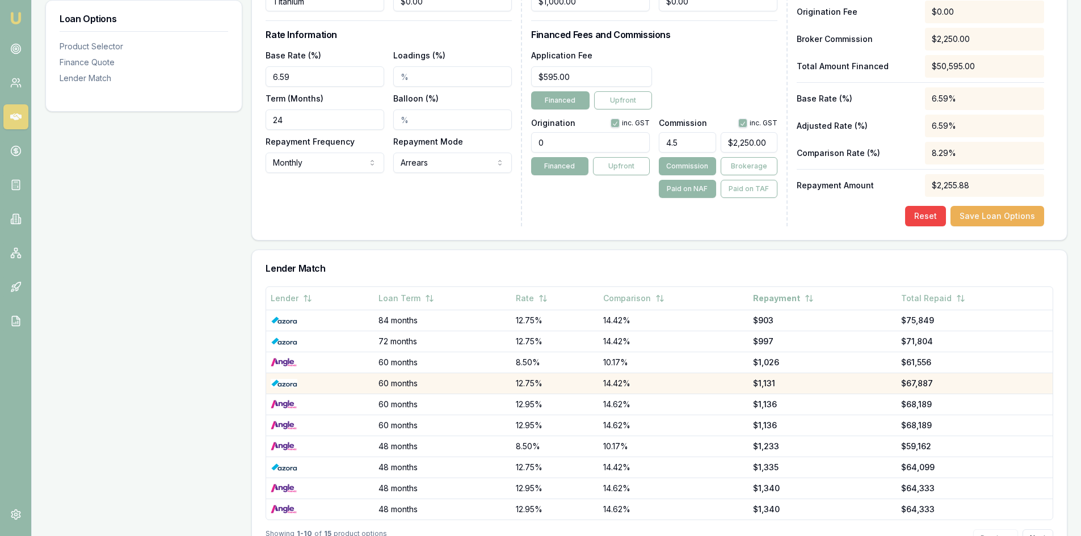
scroll to position [511, 0]
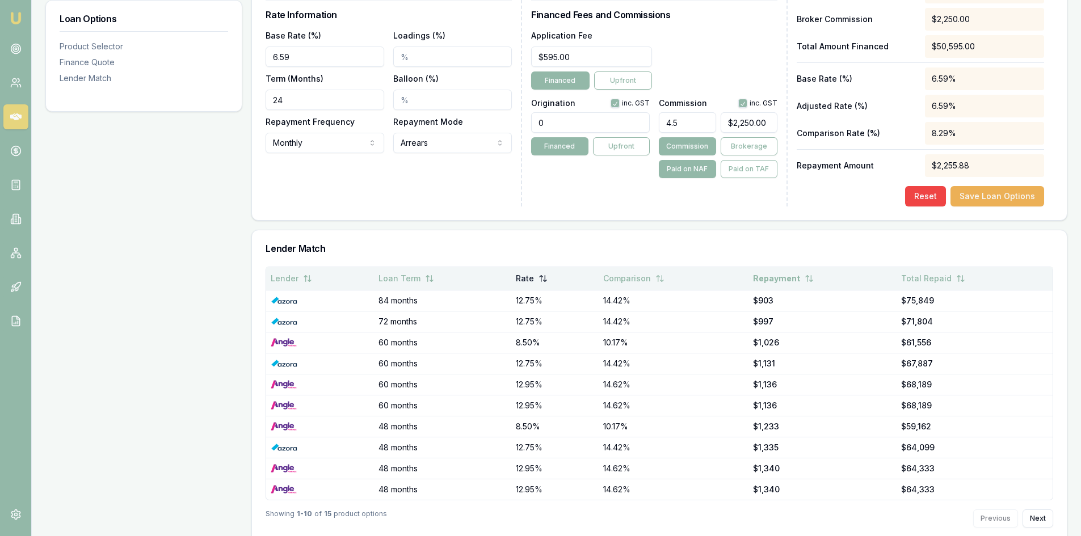
click at [538, 268] on button "Rate" at bounding box center [532, 278] width 32 height 20
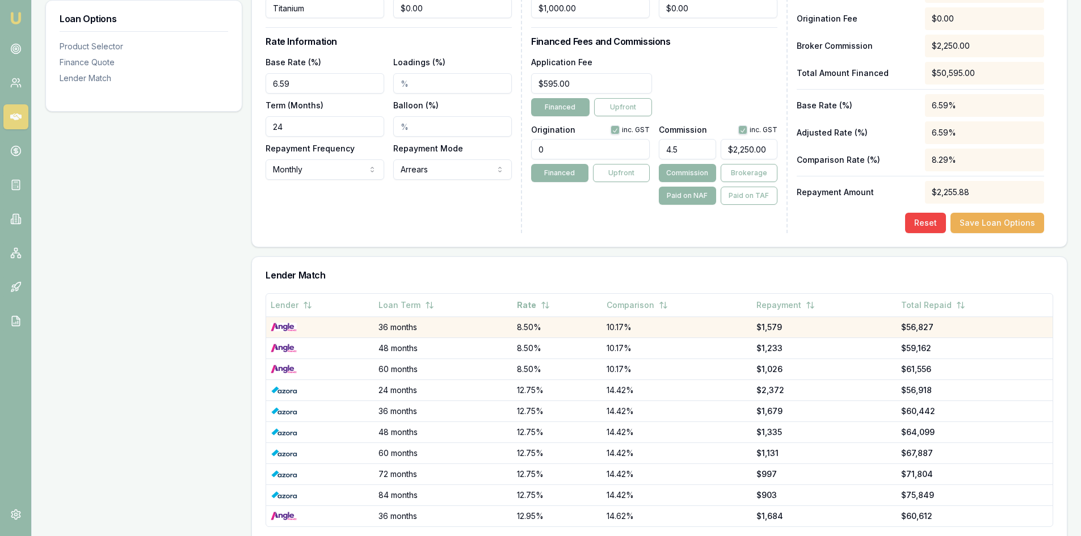
scroll to position [512, 0]
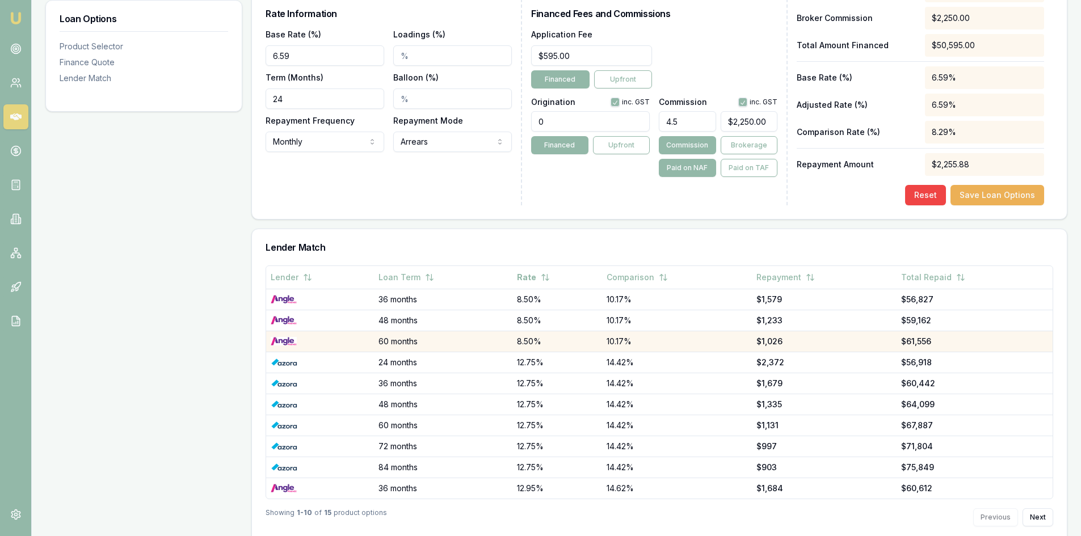
click at [545, 331] on td "8.50%" at bounding box center [557, 341] width 90 height 21
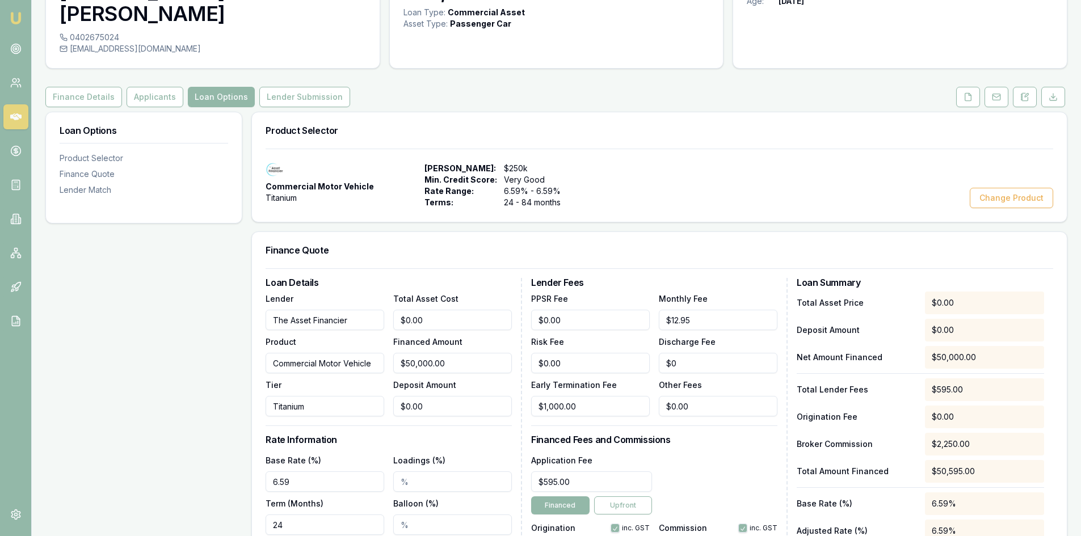
scroll to position [0, 0]
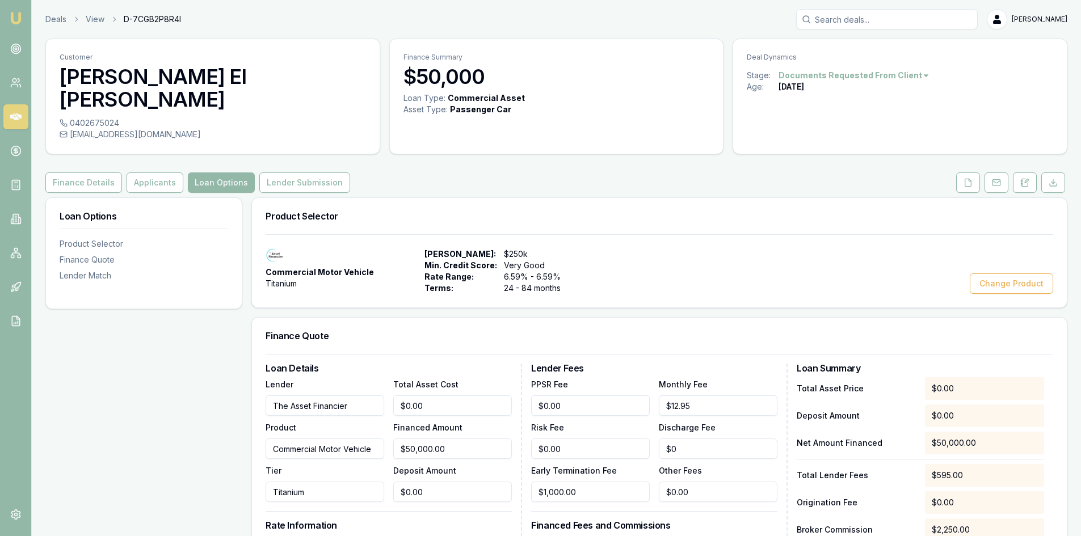
click at [73, 117] on div "0402675024" at bounding box center [213, 122] width 306 height 11
click at [146, 173] on button "Applicants" at bounding box center [155, 183] width 57 height 20
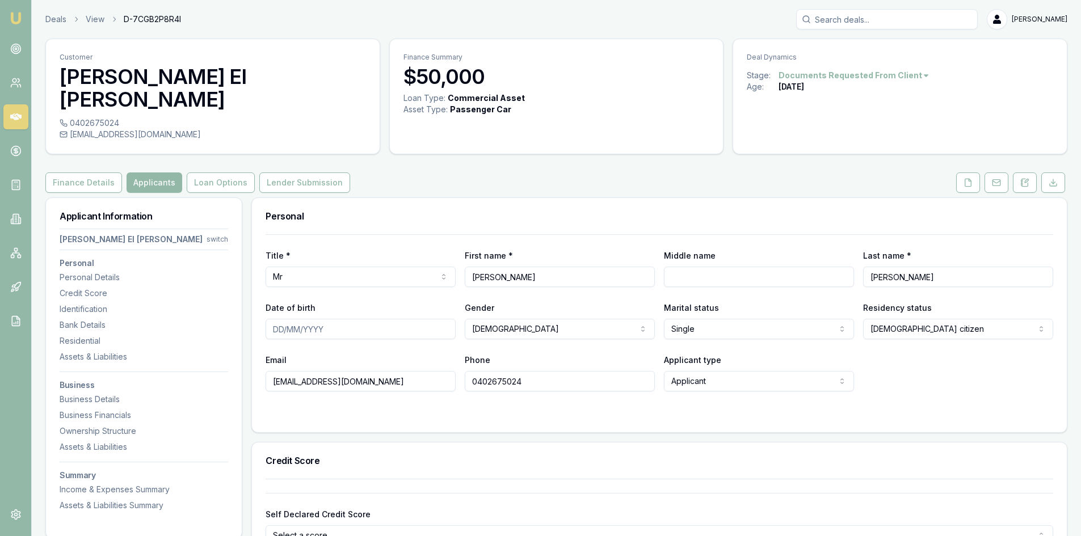
click at [464, 99] on div "Commercial Asset" at bounding box center [486, 97] width 77 height 11
click at [98, 173] on button "Finance Details" at bounding box center [83, 183] width 77 height 20
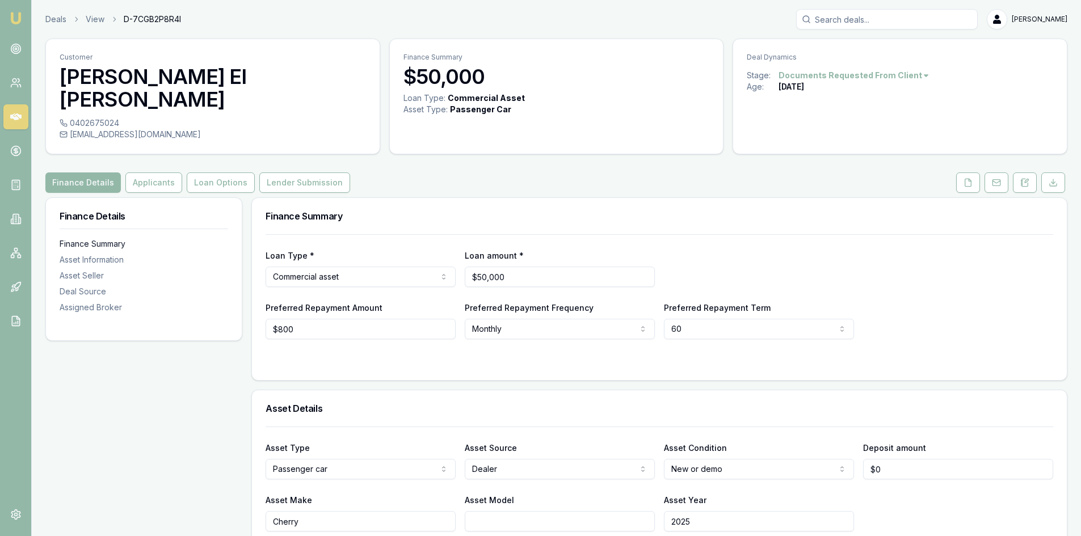
click at [86, 238] on div "Finance Summary" at bounding box center [144, 243] width 169 height 11
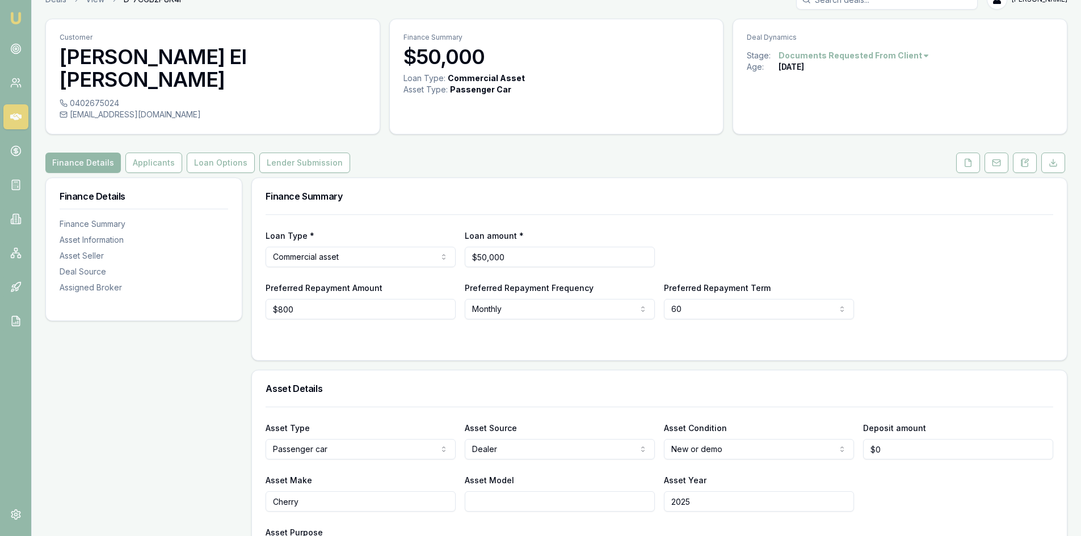
scroll to position [5, 0]
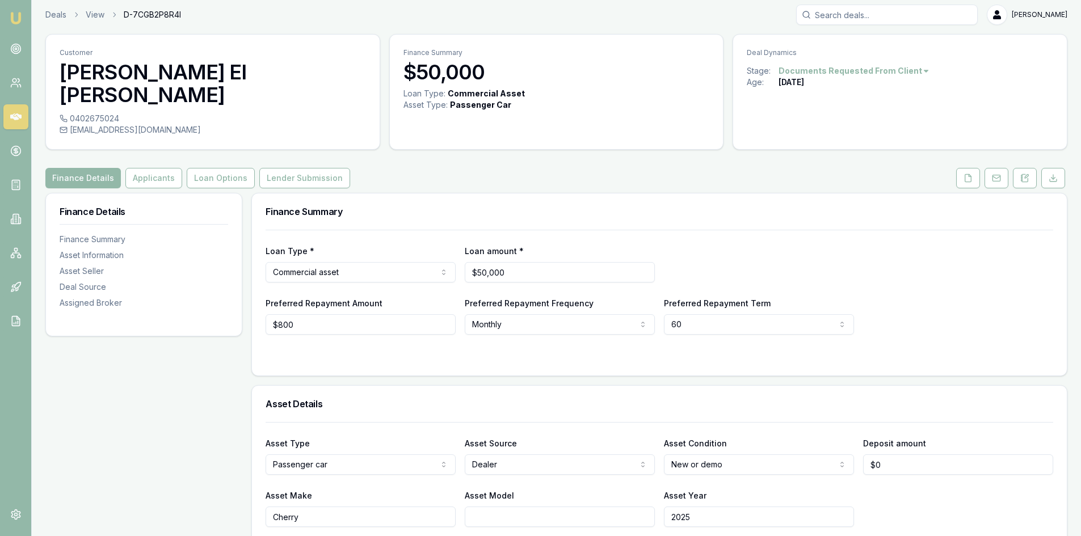
click at [489, 85] on div "Finance Summary $50,000" at bounding box center [557, 61] width 334 height 53
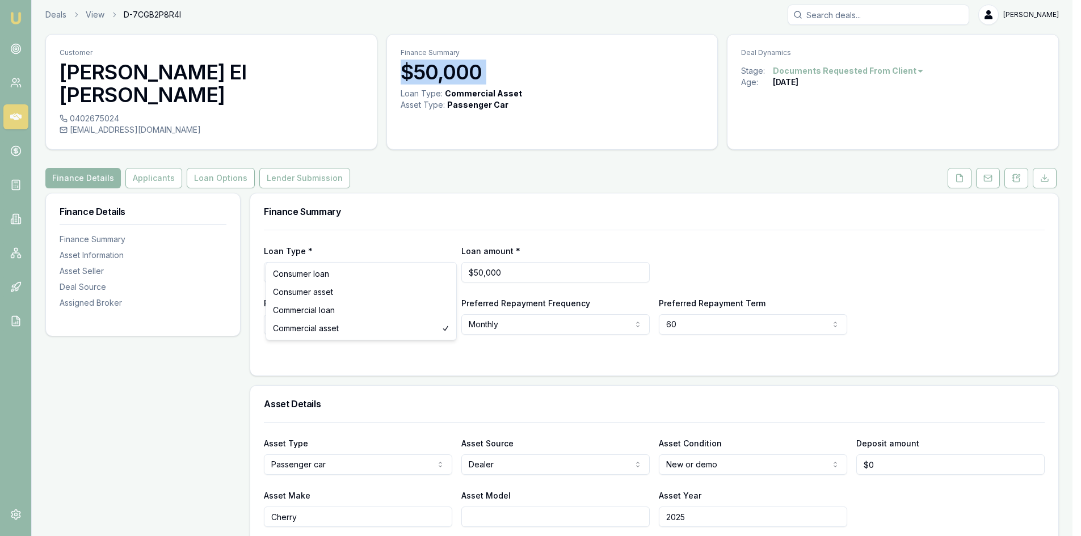
click at [321, 245] on html "Emu Broker Deals View D-7CGB2P8R4I Wendy Fonseka Toggle Menu Customer James El …" at bounding box center [540, 263] width 1081 height 536
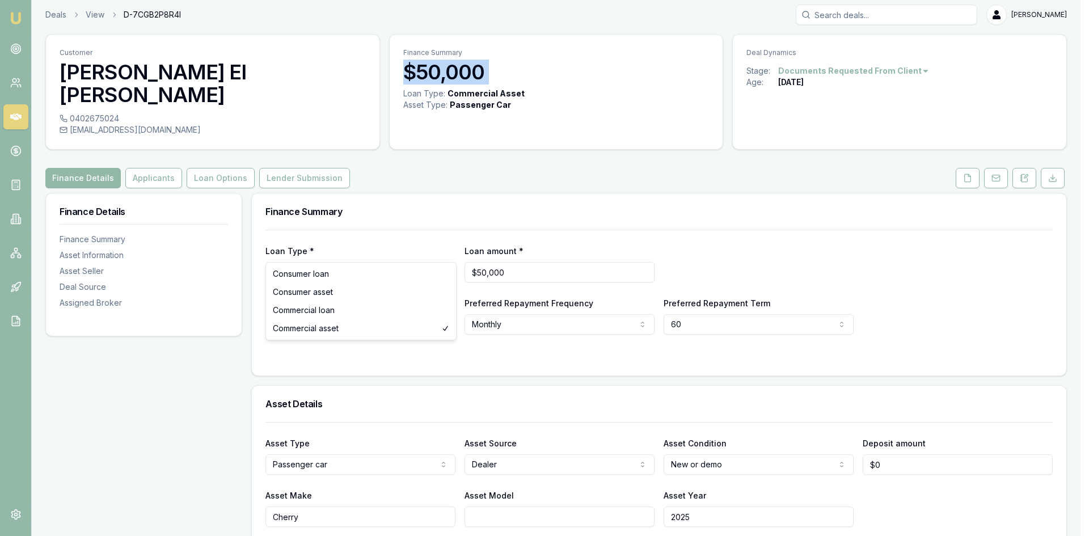
select select "CONSUMER_LOAN"
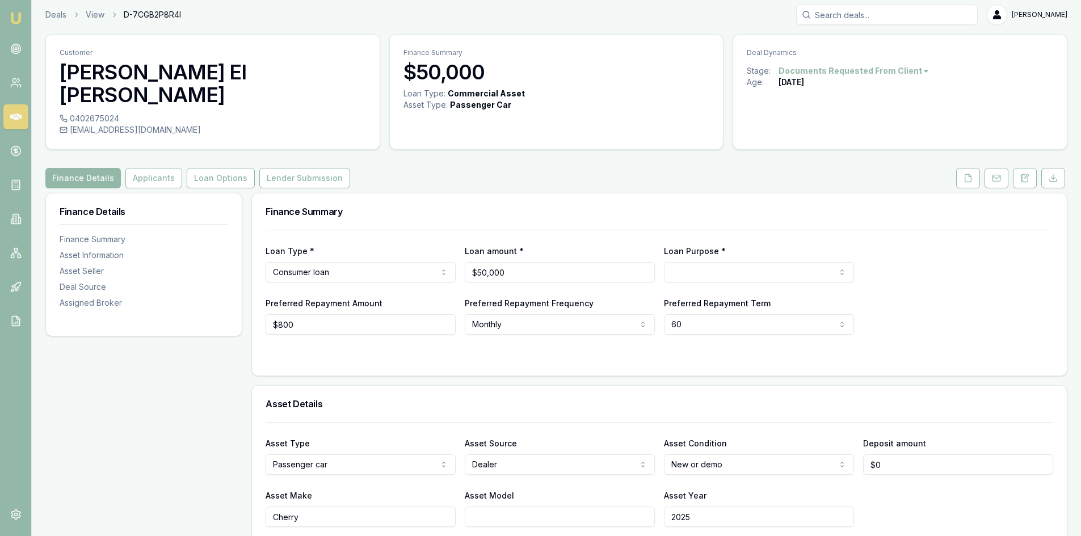
click at [393, 330] on form "Loan Type * Consumer loan Consumer loan Consumer asset Commercial loan Commerci…" at bounding box center [660, 296] width 788 height 132
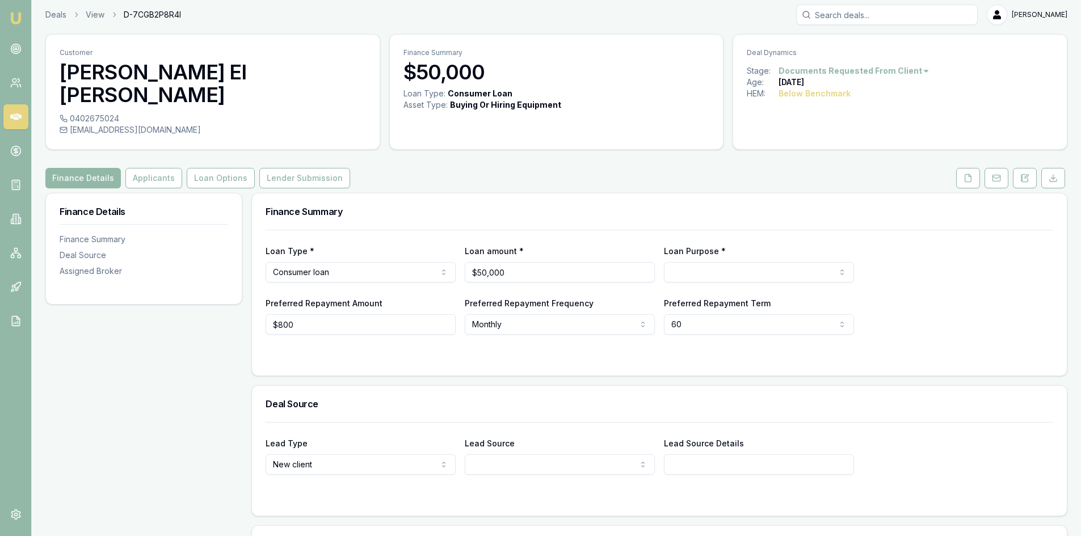
click at [700, 246] on html "Emu Broker Deals View D-7CGB2P8R4I Wendy Fonseka Toggle Menu Customer James El …" at bounding box center [540, 263] width 1081 height 536
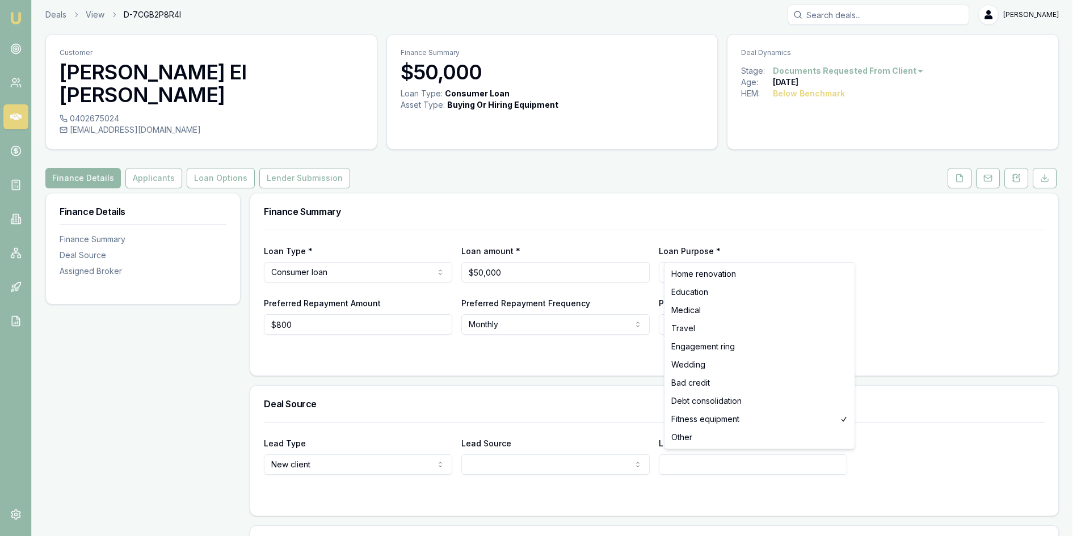
click at [709, 254] on html "Emu Broker Deals View D-7CGB2P8R4I Wendy Fonseka Toggle Menu Customer James El …" at bounding box center [540, 263] width 1081 height 536
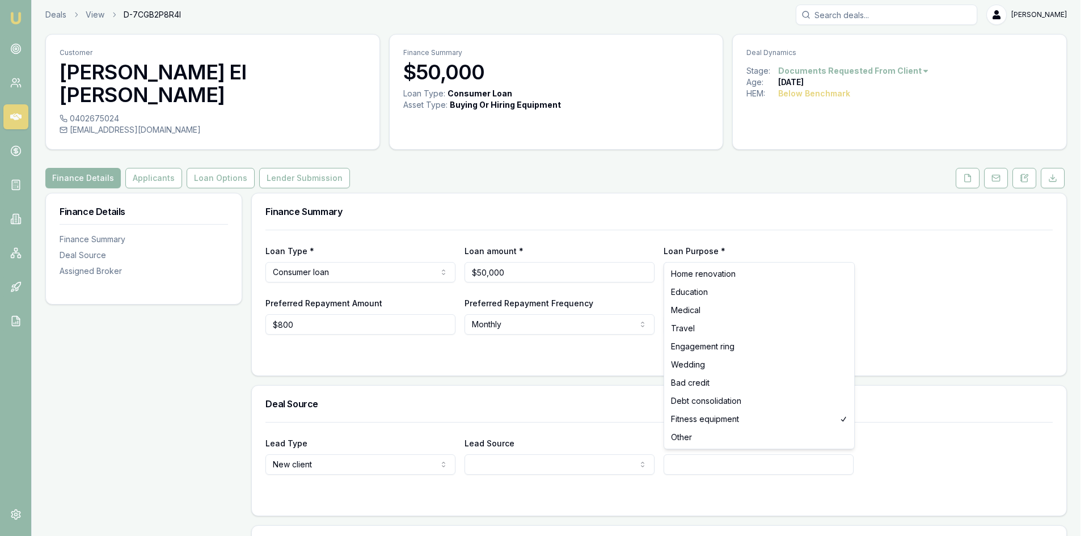
select select "HOME_RENOVATION"
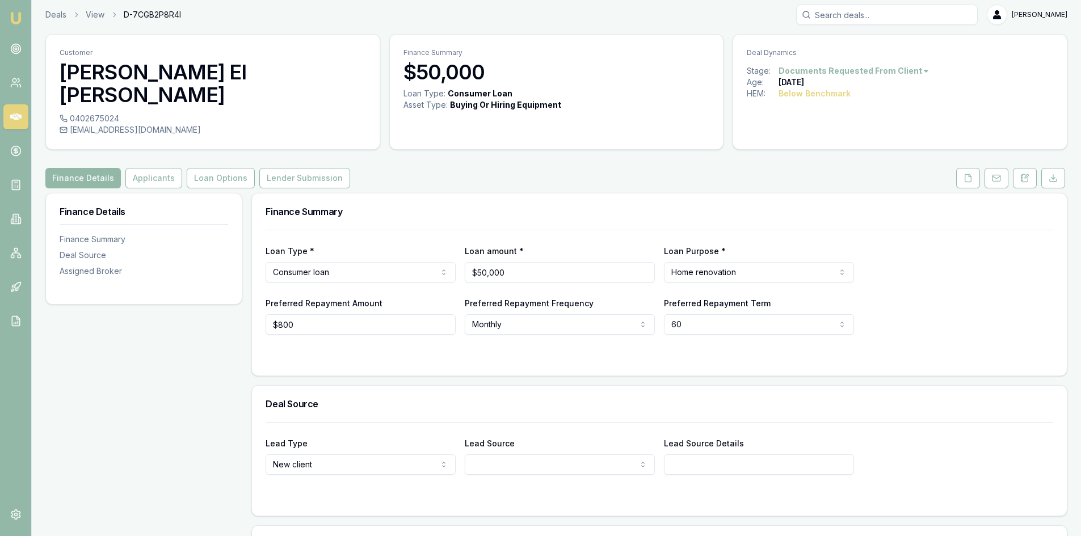
click at [693, 305] on html "Emu Broker Deals View D-7CGB2P8R4I Wendy Fonseka Toggle Menu Customer James El …" at bounding box center [540, 263] width 1081 height 536
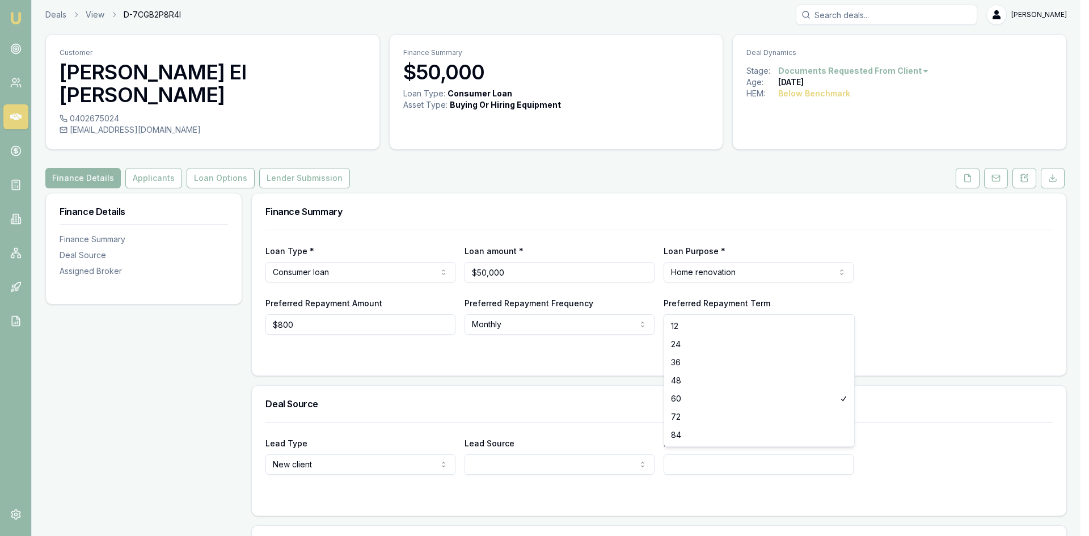
select select "84"
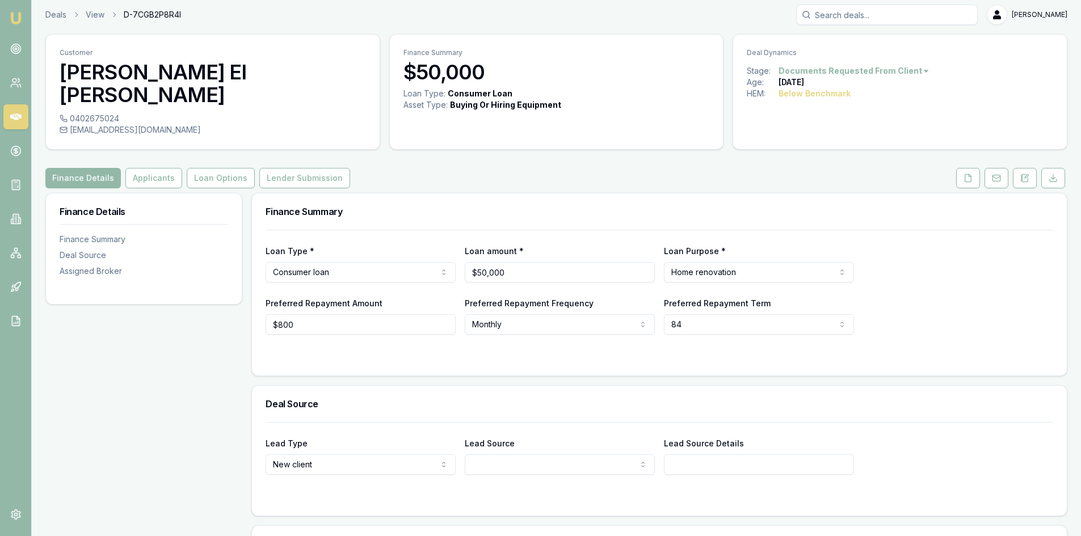
click at [481, 339] on div "Loan Type * Consumer loan Consumer loan Consumer asset Commercial loan Commerci…" at bounding box center [659, 303] width 815 height 146
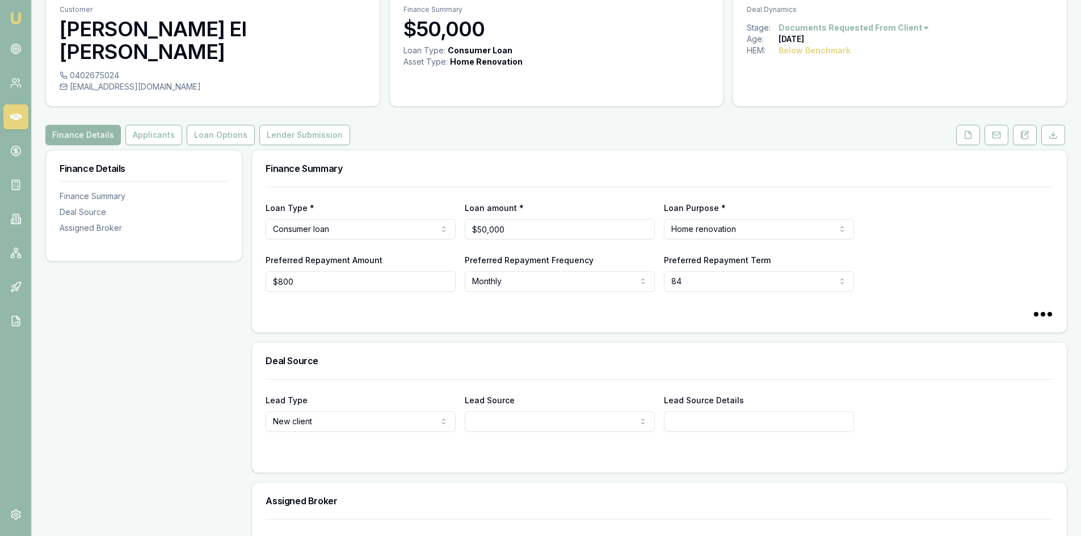
scroll to position [0, 0]
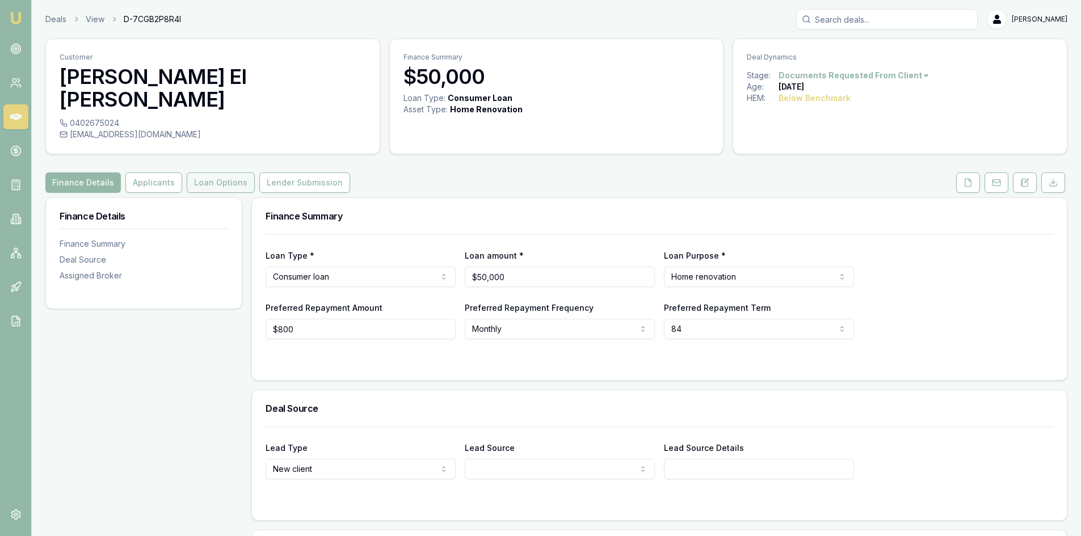
click at [199, 173] on button "Loan Options" at bounding box center [221, 183] width 68 height 20
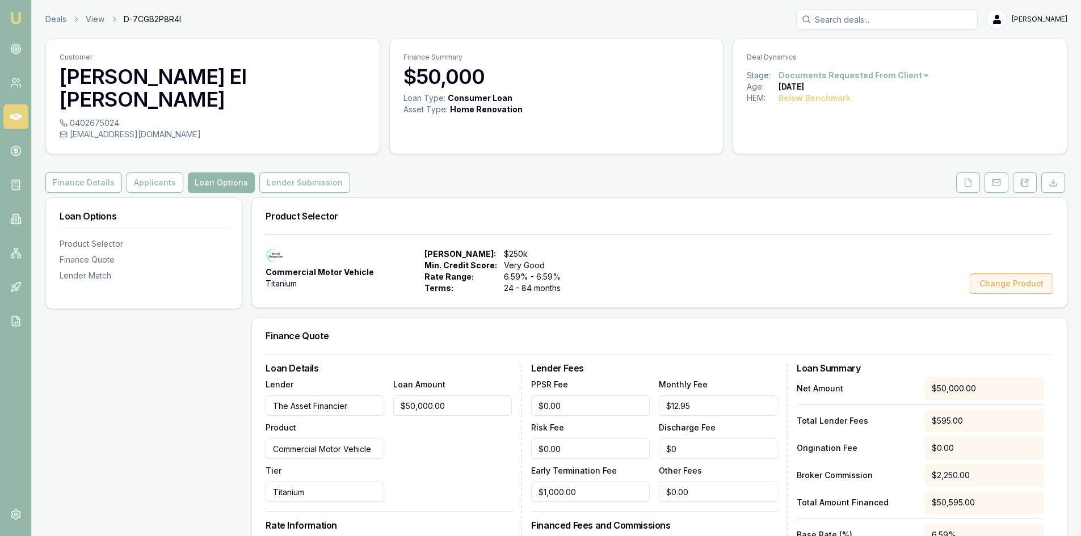
click at [1025, 274] on button "Change Product" at bounding box center [1011, 284] width 83 height 20
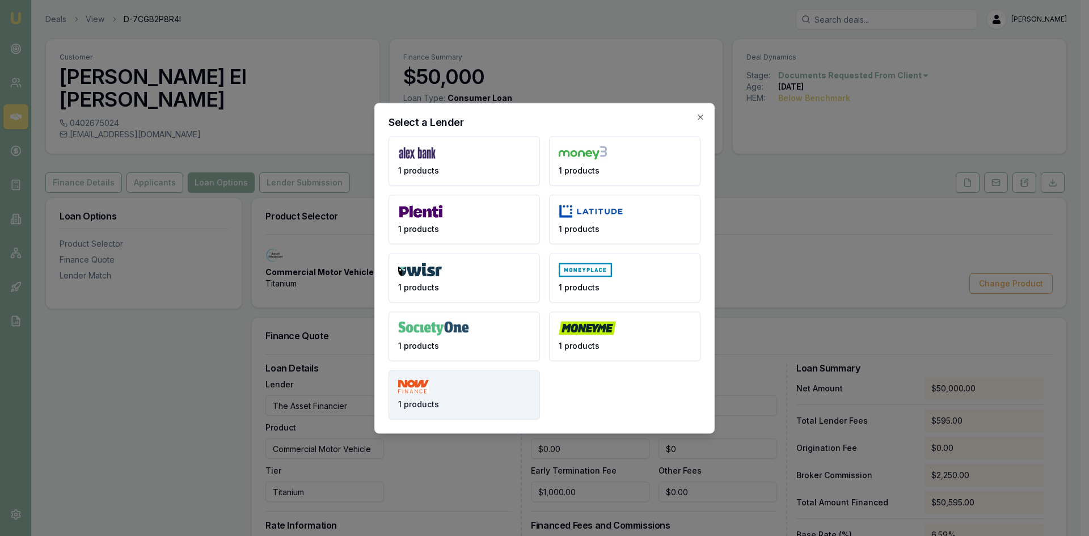
click at [448, 401] on button "1 products" at bounding box center [465, 394] width 152 height 49
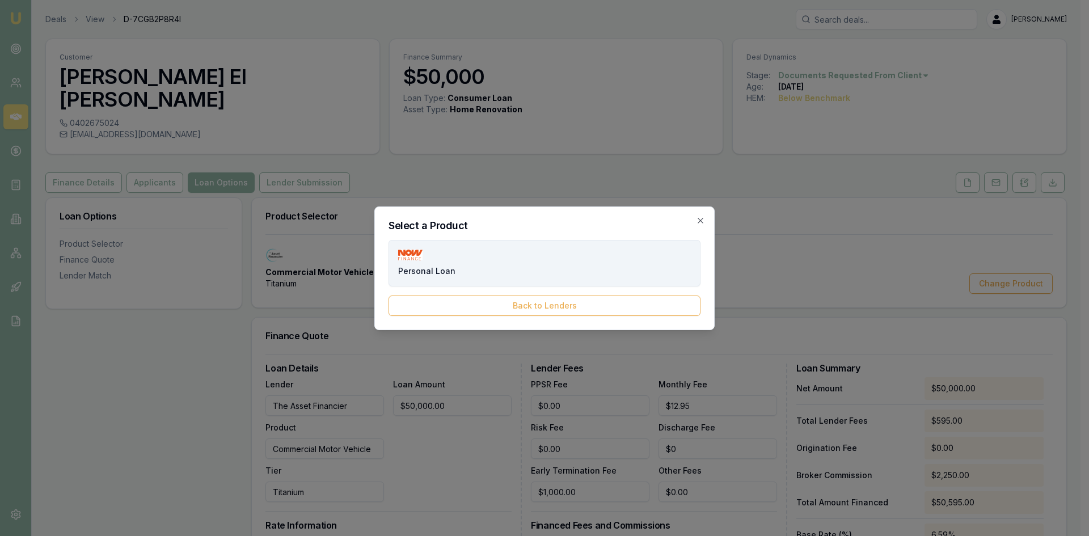
click at [453, 276] on button "Personal Loan" at bounding box center [545, 263] width 312 height 47
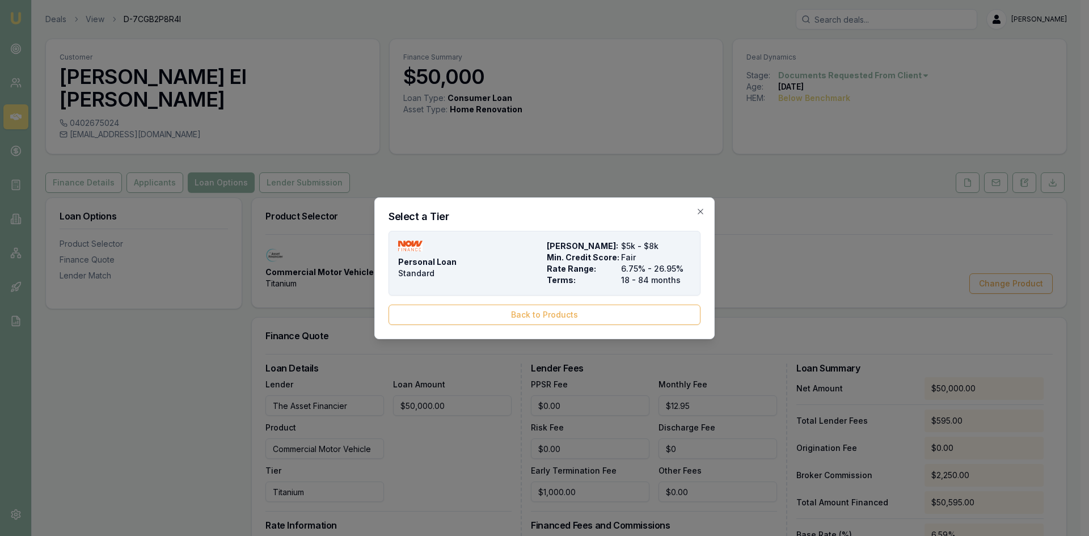
click at [593, 272] on span "Rate Range:" at bounding box center [582, 268] width 70 height 11
type input "NOW Finance"
type input "Personal Loan"
type input "Standard"
type input "6.75"
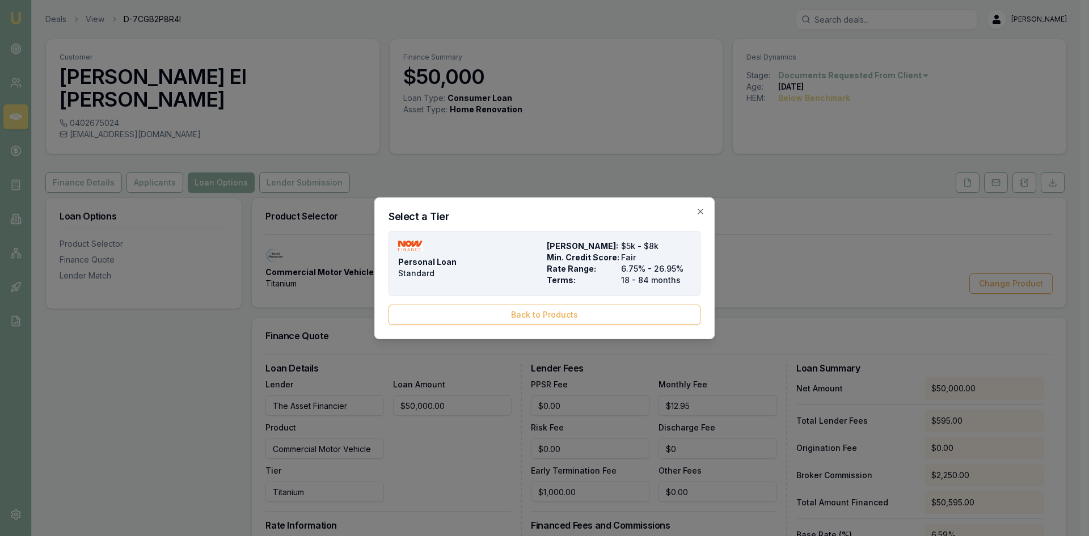
type input "18"
type input "$0.00"
type input "1990"
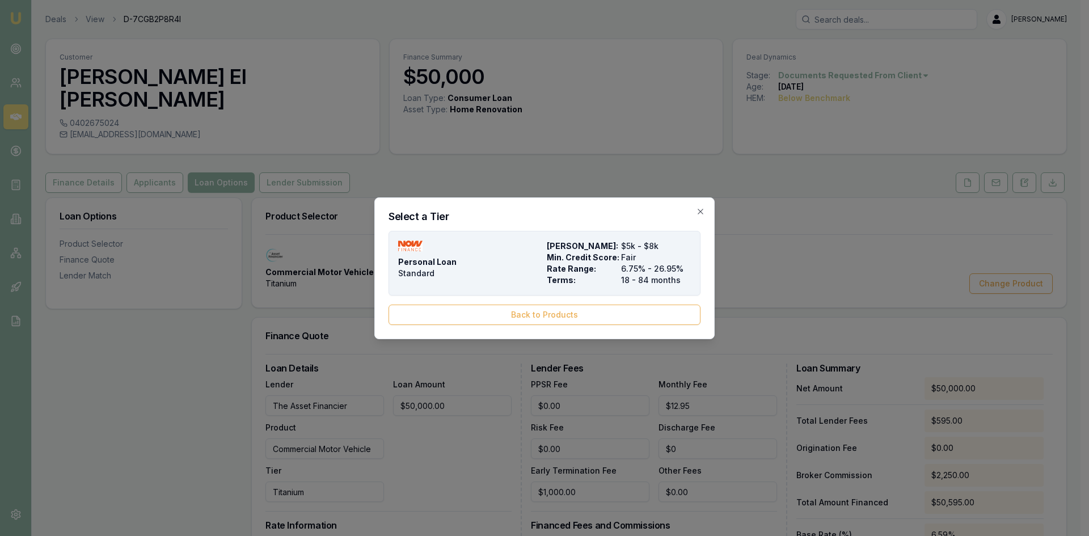
type input "$0.00"
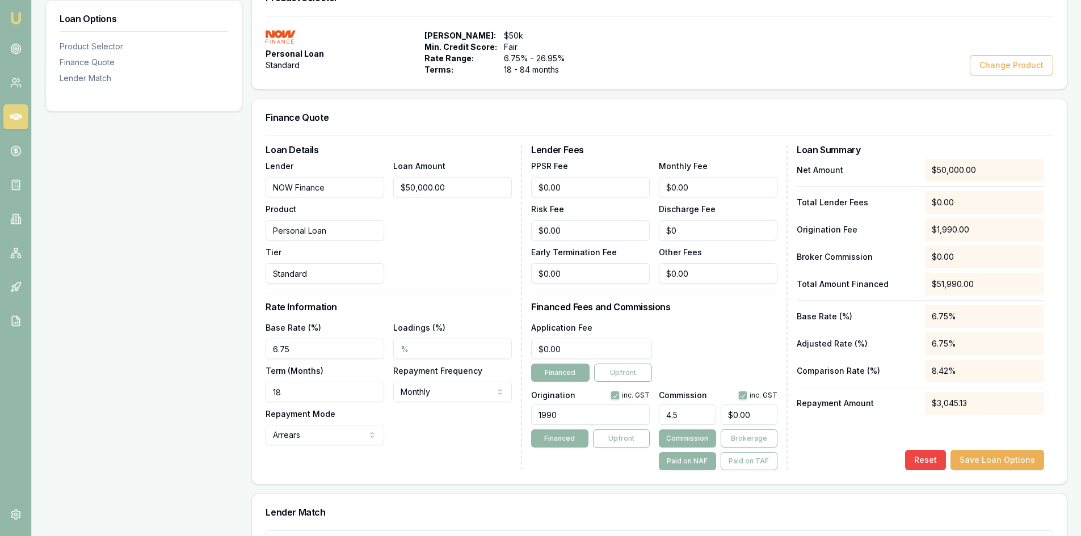
scroll to position [227, 0]
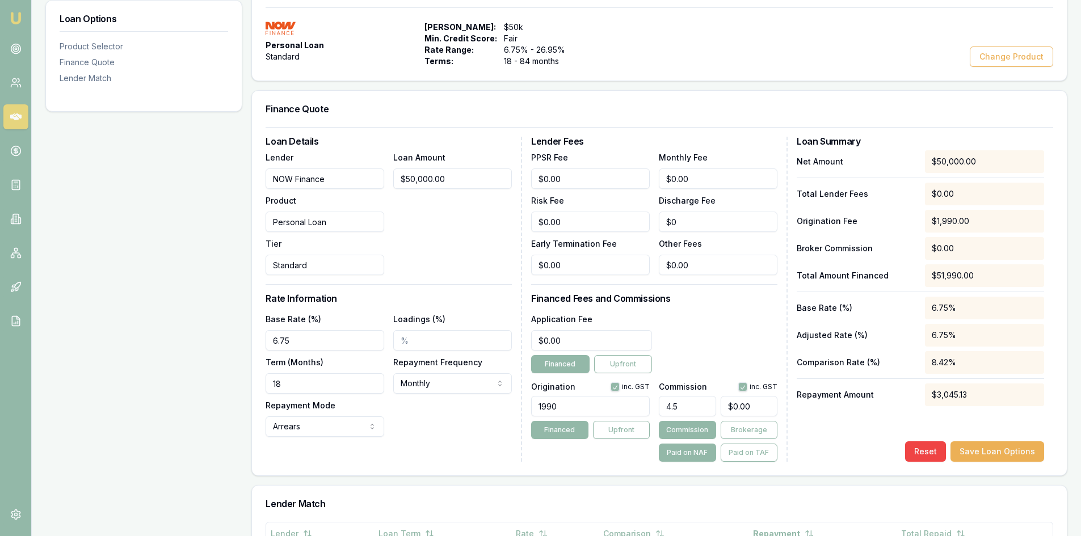
click at [396, 330] on input "Loadings (%)" at bounding box center [452, 340] width 119 height 20
click at [298, 373] on input "18" at bounding box center [325, 383] width 119 height 20
drag, startPoint x: 222, startPoint y: 360, endPoint x: 194, endPoint y: 359, distance: 27.8
click at [194, 359] on div "Loan Options Product Selector Finance Quote Lender Match Product Selector Perso…" at bounding box center [556, 388] width 1022 height 836
type input "84"
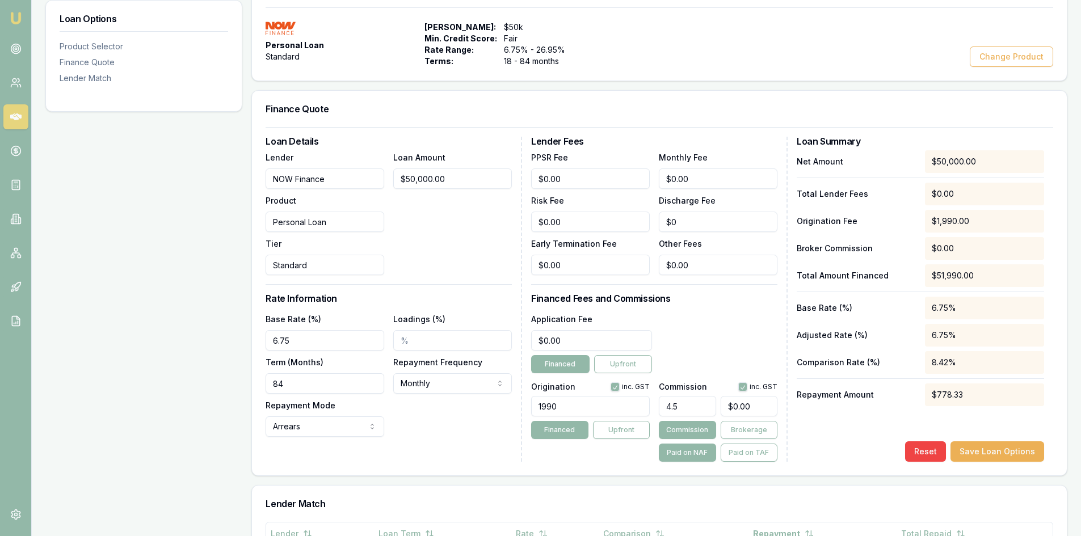
click at [194, 359] on div "Loan Options Product Selector Finance Quote Lender Match" at bounding box center [143, 388] width 197 height 836
click at [427, 254] on div "Loan Details Lender NOW Finance Product Personal Loan Tier Standard Loan Amount…" at bounding box center [394, 299] width 256 height 325
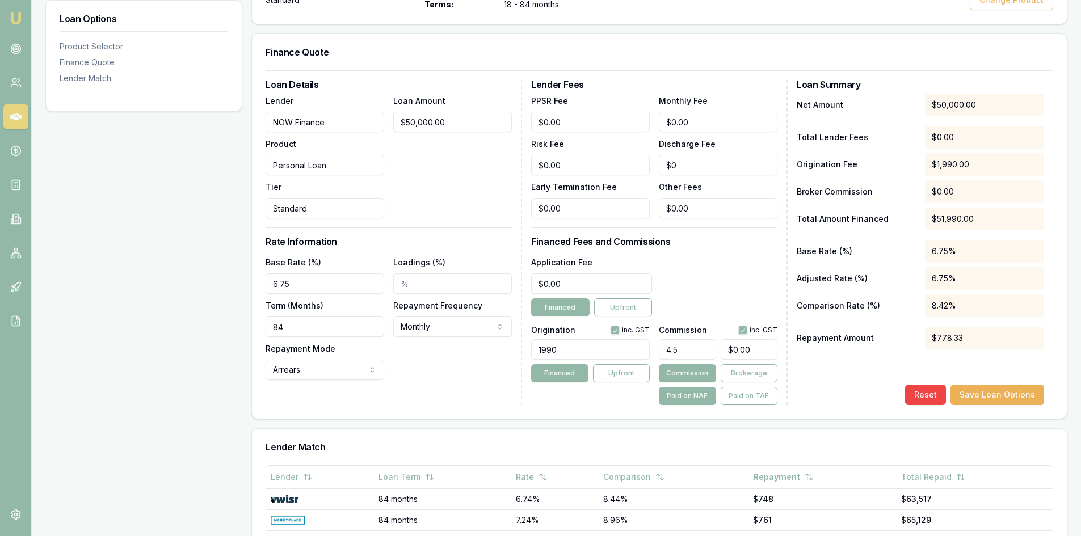
scroll to position [483, 0]
